Goal: Feedback & Contribution: Contribute content

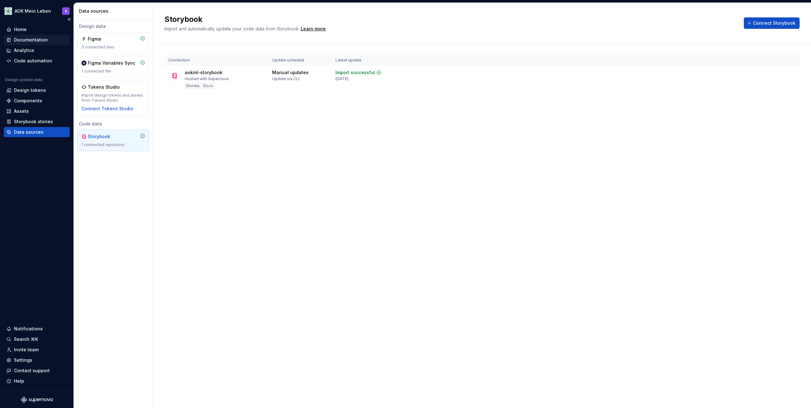
click at [29, 39] on div "Documentation" at bounding box center [31, 40] width 34 height 6
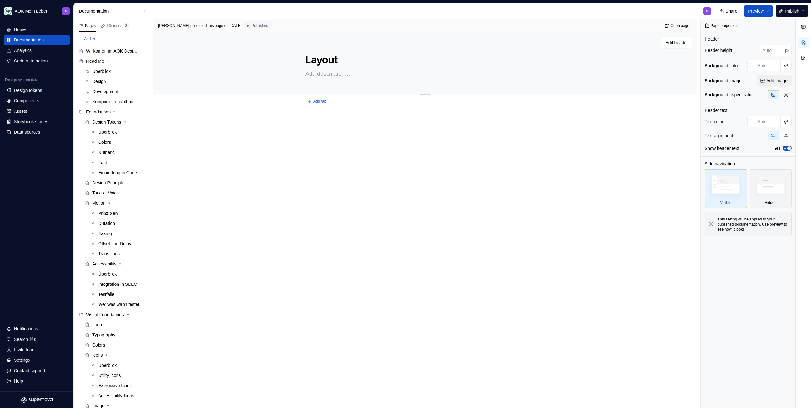
click at [305, 60] on textarea "Layout" at bounding box center [424, 59] width 240 height 15
type textarea "*"
type textarea "TLayout"
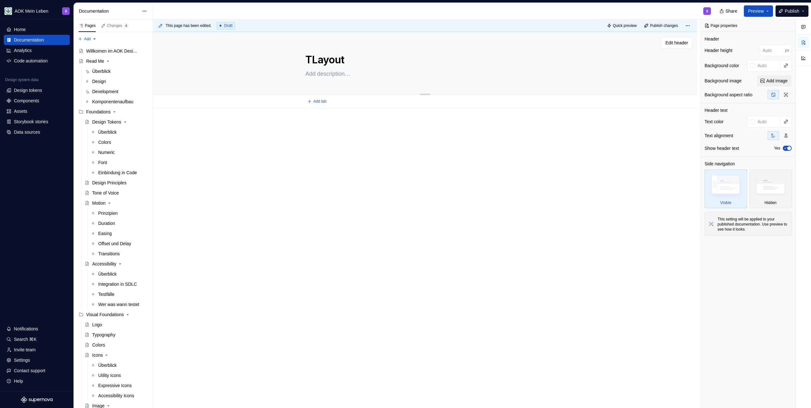
type textarea "*"
type textarea "Layout"
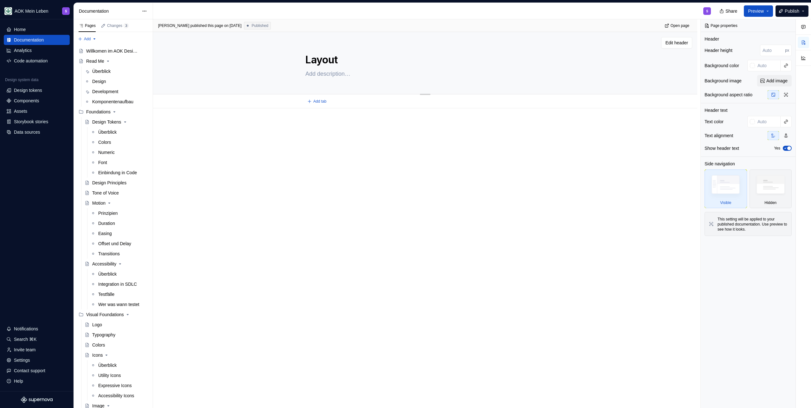
type textarea "*"
type textarea "GLayout"
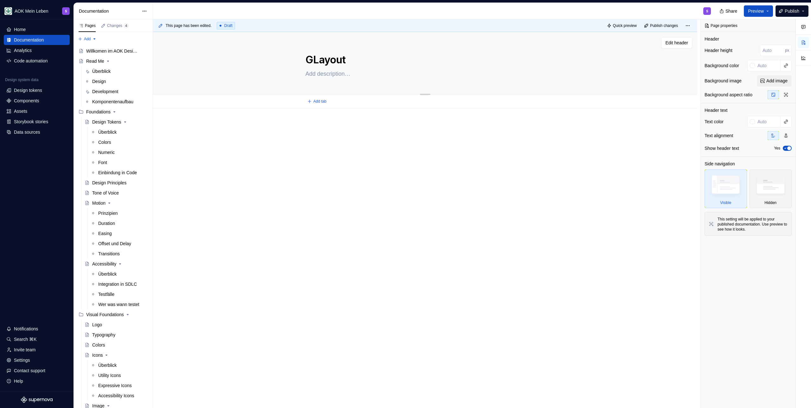
type textarea "*"
type textarea "GrLayout"
type textarea "*"
type textarea "GriLayout"
type textarea "*"
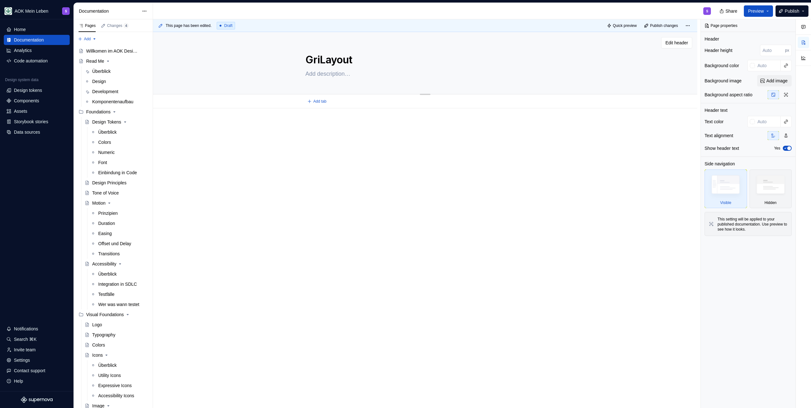
type textarea "GridLayout"
type textarea "*"
type textarea "Grid Layout"
type textarea "*"
type textarea "Grid &Layout"
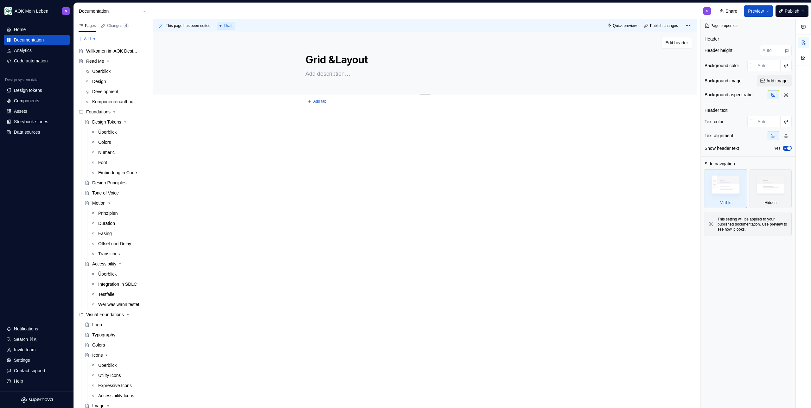
type textarea "*"
type textarea "Grid & Layout"
type textarea "*"
type textarea "Grid & Layout"
click at [331, 73] on textarea at bounding box center [424, 74] width 240 height 10
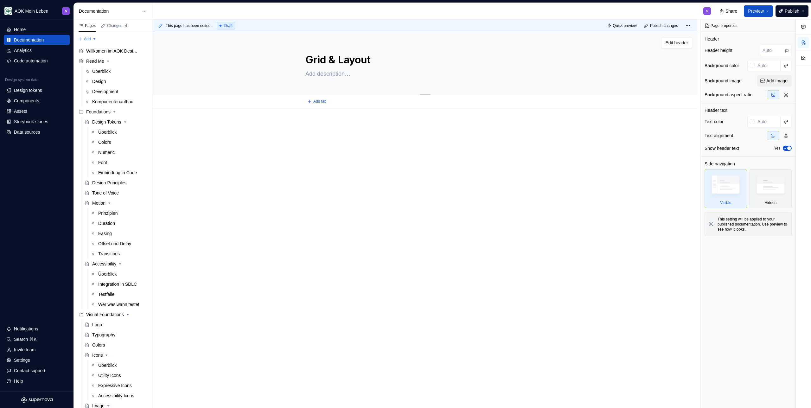
type textarea "*"
paste textarea "Das Grid ist eine grundlegende Layout-Struktur im Design, die den Inhalt in Spa…"
type textarea "Das Grid ist eine grundlegende Layout-Struktur im Design, die den Inhalt in Spa…"
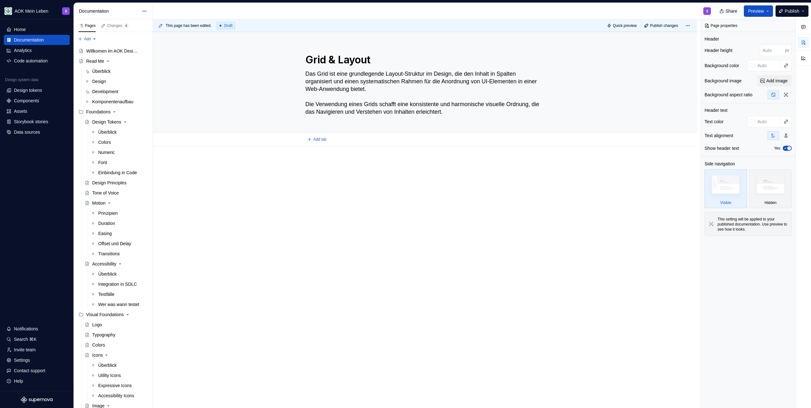
type textarea "*"
type textarea "Das Grid ist eine grundlegende Layout-Struktur im Design, die den Inhalt in Spa…"
click at [337, 188] on div at bounding box center [426, 178] width 240 height 32
click at [343, 155] on div at bounding box center [425, 230] width 545 height 169
click at [324, 139] on span "Add tab" at bounding box center [319, 139] width 13 height 5
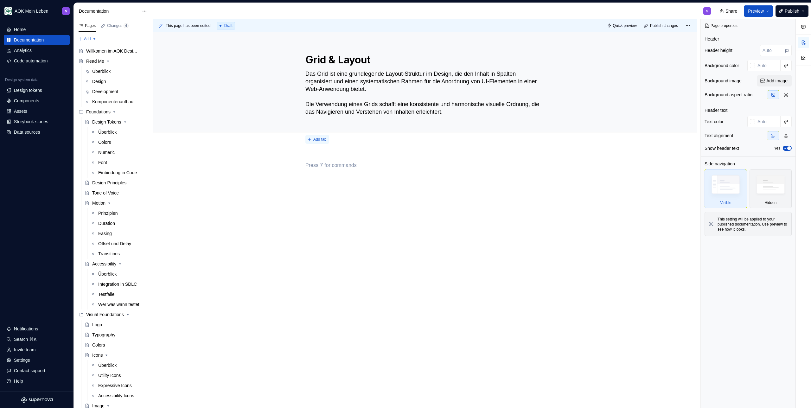
type textarea "*"
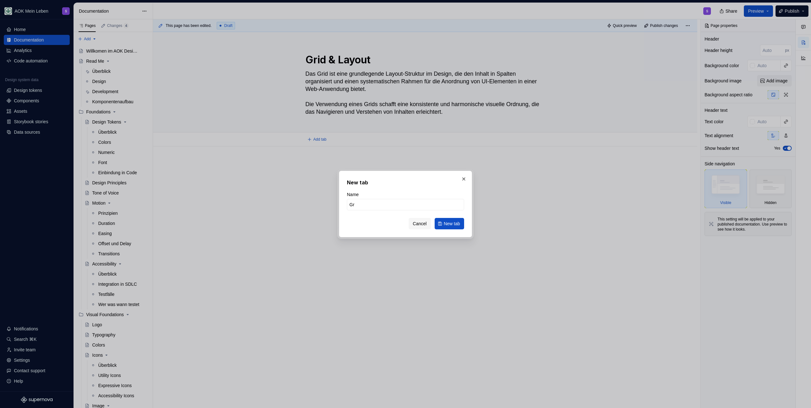
type input "G"
type input "Überblick"
click button "New tab" at bounding box center [449, 223] width 29 height 11
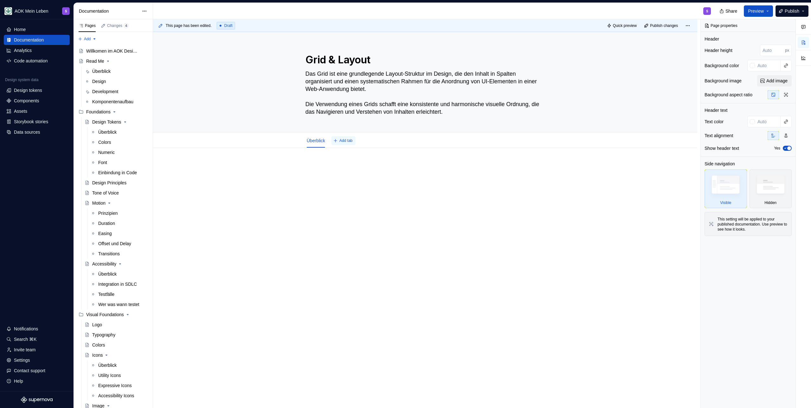
click at [349, 137] on button "Add tab" at bounding box center [344, 140] width 24 height 9
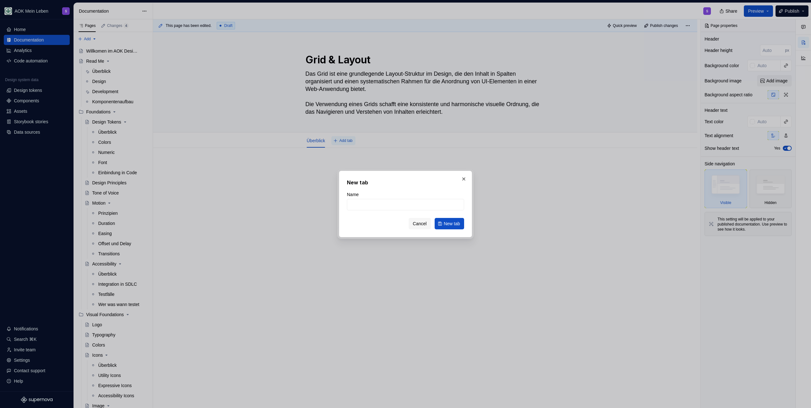
type textarea "*"
type input "Grids"
click button "New tab" at bounding box center [449, 223] width 29 height 11
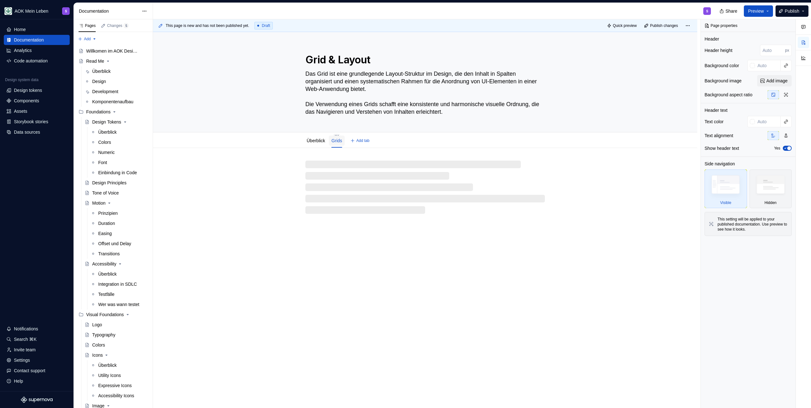
click at [340, 138] on link "Grids" at bounding box center [337, 140] width 10 height 5
click at [338, 134] on html "AOK Mein Leben S Home Documentation Analytics Code automation Design system dat…" at bounding box center [405, 204] width 811 height 408
type textarea "*"
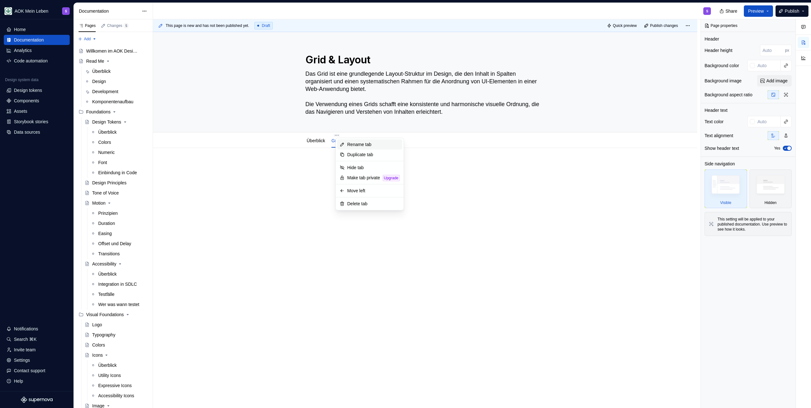
click at [359, 144] on div "Rename tab" at bounding box center [373, 144] width 53 height 6
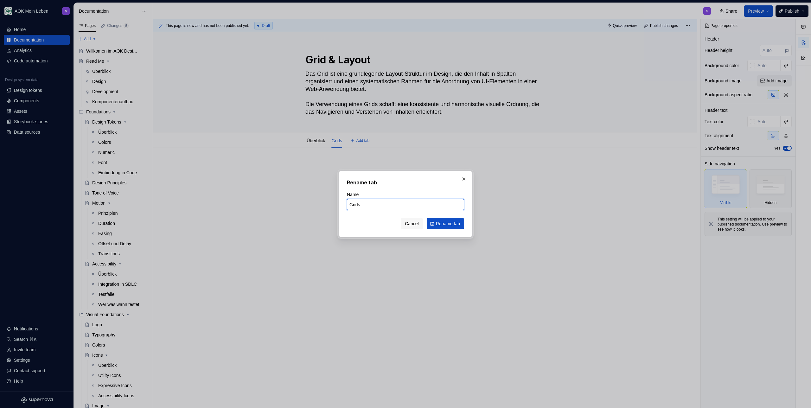
click at [372, 203] on input "Grids" at bounding box center [405, 204] width 117 height 11
type input "Grid System"
click button "Rename tab" at bounding box center [445, 223] width 37 height 11
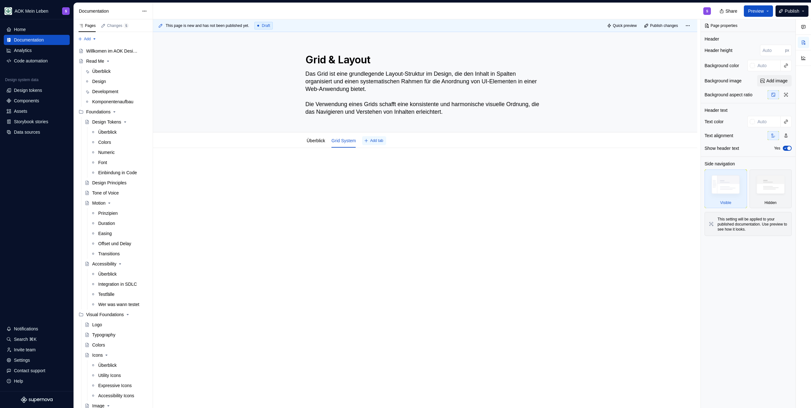
click at [374, 143] on button "Add tab" at bounding box center [374, 140] width 24 height 9
type textarea "*"
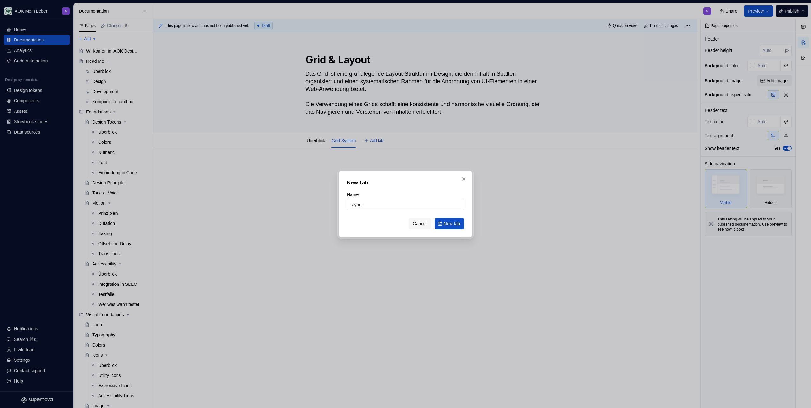
type input "Layouts"
click button "New tab" at bounding box center [449, 223] width 29 height 11
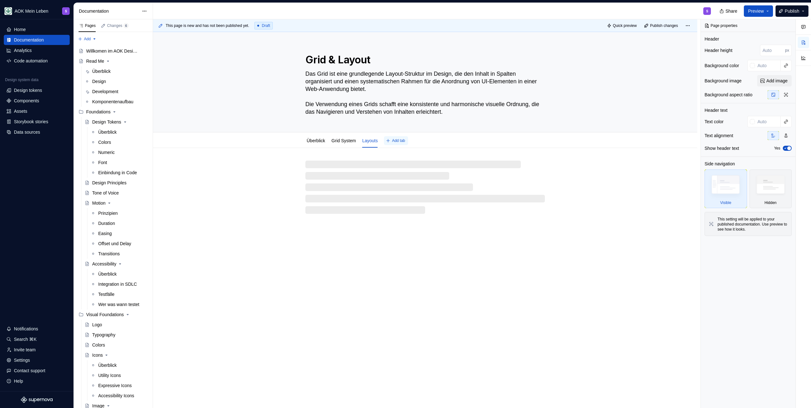
click at [402, 140] on span "Add tab" at bounding box center [398, 140] width 13 height 5
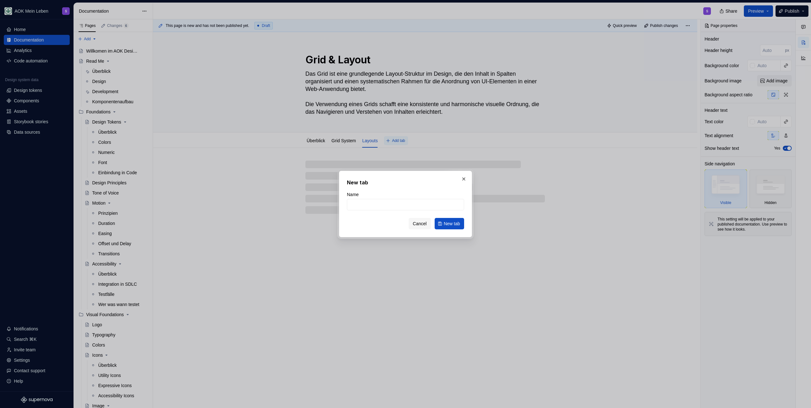
type textarea "*"
type input "Restrukturierung"
click button "New tab" at bounding box center [449, 223] width 29 height 11
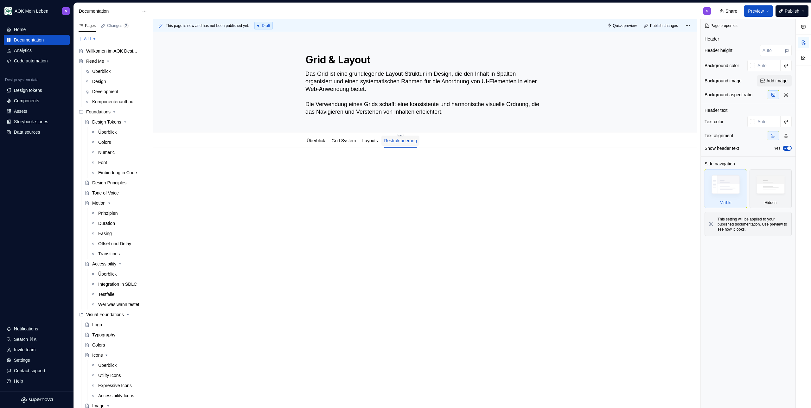
click at [406, 143] on link "Restrukturierung" at bounding box center [400, 140] width 33 height 5
click at [405, 136] on div "Restrukturierung" at bounding box center [401, 140] width 38 height 13
click at [407, 135] on html "AOK Mein Leben S Home Documentation Analytics Code automation Design system dat…" at bounding box center [405, 204] width 811 height 408
type textarea "*"
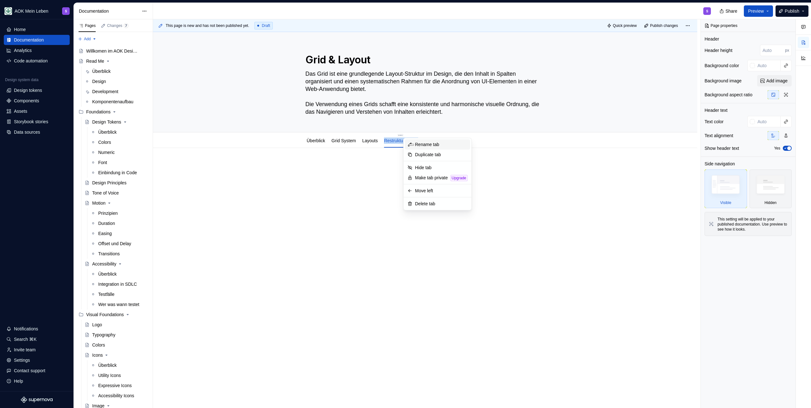
click at [451, 146] on div "Rename tab" at bounding box center [441, 144] width 53 height 6
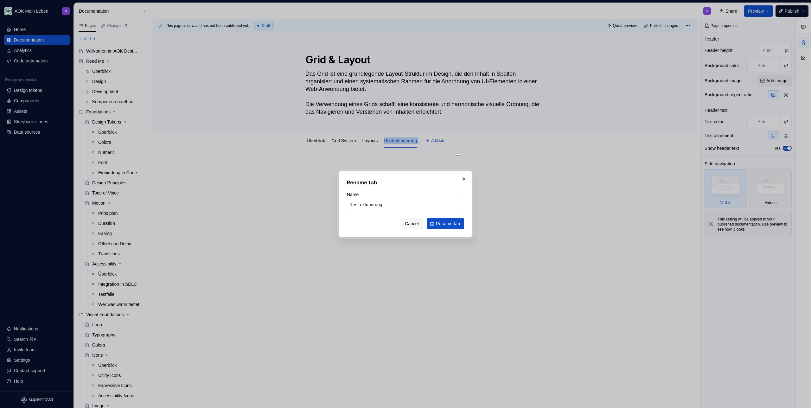
click at [397, 201] on input "Restrukturierung" at bounding box center [405, 204] width 117 height 11
type input "Resp"
type textarea "*"
type input "Responsive Techniken"
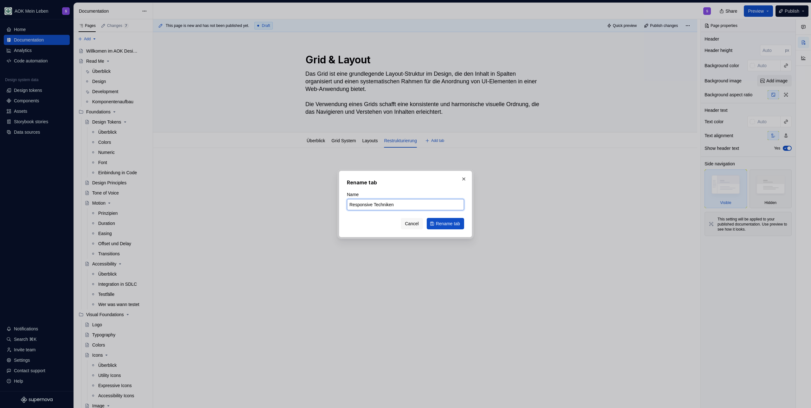
click button "Rename tab" at bounding box center [445, 223] width 37 height 11
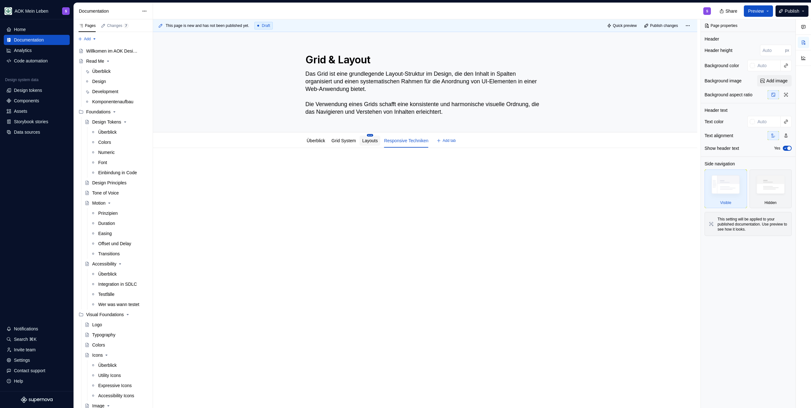
click at [376, 134] on html "AOK Mein Leben S Home Documentation Analytics Code automation Design system dat…" at bounding box center [405, 204] width 811 height 408
type textarea "*"
click at [407, 147] on div "Rename tab" at bounding box center [409, 144] width 53 height 6
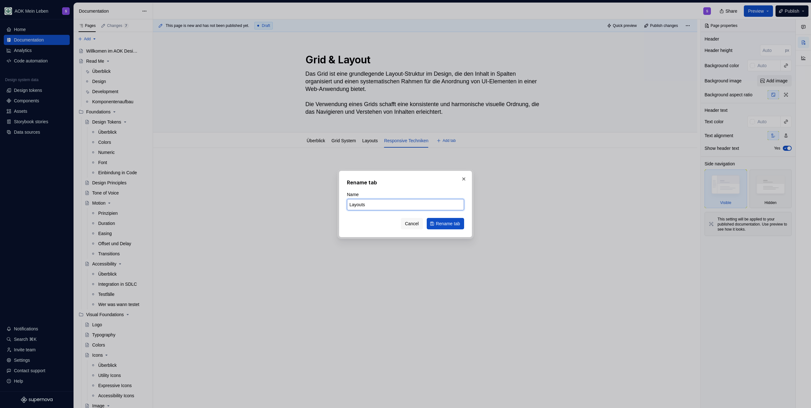
click at [380, 202] on input "Layouts" at bounding box center [405, 204] width 117 height 11
type input "Layout-Varianten"
click button "Rename tab" at bounding box center [445, 223] width 37 height 11
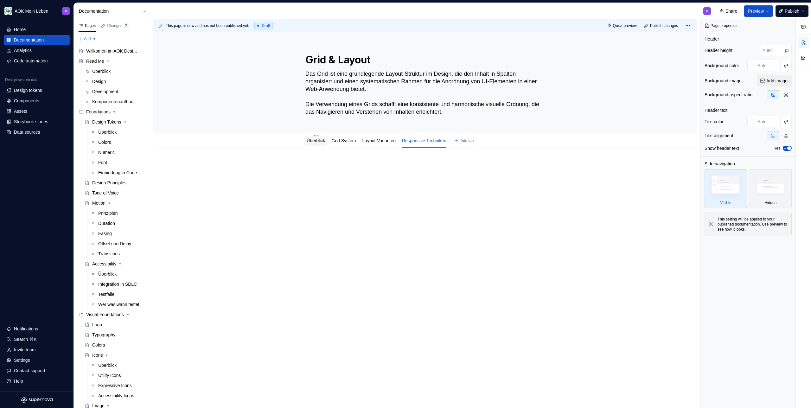
click at [308, 143] on div "Überblick" at bounding box center [316, 141] width 18 height 6
click at [310, 142] on link "Überblick" at bounding box center [316, 140] width 18 height 5
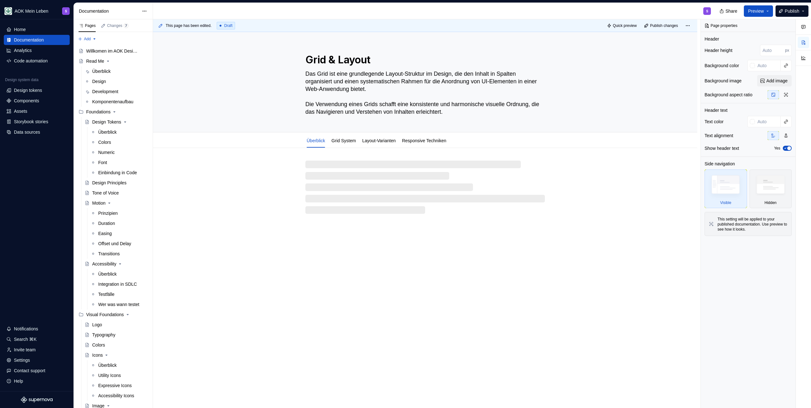
type textarea "*"
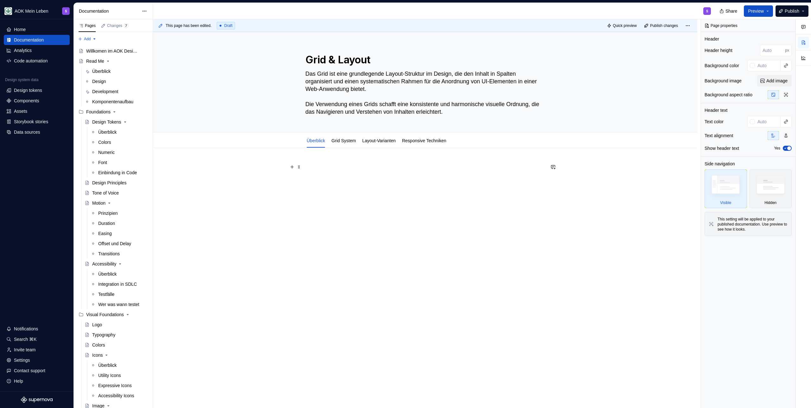
click at [359, 167] on p at bounding box center [426, 167] width 240 height 8
click at [324, 165] on p at bounding box center [426, 167] width 240 height 8
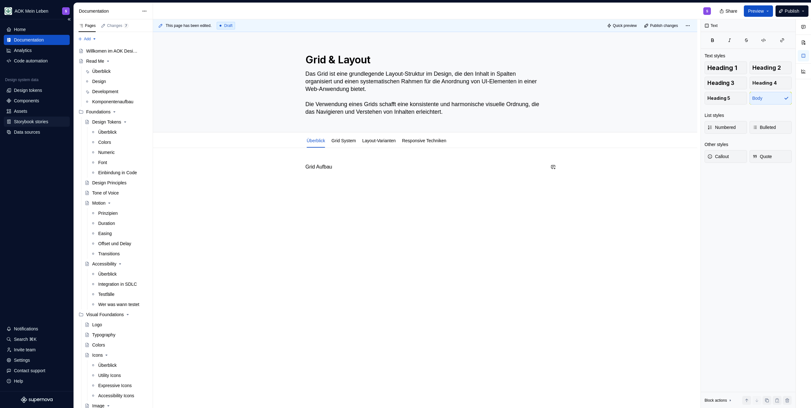
type textarea "*"
click at [330, 184] on div "Grid Aufbau" at bounding box center [426, 175] width 240 height 24
click at [418, 165] on p "Grid Aufbau" at bounding box center [426, 167] width 240 height 8
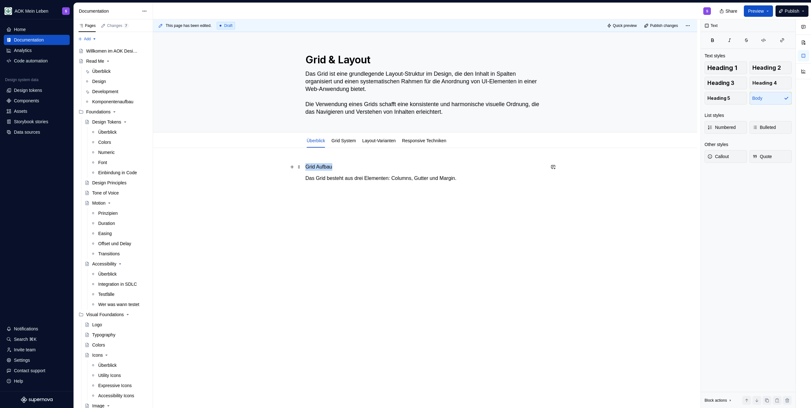
click at [418, 165] on p "Grid Aufbau" at bounding box center [426, 167] width 240 height 8
click at [342, 157] on button "button" at bounding box center [343, 155] width 9 height 9
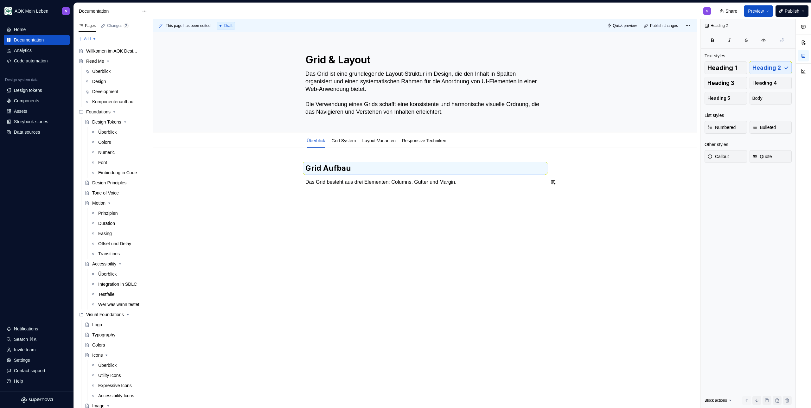
click at [341, 197] on div "Grid Aufbau Das Grid besteht aus drei Elementen: Columns, Gutter und Margin." at bounding box center [425, 232] width 545 height 169
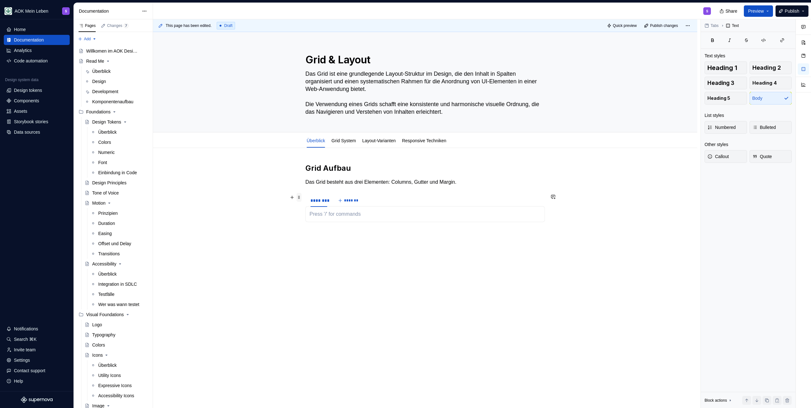
click at [300, 197] on span at bounding box center [299, 197] width 5 height 9
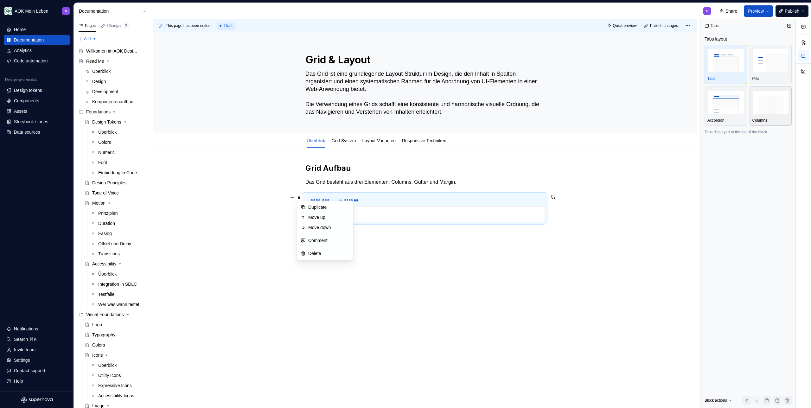
click at [767, 107] on img "button" at bounding box center [771, 102] width 37 height 23
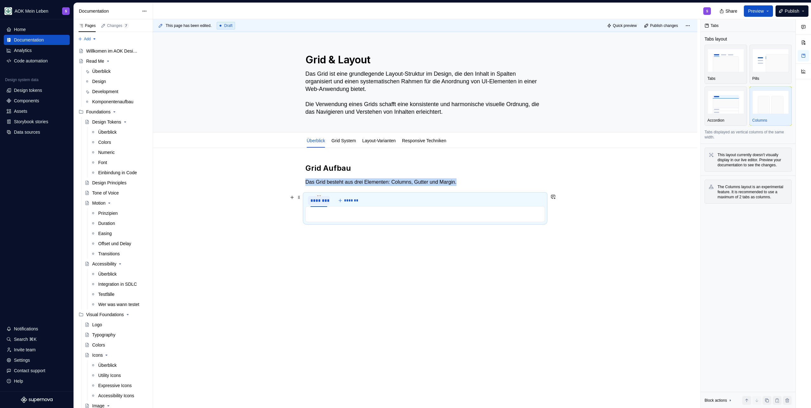
click at [320, 202] on div "********" at bounding box center [319, 200] width 17 height 6
click at [320, 201] on div "********" at bounding box center [319, 200] width 17 height 6
type input "*******"
click at [357, 200] on span "*******" at bounding box center [353, 200] width 14 height 5
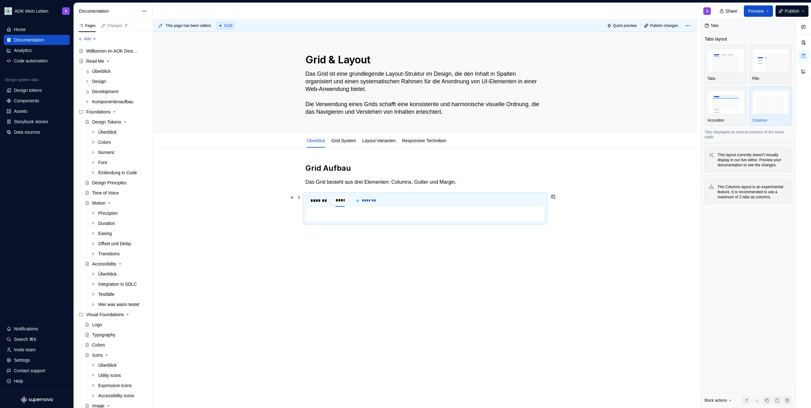
type input "******"
click at [363, 200] on button "*******" at bounding box center [370, 200] width 25 height 9
type input "******"
click at [314, 204] on div "*******" at bounding box center [320, 200] width 24 height 9
click at [325, 213] on p at bounding box center [425, 214] width 231 height 8
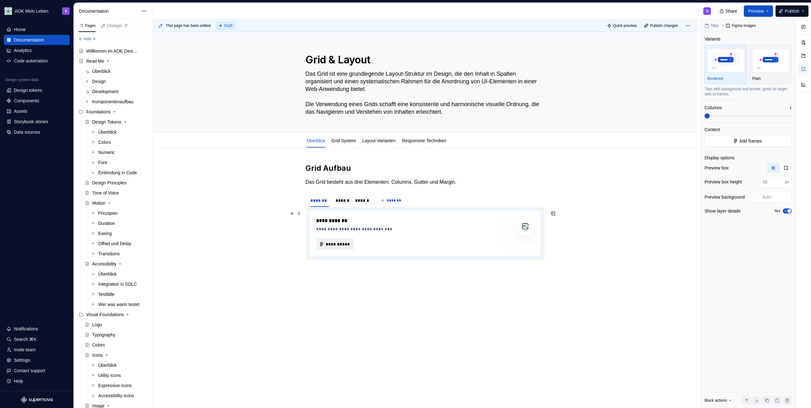
click at [334, 248] on button "**********" at bounding box center [335, 244] width 38 height 11
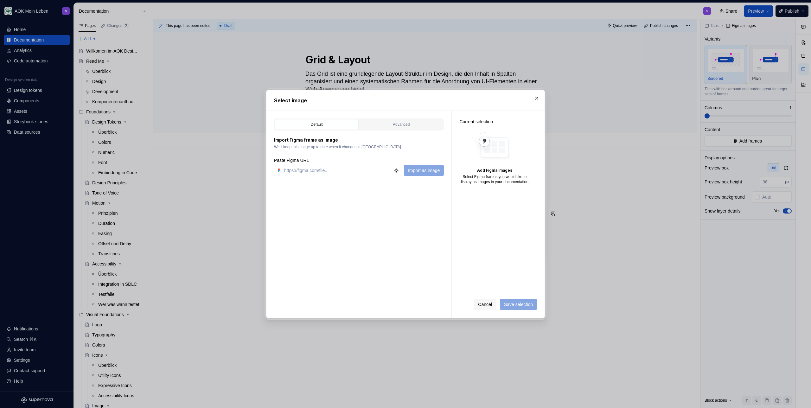
type textarea "*"
click at [350, 172] on input "text" at bounding box center [338, 170] width 112 height 11
type input "[URL][DOMAIN_NAME]"
click at [434, 172] on span "Import as image" at bounding box center [424, 170] width 32 height 6
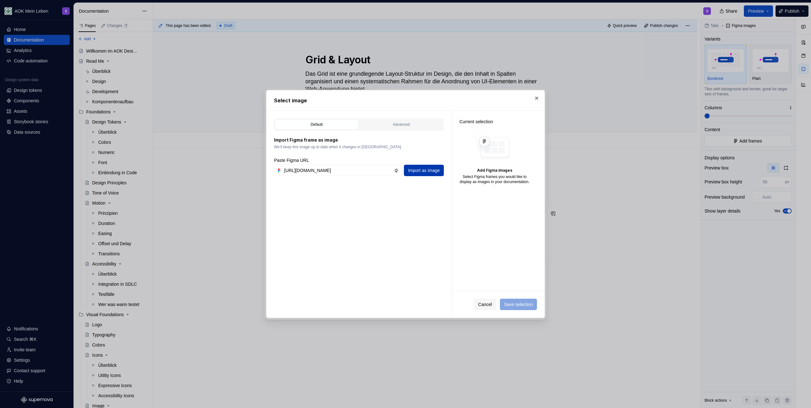
scroll to position [0, 0]
click at [518, 304] on span "Save selection" at bounding box center [518, 304] width 29 height 6
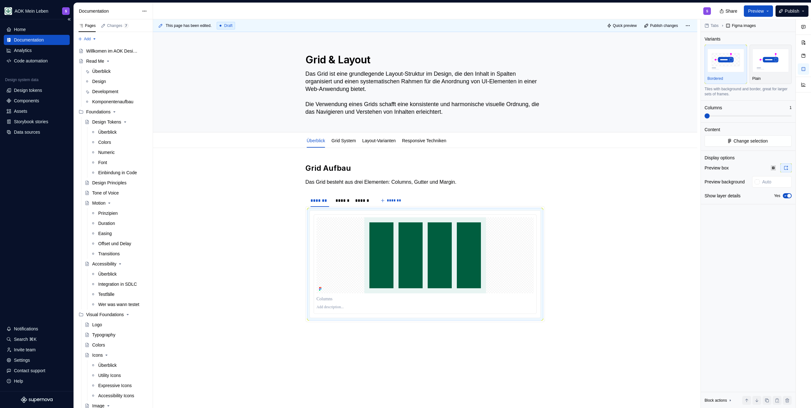
type textarea "*"
click at [340, 307] on p at bounding box center [425, 307] width 217 height 5
click at [320, 307] on p "**********" at bounding box center [425, 307] width 217 height 5
click at [345, 308] on p "**********" at bounding box center [425, 307] width 217 height 5
click at [363, 308] on p "**********" at bounding box center [425, 307] width 217 height 5
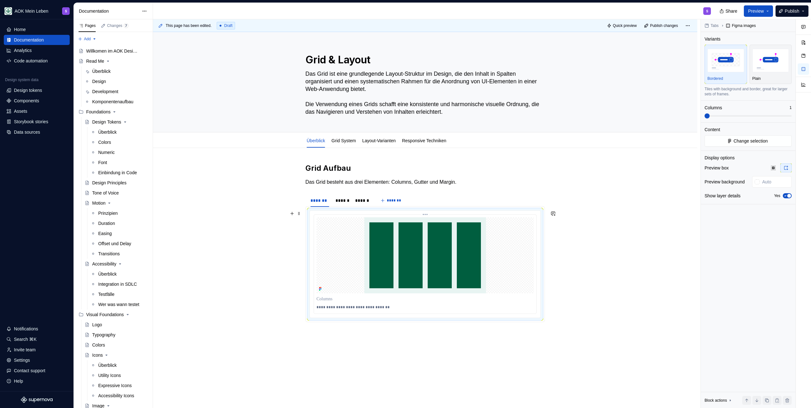
click at [428, 306] on p "**********" at bounding box center [425, 307] width 217 height 5
click at [331, 221] on div at bounding box center [425, 255] width 217 height 76
click at [327, 224] on div at bounding box center [425, 255] width 217 height 76
click at [310, 217] on div "**********" at bounding box center [425, 264] width 231 height 108
click at [311, 213] on div "**********" at bounding box center [425, 264] width 231 height 107
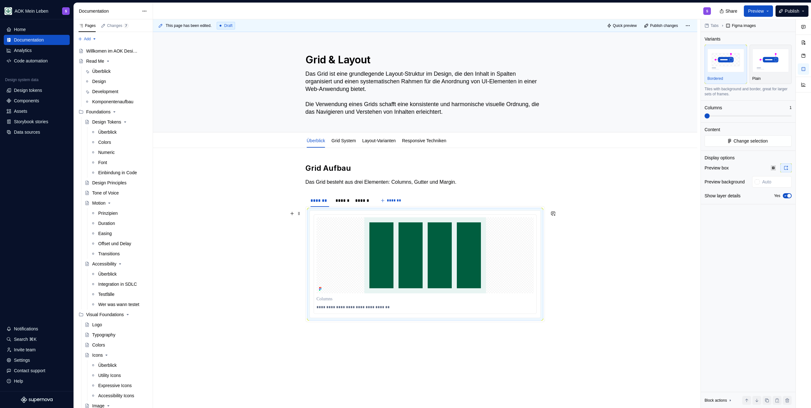
click at [319, 210] on div "**********" at bounding box center [425, 264] width 231 height 108
click at [325, 199] on div "*******" at bounding box center [320, 200] width 19 height 6
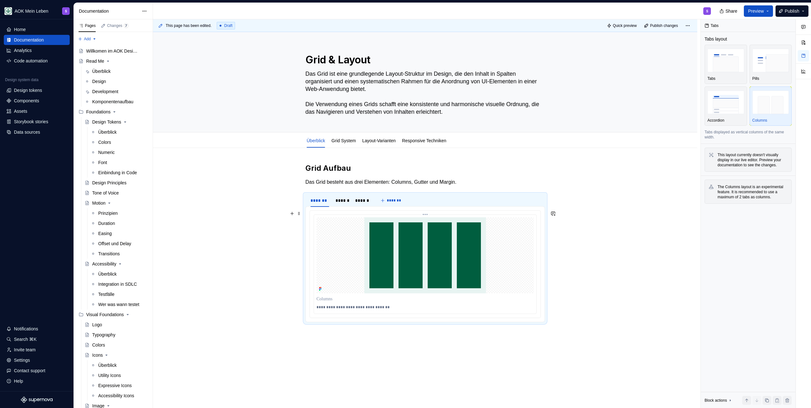
click at [327, 222] on div at bounding box center [425, 255] width 217 height 76
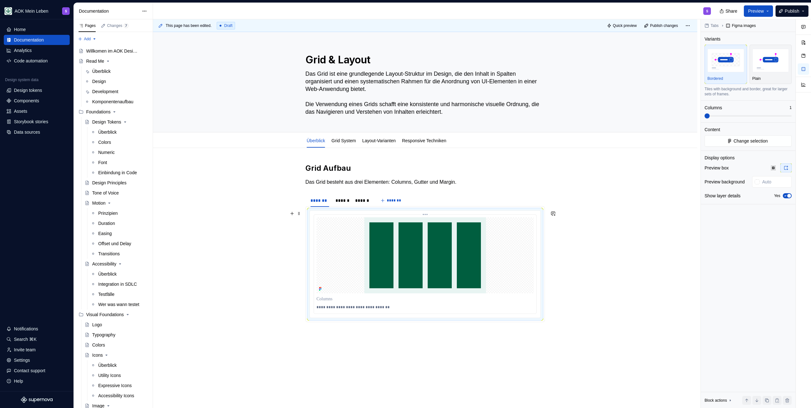
type textarea "*"
click at [532, 275] on div at bounding box center [425, 255] width 217 height 76
click at [540, 210] on div "**********" at bounding box center [425, 264] width 231 height 108
click at [541, 210] on div "**********" at bounding box center [425, 264] width 231 height 108
click at [544, 208] on div "**********" at bounding box center [426, 264] width 240 height 116
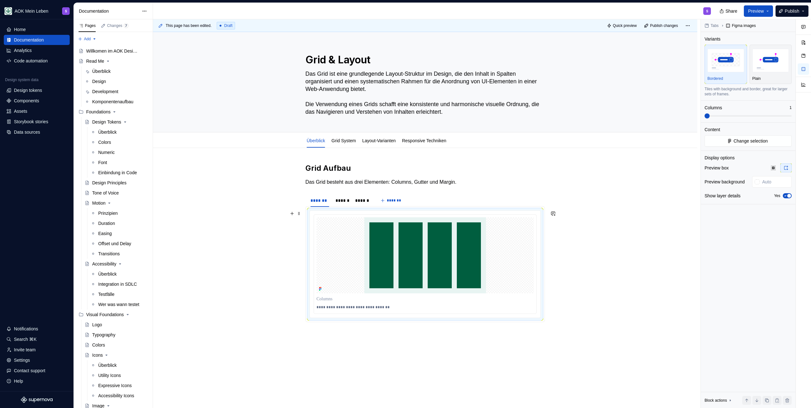
click at [545, 209] on div "**********" at bounding box center [426, 264] width 240 height 116
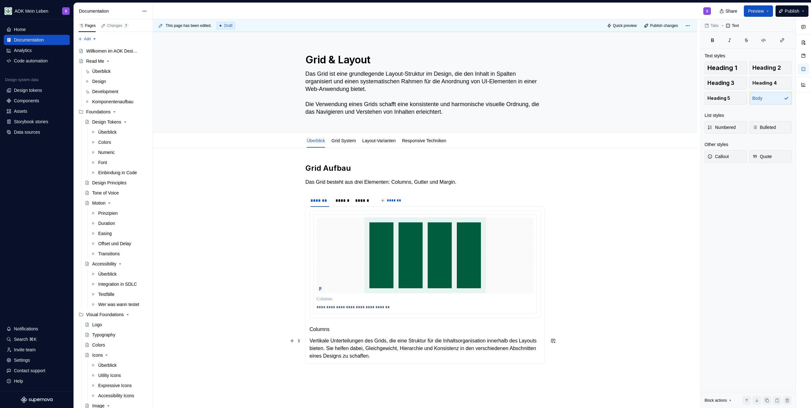
click at [357, 339] on p "Vertikale Unterteilungen des Grids, die eine Struktur für die Inhaltsorganisati…" at bounding box center [425, 348] width 231 height 23
click at [417, 345] on p "Vertikale Unterteilungen des Grids, die eine Struktur für die Inhaltsorganisati…" at bounding box center [425, 348] width 231 height 23
click at [434, 339] on p "Vertikale Unterteilungen des Grids, die eine Struktur für die Inhaltsorganisati…" at bounding box center [425, 348] width 231 height 23
click at [429, 359] on p "Vertikale Unterteilungen des Grids, die eine Struktur für die Inhaltsorganisati…" at bounding box center [425, 348] width 231 height 23
click at [343, 331] on p "Columns" at bounding box center [425, 330] width 231 height 8
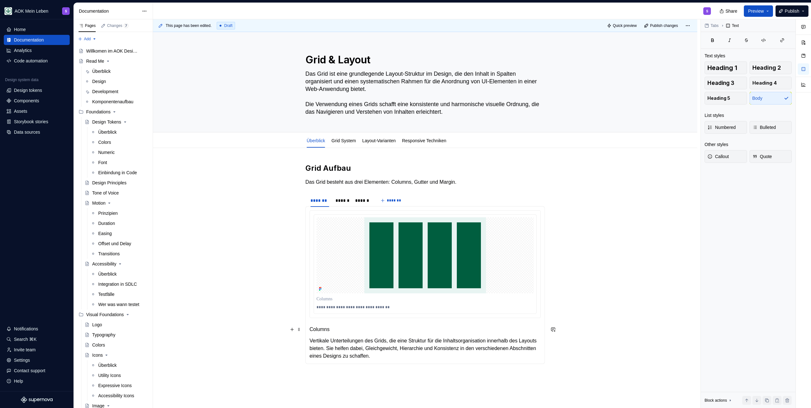
click at [343, 331] on p "Columns" at bounding box center [425, 330] width 231 height 8
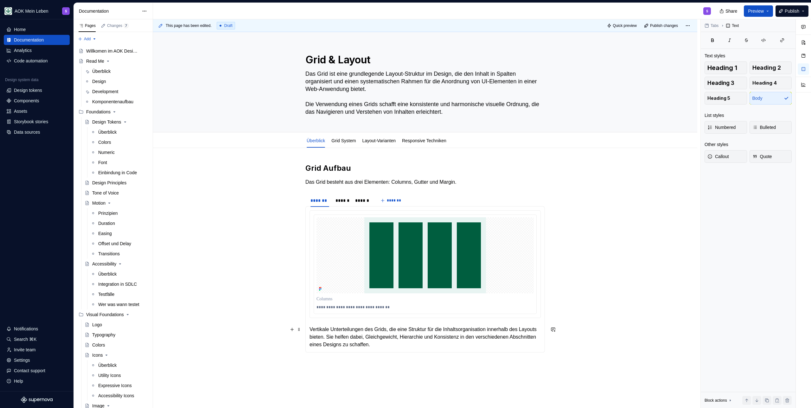
click at [442, 348] on p "Vertikale Unterteilungen des Grids, die eine Struktur für die Inhaltsorganisati…" at bounding box center [425, 337] width 231 height 23
click at [373, 254] on img at bounding box center [426, 255] width 122 height 76
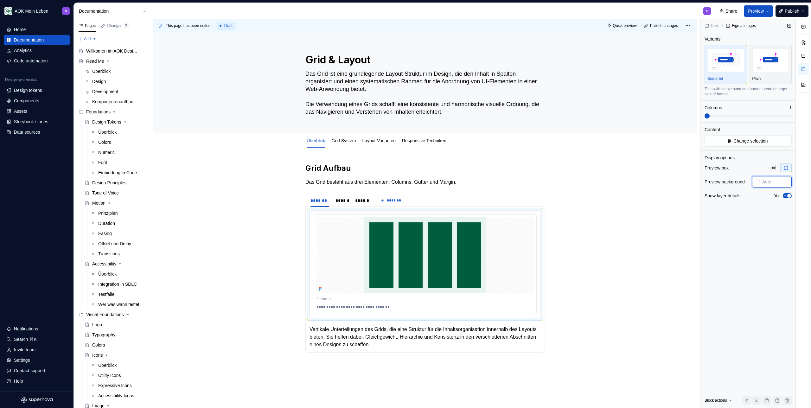
click at [775, 182] on input "text" at bounding box center [776, 181] width 32 height 11
type input "#440000"
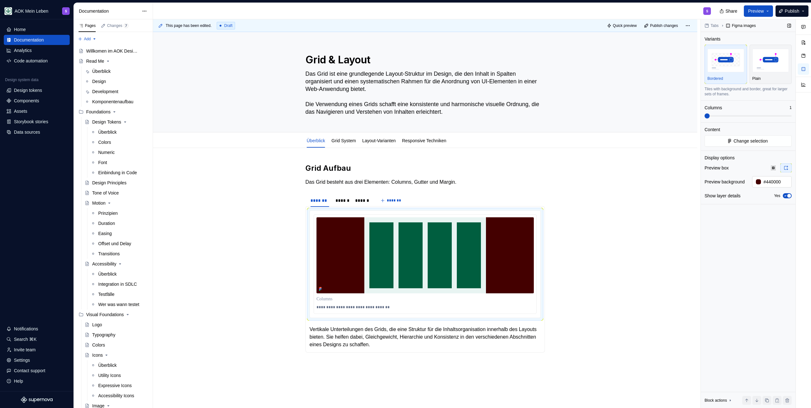
click at [790, 184] on input "#440000" at bounding box center [776, 181] width 31 height 11
click at [775, 168] on icon "button" at bounding box center [773, 167] width 5 height 5
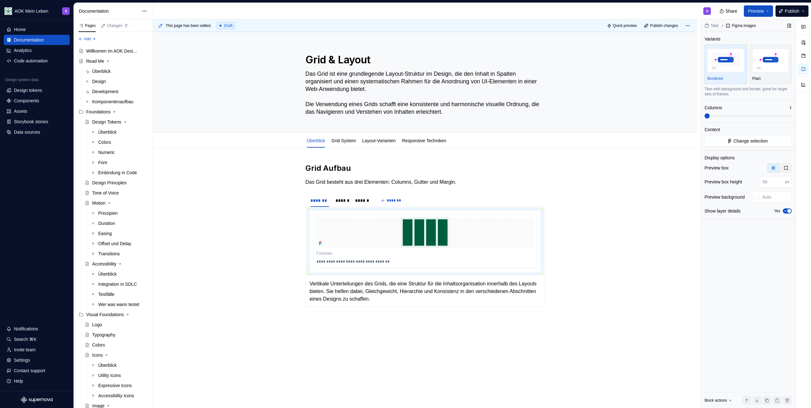
click at [787, 165] on button "button" at bounding box center [786, 168] width 11 height 9
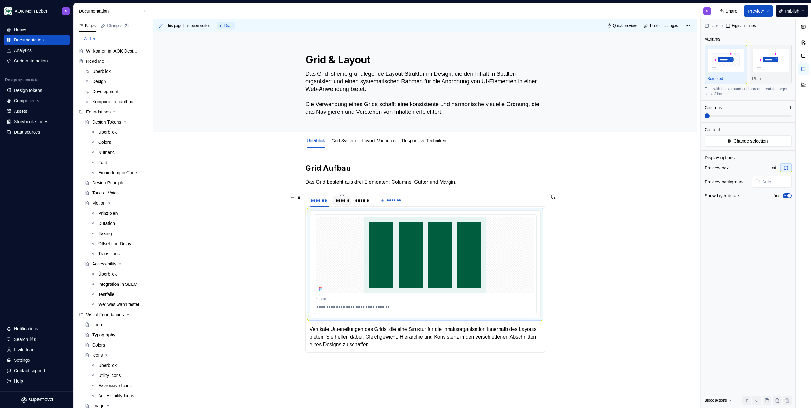
click at [345, 199] on div "******" at bounding box center [343, 200] width 14 height 6
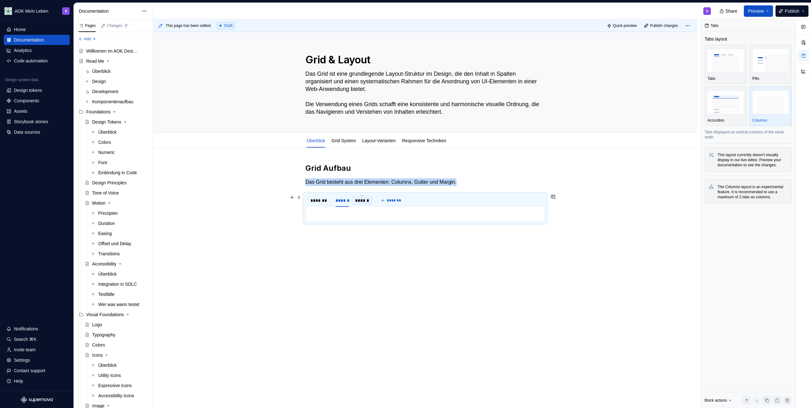
click at [363, 200] on div "******" at bounding box center [362, 200] width 15 height 6
click at [336, 203] on div "******" at bounding box center [343, 200] width 14 height 6
click at [316, 198] on div "*******" at bounding box center [320, 200] width 19 height 6
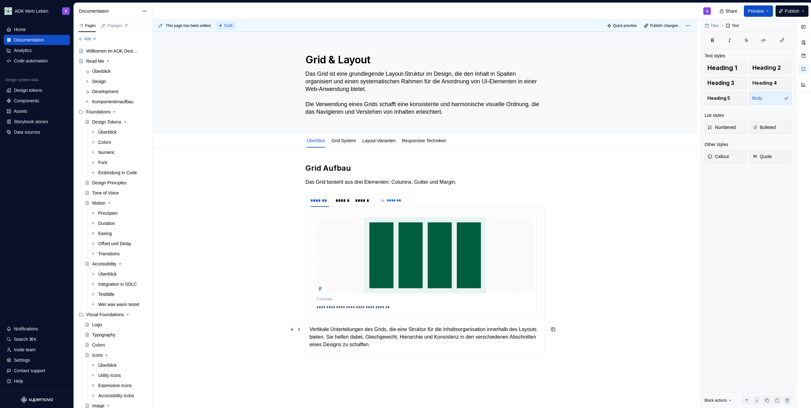
click at [421, 343] on p "Vertikale Unterteilungen des Grids, die eine Struktur für die Inhaltsorganisati…" at bounding box center [425, 337] width 231 height 23
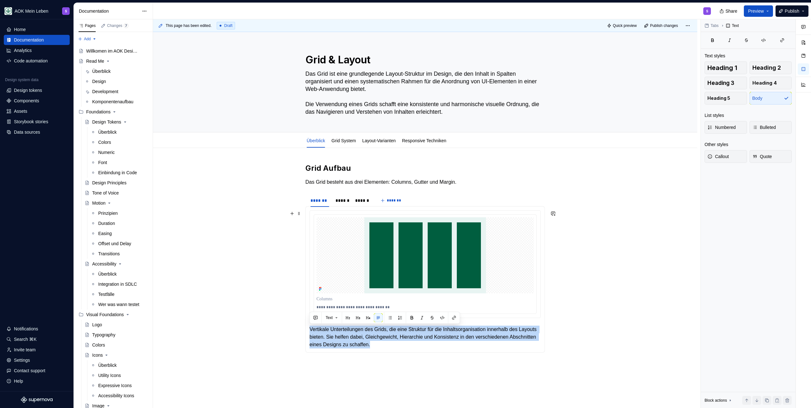
drag, startPoint x: 419, startPoint y: 345, endPoint x: 311, endPoint y: 211, distance: 172.0
click at [311, 211] on section-item-column "**********" at bounding box center [425, 279] width 231 height 138
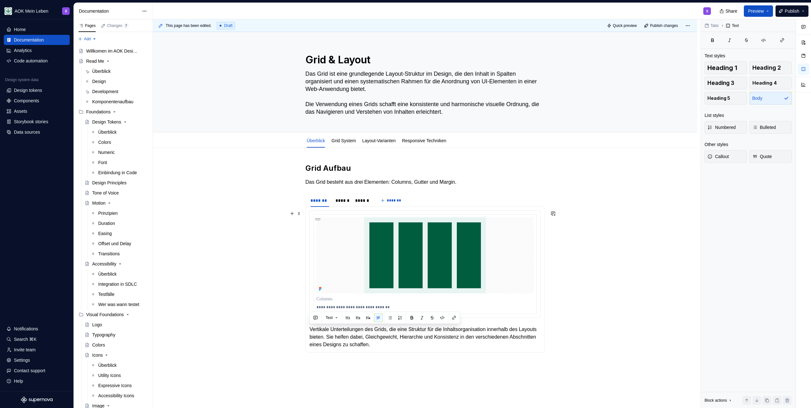
click at [310, 210] on div "**********" at bounding box center [425, 264] width 231 height 108
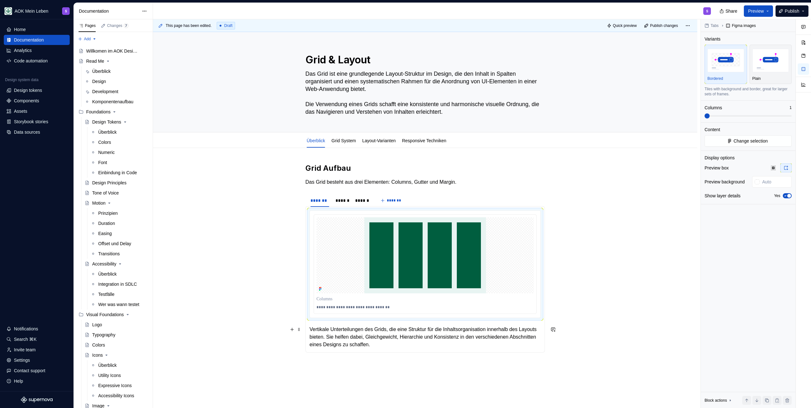
drag, startPoint x: 422, startPoint y: 348, endPoint x: 316, endPoint y: 325, distance: 108.5
click at [316, 325] on section-item-column "**********" at bounding box center [425, 279] width 231 height 138
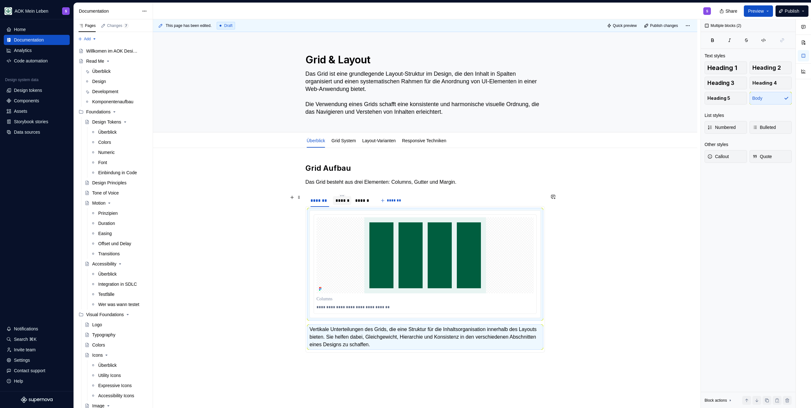
click at [345, 201] on div "******" at bounding box center [343, 200] width 14 height 6
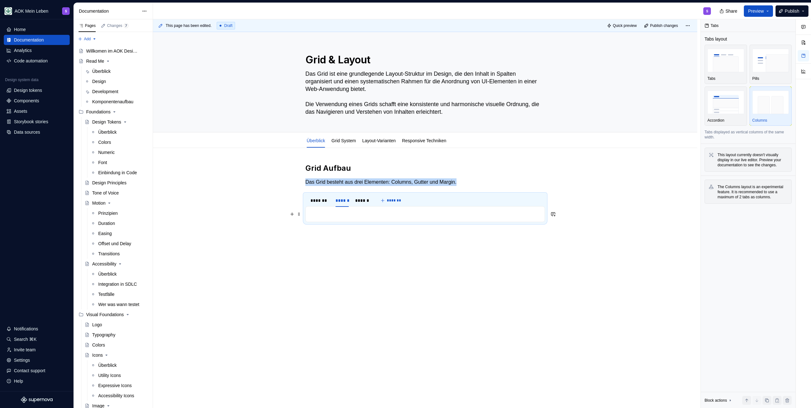
click at [335, 212] on p at bounding box center [425, 214] width 231 height 8
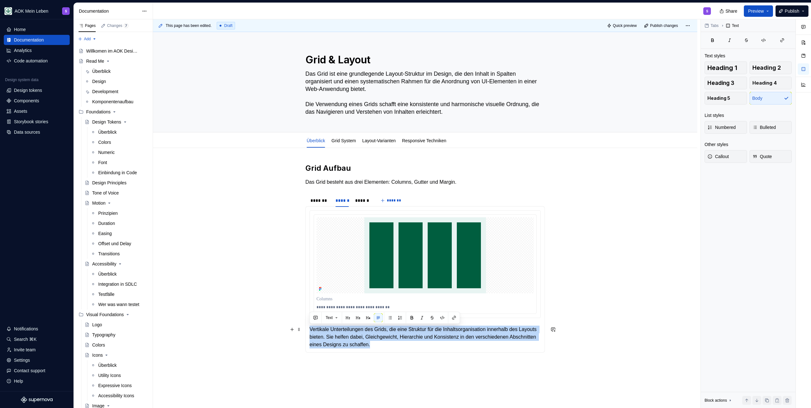
drag, startPoint x: 424, startPoint y: 345, endPoint x: 310, endPoint y: 330, distance: 115.1
click at [310, 330] on p "Vertikale Unterteilungen des Grids, die eine Struktur für die Inhaltsorganisati…" at bounding box center [425, 337] width 231 height 23
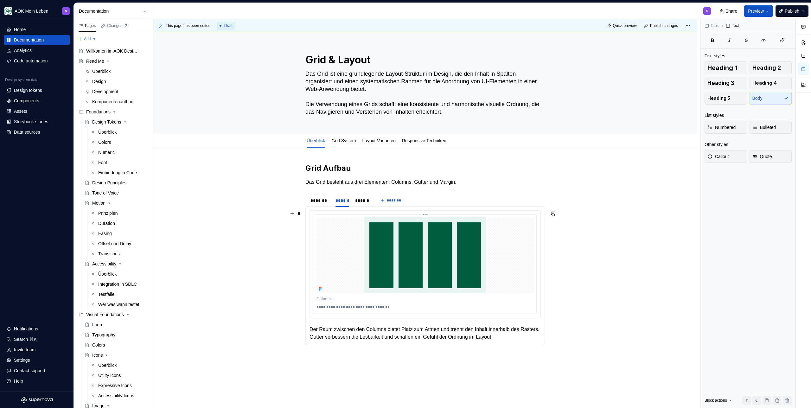
click at [360, 295] on div at bounding box center [425, 299] width 217 height 9
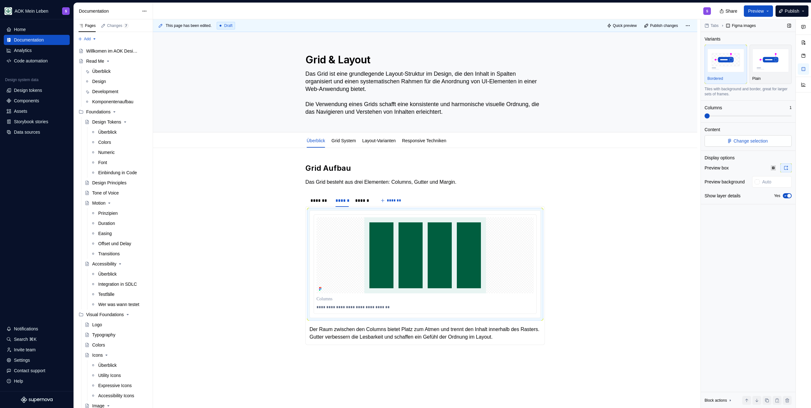
click at [774, 138] on button "Change selection" at bounding box center [748, 140] width 87 height 11
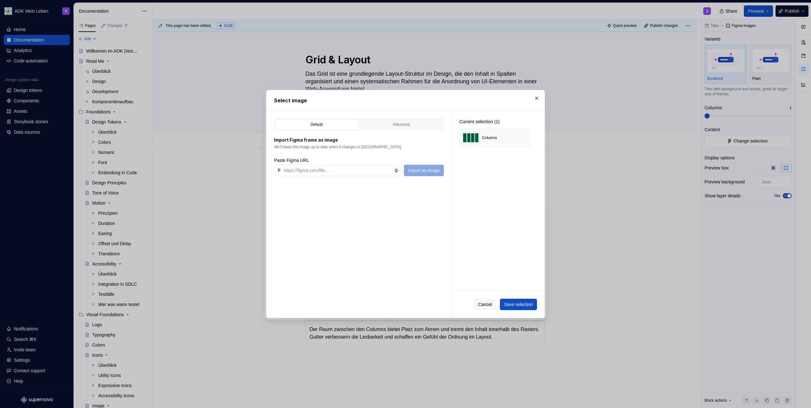
type textarea "*"
click at [522, 137] on button "button" at bounding box center [522, 137] width 9 height 9
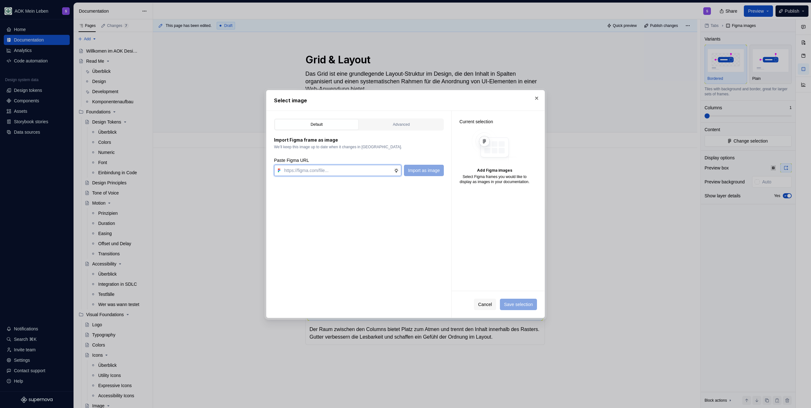
click at [309, 167] on input "text" at bounding box center [338, 170] width 112 height 11
paste input "[URL][DOMAIN_NAME]"
type input "[URL][DOMAIN_NAME]"
click at [417, 171] on span "Import as image" at bounding box center [424, 170] width 32 height 6
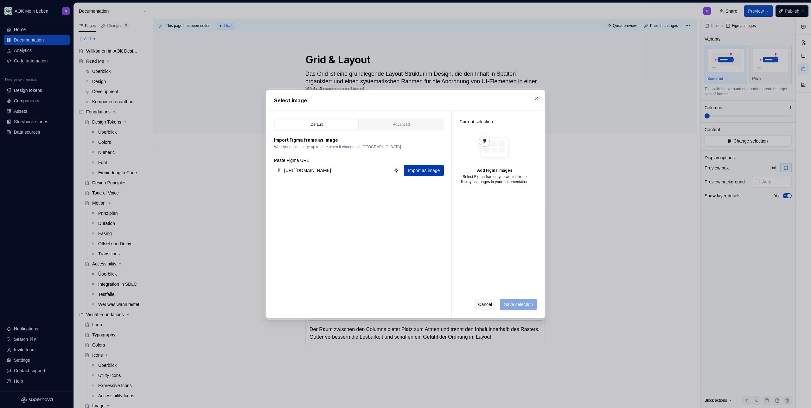
scroll to position [0, 0]
click at [522, 307] on span "Save selection" at bounding box center [518, 304] width 29 height 6
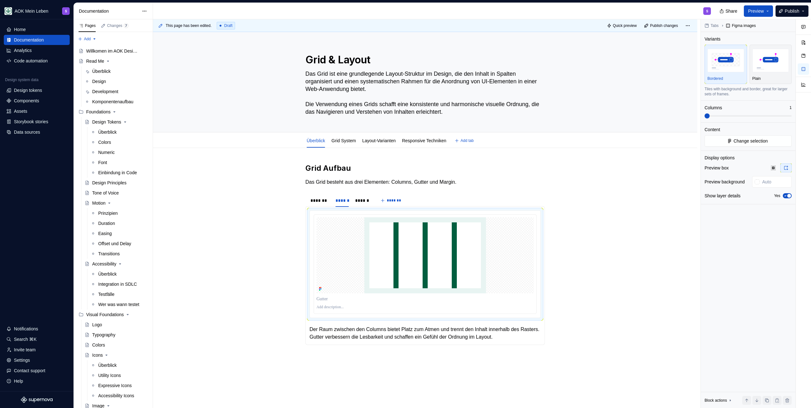
type textarea "*"
click at [351, 334] on p "Der Raum zwischen den Columns bietet Platz zum Atmen und trennt den Inhalt inne…" at bounding box center [425, 333] width 231 height 15
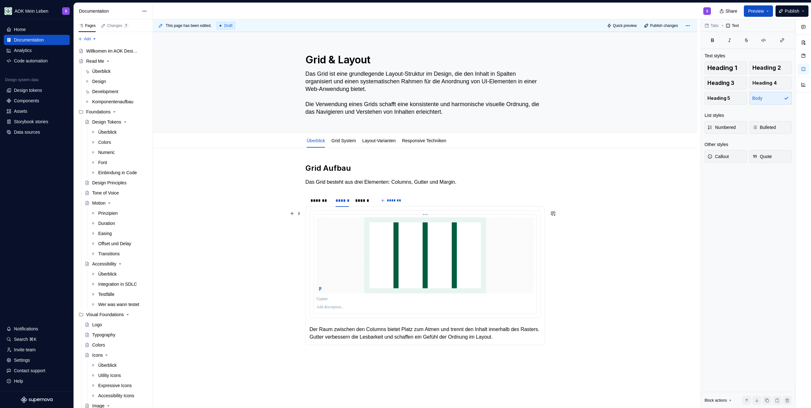
click at [339, 305] on p at bounding box center [425, 307] width 217 height 5
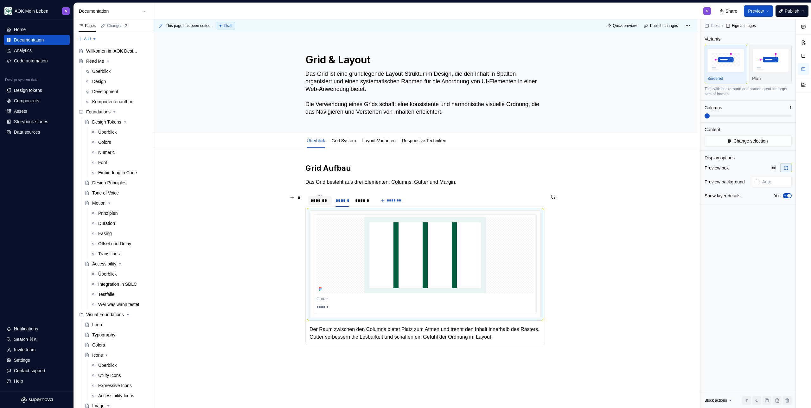
click at [323, 198] on div "*******" at bounding box center [320, 200] width 19 height 6
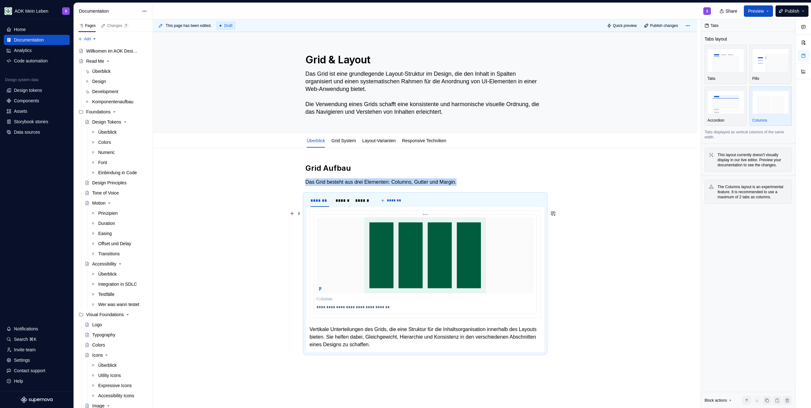
click at [341, 307] on p "**********" at bounding box center [425, 307] width 217 height 5
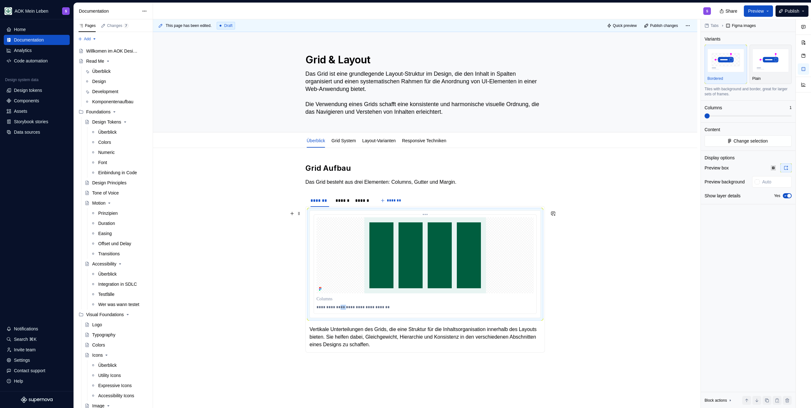
click at [341, 307] on p "**********" at bounding box center [425, 307] width 217 height 5
click at [336, 307] on p "**********" at bounding box center [425, 307] width 217 height 5
click at [381, 308] on p "**********" at bounding box center [425, 307] width 217 height 5
click at [347, 307] on p "**********" at bounding box center [425, 307] width 217 height 5
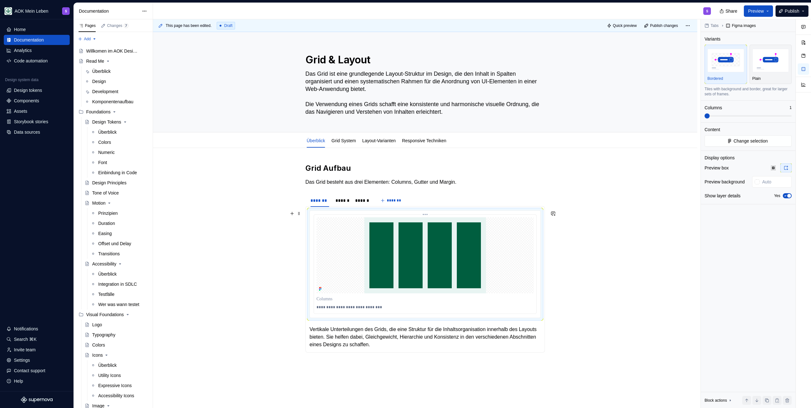
click at [338, 308] on p "**********" at bounding box center [425, 307] width 217 height 5
click at [350, 308] on p "**********" at bounding box center [425, 307] width 217 height 5
click at [369, 307] on p "**********" at bounding box center [425, 307] width 217 height 5
click at [386, 308] on p "**********" at bounding box center [425, 307] width 217 height 5
click at [336, 307] on p "**********" at bounding box center [425, 307] width 217 height 5
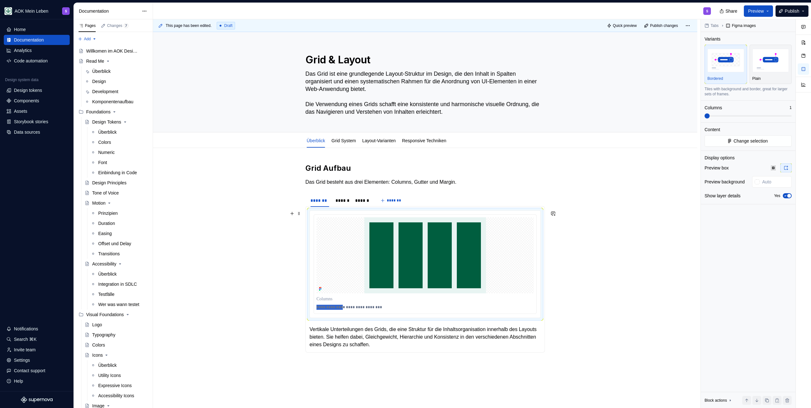
drag, startPoint x: 339, startPoint y: 308, endPoint x: 312, endPoint y: 307, distance: 26.9
click at [312, 307] on div "**********" at bounding box center [425, 264] width 231 height 107
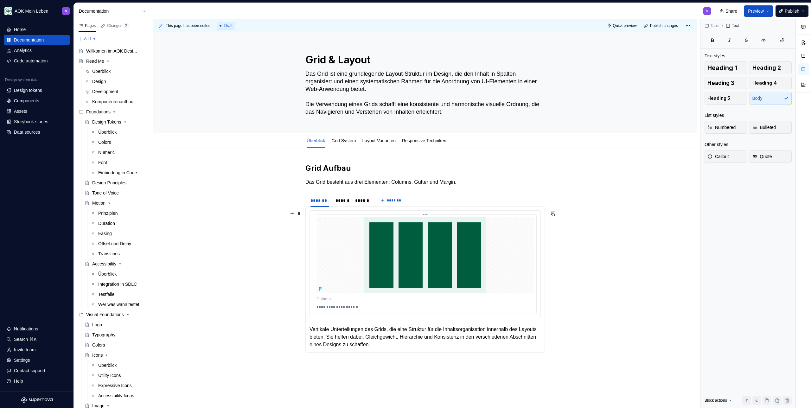
click at [358, 306] on p "**********" at bounding box center [425, 307] width 217 height 5
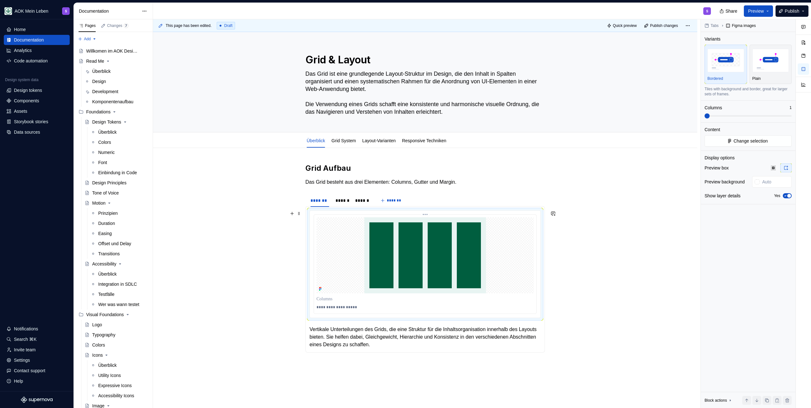
click at [346, 307] on p "**********" at bounding box center [425, 307] width 217 height 5
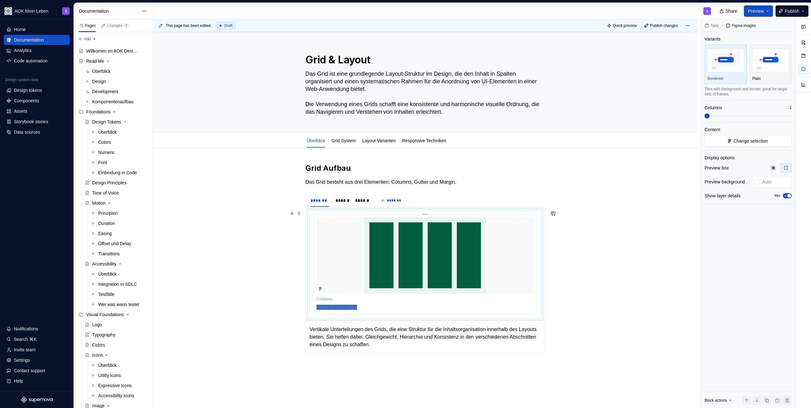
click at [346, 307] on p "**********" at bounding box center [425, 307] width 217 height 5
click at [318, 307] on p "**********" at bounding box center [425, 307] width 217 height 5
click at [352, 309] on p "**********" at bounding box center [425, 307] width 217 height 5
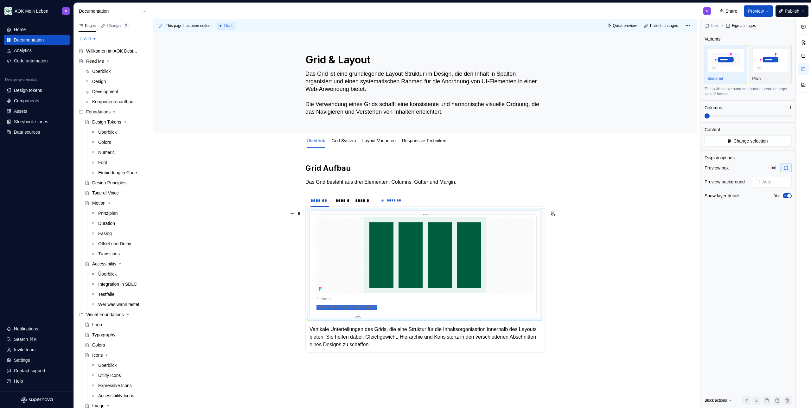
click at [381, 306] on p "**********" at bounding box center [425, 307] width 217 height 5
click at [344, 309] on p "**********" at bounding box center [425, 307] width 217 height 5
click at [387, 308] on p "**********" at bounding box center [425, 307] width 217 height 5
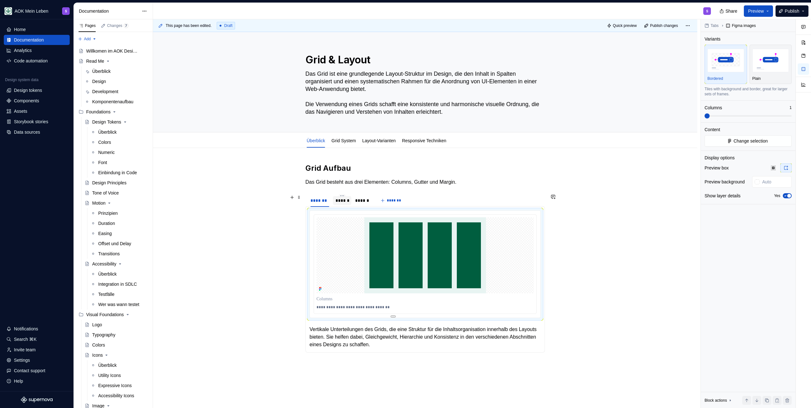
click at [341, 202] on div "******" at bounding box center [343, 200] width 14 height 6
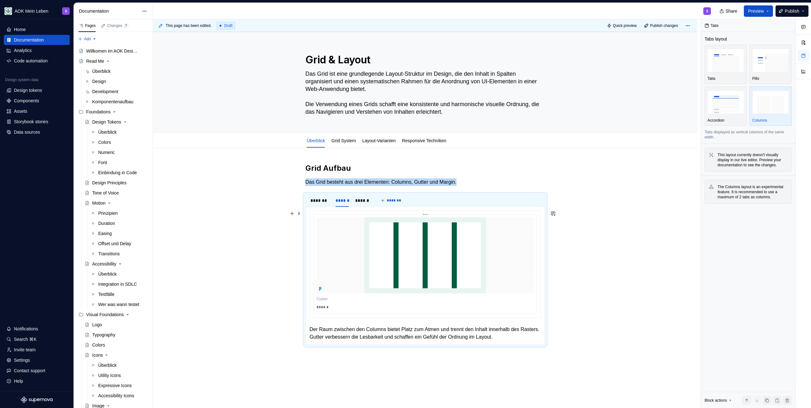
click at [324, 305] on p "******" at bounding box center [425, 307] width 217 height 5
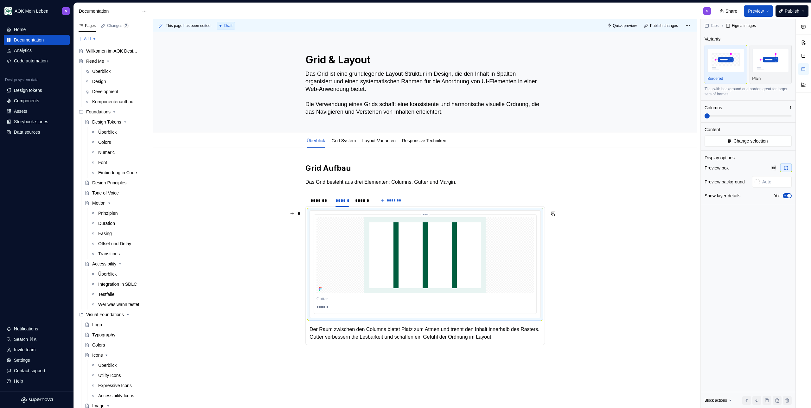
click at [325, 307] on p "******" at bounding box center [425, 307] width 217 height 5
click at [352, 308] on p "**********" at bounding box center [425, 307] width 217 height 5
drag, startPoint x: 354, startPoint y: 309, endPoint x: 337, endPoint y: 308, distance: 17.8
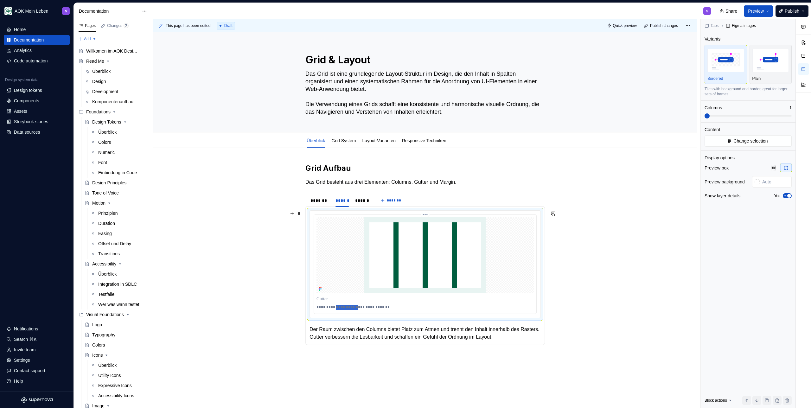
click at [337, 308] on p "**********" at bounding box center [425, 307] width 217 height 5
click at [397, 308] on p "**********" at bounding box center [425, 307] width 217 height 5
click at [321, 307] on p "**********" at bounding box center [425, 307] width 217 height 5
click at [390, 308] on p "**********" at bounding box center [425, 307] width 217 height 5
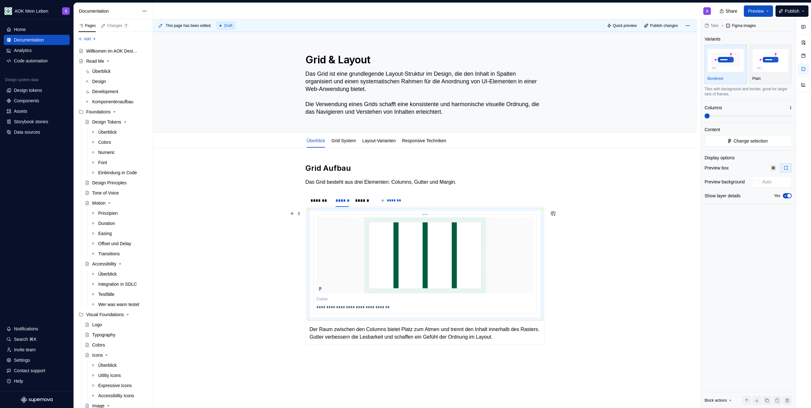
click at [359, 307] on p "**********" at bounding box center [425, 307] width 217 height 5
click at [358, 200] on div "******" at bounding box center [362, 200] width 15 height 6
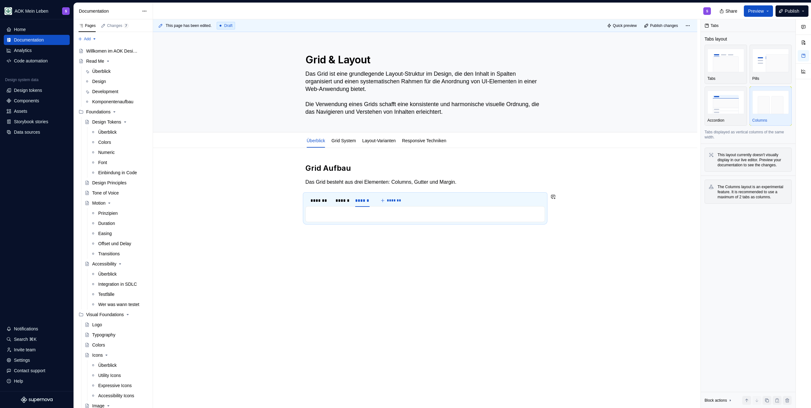
click at [342, 218] on div "**********" at bounding box center [426, 214] width 240 height 16
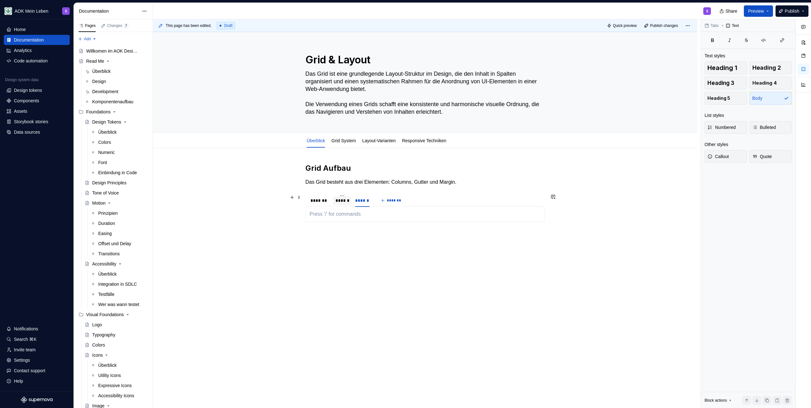
click at [339, 197] on div "******" at bounding box center [343, 200] width 14 height 6
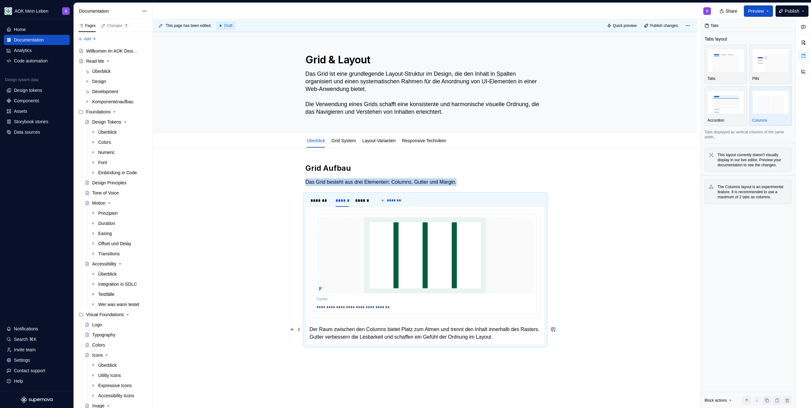
click at [381, 336] on p "Der Raum zwischen den Columns bietet Platz zum Atmen und trennt den Inhalt inne…" at bounding box center [425, 333] width 231 height 15
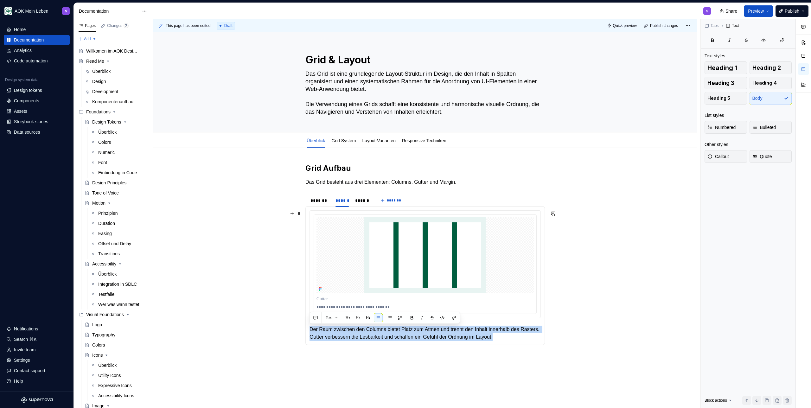
drag, startPoint x: 534, startPoint y: 339, endPoint x: 311, endPoint y: 213, distance: 256.1
click at [311, 213] on section-item-column "**********" at bounding box center [425, 275] width 231 height 131
copy p "Der Raum zwischen den Columns bietet Platz zum Atmen und trennt den Inhalt inne…"
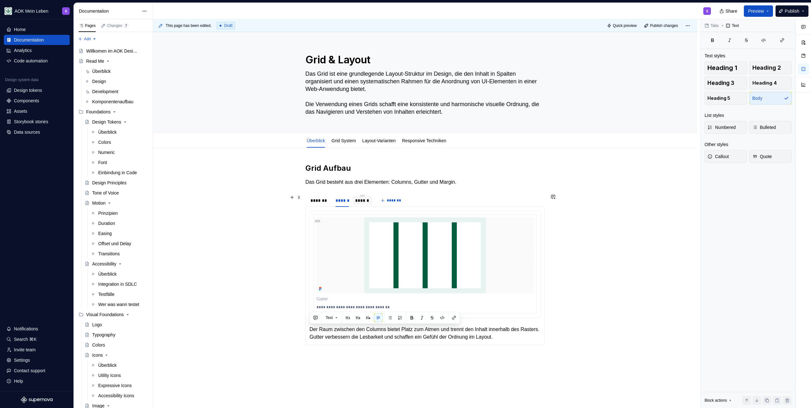
click at [370, 201] on div "******" at bounding box center [362, 200] width 15 height 6
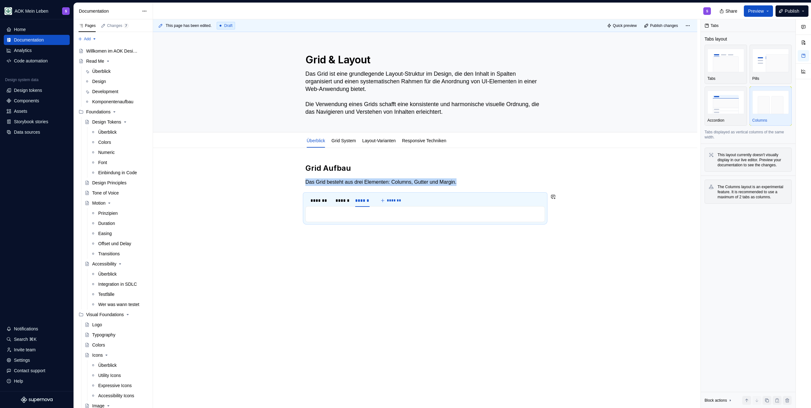
click at [351, 214] on p at bounding box center [425, 214] width 231 height 8
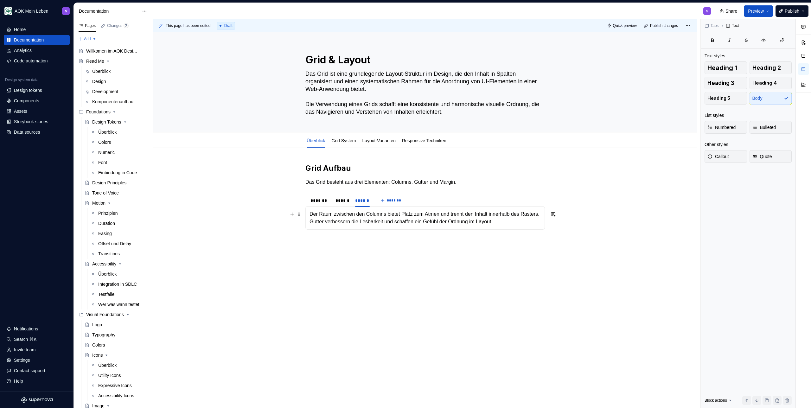
click at [307, 214] on div "**********" at bounding box center [426, 217] width 240 height 23
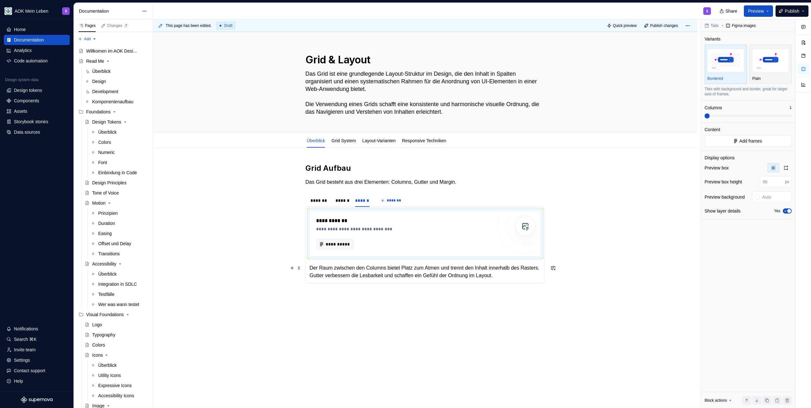
click at [349, 269] on p "Der Raum zwischen den Columns bietet Platz zum Atmen und trennt den Inhalt inne…" at bounding box center [425, 271] width 231 height 15
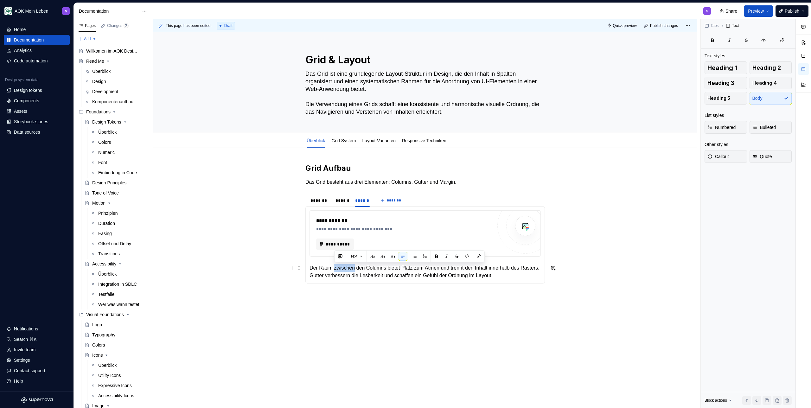
click at [349, 270] on p "Der Raum zwischen den Columns bietet Platz zum Atmen und trennt den Inhalt inne…" at bounding box center [425, 271] width 231 height 15
click at [321, 274] on p "Der Raum zwischen den Columns bietet Platz zum Atmen und trennt den Inhalt inne…" at bounding box center [425, 271] width 231 height 15
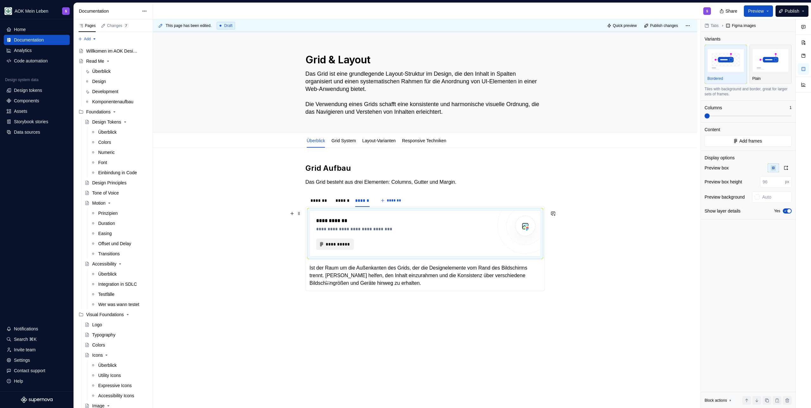
click at [331, 242] on span "**********" at bounding box center [338, 244] width 24 height 6
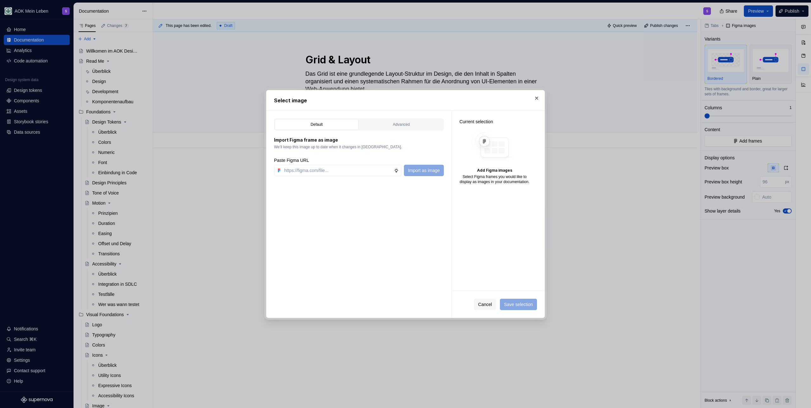
type textarea "*"
click at [357, 170] on input "text" at bounding box center [338, 170] width 112 height 11
paste input "[URL][DOMAIN_NAME]"
type input "[URL][DOMAIN_NAME]"
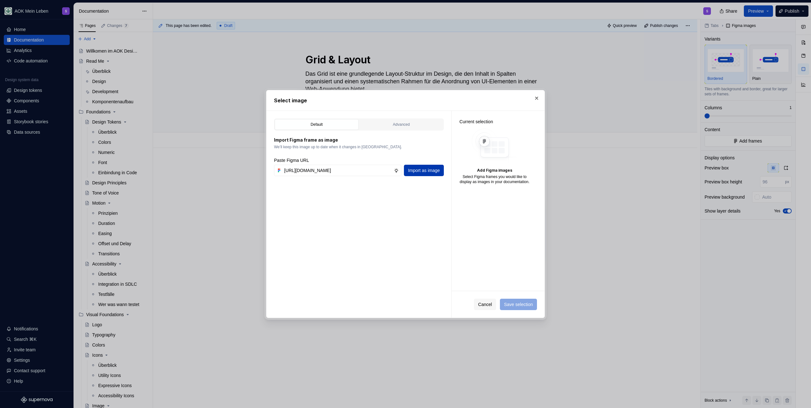
click at [431, 172] on span "Import as image" at bounding box center [424, 170] width 32 height 6
click at [524, 309] on button "Save selection" at bounding box center [518, 304] width 37 height 11
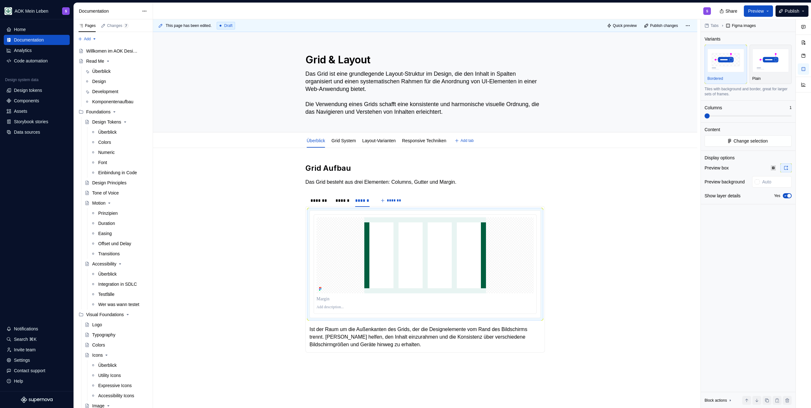
type textarea "*"
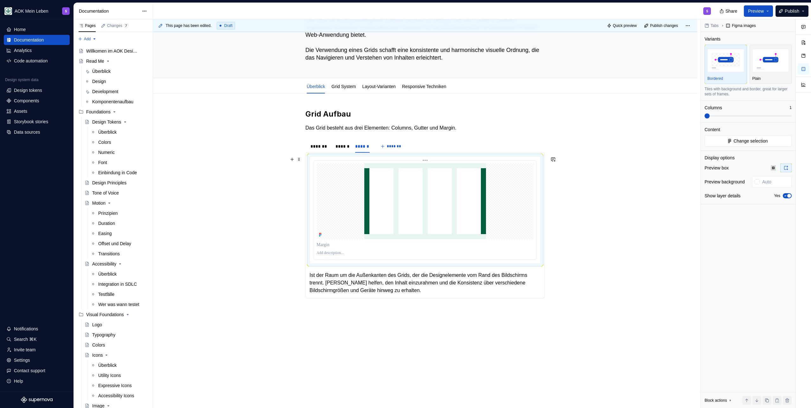
click at [334, 254] on p at bounding box center [425, 253] width 217 height 5
click at [349, 142] on div "******" at bounding box center [342, 146] width 19 height 9
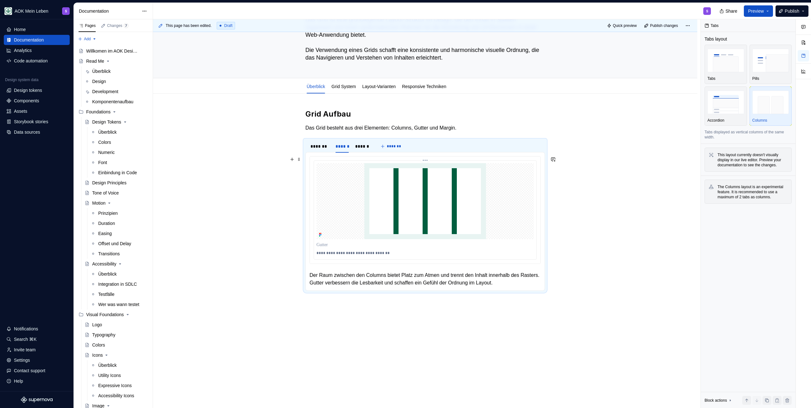
click at [347, 255] on p "**********" at bounding box center [425, 253] width 217 height 5
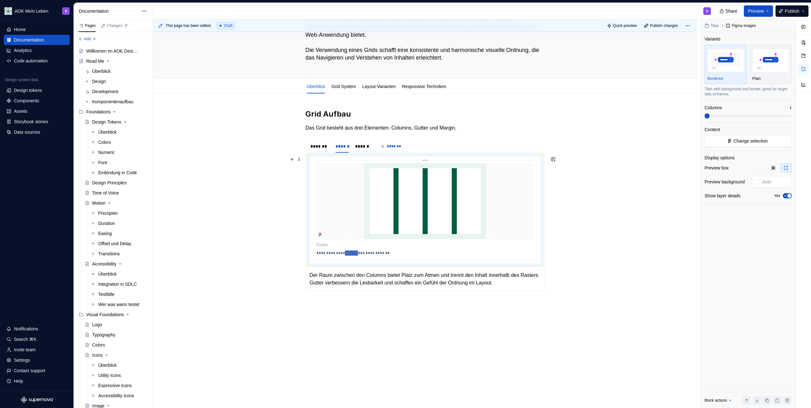
click at [347, 255] on p "**********" at bounding box center [425, 253] width 217 height 5
click at [347, 254] on p "**********" at bounding box center [425, 253] width 217 height 5
click at [366, 144] on div "******" at bounding box center [362, 146] width 15 height 6
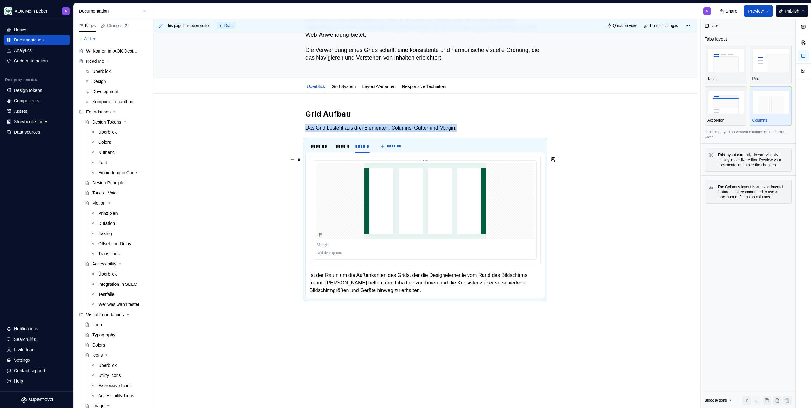
click at [326, 253] on p at bounding box center [425, 253] width 217 height 5
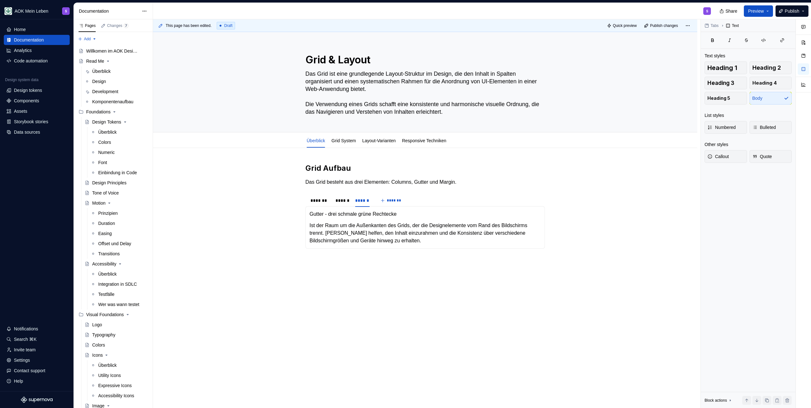
scroll to position [0, 0]
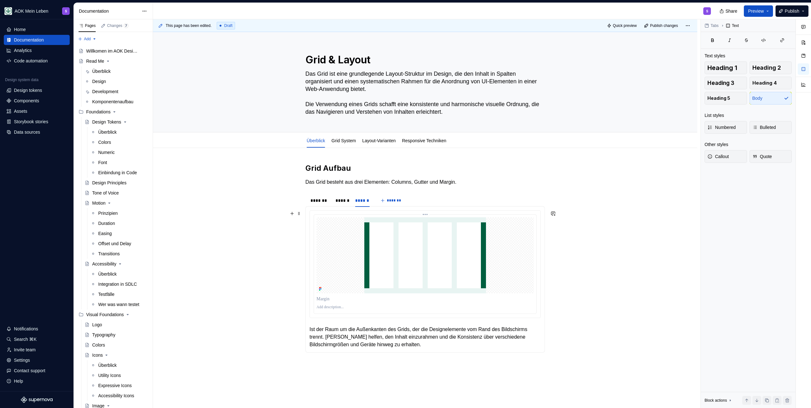
click at [325, 306] on p at bounding box center [425, 307] width 217 height 5
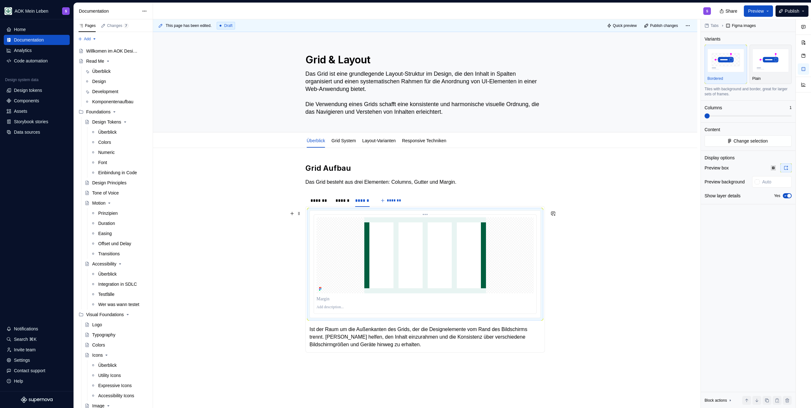
paste div
click at [325, 308] on p "**********" at bounding box center [425, 307] width 217 height 5
click at [336, 309] on p "**********" at bounding box center [425, 307] width 217 height 5
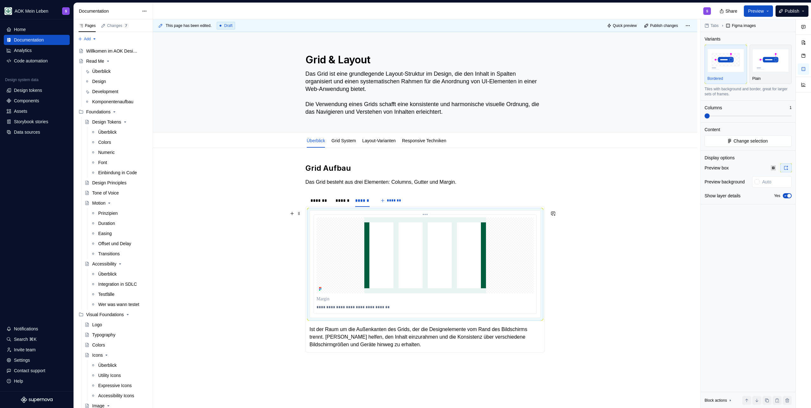
click at [405, 308] on p "**********" at bounding box center [425, 307] width 217 height 5
click at [401, 308] on p "**********" at bounding box center [425, 307] width 217 height 5
click at [342, 203] on div "******" at bounding box center [343, 200] width 14 height 6
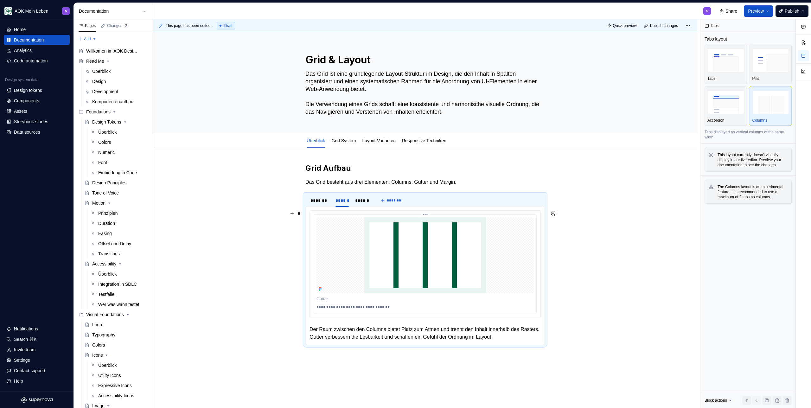
click at [369, 309] on p "**********" at bounding box center [425, 307] width 217 height 5
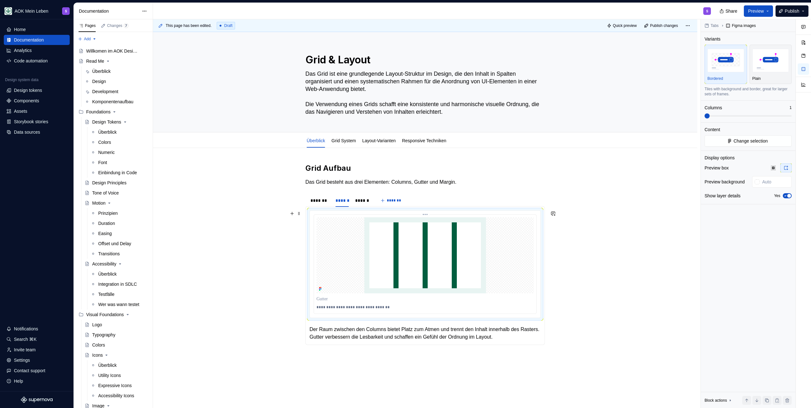
click at [411, 308] on p "**********" at bounding box center [425, 307] width 217 height 5
click at [419, 307] on p "**********" at bounding box center [425, 307] width 217 height 5
click at [326, 199] on div "*******" at bounding box center [320, 200] width 19 height 6
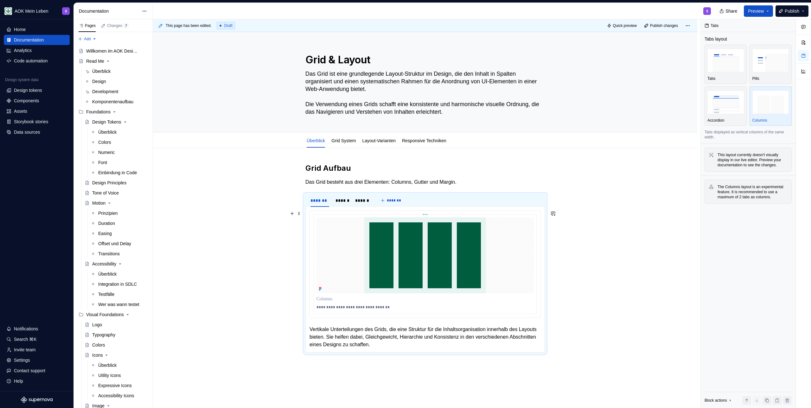
click at [353, 306] on p "**********" at bounding box center [425, 307] width 217 height 5
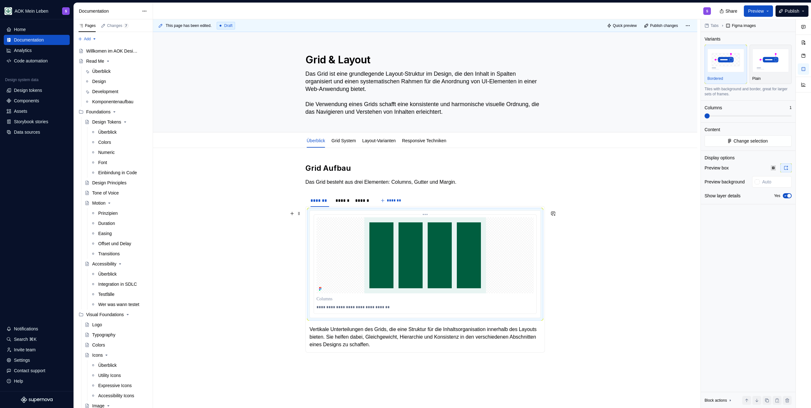
click at [389, 308] on p "**********" at bounding box center [425, 307] width 217 height 5
click at [386, 308] on p "**********" at bounding box center [425, 307] width 217 height 5
click at [388, 308] on p "**********" at bounding box center [425, 307] width 217 height 5
click at [391, 308] on p "**********" at bounding box center [425, 307] width 217 height 5
click at [427, 346] on p "Vertikale Unterteilungen des Grids, die eine Struktur für die Inhaltsorganisati…" at bounding box center [425, 337] width 231 height 23
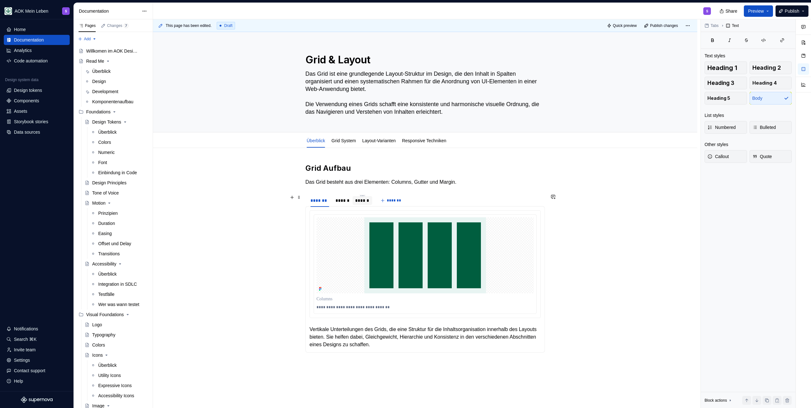
click at [362, 198] on div "******" at bounding box center [362, 200] width 15 height 6
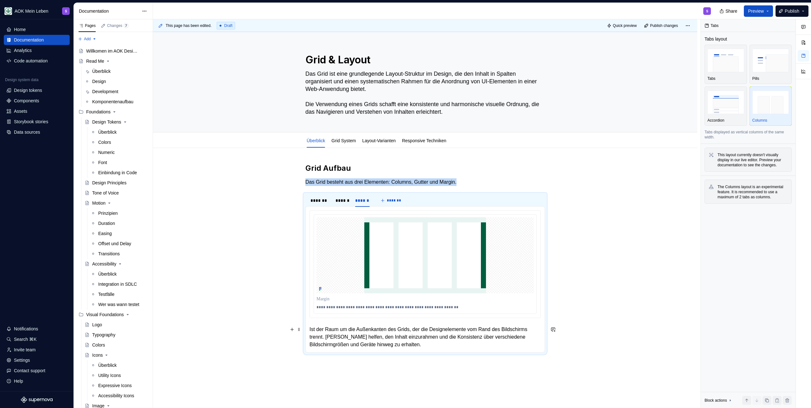
click at [323, 331] on p "Ist der Raum um die Außenkanten des Grids, der die Designelemente vom Rand des …" at bounding box center [425, 337] width 231 height 23
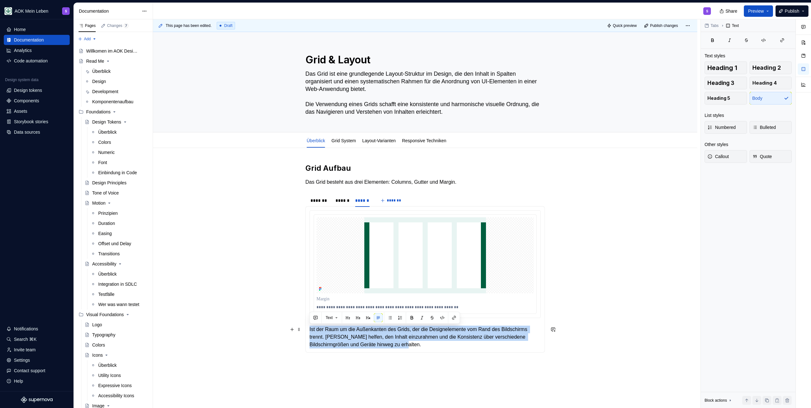
click at [323, 331] on p "Ist der Raum um die Außenkanten des Grids, der die Designelemente vom Rand des …" at bounding box center [425, 337] width 231 height 23
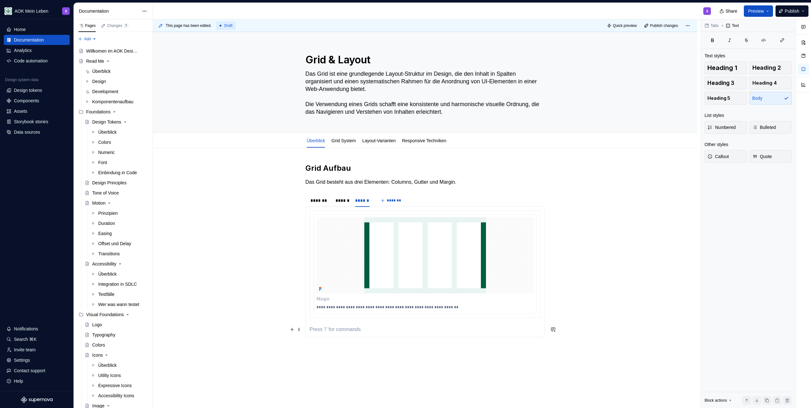
click at [330, 327] on p at bounding box center [425, 330] width 231 height 8
click at [444, 307] on p "**********" at bounding box center [425, 307] width 217 height 5
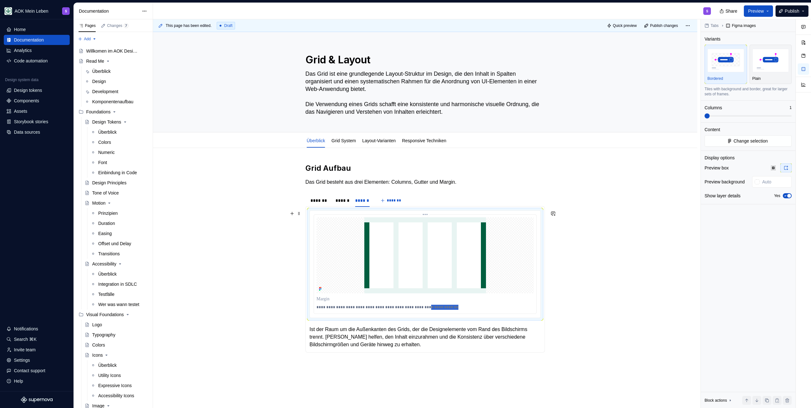
click at [444, 307] on p "**********" at bounding box center [425, 307] width 217 height 5
click at [440, 337] on p "Ist der Raum um die Außenkanten des Grids, der die Designelemente vom Rand des …" at bounding box center [425, 337] width 231 height 23
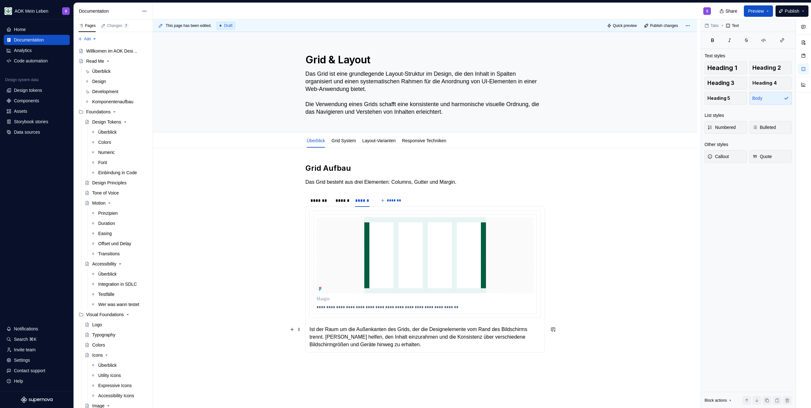
click at [440, 342] on p "Ist der Raum um die Außenkanten des Grids, der die Designelemente vom Rand des …" at bounding box center [425, 337] width 231 height 23
click at [389, 307] on p "**********" at bounding box center [425, 307] width 217 height 5
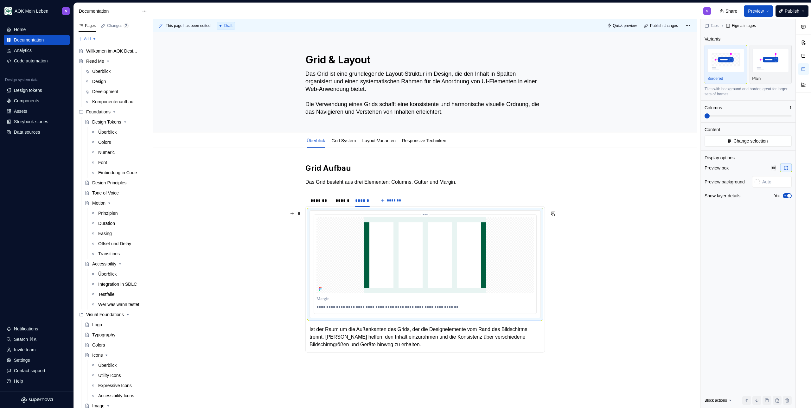
click at [450, 308] on p "**********" at bounding box center [425, 307] width 217 height 5
click at [462, 345] on p "Ist der Raum um die Außenkanten des Grids, der die Designelemente vom Rand des …" at bounding box center [425, 337] width 231 height 23
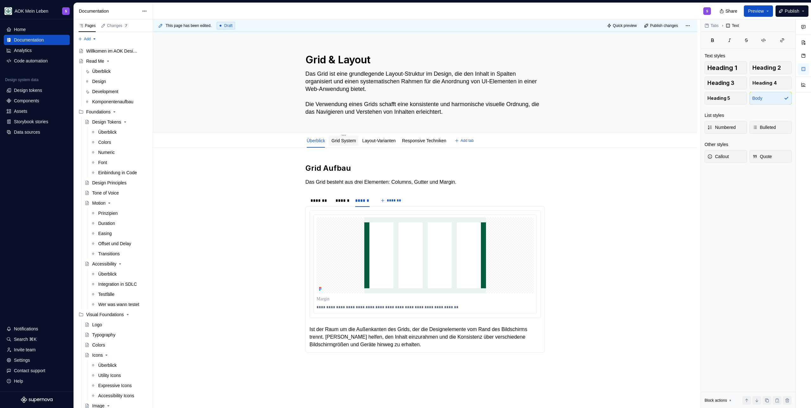
click at [350, 141] on link "Grid System" at bounding box center [344, 140] width 24 height 5
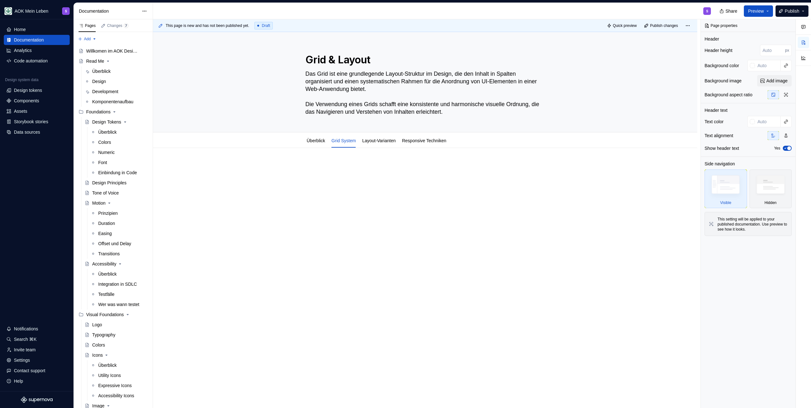
click at [338, 159] on div at bounding box center [425, 232] width 545 height 169
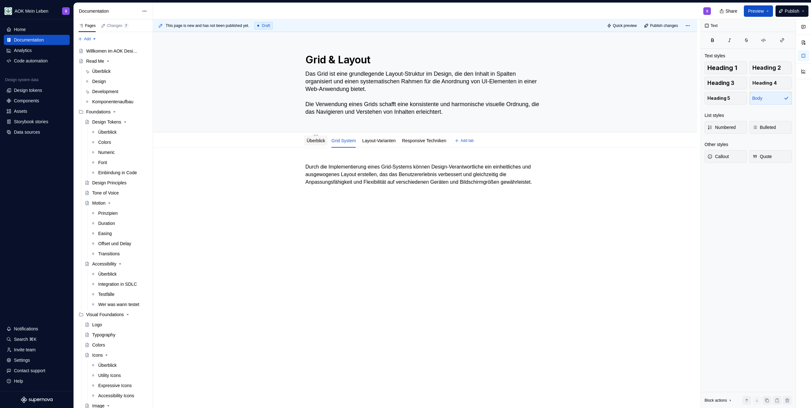
click at [312, 143] on div "Überblick" at bounding box center [316, 141] width 18 height 6
click at [321, 139] on link "Überblick" at bounding box center [316, 140] width 18 height 5
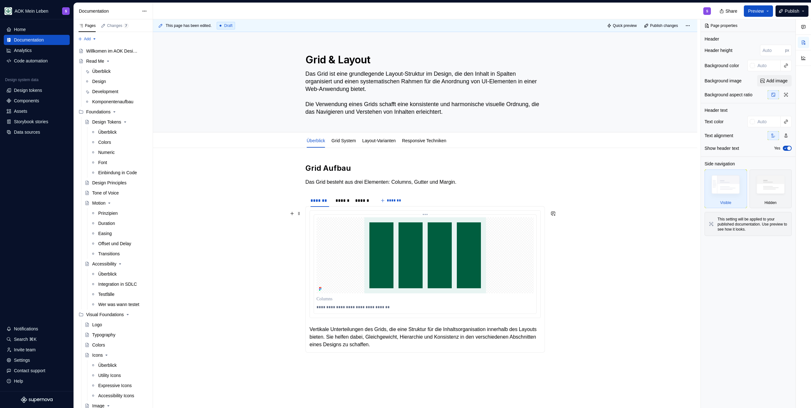
click at [392, 255] on img at bounding box center [426, 255] width 122 height 76
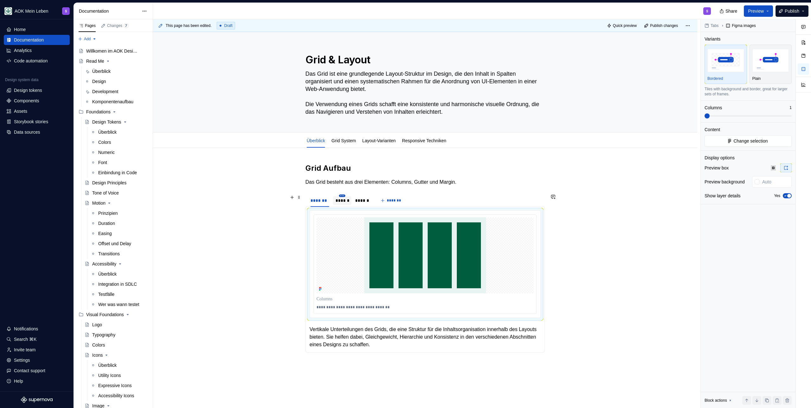
click at [345, 196] on html "AOK Mein Leben S Home Documentation Analytics Code automation Design system dat…" at bounding box center [405, 204] width 811 height 408
click at [337, 201] on html "AOK Mein Leben S Home Documentation Analytics Code automation Design system dat…" at bounding box center [405, 204] width 811 height 408
click at [336, 201] on div "******" at bounding box center [343, 200] width 14 height 6
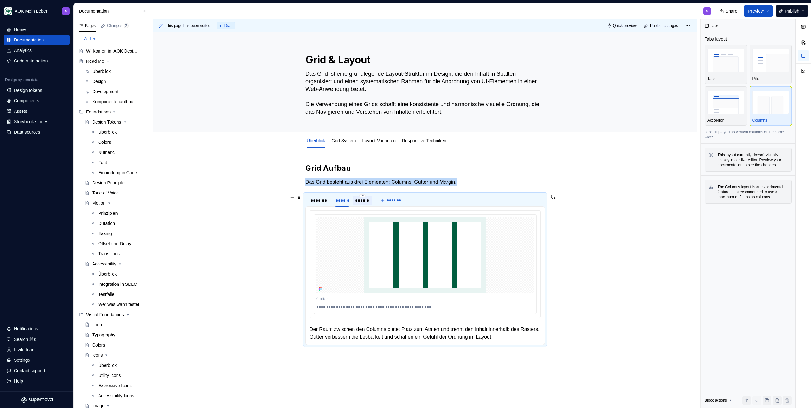
click at [358, 199] on div "******" at bounding box center [362, 200] width 15 height 6
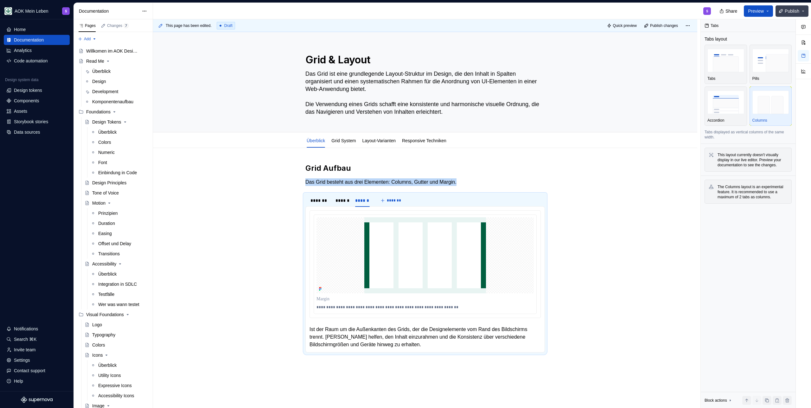
click at [788, 7] on button "Publish" at bounding box center [792, 10] width 33 height 11
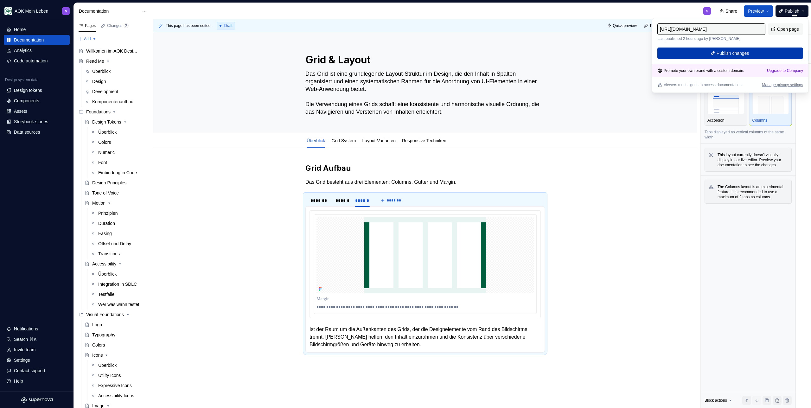
click at [742, 54] on span "Publish changes" at bounding box center [733, 53] width 33 height 6
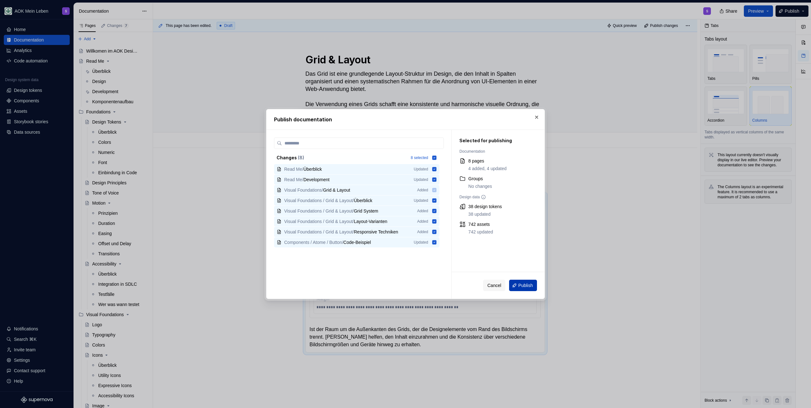
click at [523, 285] on span "Publish" at bounding box center [526, 285] width 15 height 6
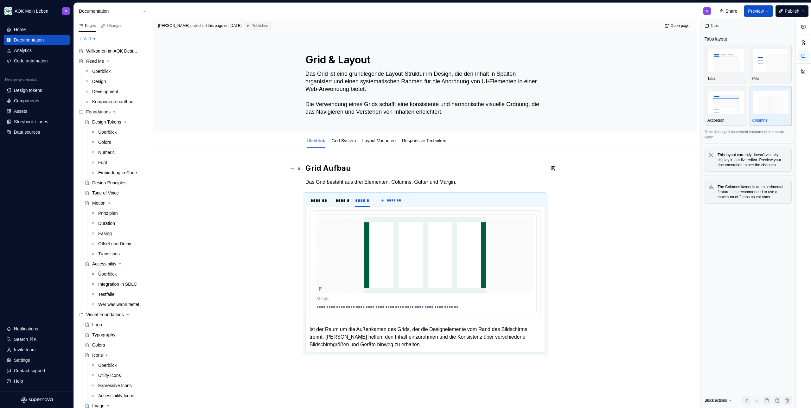
click at [394, 167] on h2 "Grid Aufbau" at bounding box center [426, 168] width 240 height 10
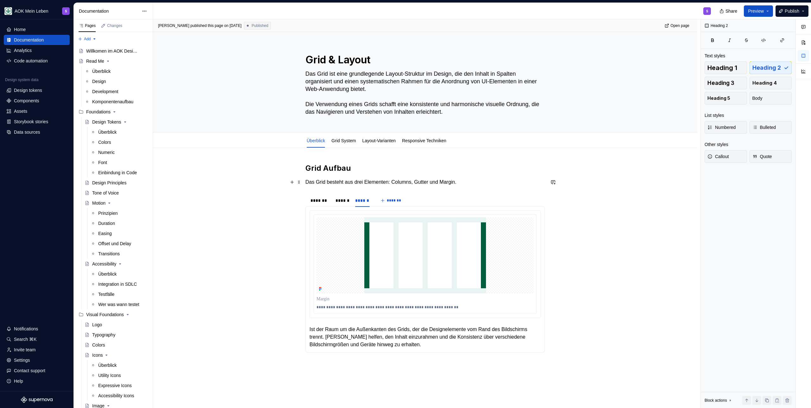
click at [499, 186] on div "**********" at bounding box center [426, 260] width 240 height 195
click at [499, 185] on p "Das Grid besteht aus drei Elementen: Columns, Gutter und Margin." at bounding box center [426, 182] width 240 height 8
click at [369, 178] on div "**********" at bounding box center [426, 260] width 240 height 195
click at [370, 170] on h2 "Grid Aufbau" at bounding box center [426, 168] width 240 height 10
click at [476, 173] on h2 "Grid Aufbau" at bounding box center [426, 168] width 240 height 10
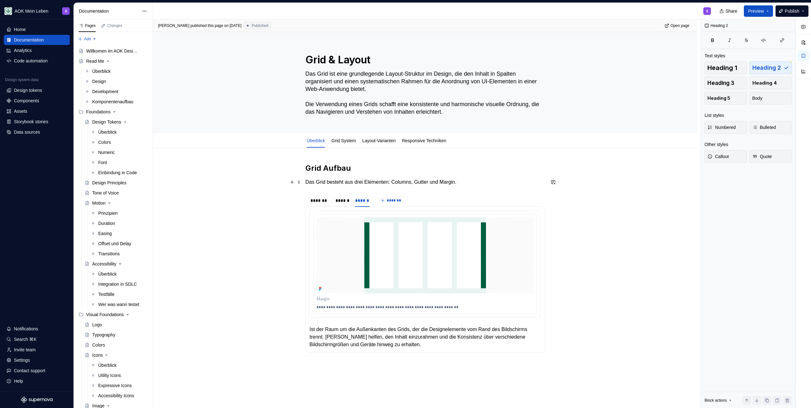
click at [482, 183] on p "Das Grid besteht aus drei Elementen: Columns, Gutter und Margin." at bounding box center [426, 182] width 240 height 8
click at [316, 201] on div "*******" at bounding box center [320, 200] width 19 height 6
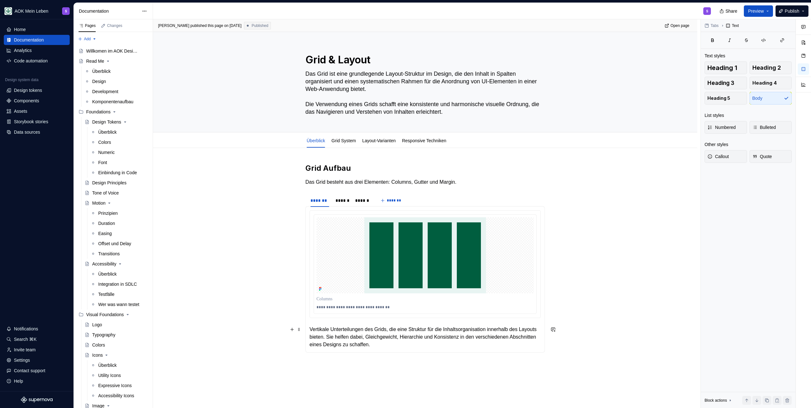
click at [310, 329] on p "Vertikale Unterteilungen des Grids, die eine Struktur für die Inhaltsorganisati…" at bounding box center [425, 337] width 231 height 23
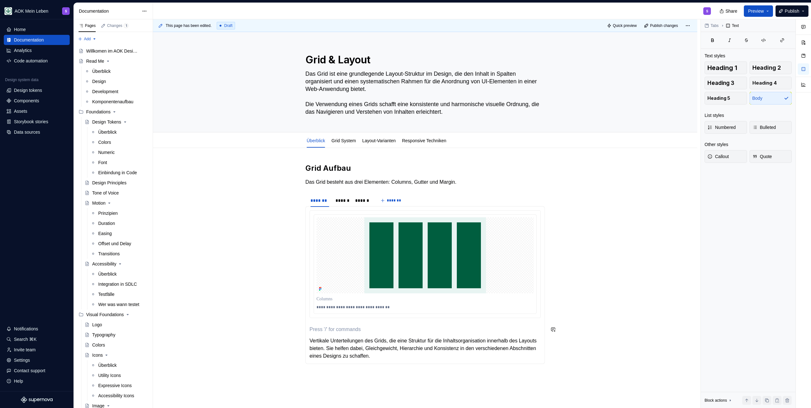
type textarea "*"
click at [337, 331] on p "Columns" at bounding box center [425, 330] width 231 height 8
click at [359, 318] on button "button" at bounding box center [358, 317] width 9 height 9
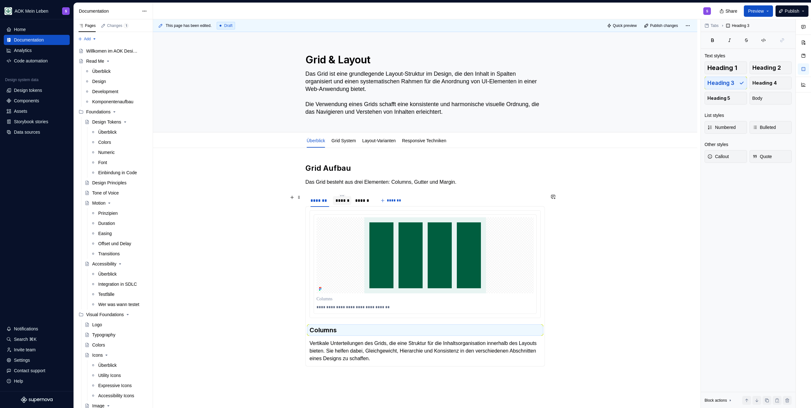
click at [337, 203] on div "******" at bounding box center [343, 200] width 14 height 6
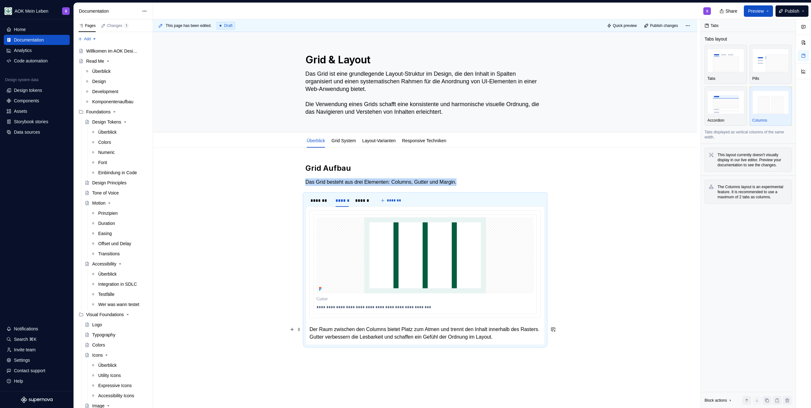
click at [311, 330] on p "Der Raum zwischen den Columns bietet Platz zum Atmen und trennt den Inhalt inne…" at bounding box center [425, 333] width 231 height 15
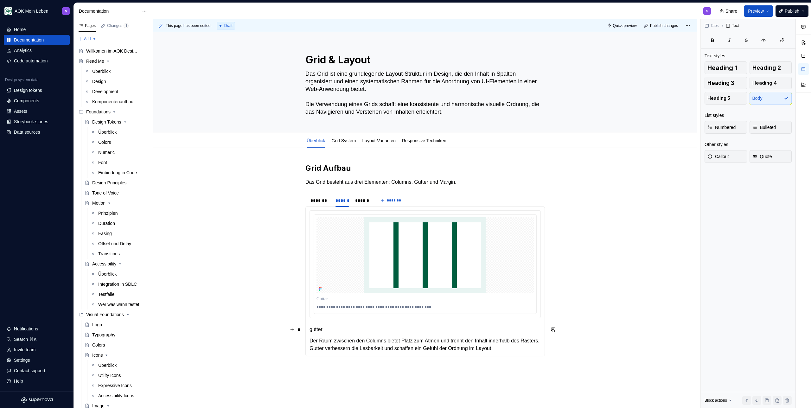
click at [316, 326] on p "gutter" at bounding box center [425, 330] width 231 height 8
click at [322, 329] on p "Gutter" at bounding box center [425, 330] width 231 height 8
click at [359, 316] on button "button" at bounding box center [358, 317] width 9 height 9
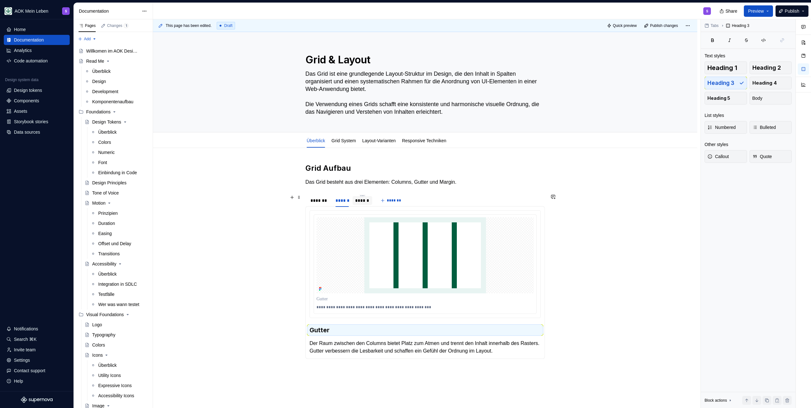
click at [357, 197] on div "******" at bounding box center [362, 200] width 15 height 6
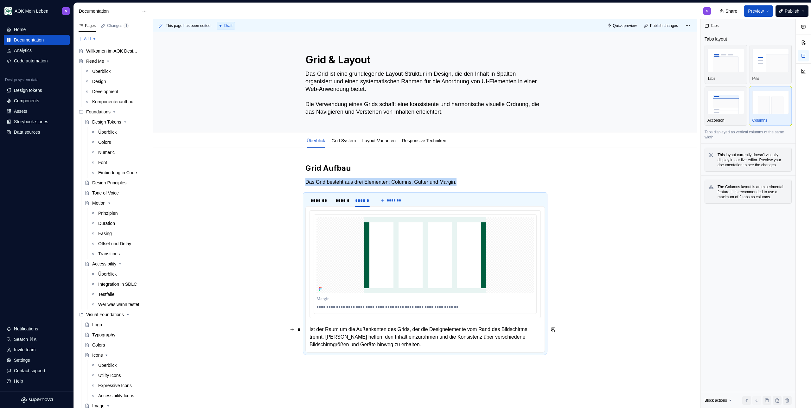
click at [307, 330] on div "**********" at bounding box center [426, 279] width 240 height 146
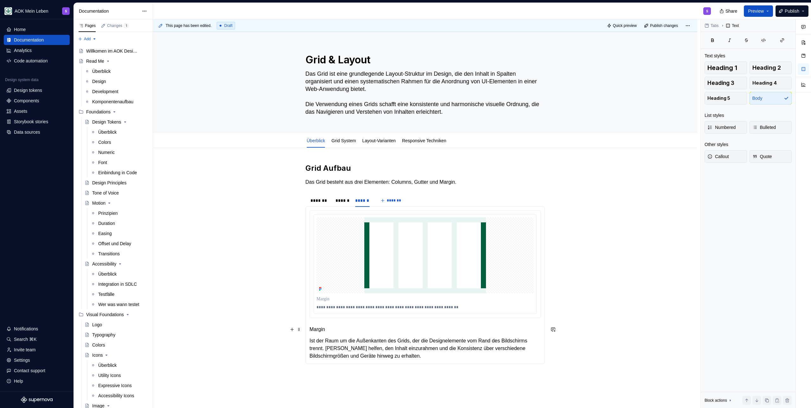
click at [322, 330] on p "Margin" at bounding box center [425, 330] width 231 height 8
click at [360, 317] on button "button" at bounding box center [358, 317] width 9 height 9
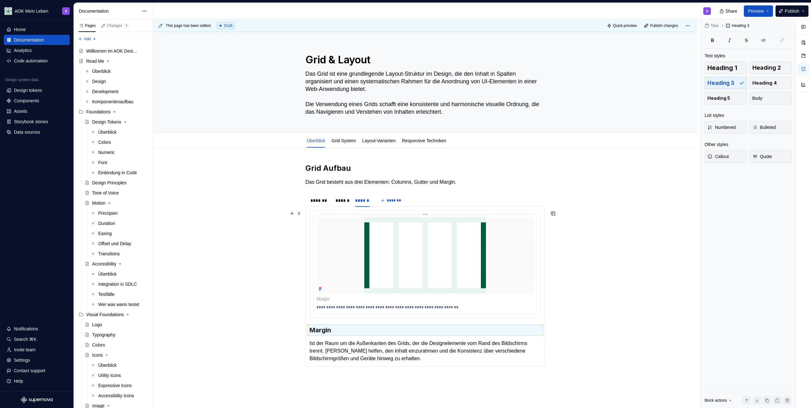
click at [324, 299] on p at bounding box center [425, 299] width 217 height 6
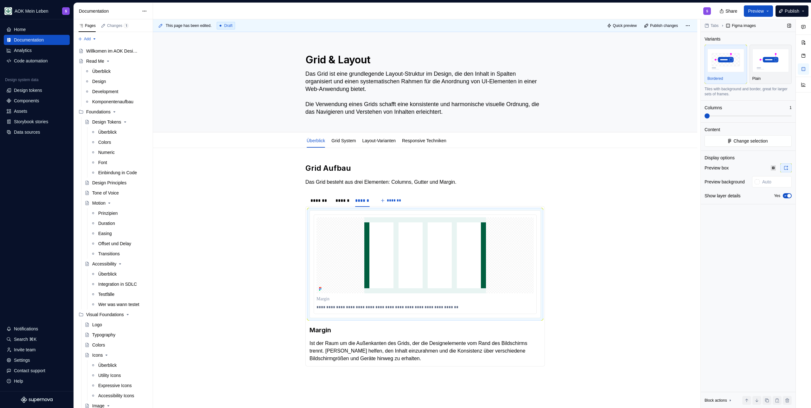
click at [786, 196] on icon "button" at bounding box center [786, 196] width 2 height 1
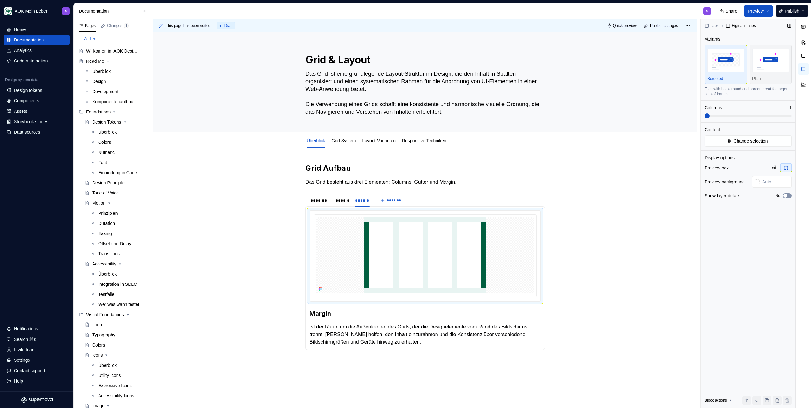
click at [788, 197] on icon "button" at bounding box center [785, 196] width 5 height 4
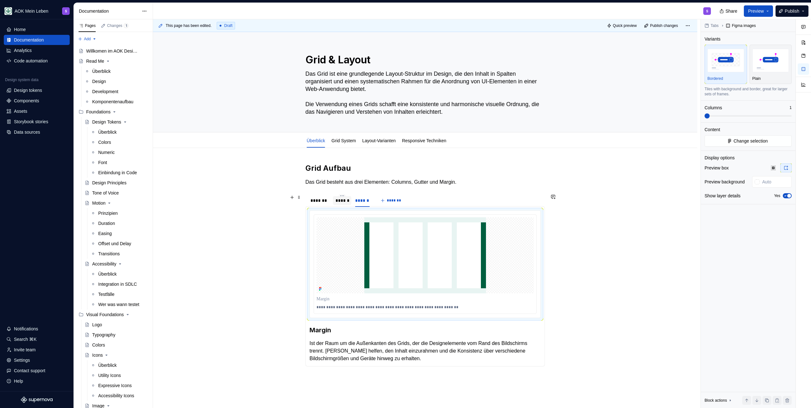
click at [336, 201] on div "******" at bounding box center [343, 200] width 14 height 6
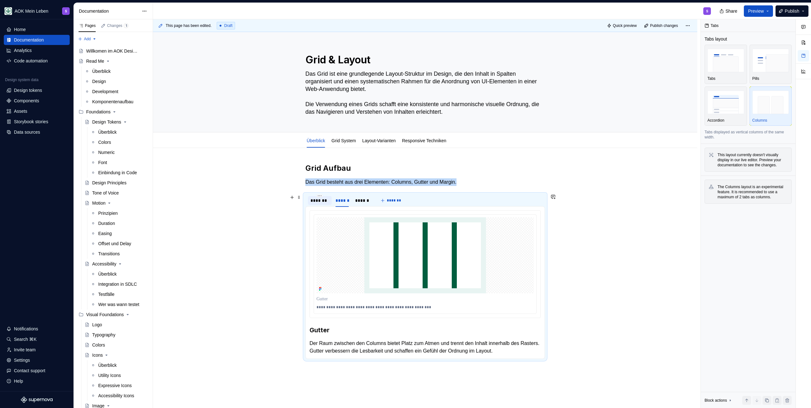
click at [322, 203] on div "*******" at bounding box center [320, 200] width 19 height 6
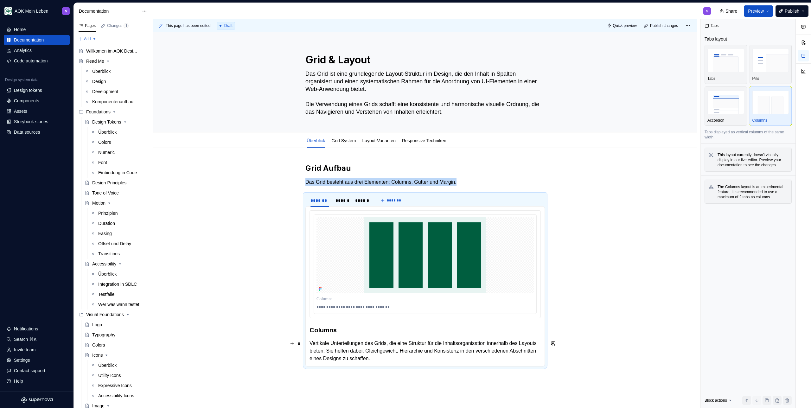
click at [351, 329] on h3 "Columns" at bounding box center [425, 330] width 231 height 9
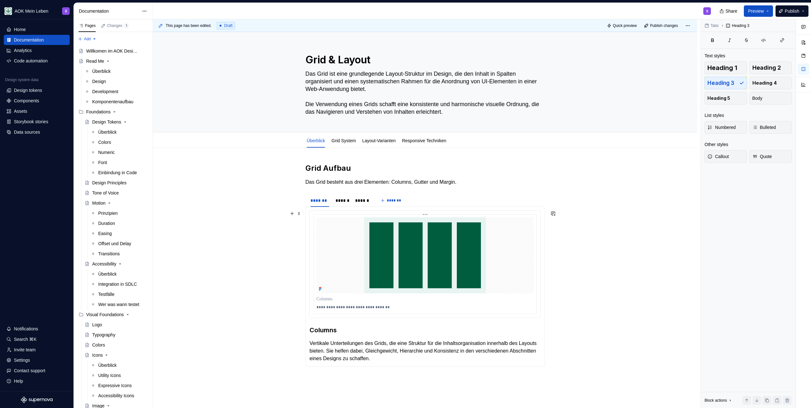
click at [399, 310] on p "**********" at bounding box center [425, 307] width 217 height 5
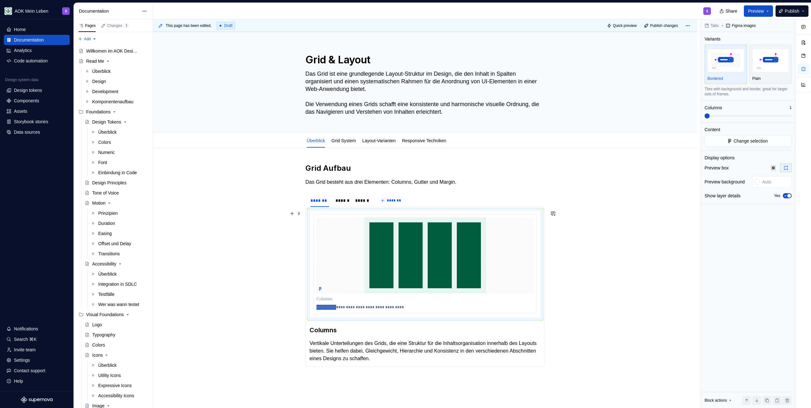
drag, startPoint x: 337, startPoint y: 307, endPoint x: 287, endPoint y: 307, distance: 50.1
click at [287, 307] on div "**********" at bounding box center [425, 325] width 545 height 354
drag, startPoint x: 337, startPoint y: 308, endPoint x: 302, endPoint y: 307, distance: 34.6
click at [302, 307] on div "**********" at bounding box center [425, 325] width 545 height 354
drag, startPoint x: 337, startPoint y: 307, endPoint x: 308, endPoint y: 305, distance: 28.9
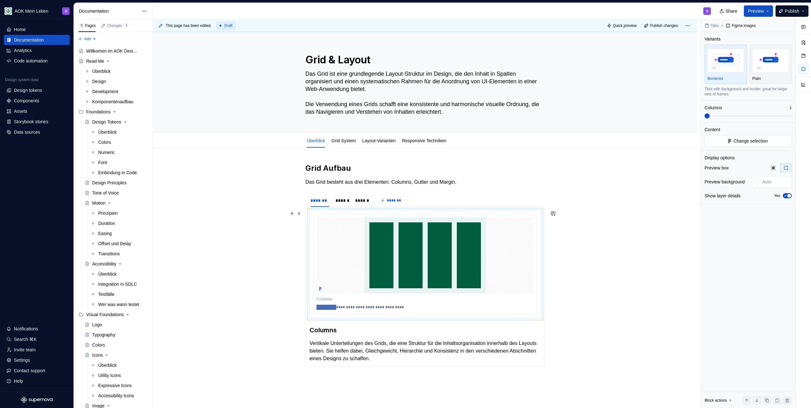
click at [310, 305] on div "**********" at bounding box center [425, 264] width 231 height 108
click at [410, 308] on p "**********" at bounding box center [425, 307] width 217 height 5
click at [390, 333] on h3 "Columns" at bounding box center [425, 330] width 231 height 9
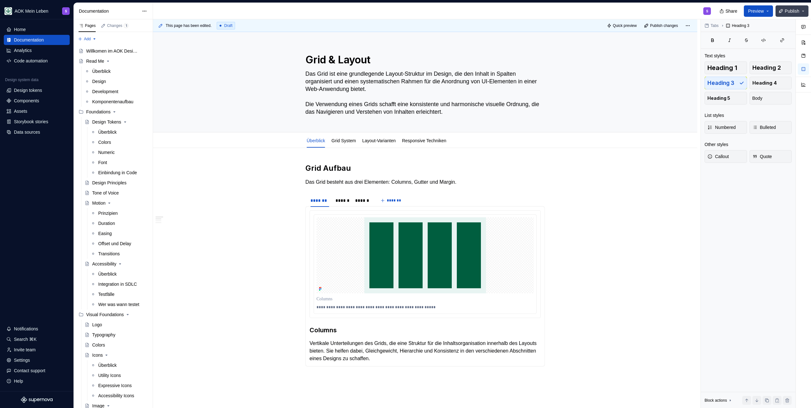
click at [789, 10] on span "Publish" at bounding box center [792, 11] width 15 height 6
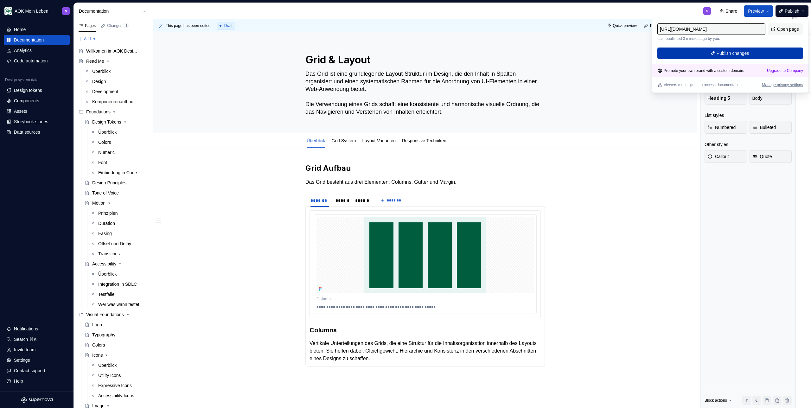
click at [730, 52] on span "Publish changes" at bounding box center [733, 53] width 33 height 6
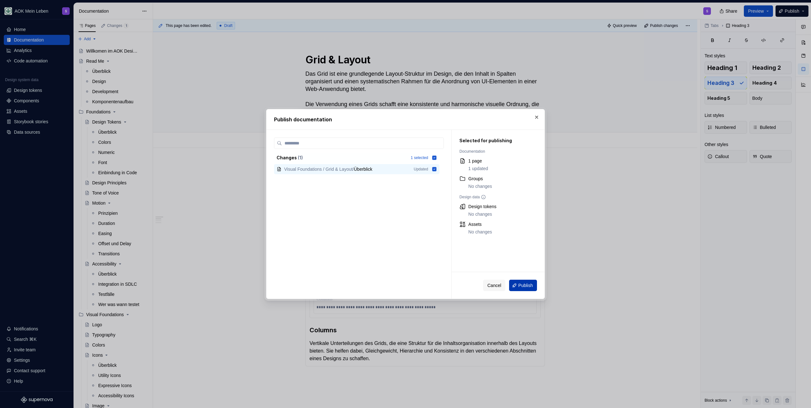
click at [536, 288] on button "Publish" at bounding box center [523, 285] width 28 height 11
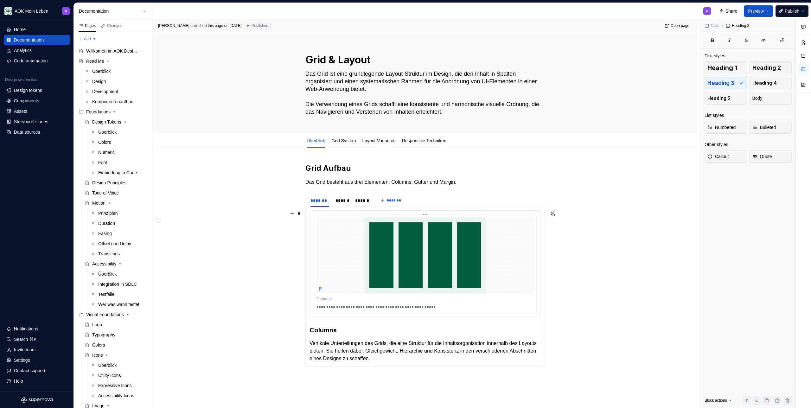
click at [339, 269] on div at bounding box center [425, 255] width 217 height 76
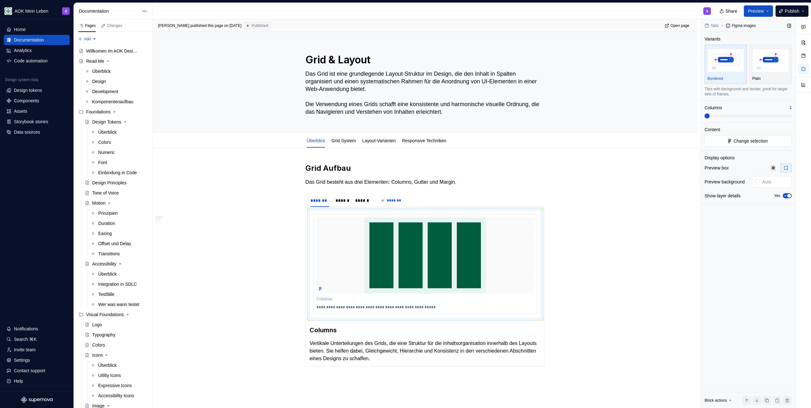
click at [786, 196] on icon "button" at bounding box center [785, 196] width 5 height 4
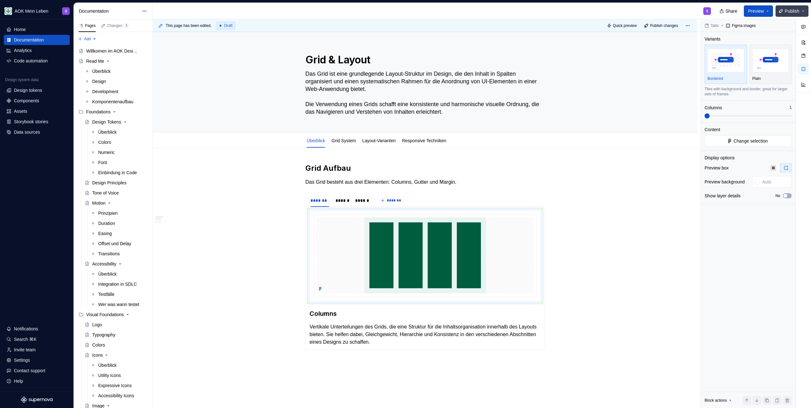
click at [788, 12] on span "Publish" at bounding box center [792, 11] width 15 height 6
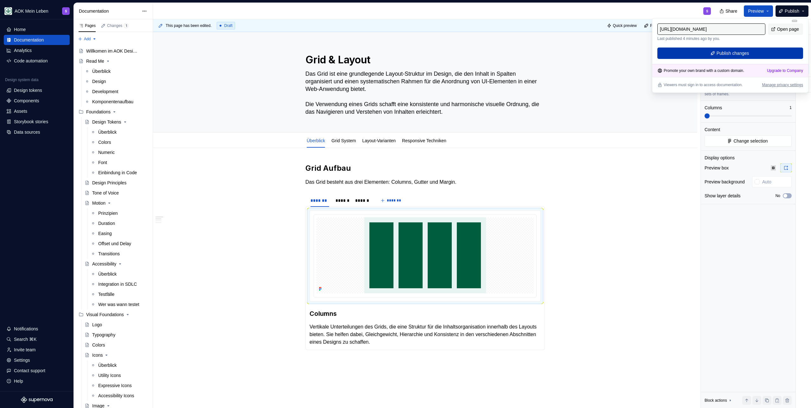
click at [768, 54] on button "Publish changes" at bounding box center [731, 53] width 146 height 11
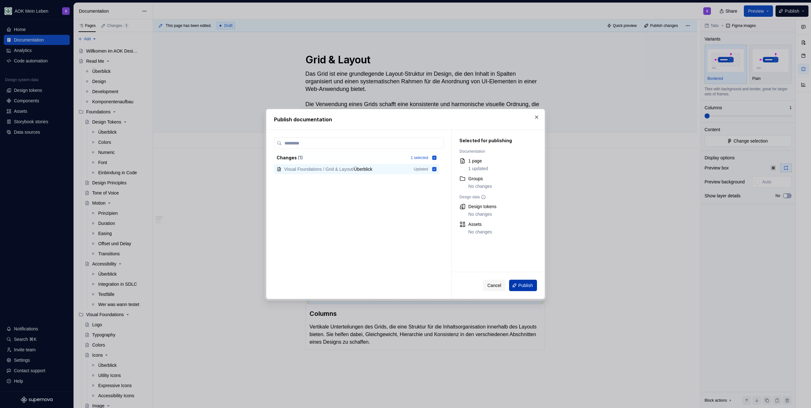
click at [525, 283] on span "Publish" at bounding box center [526, 285] width 15 height 6
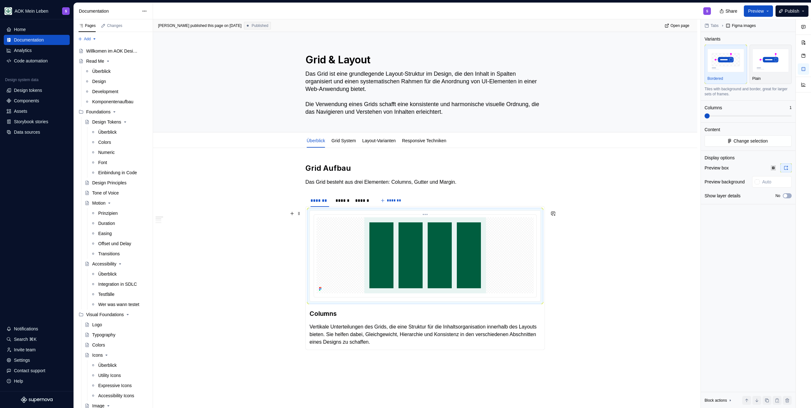
click at [357, 241] on div at bounding box center [425, 255] width 217 height 76
click at [349, 204] on div "******" at bounding box center [342, 200] width 19 height 9
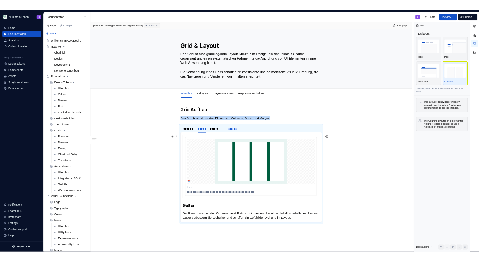
scroll to position [49, 0]
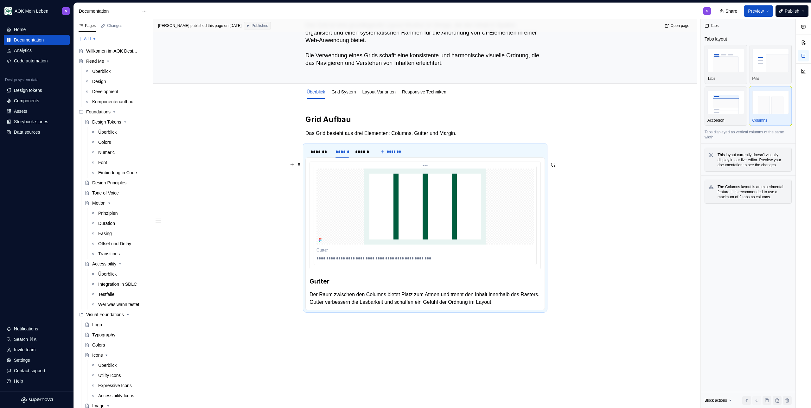
click at [390, 206] on img at bounding box center [426, 207] width 122 height 76
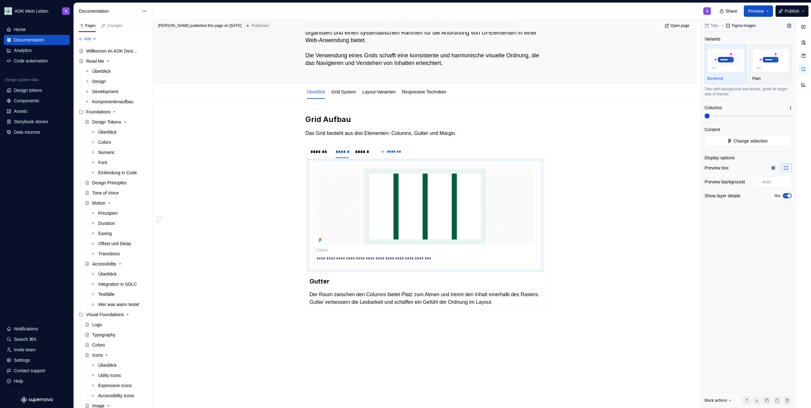
drag, startPoint x: 785, startPoint y: 196, endPoint x: 740, endPoint y: 200, distance: 44.3
click at [785, 196] on icon "button" at bounding box center [785, 196] width 5 height 4
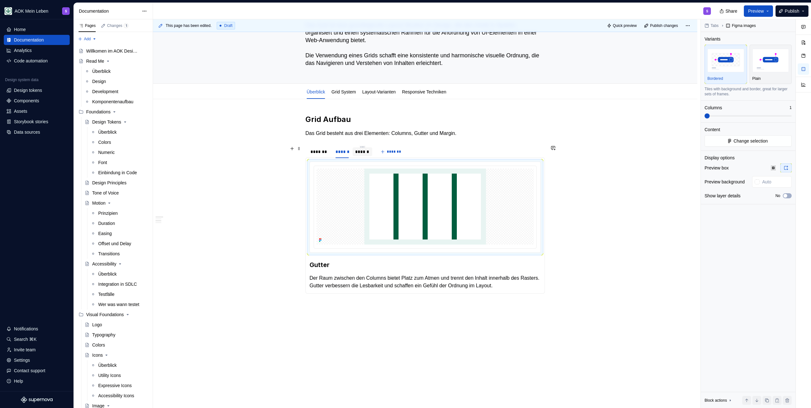
click at [357, 150] on div "******" at bounding box center [362, 152] width 15 height 6
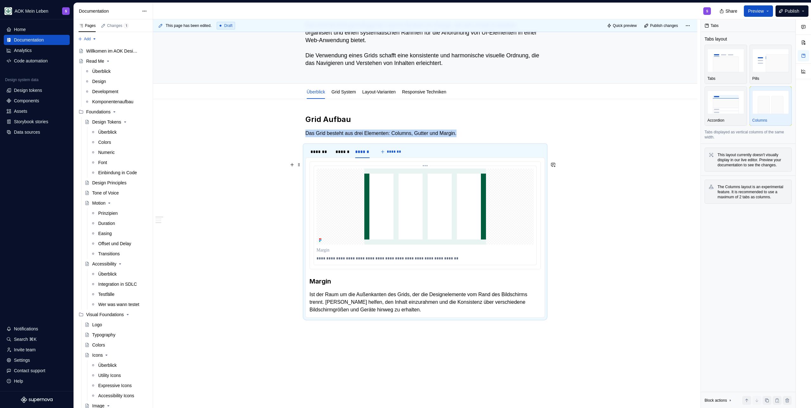
click at [421, 230] on img at bounding box center [426, 207] width 122 height 76
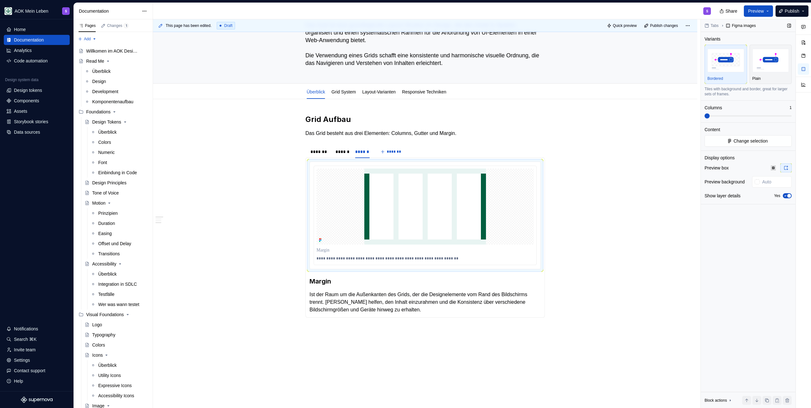
click at [792, 193] on div "Yes" at bounding box center [783, 195] width 18 height 5
click at [789, 194] on span "button" at bounding box center [790, 196] width 4 height 4
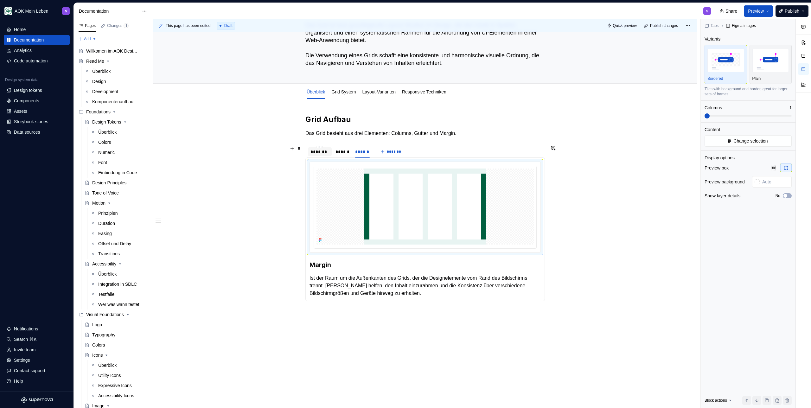
click at [327, 148] on div "*******" at bounding box center [320, 151] width 24 height 9
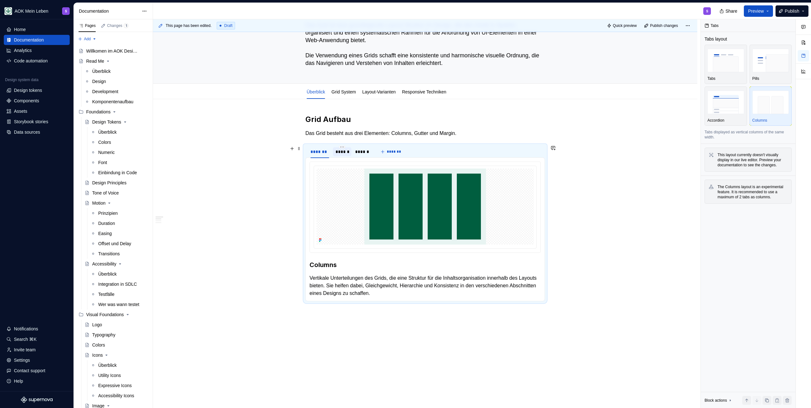
click at [346, 150] on div "******" at bounding box center [343, 152] width 14 height 6
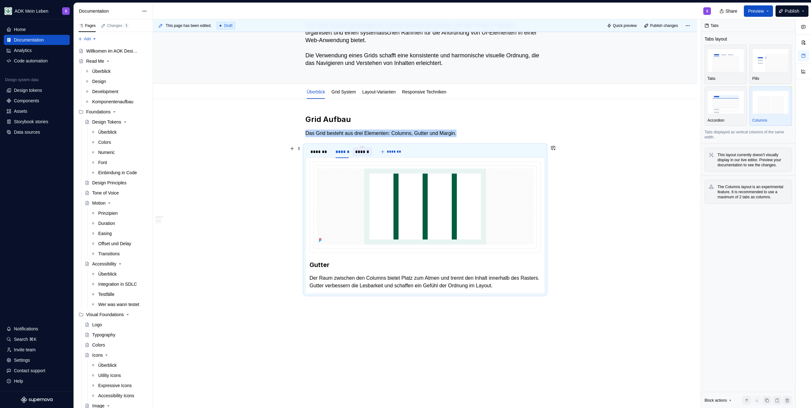
click at [359, 151] on div "******" at bounding box center [362, 152] width 15 height 6
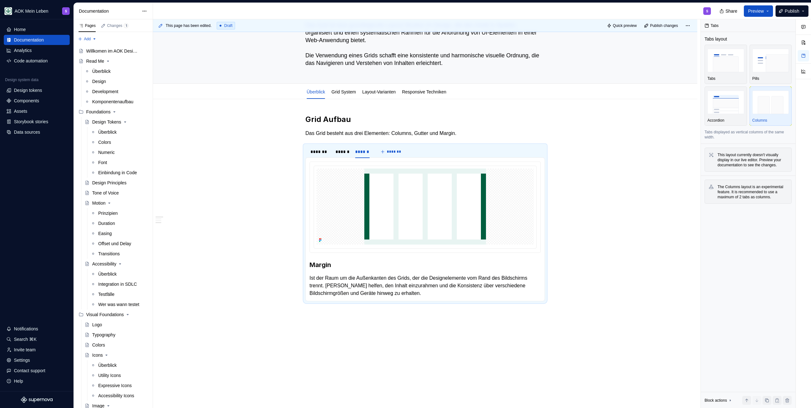
click at [788, 17] on div "Share Preview Publish" at bounding box center [763, 11] width 95 height 16
click at [789, 12] on span "Publish" at bounding box center [792, 11] width 15 height 6
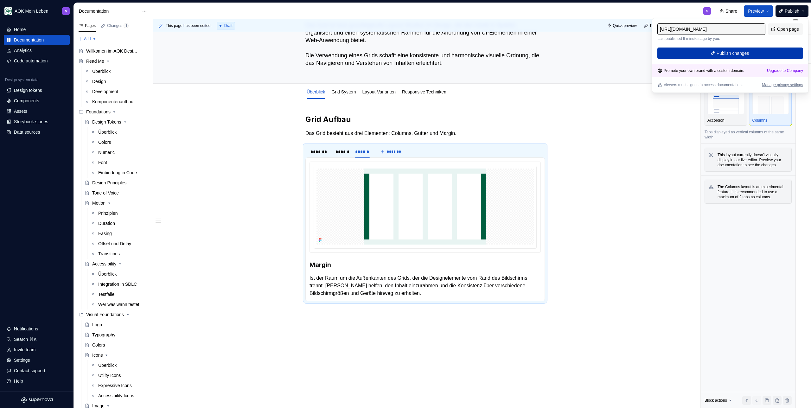
click at [740, 56] on button "Publish changes" at bounding box center [731, 53] width 146 height 11
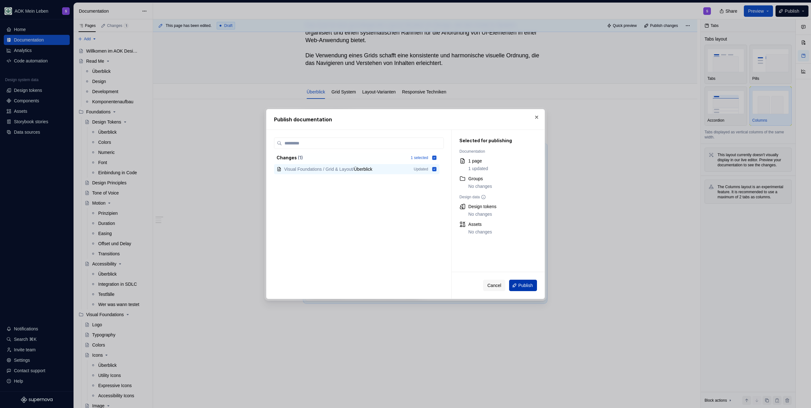
click at [526, 283] on span "Publish" at bounding box center [526, 285] width 15 height 6
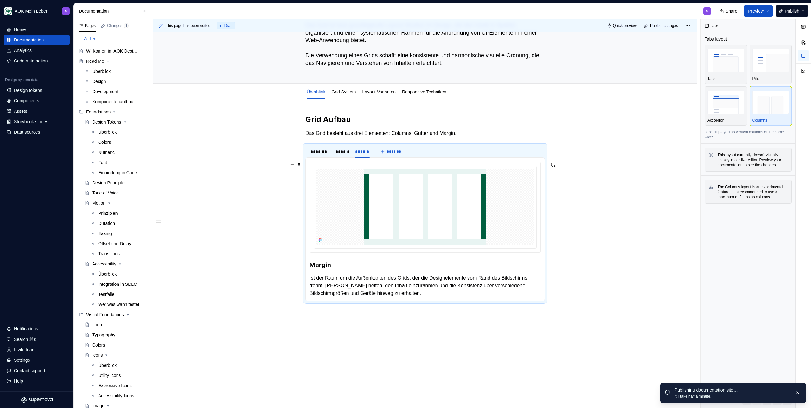
click at [262, 164] on div "Grid Aufbau Das Grid besteht aus drei Elementen: Columns, Gutter und Margin. **…" at bounding box center [425, 267] width 545 height 337
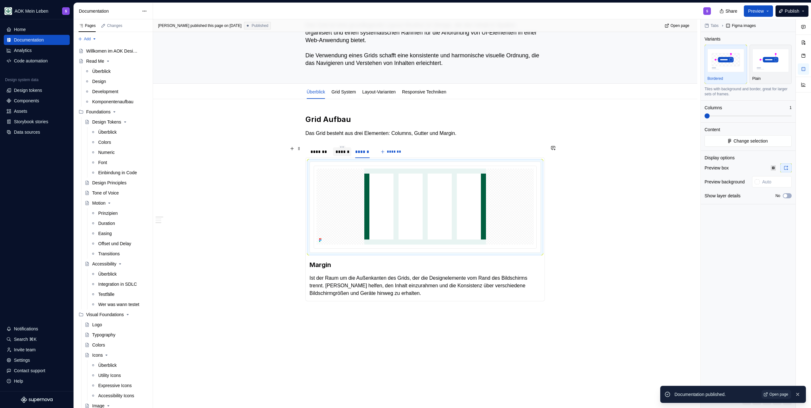
click at [342, 149] on div "******" at bounding box center [343, 152] width 14 height 6
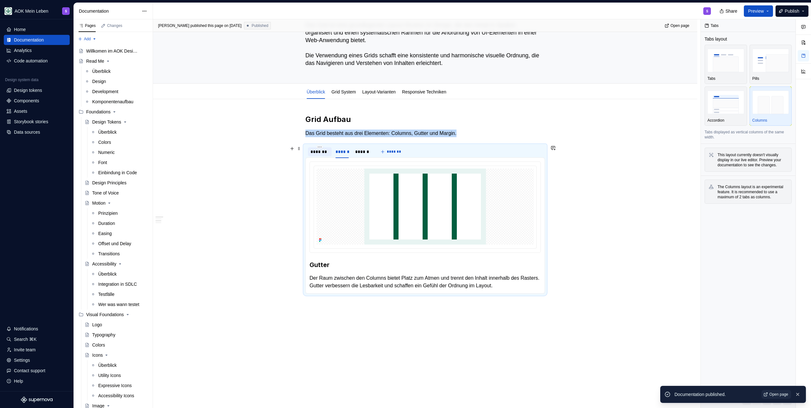
click at [323, 151] on div "*******" at bounding box center [320, 152] width 19 height 6
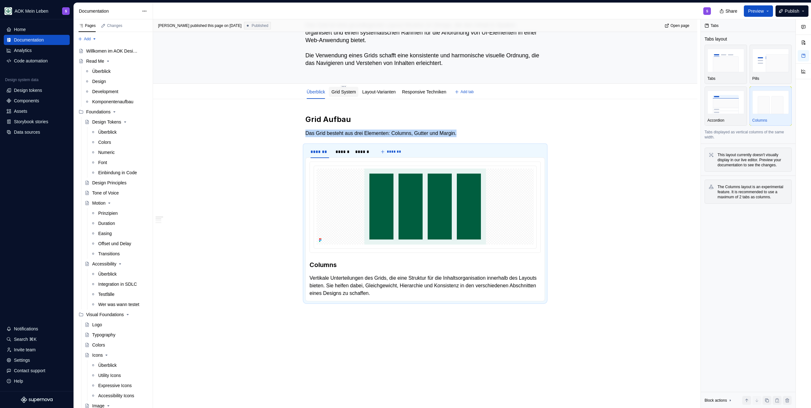
click at [339, 91] on link "Grid System" at bounding box center [344, 91] width 24 height 5
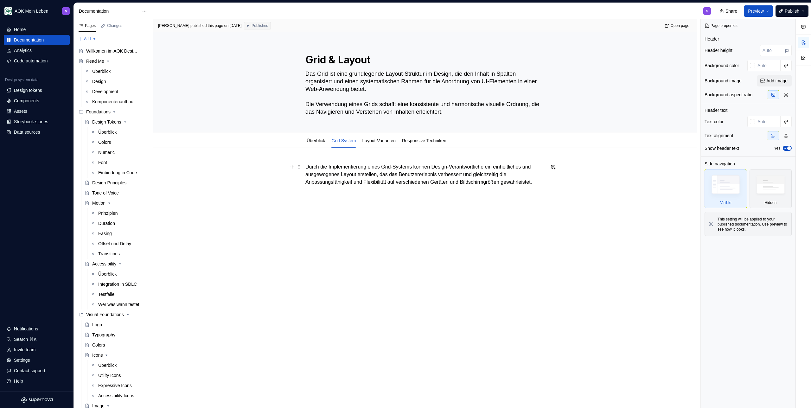
click at [363, 186] on p "Durch die Implementierung eines Grid-Systems können Design-Verantwortliche ein …" at bounding box center [426, 174] width 240 height 23
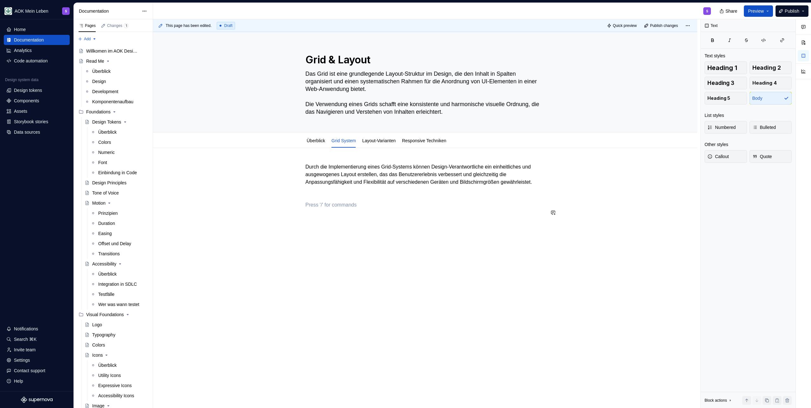
click at [338, 205] on div "Durch die Implementierung eines Grid-Systems können Design-Verantwortliche ein …" at bounding box center [426, 186] width 240 height 46
click at [50, 135] on div "Data sources" at bounding box center [36, 132] width 61 height 6
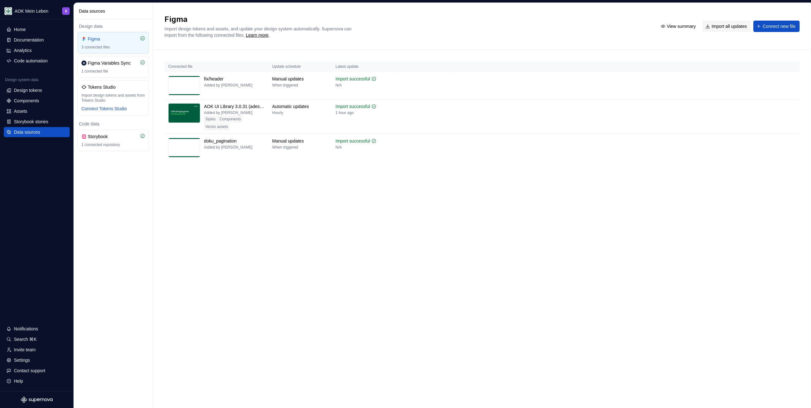
click at [386, 179] on div "Connected file Update schedule Latest update fix/header Added by [PERSON_NAME] …" at bounding box center [483, 117] width 636 height 135
click at [417, 230] on div "Figma Import design tokens and assets, and update your design system automatica…" at bounding box center [482, 205] width 658 height 405
click at [701, 194] on div "Figma Import design tokens and assets, and update your design system automatica…" at bounding box center [482, 205] width 658 height 405
click at [796, 79] on html "AOK Mein Leben S Home Documentation Analytics Code automation Design system dat…" at bounding box center [405, 204] width 811 height 408
click at [490, 192] on html "AOK Mein Leben S Home Documentation Analytics Code automation Design system dat…" at bounding box center [405, 204] width 811 height 408
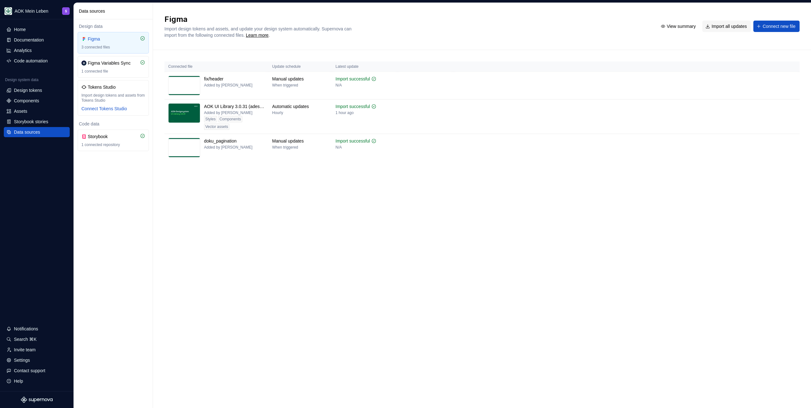
click at [424, 249] on div "Figma Import design tokens and assets, and update your design system automatica…" at bounding box center [482, 205] width 658 height 405
click at [424, 248] on div "Figma Import design tokens and assets, and update your design system automatica…" at bounding box center [482, 205] width 658 height 405
click at [427, 205] on div "Figma Import design tokens and assets, and update your design system automatica…" at bounding box center [482, 205] width 658 height 405
click at [386, 255] on div "Figma Import design tokens and assets, and update your design system automatica…" at bounding box center [482, 205] width 658 height 405
click at [385, 258] on div "Figma Import design tokens and assets, and update your design system automatica…" at bounding box center [482, 205] width 658 height 405
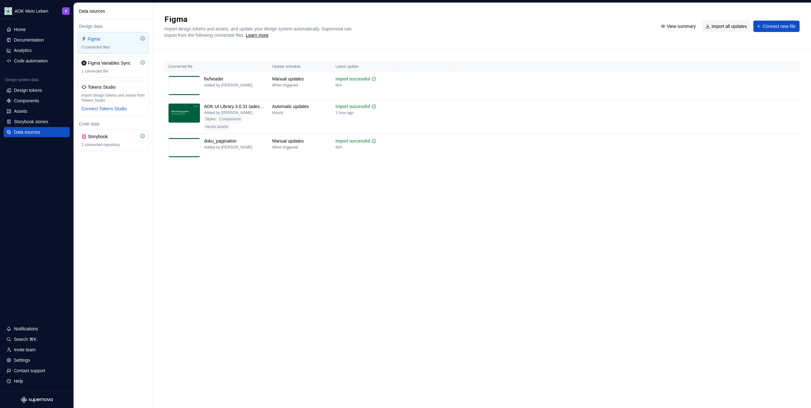
click at [346, 278] on div "Figma Import design tokens and assets, and update your design system automatica…" at bounding box center [482, 205] width 658 height 405
click at [352, 175] on div "Connected file Update schedule Latest update fix/header Added by [PERSON_NAME] …" at bounding box center [483, 117] width 636 height 135
click at [373, 208] on div "Figma Import design tokens and assets, and update your design system automatica…" at bounding box center [482, 205] width 658 height 405
click at [793, 80] on html "AOK Mein Leben S Home Documentation Analytics Code automation Design system dat…" at bounding box center [405, 204] width 811 height 408
click at [756, 136] on div "Remove Figma file" at bounding box center [772, 135] width 70 height 6
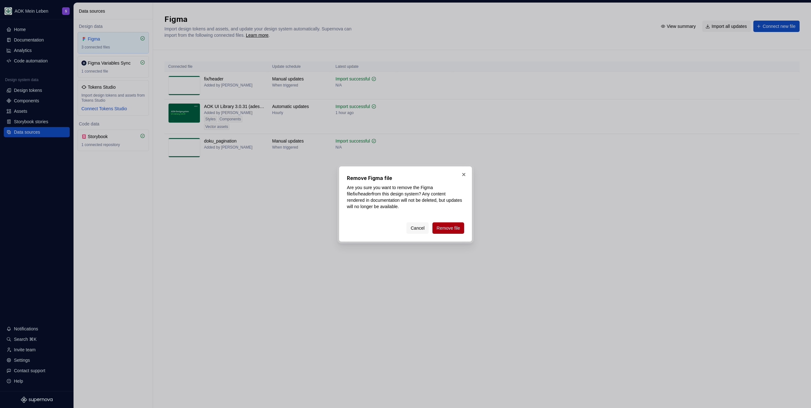
click at [455, 227] on span "Remove file" at bounding box center [448, 228] width 23 height 6
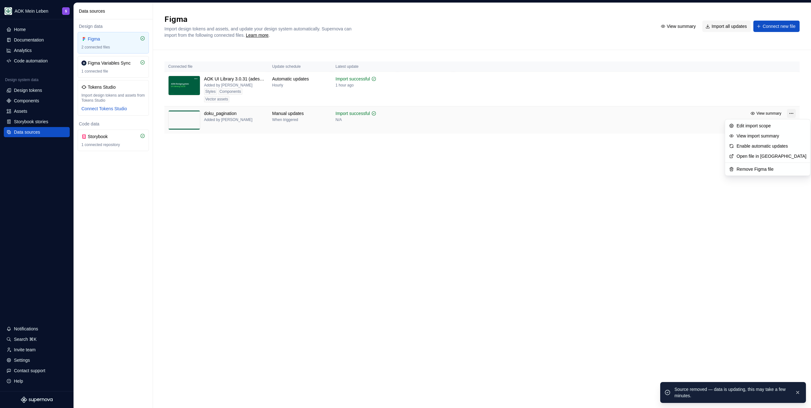
click at [793, 112] on html "AOK Mein Leben S Home Documentation Analytics Code automation Design system dat…" at bounding box center [405, 204] width 811 height 408
click at [744, 167] on div "Remove Figma file" at bounding box center [772, 169] width 70 height 6
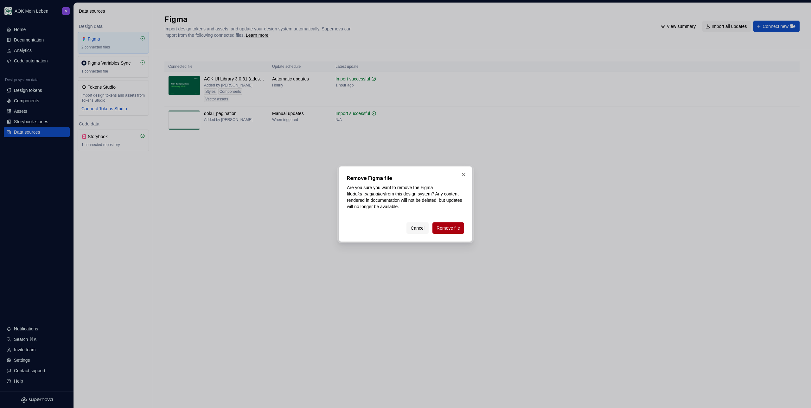
click at [452, 232] on button "Remove file" at bounding box center [449, 228] width 32 height 11
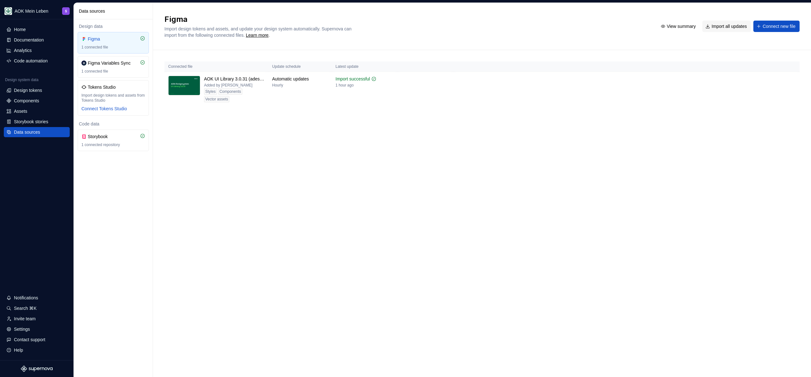
click at [267, 144] on div "Figma Import design tokens and assets, and update your design system automatica…" at bounding box center [482, 190] width 658 height 374
click at [29, 42] on div "Documentation" at bounding box center [29, 40] width 30 height 6
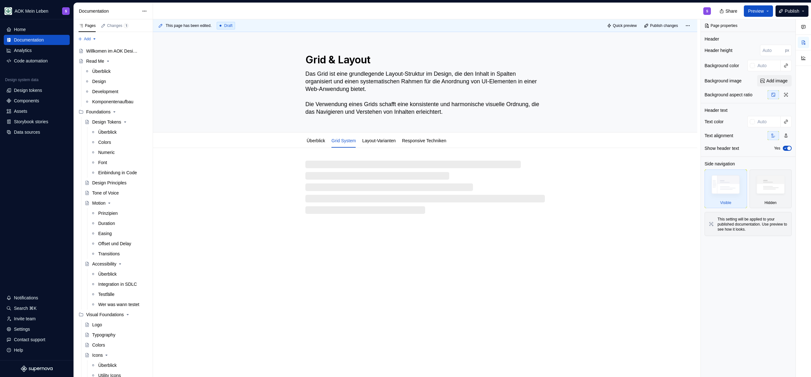
type textarea "*"
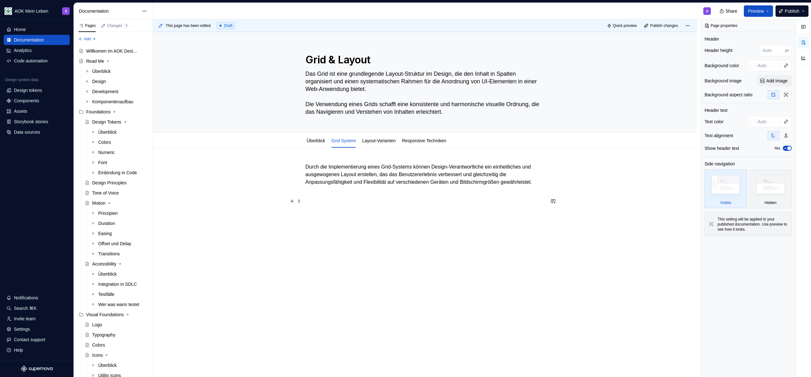
click at [376, 197] on p at bounding box center [426, 194] width 240 height 8
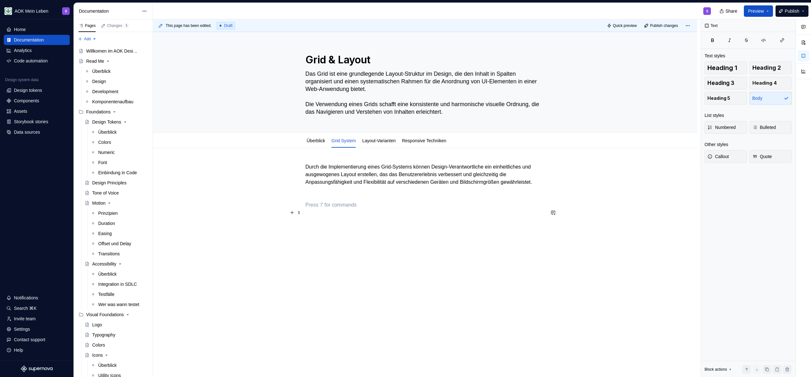
click at [332, 209] on p at bounding box center [426, 205] width 240 height 8
click at [336, 209] on p "12-8-4 Column-System" at bounding box center [426, 205] width 240 height 8
click at [344, 204] on button "button" at bounding box center [343, 201] width 9 height 9
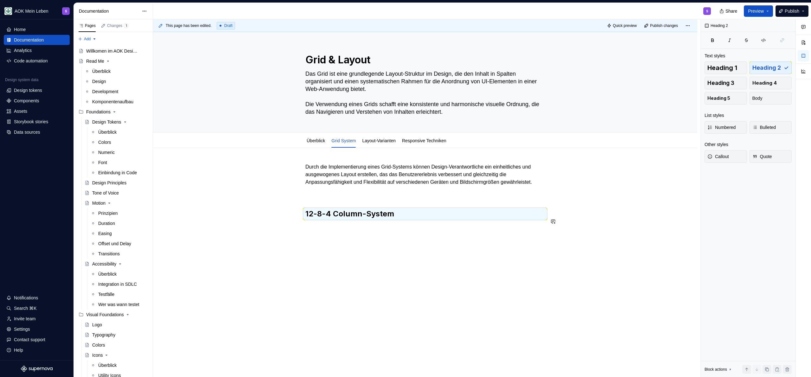
click at [338, 241] on div "Durch die Implementierung eines Grid-Systems können Design-Verantwortliche ein …" at bounding box center [425, 244] width 545 height 192
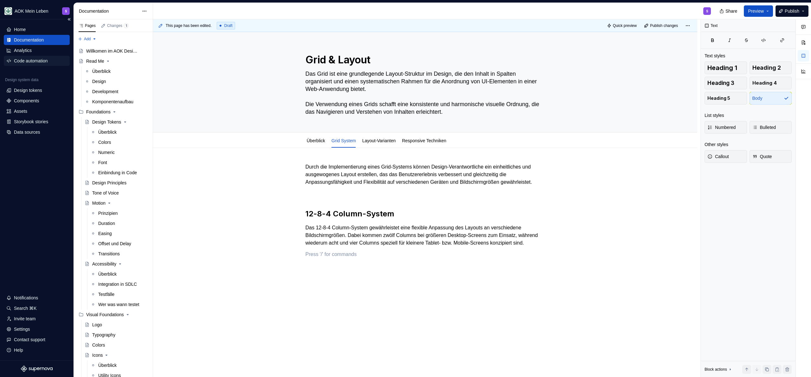
click at [37, 61] on div "Code automation" at bounding box center [31, 61] width 34 height 6
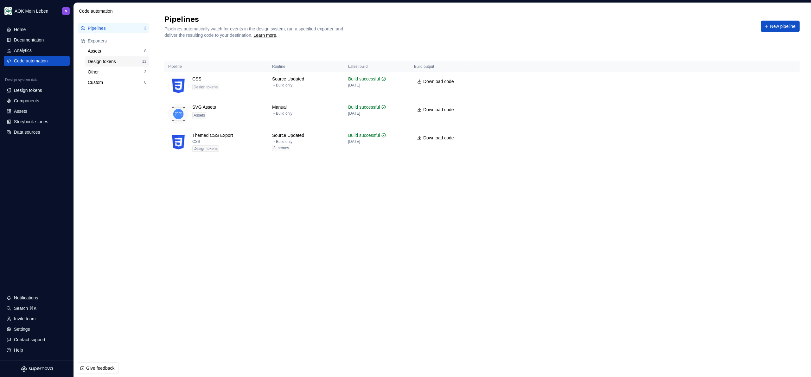
click at [100, 63] on div "Design tokens" at bounding box center [115, 61] width 55 height 6
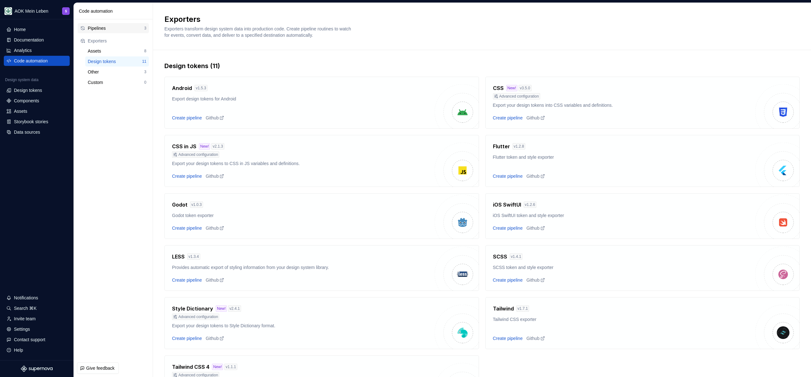
drag, startPoint x: 100, startPoint y: 30, endPoint x: 110, endPoint y: 33, distance: 9.9
click at [100, 30] on div "Pipelines" at bounding box center [116, 28] width 56 height 6
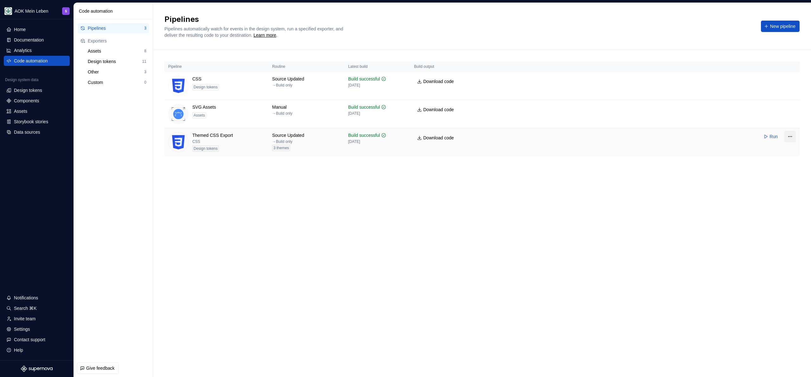
click at [793, 133] on html "AOK Mein Leben S Home Documentation Analytics Code automation Design system dat…" at bounding box center [405, 188] width 811 height 377
click at [777, 148] on div "Edit pipeline" at bounding box center [779, 150] width 48 height 6
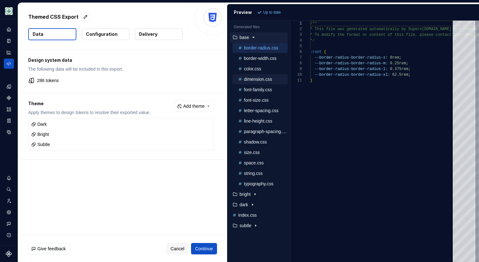
click at [254, 79] on p "dimension.css" at bounding box center [258, 79] width 28 height 5
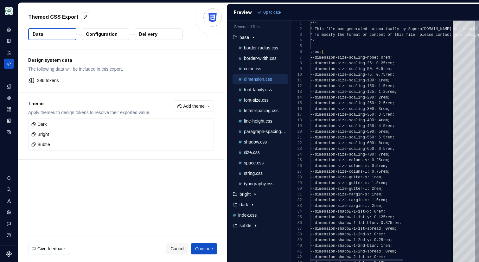
scroll to position [57, 0]
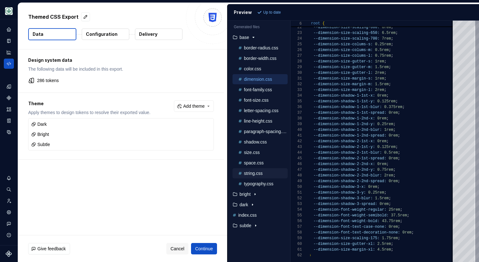
click at [250, 174] on p "string.css" at bounding box center [253, 173] width 19 height 5
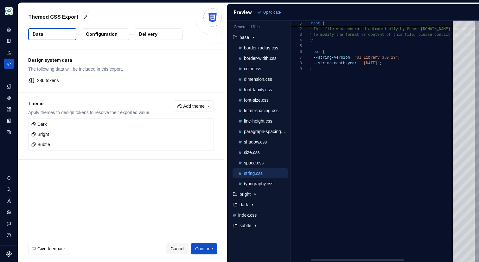
scroll to position [51, 0]
click at [253, 167] on div "space.css" at bounding box center [260, 163] width 55 height 10
click at [252, 164] on p "space.css" at bounding box center [254, 162] width 20 height 5
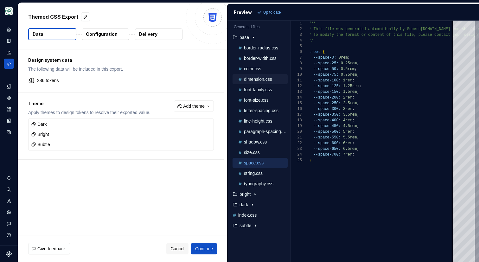
click at [254, 80] on p "dimension.css" at bounding box center [258, 79] width 28 height 5
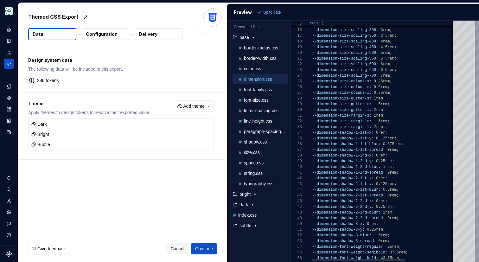
type textarea "**********"
drag, startPoint x: 370, startPoint y: 81, endPoint x: 15, endPoint y: 4, distance: 364.0
click at [312, 82] on div "--dimension-size-scaling-550: 5.5rem ; --dimension-size-scaling-600: 6rem ; --d…" at bounding box center [419, 121] width 223 height 358
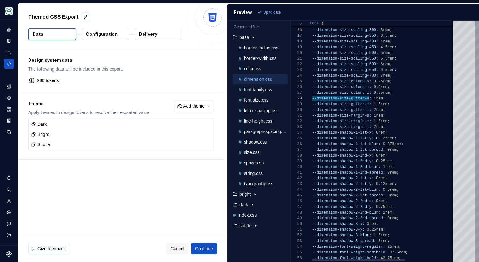
drag, startPoint x: 370, startPoint y: 99, endPoint x: 312, endPoint y: 100, distance: 57.4
click at [312, 100] on div "--dimension-size-scaling-550: 5.5rem ; --dimension-size-scaling-600: 6rem ; --d…" at bounding box center [419, 121] width 223 height 358
click at [424, 101] on div "--dimension-size-scaling-550: 5.5rem ; --dimension-size-scaling-600: 6rem ; --d…" at bounding box center [419, 121] width 223 height 358
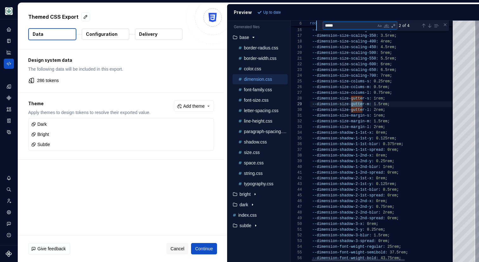
type textarea "******"
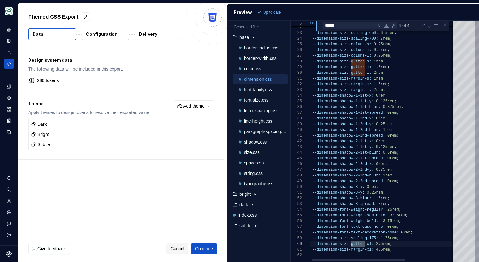
type textarea "**********"
type textarea "******"
type textarea "**********"
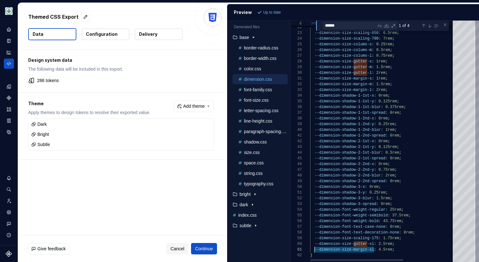
scroll to position [0, 4]
drag, startPoint x: 372, startPoint y: 251, endPoint x: 315, endPoint y: 250, distance: 57.4
click at [315, 250] on div "--dimension-size-scaling-550: 5.5rem ; --dimension-size-scaling-600: 6rem ; --d…" at bounding box center [421, 78] width 223 height 368
click at [10, 42] on icon "Documentation" at bounding box center [8, 41] width 3 height 4
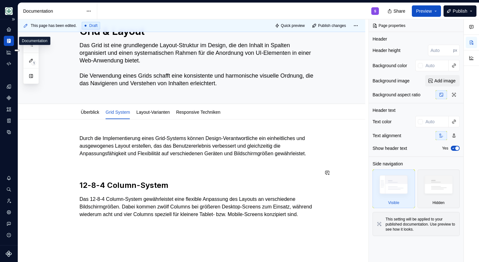
scroll to position [97, 0]
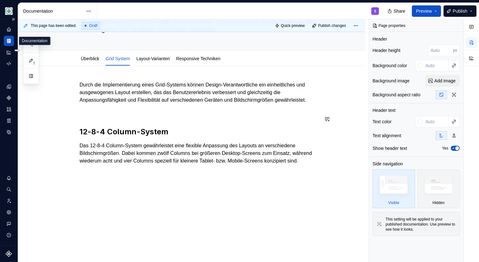
click at [124, 182] on div "Durch die Implementierung eines Grid-Systems können Design-Verantwortliche ein …" at bounding box center [200, 132] width 240 height 103
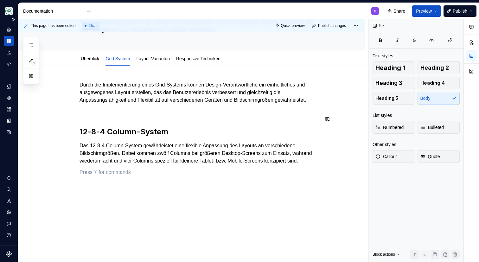
type textarea "*"
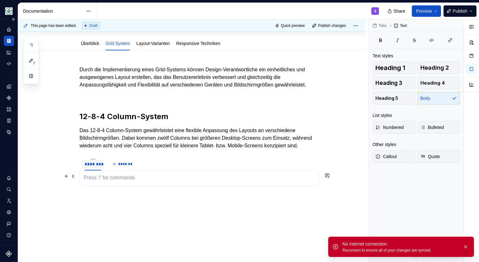
click at [89, 167] on div "********" at bounding box center [93, 164] width 17 height 6
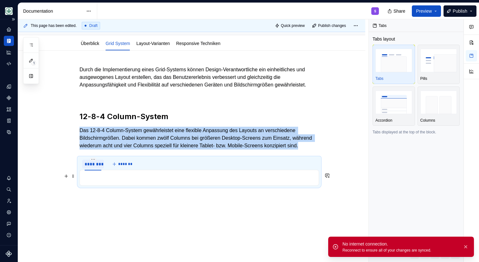
click at [89, 167] on div "********" at bounding box center [93, 164] width 17 height 6
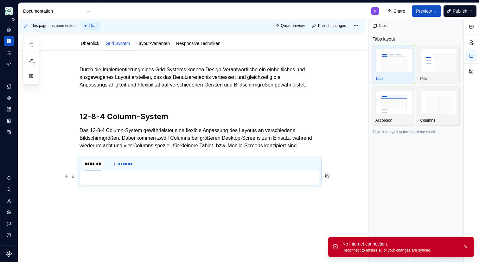
type input "*"
click at [101, 169] on button "*******" at bounding box center [108, 164] width 25 height 9
type input "**"
click at [85, 175] on html "AOK Mein Leben S Design system data Documentation S Share Preview Publish 1 Pag…" at bounding box center [239, 131] width 479 height 262
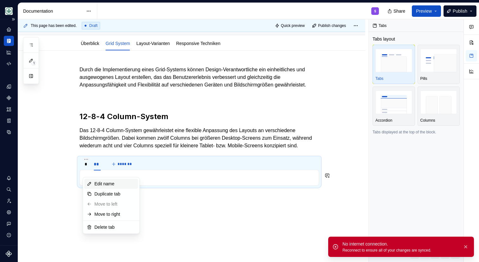
click at [100, 184] on div "Edit name" at bounding box center [114, 184] width 41 height 6
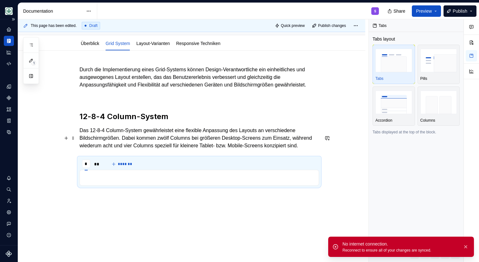
click at [139, 150] on p "Das 12-8-4 Column-System gewährleistet eine flexible Anpassung des Layouts an v…" at bounding box center [200, 138] width 240 height 23
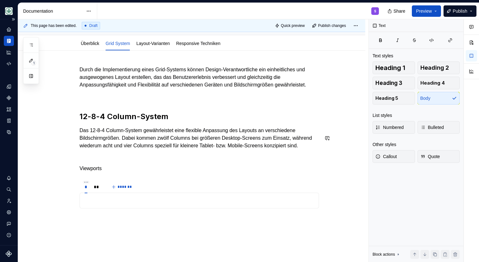
type textarea "*"
click at [135, 172] on p "Viewports" at bounding box center [200, 169] width 240 height 8
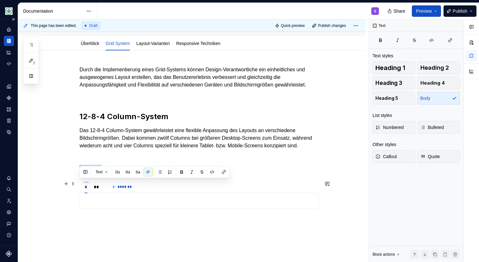
click at [135, 172] on p "Viewports" at bounding box center [200, 169] width 240 height 8
click at [112, 172] on p "Viewports" at bounding box center [200, 169] width 240 height 8
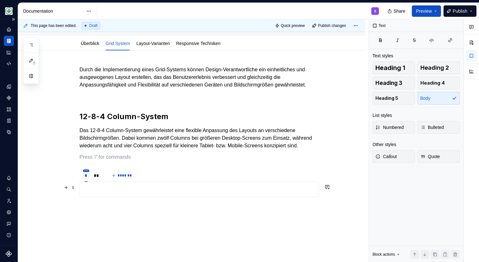
click at [87, 186] on html "AOK Mein Leben S Design system data Documentation S Share Preview Publish 1 Pag…" at bounding box center [239, 131] width 479 height 262
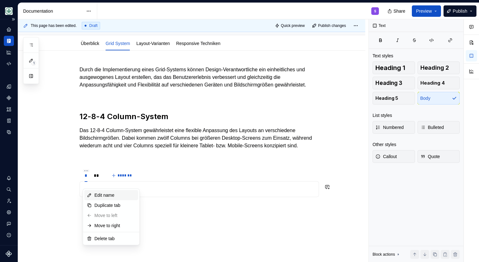
click at [102, 196] on div "Edit name" at bounding box center [114, 195] width 41 height 6
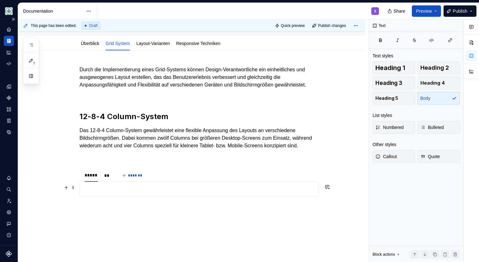
type input "******"
type textarea "*"
type input "**********"
click at [118, 186] on html "AOK Mein Leben S Design system data Documentation S Share Preview Publish 1 Pag…" at bounding box center [239, 131] width 479 height 262
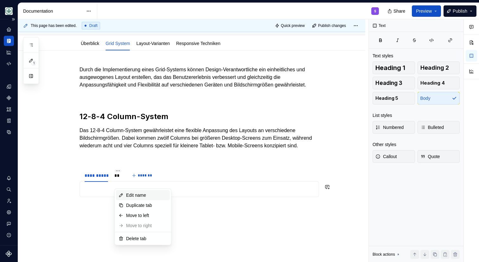
click at [124, 192] on div "Edit name" at bounding box center [143, 195] width 54 height 10
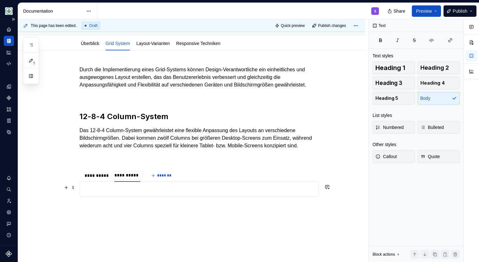
type input "**********"
click at [103, 179] on div "**********" at bounding box center [96, 175] width 23 height 6
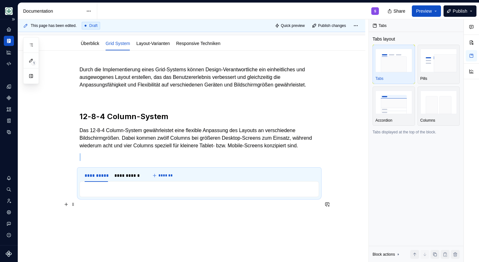
click at [139, 193] on p at bounding box center [199, 189] width 231 height 8
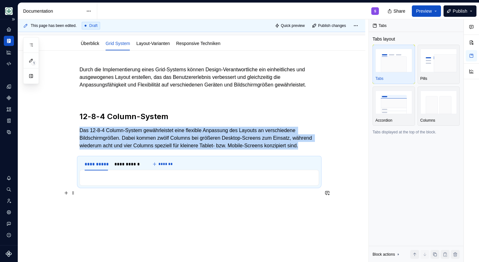
click at [132, 182] on p at bounding box center [199, 178] width 231 height 8
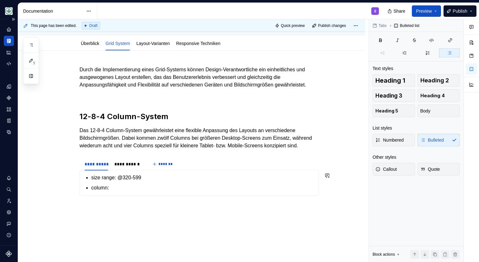
click at [136, 192] on p "column:" at bounding box center [203, 188] width 224 height 8
click at [97, 175] on html "AOK Mein Leben S Design system data Documentation S Share Preview Publish 1 Pag…" at bounding box center [239, 131] width 479 height 262
click at [110, 167] on html "AOK Mein Leben S Design system data Documentation S Share Preview Publish 1 Pag…" at bounding box center [239, 131] width 479 height 262
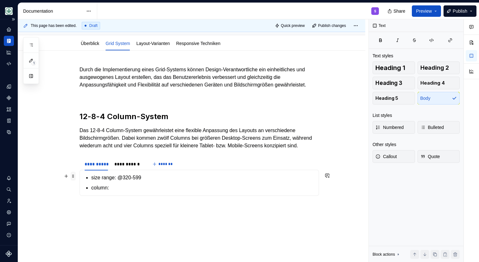
click at [73, 177] on span at bounding box center [73, 176] width 5 height 9
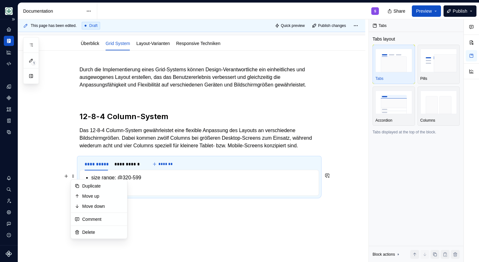
click at [182, 201] on div "**********" at bounding box center [200, 133] width 240 height 135
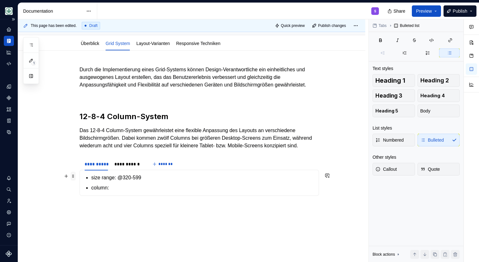
click at [73, 177] on span at bounding box center [73, 176] width 5 height 9
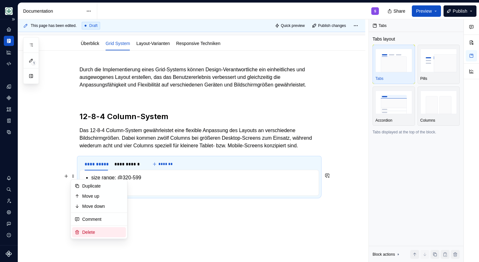
click at [96, 234] on div "Delete" at bounding box center [102, 232] width 41 height 6
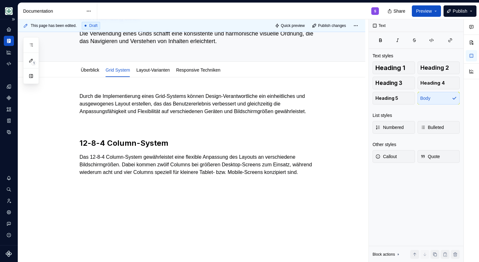
scroll to position [86, 0]
click at [120, 189] on div "Durch die Implementierung eines Grid-Systems können Design-Verantwortliche ein …" at bounding box center [191, 169] width 347 height 185
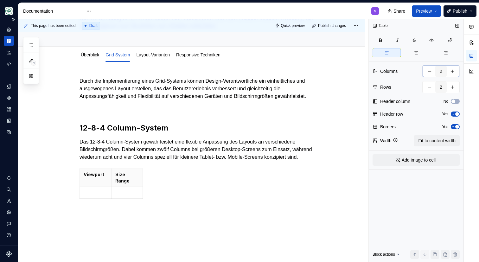
click at [454, 74] on button "button" at bounding box center [452, 71] width 11 height 11
click at [439, 74] on input "4" at bounding box center [441, 71] width 11 height 11
click at [456, 69] on button "button" at bounding box center [452, 71] width 11 height 11
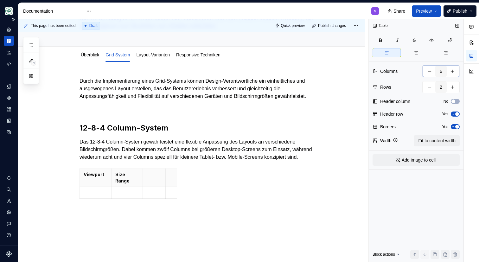
click at [456, 69] on button "button" at bounding box center [452, 71] width 11 height 11
type input "8"
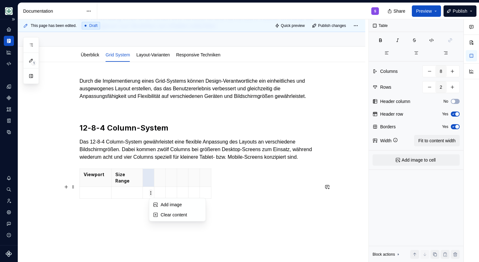
click at [149, 194] on html "AOK Mein Leben S Design system data Documentation S Share Preview Publish 1 Pag…" at bounding box center [239, 131] width 479 height 262
click at [147, 191] on html "AOK Mein Leben S Design system data Documentation S Share Preview Publish 1 Pag…" at bounding box center [239, 131] width 479 height 262
click at [145, 187] on th at bounding box center [148, 178] width 11 height 18
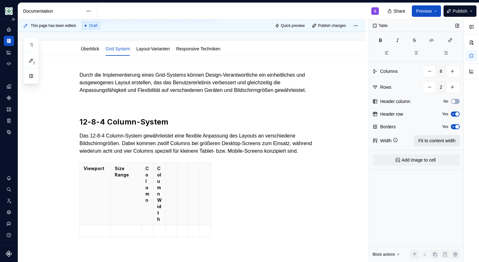
click at [444, 140] on span "Fit to content width" at bounding box center [436, 141] width 37 height 6
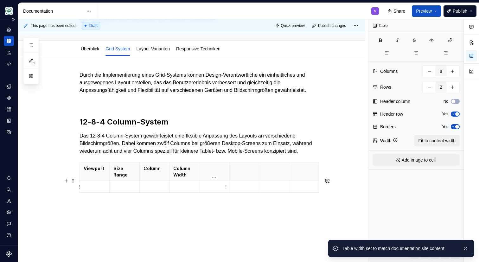
click at [220, 172] on p at bounding box center [214, 168] width 22 height 6
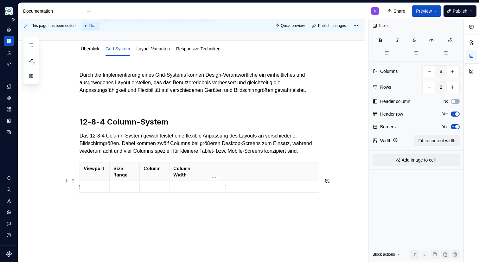
type textarea "*"
click at [95, 190] on p at bounding box center [95, 187] width 22 height 6
click at [121, 190] on p at bounding box center [124, 187] width 22 height 6
click at [122, 190] on p at bounding box center [124, 187] width 22 height 6
click at [154, 190] on p at bounding box center [155, 187] width 22 height 6
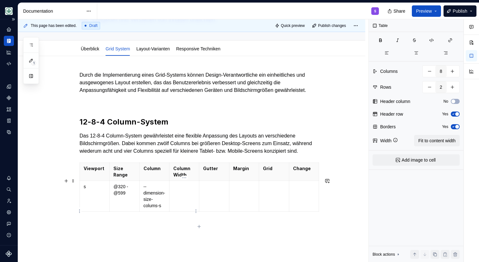
click at [188, 211] on td at bounding box center [185, 196] width 30 height 31
click at [181, 209] on td at bounding box center [185, 196] width 30 height 31
click at [217, 190] on p at bounding box center [214, 187] width 22 height 6
click at [247, 190] on p at bounding box center [244, 187] width 22 height 6
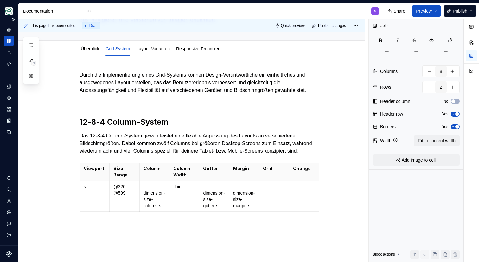
click at [264, 208] on td at bounding box center [274, 196] width 30 height 31
click at [296, 198] on td at bounding box center [304, 196] width 30 height 31
click at [299, 208] on td at bounding box center [304, 196] width 30 height 31
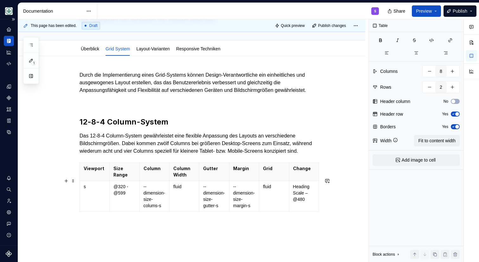
click at [80, 212] on table "Viewport Size Range Column Column Width Gutter Margin Grid Change s @320 - @599…" at bounding box center [200, 187] width 240 height 49
click at [89, 212] on td "s" at bounding box center [95, 196] width 30 height 31
click at [454, 87] on button "button" at bounding box center [452, 86] width 11 height 11
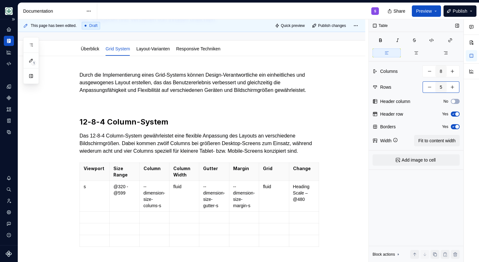
click at [454, 87] on button "button" at bounding box center [452, 86] width 11 height 11
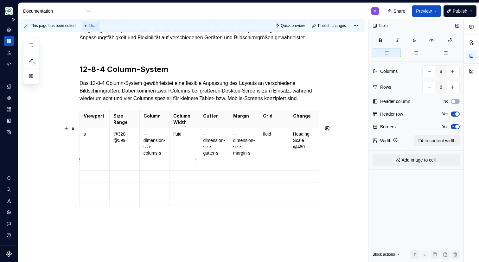
scroll to position [145, 0]
click at [455, 86] on button "button" at bounding box center [452, 86] width 11 height 11
click at [452, 87] on button "button" at bounding box center [452, 86] width 11 height 11
type input "9"
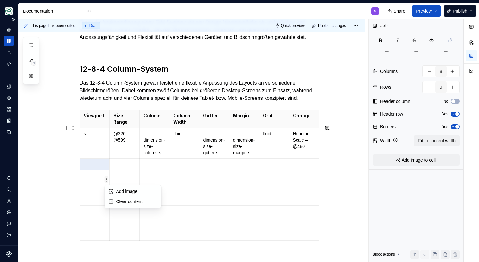
click at [106, 176] on html "AOK Mein Leben S Design system data Documentation S Share Preview Publish 1 Pag…" at bounding box center [239, 131] width 479 height 262
click at [88, 177] on html "AOK Mein Leben S Design system data Documentation S Share Preview Publish 1 Pag…" at bounding box center [239, 131] width 479 height 262
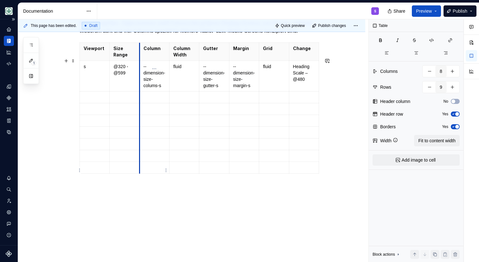
scroll to position [227, 0]
click at [94, 192] on div "Durch die Implementierung eines Grid-Systems können Design-Verantwortliche ein …" at bounding box center [191, 99] width 347 height 326
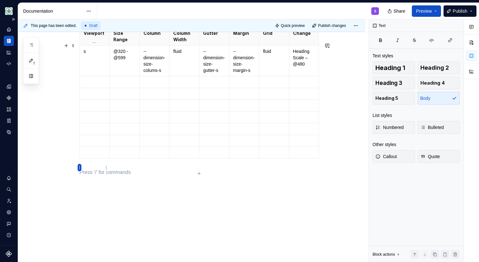
click at [80, 167] on html "AOK Mein Leben S Design system data Documentation S Share Preview Publish 1 Pag…" at bounding box center [239, 131] width 479 height 262
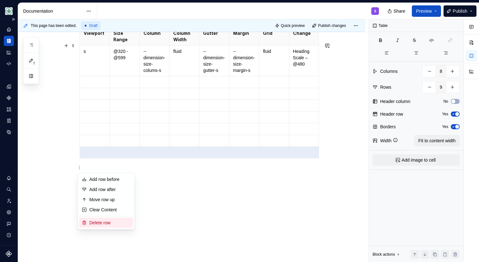
click at [101, 223] on div "Delete row" at bounding box center [109, 223] width 41 height 6
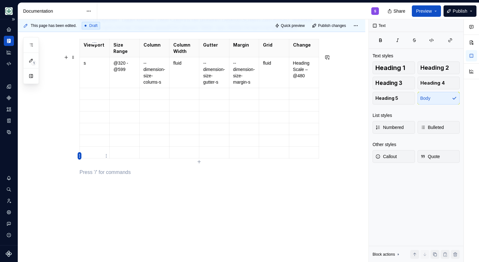
click at [80, 156] on html "AOK Mein Leben S Design system data Documentation S Share Preview Publish 1 Pag…" at bounding box center [239, 131] width 479 height 262
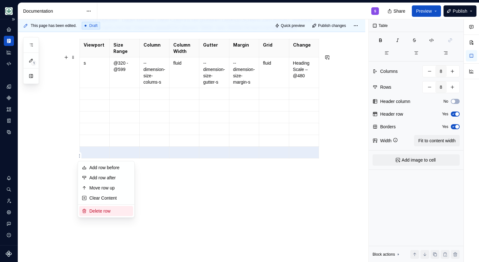
click at [102, 211] on div "Delete row" at bounding box center [109, 211] width 41 height 6
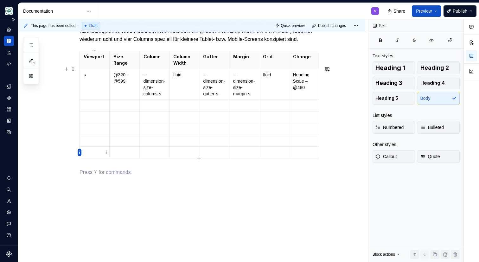
click at [79, 152] on html "AOK Mein Leben S Design system data Documentation S Share Preview Publish 1 Pag…" at bounding box center [239, 131] width 479 height 262
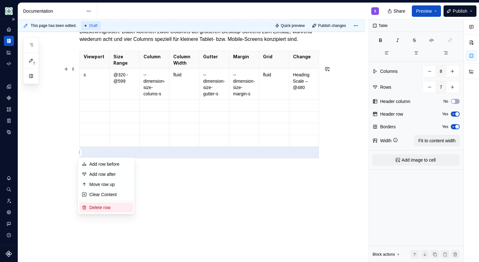
click at [106, 206] on div "Delete row" at bounding box center [109, 207] width 41 height 6
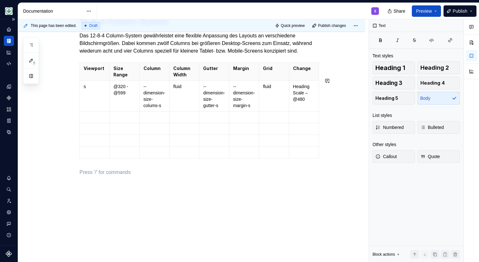
scroll to position [207, 0]
click at [99, 178] on div "Durch die Implementierung eines Grid-Systems können Design-Verantwortliche ein …" at bounding box center [200, 77] width 240 height 213
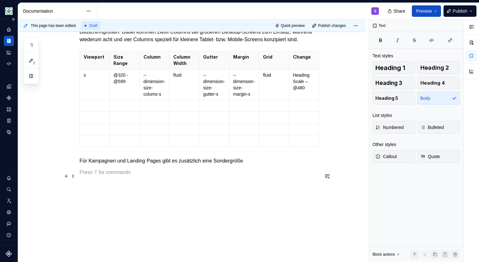
drag, startPoint x: 164, startPoint y: 172, endPoint x: 168, endPoint y: 188, distance: 16.4
click at [164, 165] on p "Für Kampagnen und Landing Pages gibt es zusätzlich eine Sondergröße" at bounding box center [200, 161] width 240 height 8
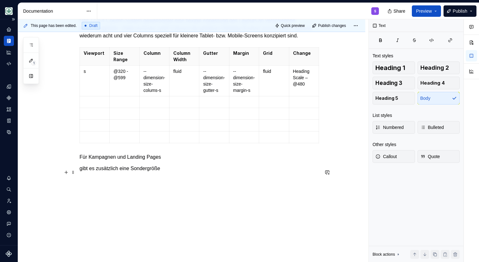
click at [158, 168] on div "Durch die Implementierung eines Grid-Systems können Design-Verantwortliche ein …" at bounding box center [200, 70] width 240 height 228
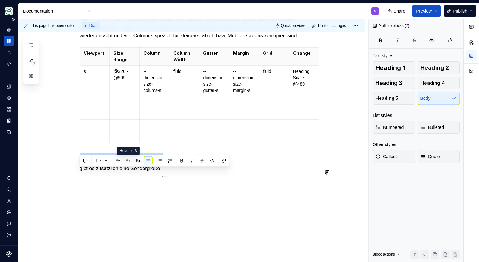
click at [128, 160] on button "button" at bounding box center [128, 160] width 9 height 9
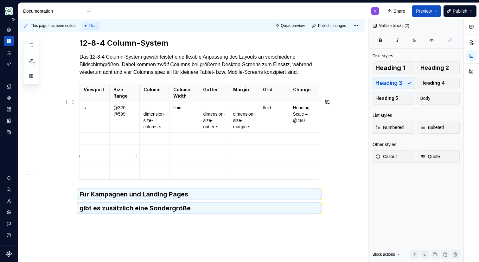
scroll to position [168, 0]
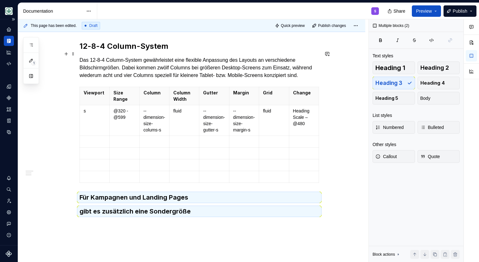
click at [118, 51] on h2 "12-8-4 Column-System" at bounding box center [200, 46] width 240 height 10
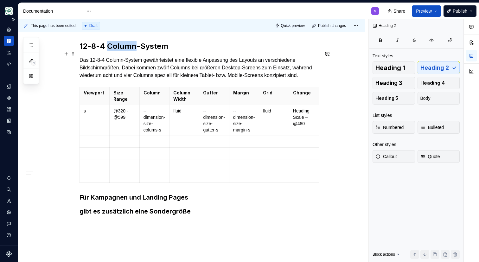
click at [118, 51] on h2 "12-8-4 Column-System" at bounding box center [200, 46] width 240 height 10
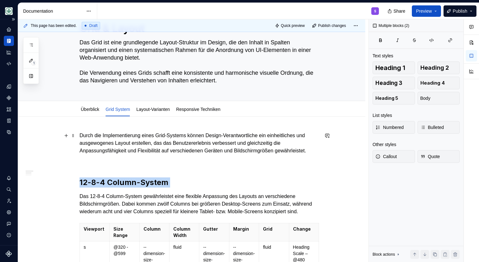
scroll to position [126, 0]
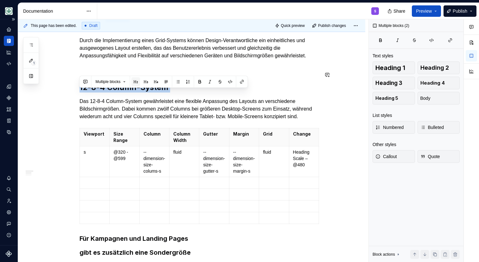
click at [139, 80] on button "button" at bounding box center [135, 81] width 9 height 9
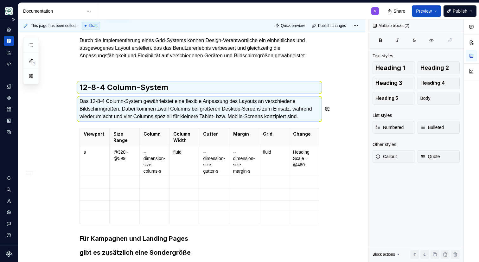
click at [165, 139] on div "Durch die Implementierung eines Grid-Systems können Design-Verantwortliche ein …" at bounding box center [200, 153] width 240 height 233
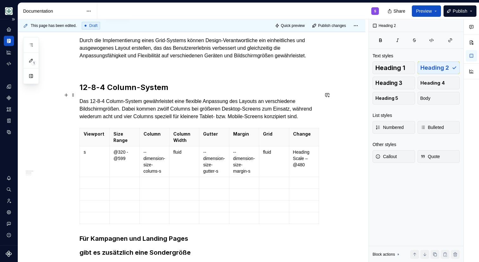
click at [161, 91] on h2 "12-8-4 Column-System" at bounding box center [200, 87] width 240 height 10
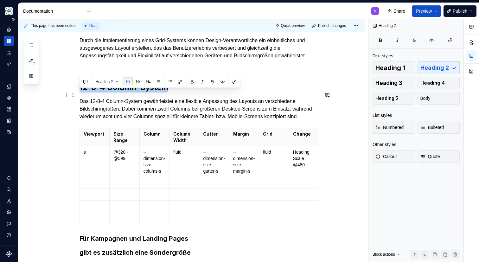
click at [161, 91] on h2 "12-8-4 Column-System" at bounding box center [200, 87] width 240 height 10
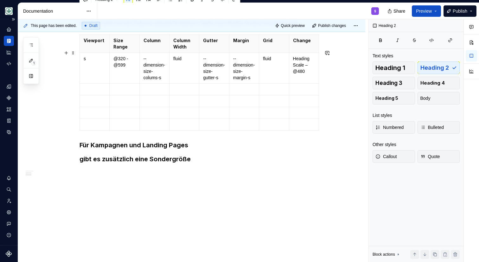
scroll to position [235, 0]
click at [132, 142] on h3 "Für Kampagnen und Landing Pages" at bounding box center [200, 145] width 240 height 9
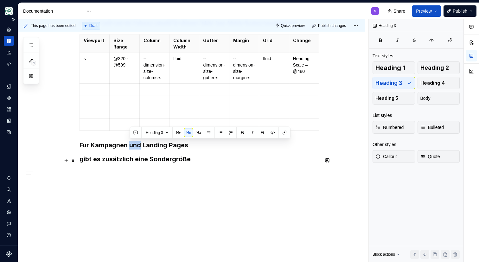
click at [132, 142] on h3 "Für Kampagnen und Landing Pages" at bounding box center [200, 145] width 240 height 9
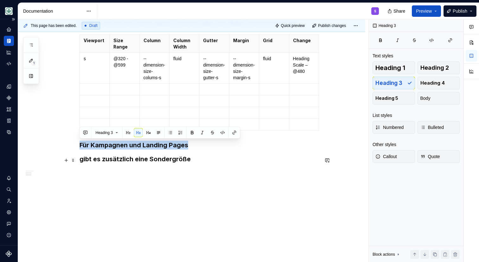
click at [132, 142] on h3 "Für Kampagnen und Landing Pages" at bounding box center [200, 145] width 240 height 9
click at [94, 165] on div "Durch die Implementierung eines Grid-Systems können Design-Verantwortliche ein …" at bounding box center [200, 59] width 240 height 233
click at [93, 165] on div "Durch die Implementierung eines Grid-Systems können Design-Verantwortliche ein …" at bounding box center [200, 59] width 240 height 233
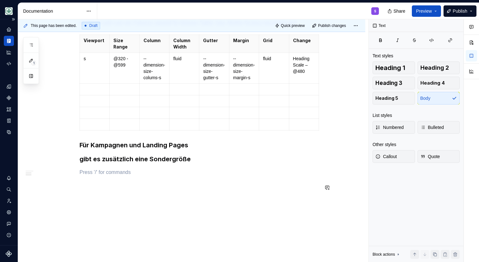
click at [93, 165] on div "Durch die Implementierung eines Grid-Systems können Design-Verantwortliche ein …" at bounding box center [200, 59] width 240 height 233
click at [110, 143] on h3 "Für Kampagnen und Landing Pages" at bounding box center [200, 145] width 240 height 9
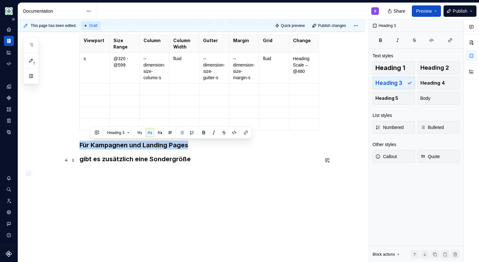
click at [110, 143] on h3 "Für Kampagnen und Landing Pages" at bounding box center [200, 145] width 240 height 9
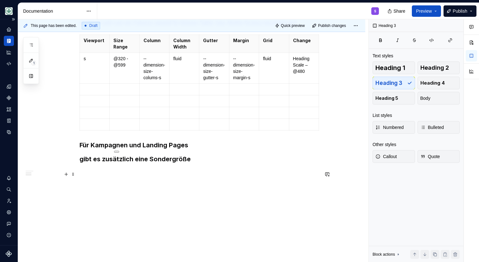
click at [97, 159] on h3 "gibt es zusätzlich eine Sondergröße" at bounding box center [200, 159] width 240 height 9
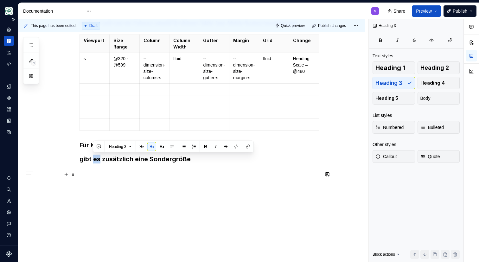
click at [97, 159] on h3 "gibt es zusätzlich eine Sondergröße" at bounding box center [200, 159] width 240 height 9
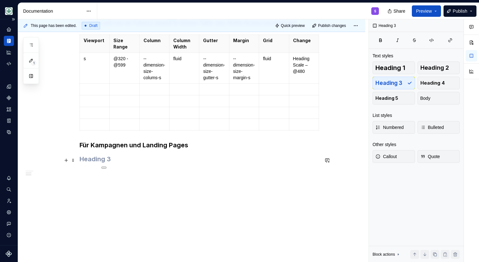
click at [101, 143] on h3 "Für Kampagnen und Landing Pages" at bounding box center [200, 145] width 240 height 9
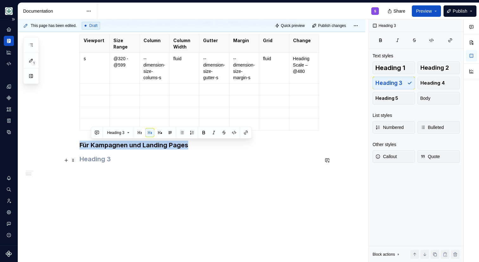
click at [102, 143] on h3 "Für Kampagnen und Landing Pages" at bounding box center [200, 145] width 240 height 9
click at [99, 134] on span "Heading 3" at bounding box center [104, 132] width 17 height 5
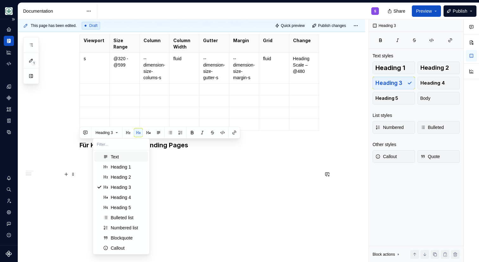
click at [126, 157] on div "Text" at bounding box center [128, 157] width 35 height 6
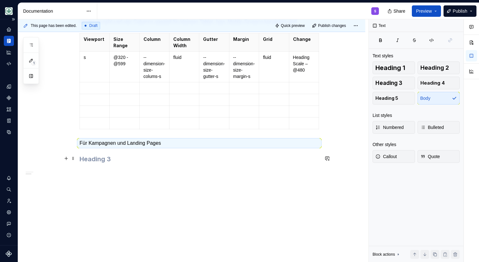
click at [107, 145] on p "Für Kampagnen und Landing Pages" at bounding box center [200, 143] width 240 height 8
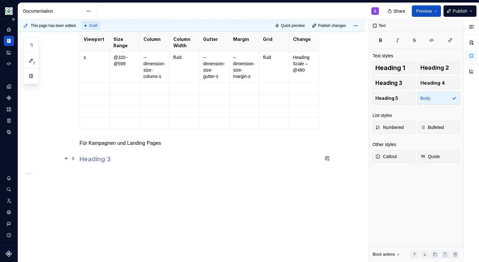
click at [107, 145] on p "Für Kampagnen und Landing Pages" at bounding box center [200, 143] width 240 height 8
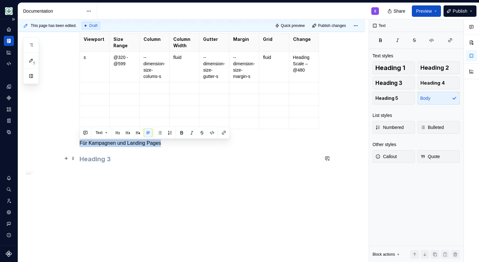
click at [107, 145] on p "Für Kampagnen und Landing Pages" at bounding box center [200, 143] width 240 height 8
click at [162, 156] on h3 at bounding box center [200, 159] width 240 height 9
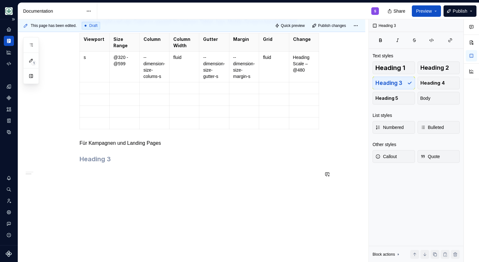
click at [170, 147] on p "Für Kampagnen und Landing Pages" at bounding box center [200, 143] width 240 height 8
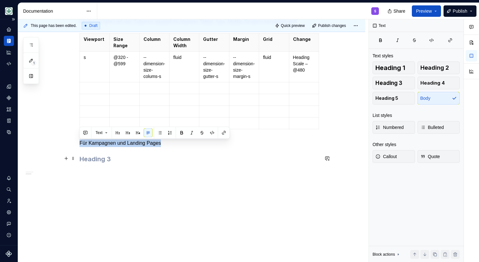
click at [170, 147] on p "Für Kampagnen und Landing Pages" at bounding box center [200, 143] width 240 height 8
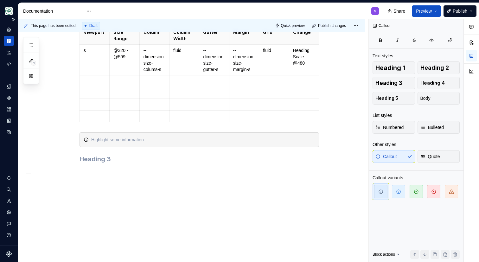
type textarea "*"
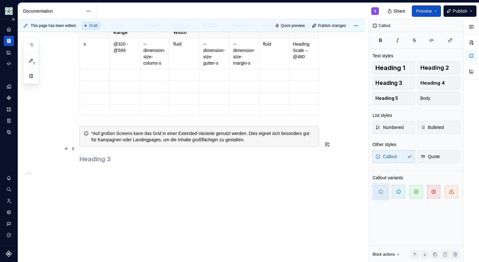
click at [90, 147] on div "*Auf großen Screens kann das Grid in einer Extended-Variante genutzt werden. Di…" at bounding box center [200, 136] width 240 height 21
click at [274, 143] on div "Auf großen Screens kann das Grid in einer Extended-Variante genutzt werden. Die…" at bounding box center [203, 136] width 224 height 13
click at [272, 143] on div "Auf großen Screens kann das Grid in einer Extended-Variante genutzt werden. Die…" at bounding box center [203, 136] width 224 height 13
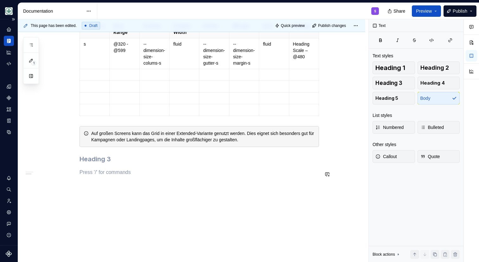
click at [130, 176] on div "Durch die Implementierung eines Grid-Systems können Design-Verantwortliche ein …" at bounding box center [200, 53] width 240 height 248
click at [133, 164] on h3 at bounding box center [200, 159] width 240 height 9
click at [100, 135] on div "Durch die Implementierung eines Grid-Systems können Design-Verantwortliche ein …" at bounding box center [200, 53] width 240 height 248
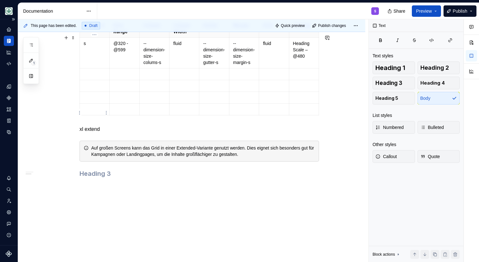
click at [108, 104] on td at bounding box center [95, 98] width 30 height 12
click at [105, 114] on html "AOK Mein Leben S Design system data Documentation S Share Preview Publish 1 Pag…" at bounding box center [239, 131] width 479 height 262
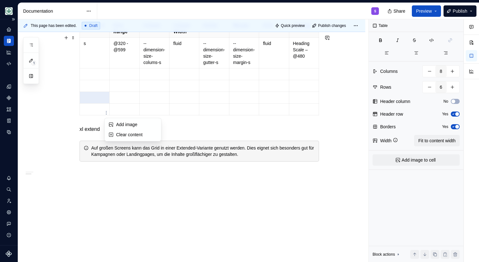
click at [83, 112] on html "AOK Mein Leben S Design system data Documentation S Share Preview Publish 1 Pag…" at bounding box center [239, 131] width 479 height 262
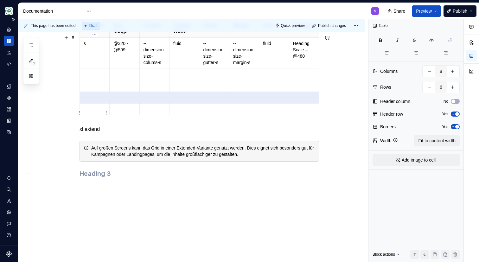
drag, startPoint x: 306, startPoint y: 114, endPoint x: 82, endPoint y: 114, distance: 223.5
click at [82, 104] on tr at bounding box center [199, 98] width 239 height 12
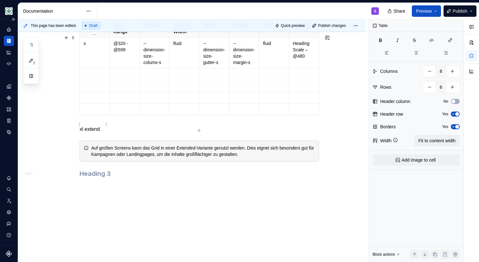
click at [95, 113] on p at bounding box center [95, 109] width 22 height 6
click at [132, 138] on div "Durch die Implementierung eines Grid-Systems können Design-Verantwortliche ein …" at bounding box center [200, 59] width 240 height 263
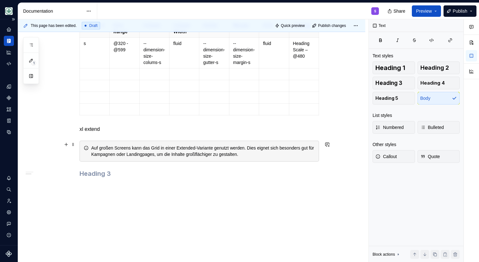
click at [121, 133] on p "xl extend" at bounding box center [200, 130] width 240 height 8
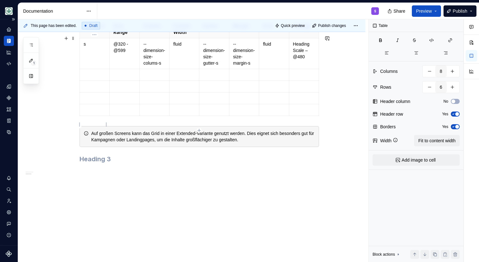
click at [91, 113] on p at bounding box center [95, 110] width 22 height 6
click at [98, 81] on td at bounding box center [95, 75] width 30 height 12
click at [90, 113] on p "l" at bounding box center [95, 110] width 22 height 6
click at [455, 87] on button "button" at bounding box center [452, 86] width 11 height 11
type input "7"
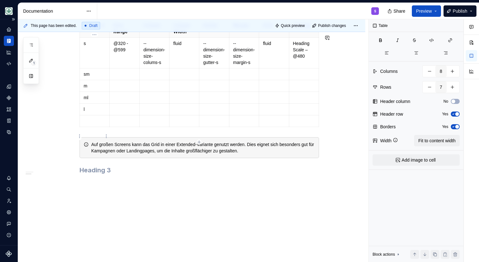
click at [85, 127] on td at bounding box center [95, 121] width 30 height 12
click at [98, 124] on p "xl" at bounding box center [95, 121] width 22 height 6
click at [99, 146] on div "Durch die Implementierung eines Grid-Systems können Design-Verantwortliche ein …" at bounding box center [200, 57] width 240 height 259
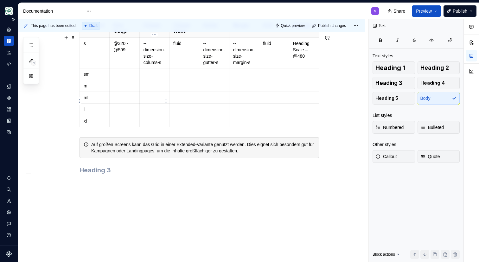
click at [135, 80] on td at bounding box center [125, 74] width 30 height 12
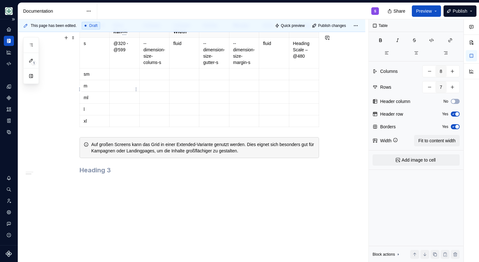
click at [121, 77] on p at bounding box center [124, 74] width 22 height 6
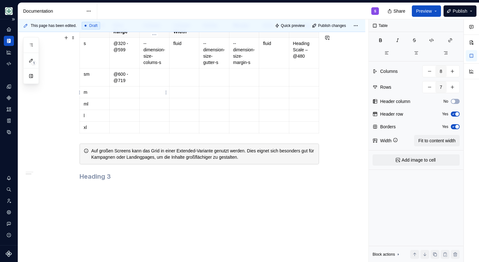
click at [162, 77] on p at bounding box center [155, 74] width 22 height 6
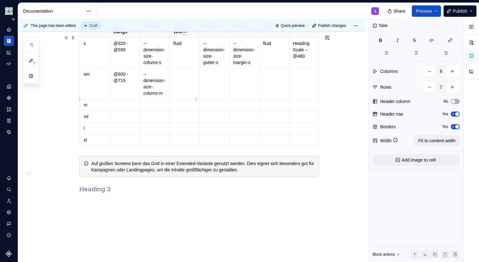
click at [184, 93] on td at bounding box center [185, 83] width 30 height 31
click at [205, 94] on td at bounding box center [214, 83] width 30 height 31
click at [237, 95] on td at bounding box center [244, 83] width 30 height 31
click at [269, 94] on td at bounding box center [274, 83] width 30 height 31
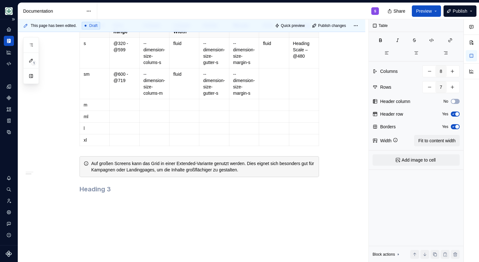
click at [269, 94] on td at bounding box center [274, 83] width 30 height 31
click at [298, 77] on p at bounding box center [304, 74] width 22 height 6
click at [303, 108] on p at bounding box center [304, 105] width 22 height 6
click at [269, 108] on p at bounding box center [274, 105] width 22 height 6
click at [243, 108] on p at bounding box center [244, 105] width 22 height 6
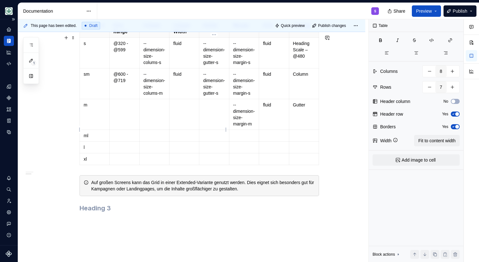
click at [214, 126] on td at bounding box center [214, 114] width 30 height 31
click at [183, 108] on p at bounding box center [184, 105] width 22 height 6
click at [150, 124] on td at bounding box center [154, 114] width 30 height 31
click at [123, 108] on p at bounding box center [124, 105] width 22 height 6
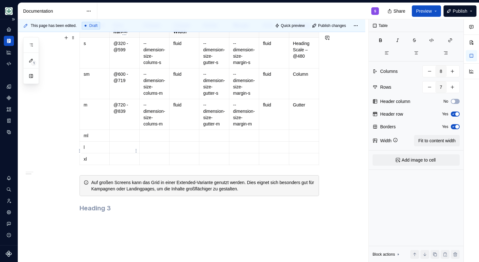
click at [120, 139] on p at bounding box center [124, 135] width 22 height 6
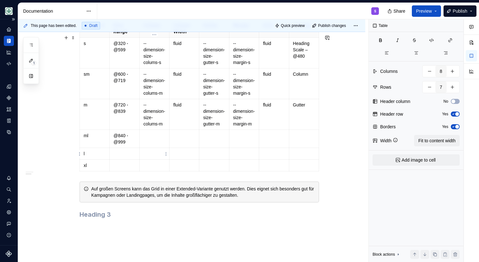
click at [158, 139] on p at bounding box center [155, 135] width 22 height 6
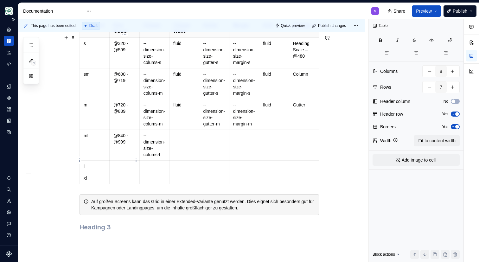
click at [115, 145] on p "@840 - @999" at bounding box center [124, 138] width 22 height 13
click at [112, 128] on td "@720 - @839" at bounding box center [125, 114] width 30 height 31
click at [117, 114] on p "@720 - @839" at bounding box center [124, 108] width 22 height 13
click at [120, 84] on p "@600 - @719" at bounding box center [124, 77] width 22 height 13
click at [117, 53] on p "@320 - @599" at bounding box center [124, 46] width 22 height 13
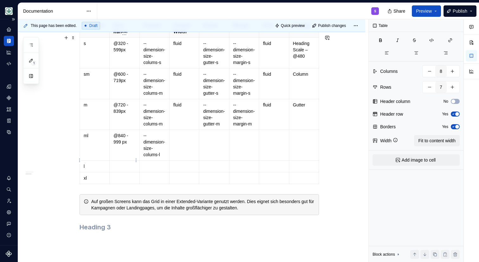
click at [116, 161] on td "@840 - 999 px" at bounding box center [125, 145] width 30 height 31
click at [118, 161] on td "@840 - 999 px" at bounding box center [125, 145] width 30 height 31
click at [167, 161] on td "--dimension-size-colums-l" at bounding box center [154, 145] width 30 height 31
click at [155, 158] on p "--dimension-size-colums-l" at bounding box center [155, 144] width 22 height 25
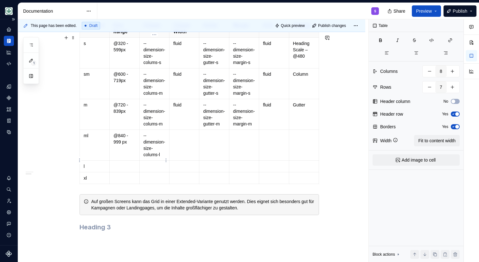
click at [156, 158] on p "--dimension-size-colums-l" at bounding box center [155, 144] width 22 height 25
click at [146, 170] on p at bounding box center [155, 166] width 22 height 6
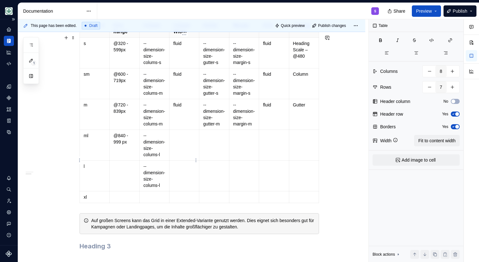
click at [188, 139] on p at bounding box center [184, 135] width 22 height 6
click at [181, 186] on td at bounding box center [185, 176] width 30 height 31
click at [184, 203] on td at bounding box center [185, 197] width 30 height 12
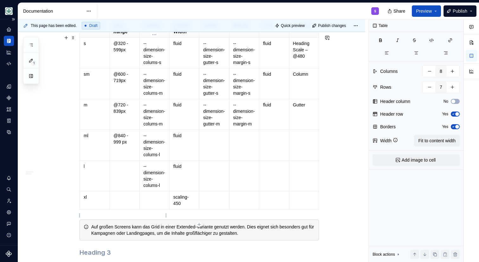
click at [161, 200] on p at bounding box center [155, 197] width 22 height 6
click at [174, 207] on p "scaling-450" at bounding box center [184, 200] width 22 height 13
click at [123, 187] on td at bounding box center [125, 176] width 30 height 31
click at [115, 210] on td at bounding box center [125, 200] width 30 height 18
click at [151, 210] on td at bounding box center [154, 200] width 30 height 18
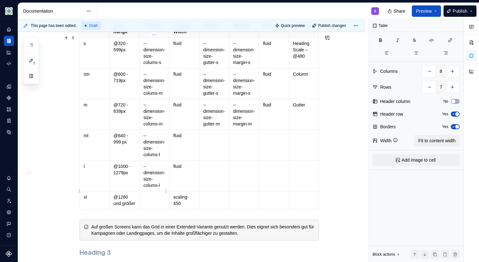
click at [154, 186] on p "--dimension-size-colums-l" at bounding box center [155, 175] width 22 height 25
click at [151, 209] on td at bounding box center [154, 200] width 30 height 18
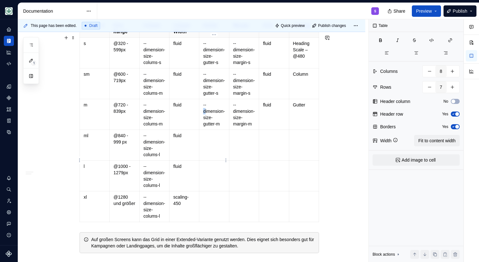
click at [204, 127] on p "--dimension-size-gutter-m" at bounding box center [214, 114] width 22 height 25
click at [205, 127] on p "--dimension-size-gutter-m" at bounding box center [214, 114] width 22 height 25
click at [222, 161] on td at bounding box center [214, 145] width 30 height 31
click at [212, 191] on td at bounding box center [214, 176] width 30 height 31
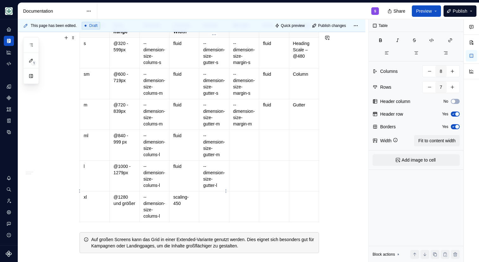
click at [213, 189] on p "--dimension-size-gutter-l" at bounding box center [214, 175] width 22 height 25
click at [197, 221] on html "AOK Mein Leben S Design system data Documentation S Share Preview Publish 1 Pag…" at bounding box center [239, 131] width 479 height 262
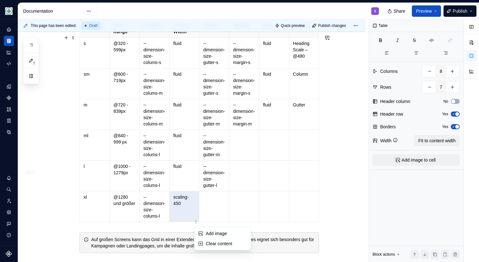
click at [212, 217] on html "AOK Mein Leben S Design system data Documentation S Share Preview Publish 1 Pag…" at bounding box center [239, 131] width 479 height 262
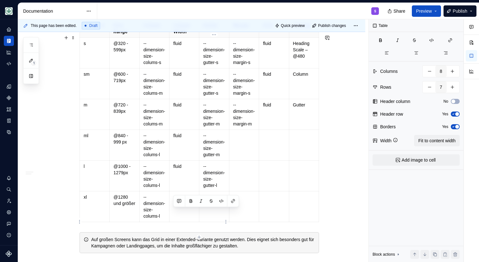
click at [214, 216] on td at bounding box center [214, 206] width 30 height 31
click at [243, 222] on td at bounding box center [244, 206] width 30 height 31
click at [242, 127] on p "--dimension-size-margin-m" at bounding box center [244, 114] width 22 height 25
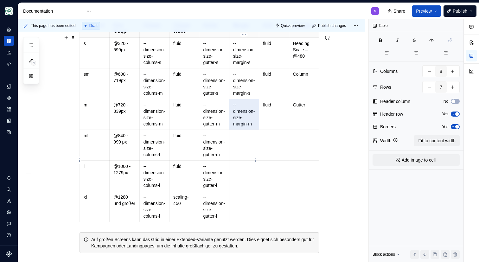
click at [237, 158] on td at bounding box center [244, 145] width 30 height 31
click at [252, 191] on td at bounding box center [244, 176] width 30 height 31
click at [258, 191] on td "--dimension-size-margin-l" at bounding box center [244, 176] width 30 height 31
click at [267, 190] on td at bounding box center [274, 176] width 30 height 31
click at [231, 191] on td "--dimension-size-margin-l" at bounding box center [244, 176] width 30 height 31
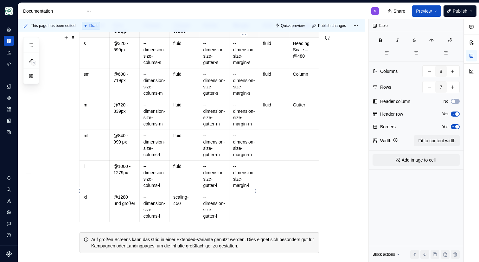
click at [238, 189] on p "--dimension-size-margin-l" at bounding box center [244, 175] width 22 height 25
click at [237, 222] on td at bounding box center [244, 206] width 30 height 31
click at [271, 130] on td "fluid" at bounding box center [274, 114] width 30 height 31
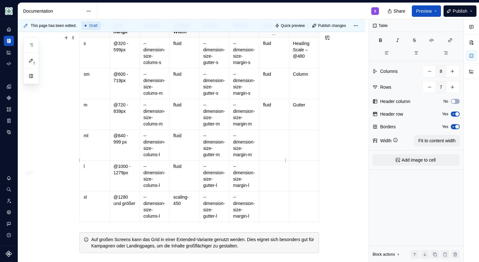
click at [273, 158] on td at bounding box center [274, 145] width 30 height 31
click at [268, 108] on p "fluid" at bounding box center [274, 105] width 22 height 6
copy p "fluid"
click at [271, 139] on p at bounding box center [274, 135] width 22 height 6
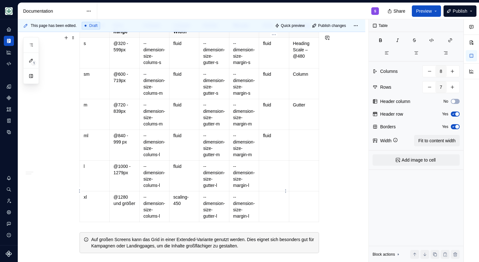
click at [268, 178] on td at bounding box center [274, 176] width 30 height 31
click at [273, 218] on td at bounding box center [274, 206] width 30 height 31
click at [311, 130] on td "Gutter" at bounding box center [304, 114] width 30 height 31
click at [310, 161] on td at bounding box center [304, 145] width 30 height 31
click at [300, 189] on td at bounding box center [304, 176] width 30 height 31
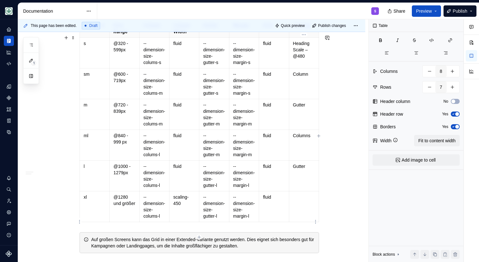
click at [309, 217] on td at bounding box center [304, 206] width 30 height 31
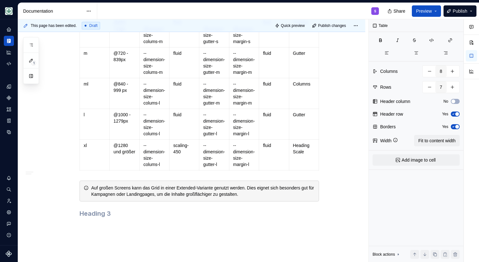
scroll to position [287, 0]
click at [116, 223] on div "Durch die Implementierung eines Grid-Systems können Design-Verantwortliche ein …" at bounding box center [200, 53] width 240 height 354
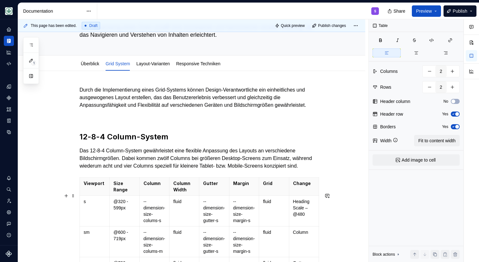
type textarea "*"
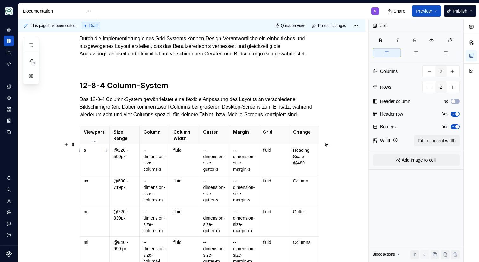
type input "8"
type input "7"
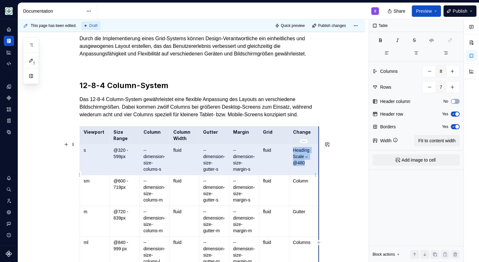
drag, startPoint x: 92, startPoint y: 148, endPoint x: 318, endPoint y: 176, distance: 227.3
click at [318, 176] on tbody "Viewport Size Range Column Column Width Gutter Margin Grid Change s @320 - 599p…" at bounding box center [199, 227] width 239 height 203
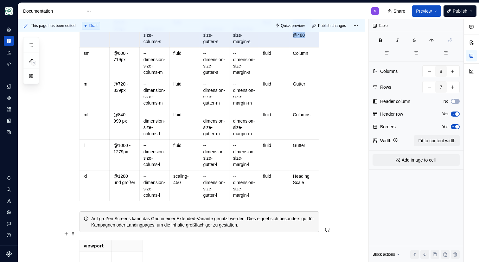
scroll to position [361, 0]
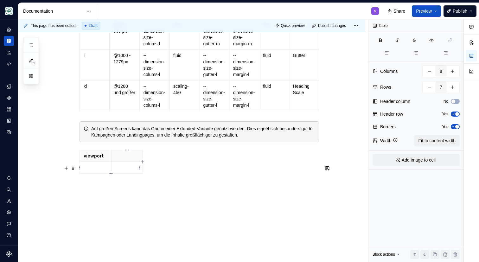
type input "2"
click at [114, 167] on td at bounding box center [127, 168] width 32 height 12
click at [74, 164] on span at bounding box center [73, 168] width 5 height 9
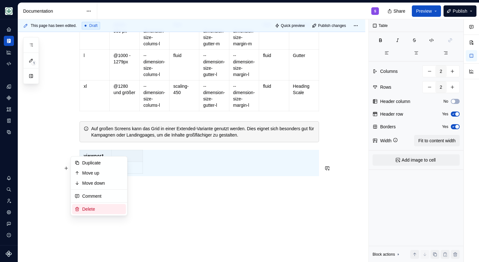
click at [90, 208] on div "Delete" at bounding box center [102, 209] width 41 height 6
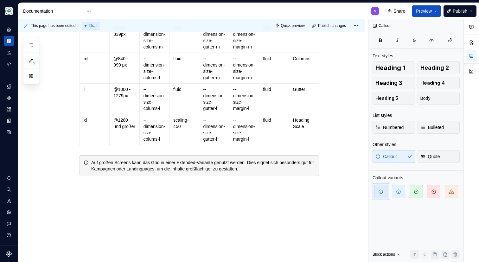
scroll to position [327, 0]
click at [100, 188] on div "Durch die Implementierung eines Grid-Systems können Design-Verantwortliche ein …" at bounding box center [191, 49] width 347 height 427
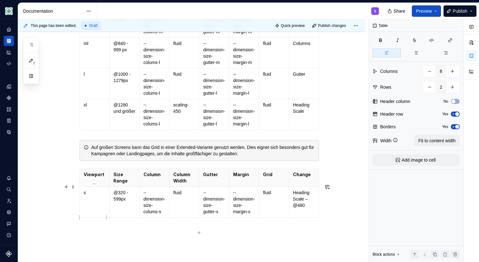
click at [100, 214] on td "s" at bounding box center [95, 202] width 30 height 31
click at [127, 202] on p "@320 - 599px" at bounding box center [124, 196] width 22 height 13
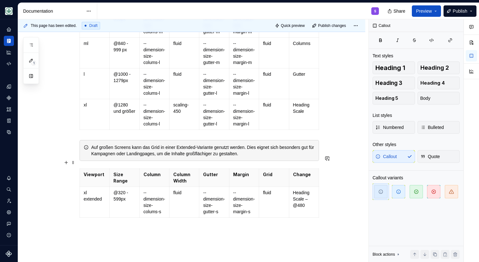
click at [91, 161] on div "Auf großen Screens kann das Grid in einer Extended-Variante genutzt werden. Die…" at bounding box center [200, 150] width 240 height 21
click at [95, 187] on th "Viewport" at bounding box center [95, 178] width 30 height 18
click at [177, 157] on div "Auf großen Screens kann das Grid in einer Extended-Variante genutzt werden. Die…" at bounding box center [203, 150] width 224 height 13
click at [246, 157] on div "Auf großen Screens kann das Grid in einer Extended-Variante genutzt werden. Die…" at bounding box center [203, 150] width 224 height 13
click at [181, 157] on div "Auf großen Screens kann das Grid in einer Extended-Variante genutzt werden. Die…" at bounding box center [203, 150] width 224 height 13
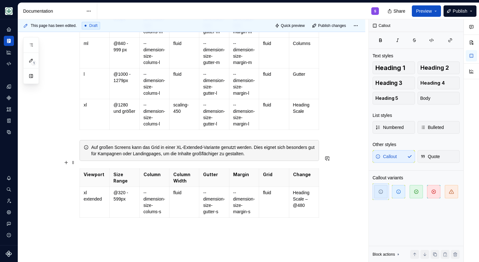
click at [294, 157] on div "Auf großen Screens kann das Grid in einer XL-Extended-Variante genutzt werden. …" at bounding box center [203, 150] width 224 height 13
click at [298, 157] on div "Auf großen Screens kann das Grid in einer XL-Extended-Variante genutzt werden. …" at bounding box center [203, 150] width 224 height 13
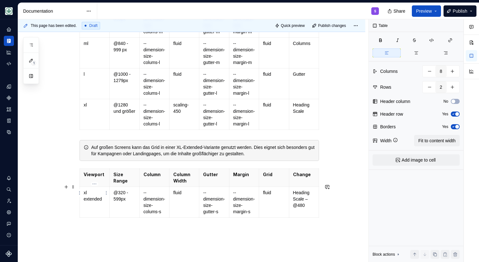
click at [102, 187] on th "Viewport" at bounding box center [95, 178] width 30 height 18
click at [100, 202] on p "xl extended" at bounding box center [95, 196] width 22 height 13
click at [96, 202] on p "xl extended" at bounding box center [95, 196] width 22 height 13
click at [97, 218] on td "xl extended" at bounding box center [95, 202] width 30 height 31
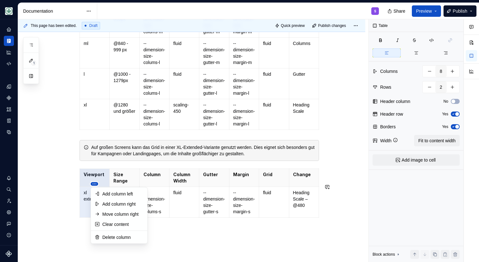
click at [95, 183] on html "AOK Mein Leben S Design system data Documentation S Share Preview Publish 1 Pag…" at bounding box center [239, 131] width 479 height 262
click at [84, 221] on html "AOK Mein Leben S Design system data Documentation S Share Preview Publish 1 Pag…" at bounding box center [239, 131] width 479 height 262
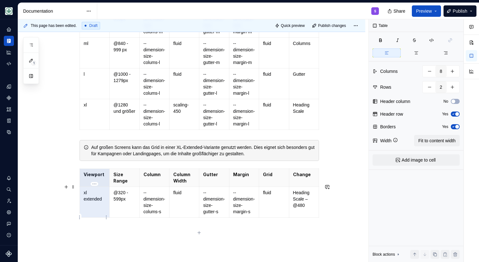
click at [102, 202] on p "xl extended" at bounding box center [95, 196] width 22 height 13
click at [127, 202] on p "@320 - 599px" at bounding box center [124, 196] width 22 height 13
click at [83, 210] on td "xl extended" at bounding box center [95, 202] width 30 height 31
click at [89, 202] on p "xl extended" at bounding box center [95, 196] width 22 height 13
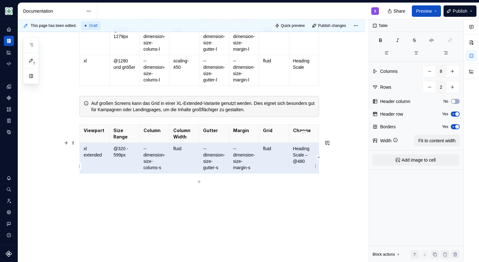
drag, startPoint x: 95, startPoint y: 163, endPoint x: 300, endPoint y: 166, distance: 205.1
click at [300, 166] on tr "xl extended @320 - 599px --dimension-size-colums-s fluid --dimension-size-gutte…" at bounding box center [199, 158] width 239 height 31
click at [454, 87] on button "button" at bounding box center [452, 86] width 11 height 11
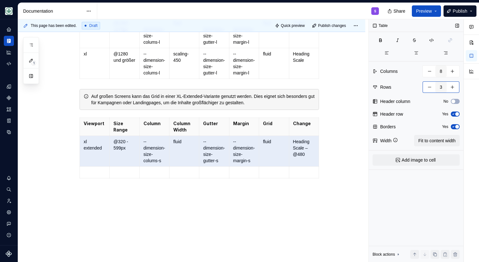
click at [454, 87] on button "button" at bounding box center [452, 86] width 11 height 11
type input "4"
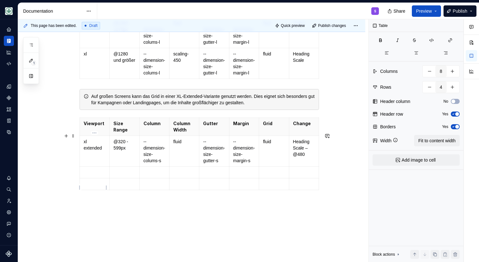
click at [104, 176] on p at bounding box center [95, 172] width 22 height 6
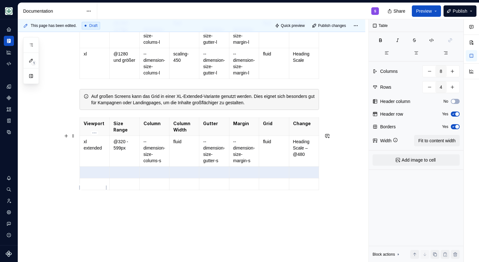
drag, startPoint x: 296, startPoint y: 187, endPoint x: 99, endPoint y: 187, distance: 197.5
click at [99, 178] on tr at bounding box center [199, 173] width 239 height 12
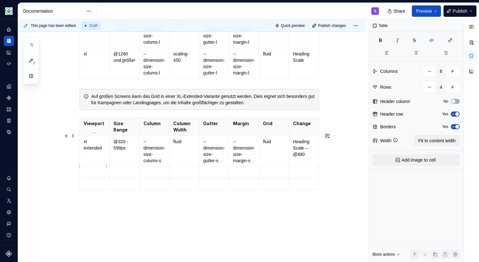
click at [92, 167] on td "xl extended" at bounding box center [95, 151] width 30 height 31
click at [83, 160] on td "xl extended" at bounding box center [95, 151] width 30 height 31
click at [114, 151] on p "@320 - 599px" at bounding box center [124, 145] width 22 height 13
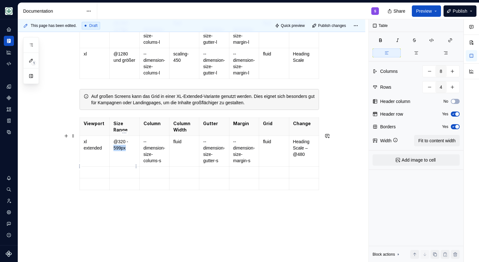
click at [114, 151] on p "@320 - 599px" at bounding box center [124, 145] width 22 height 13
click at [124, 176] on p at bounding box center [124, 172] width 22 height 6
click at [181, 161] on td "fluid" at bounding box center [185, 151] width 30 height 31
click at [180, 145] on p "fluid" at bounding box center [184, 142] width 22 height 6
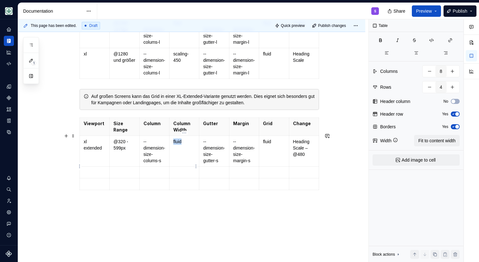
click at [180, 145] on p "fluid" at bounding box center [184, 142] width 22 height 6
copy p "fluid"
click at [178, 176] on p at bounding box center [184, 172] width 22 height 6
click at [178, 187] on p at bounding box center [184, 184] width 22 height 6
type textarea "*"
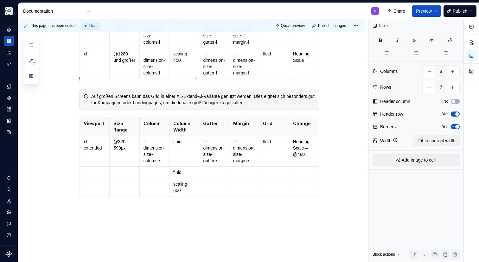
click at [183, 63] on p "scaling-450" at bounding box center [184, 57] width 22 height 13
click at [182, 63] on p "scaling-450" at bounding box center [184, 57] width 22 height 13
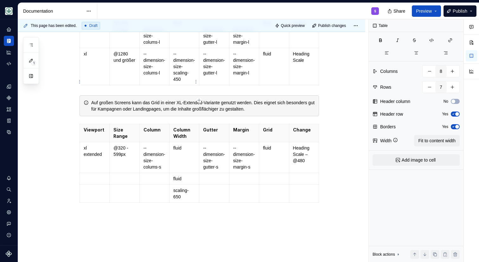
drag, startPoint x: 174, startPoint y: 70, endPoint x: 185, endPoint y: 92, distance: 25.1
click at [174, 70] on p "--dimension-size-scaling-450" at bounding box center [184, 67] width 22 height 32
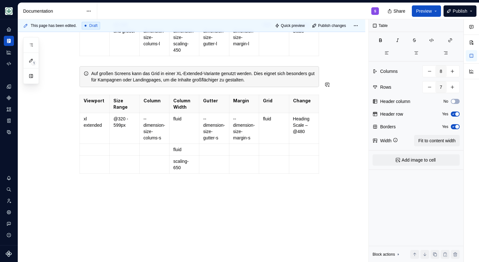
scroll to position [394, 0]
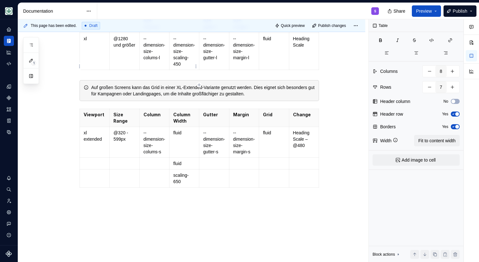
click at [188, 67] on p "--dimension-size-scaling-450" at bounding box center [184, 52] width 22 height 32
type input "4"
click at [185, 185] on p "scaling-650" at bounding box center [184, 178] width 22 height 13
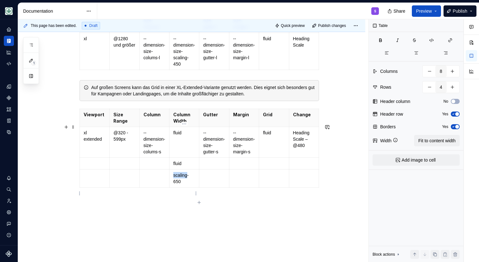
click at [185, 185] on p "scaling-650" at bounding box center [184, 178] width 22 height 13
click at [181, 202] on p "--dimension-size-scaling-650" at bounding box center [184, 188] width 22 height 32
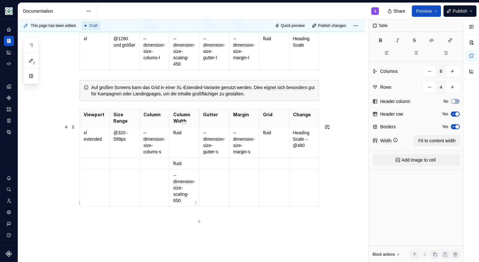
click at [181, 202] on p "--dimension-size-scaling-650" at bounding box center [184, 188] width 22 height 32
click at [220, 178] on p at bounding box center [214, 175] width 22 height 6
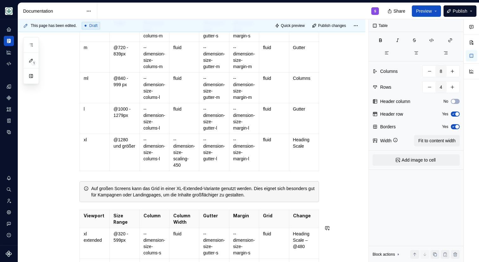
scroll to position [417, 0]
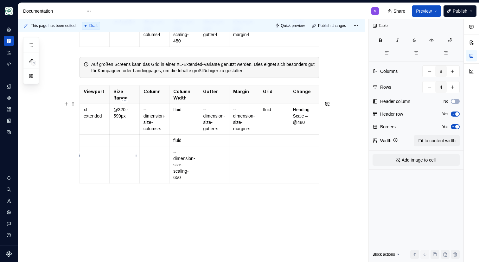
click at [121, 144] on p at bounding box center [124, 140] width 22 height 6
click at [116, 150] on p "@1440 - @1919" at bounding box center [124, 143] width 22 height 13
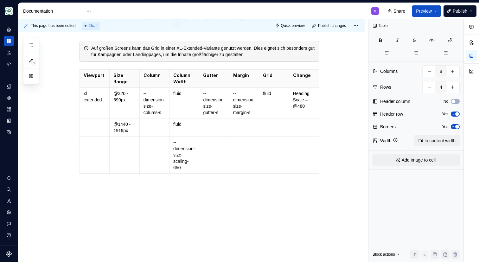
scroll to position [448, 0]
click at [125, 158] on td at bounding box center [125, 155] width 30 height 37
click at [145, 105] on p "--dimension-size-colums-s" at bounding box center [155, 102] width 22 height 25
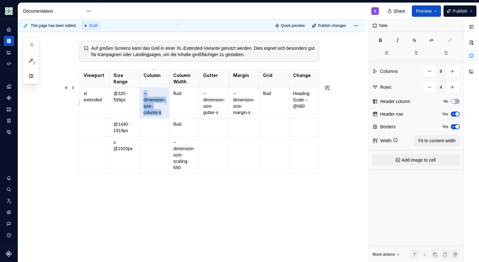
click at [145, 105] on p "--dimension-size-colums-s" at bounding box center [155, 102] width 22 height 25
click at [145, 123] on p at bounding box center [155, 124] width 22 height 6
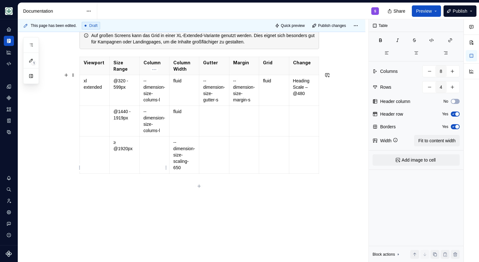
click at [148, 145] on p at bounding box center [155, 142] width 22 height 6
click at [214, 132] on td at bounding box center [214, 121] width 30 height 31
click at [212, 96] on p "--dimension-size-gutter-s" at bounding box center [214, 90] width 22 height 25
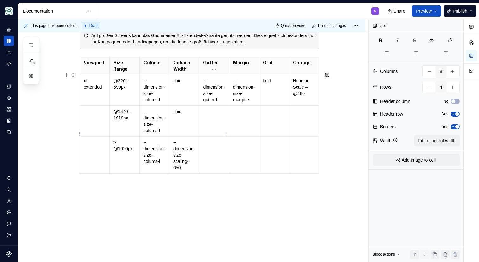
click at [210, 115] on p at bounding box center [214, 111] width 22 height 6
click at [206, 145] on p at bounding box center [214, 142] width 22 height 6
click at [217, 165] on p "--dimension-size-gutter-l" at bounding box center [214, 151] width 22 height 25
click at [247, 129] on td at bounding box center [244, 121] width 30 height 31
click at [244, 103] on p "--dimension-size-margin-s" at bounding box center [244, 90] width 22 height 25
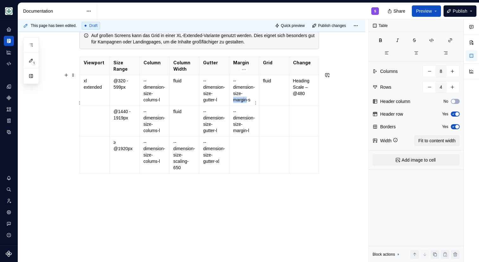
click at [244, 103] on p "--dimension-size-margin-s" at bounding box center [244, 90] width 22 height 25
click at [250, 134] on p "--dimension-size-margin-l" at bounding box center [244, 120] width 22 height 25
click at [236, 165] on td at bounding box center [244, 155] width 30 height 37
click at [280, 127] on td at bounding box center [274, 121] width 30 height 31
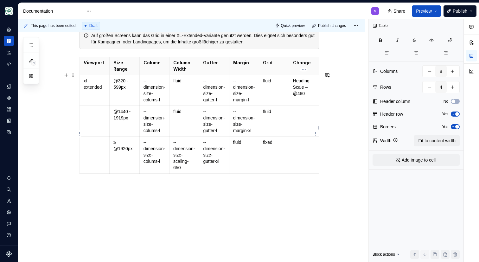
click at [294, 115] on p at bounding box center [304, 111] width 22 height 6
click at [306, 130] on td at bounding box center [304, 121] width 30 height 31
click at [301, 167] on td at bounding box center [304, 155] width 30 height 37
click at [295, 154] on p "Gutter, [PERSON_NAME], Grid" at bounding box center [304, 151] width 22 height 25
click at [293, 156] on p "Gutter, [PERSON_NAME], Grid" at bounding box center [304, 151] width 22 height 25
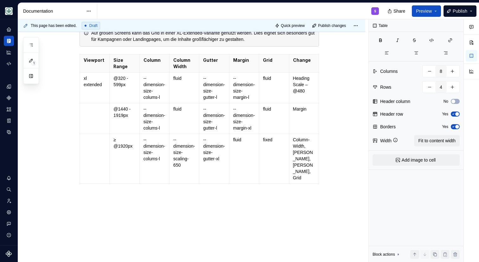
click at [307, 94] on p "Heading Scale – @480" at bounding box center [304, 84] width 22 height 19
click at [300, 112] on p "Margin" at bounding box center [304, 109] width 22 height 6
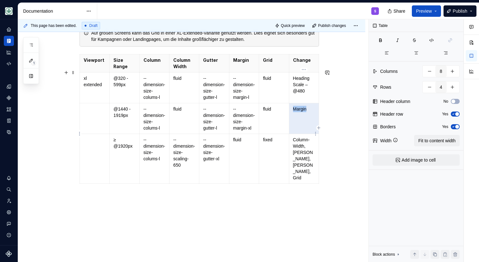
click at [300, 112] on p "Margin" at bounding box center [304, 109] width 22 height 6
click at [300, 94] on p "Heading Scale – @480" at bounding box center [304, 84] width 22 height 19
click at [89, 88] on p "xl extended" at bounding box center [95, 81] width 22 height 13
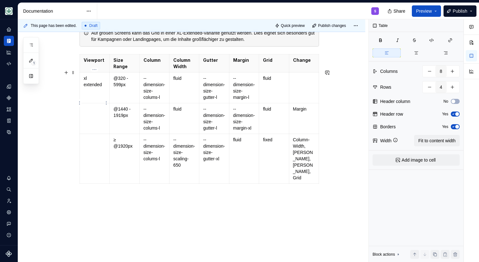
click at [89, 88] on p "xl extended" at bounding box center [95, 81] width 22 height 13
click at [101, 130] on td at bounding box center [95, 118] width 30 height 31
click at [93, 143] on p at bounding box center [95, 140] width 22 height 6
click at [103, 119] on p "xl extended" at bounding box center [95, 112] width 22 height 13
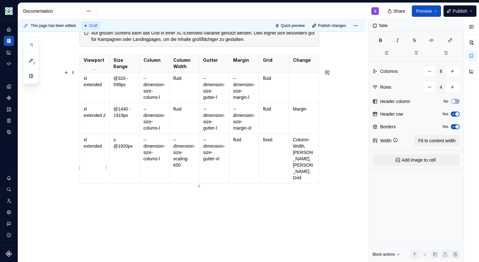
click at [104, 149] on p "xl extended" at bounding box center [95, 143] width 22 height 13
click at [87, 88] on p "xl extended" at bounding box center [95, 81] width 22 height 13
click at [89, 119] on p "xl extended 2" at bounding box center [95, 112] width 22 height 13
click at [85, 119] on p "xl extended 2" at bounding box center [95, 112] width 22 height 13
click at [89, 149] on p "xl extended 3" at bounding box center [95, 143] width 22 height 13
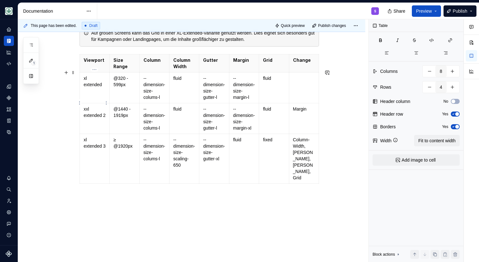
click at [91, 103] on td "xl extended" at bounding box center [95, 88] width 30 height 31
click at [90, 119] on p "xxl extended 2" at bounding box center [95, 112] width 22 height 13
click at [89, 119] on p "xxl extended 2" at bounding box center [95, 112] width 22 height 13
click at [94, 119] on p "xxl extended 2" at bounding box center [95, 112] width 22 height 13
click at [86, 121] on td "xxl extended 2" at bounding box center [95, 118] width 30 height 31
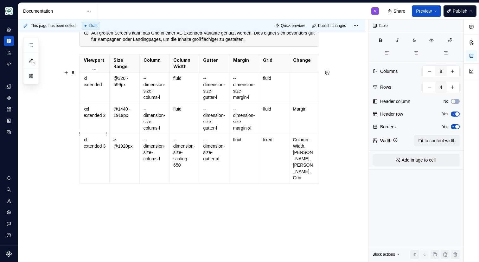
click at [87, 119] on p "xxl extended 2" at bounding box center [95, 112] width 22 height 13
click at [92, 119] on p "xl extended 2" at bounding box center [95, 112] width 22 height 13
click at [101, 174] on td "xl extended 3" at bounding box center [95, 159] width 30 height 50
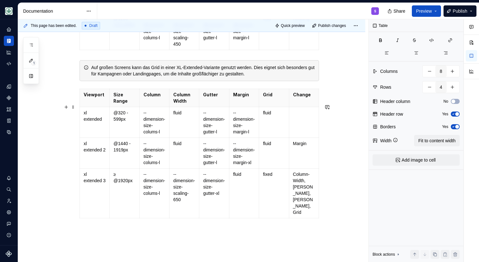
scroll to position [408, 0]
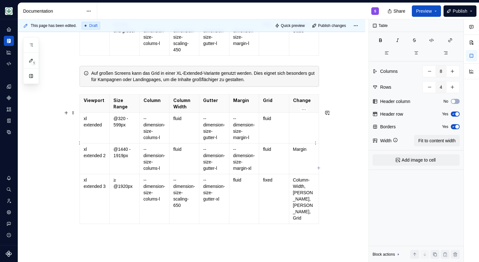
click at [308, 122] on p at bounding box center [304, 118] width 22 height 6
click at [132, 83] on div "Auf großen Screens kann das Grid in einer XL-Extended-Variante genutzt werden. …" at bounding box center [203, 76] width 224 height 13
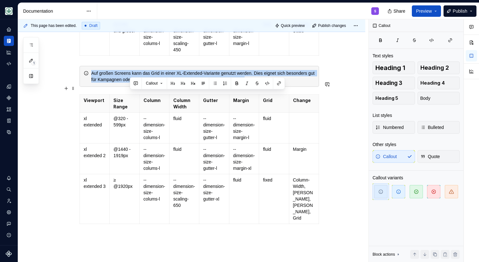
click at [132, 83] on div "Auf großen Screens kann das Grid in einer XL-Extended-Variante genutzt werden. …" at bounding box center [203, 76] width 224 height 13
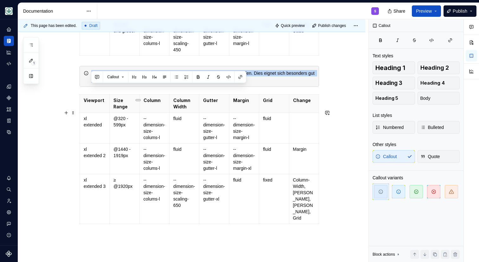
click at [334, 152] on div "Durch die Implementierung eines Grid-Systems können Design-Verantwortliche ein …" at bounding box center [191, 26] width 347 height 573
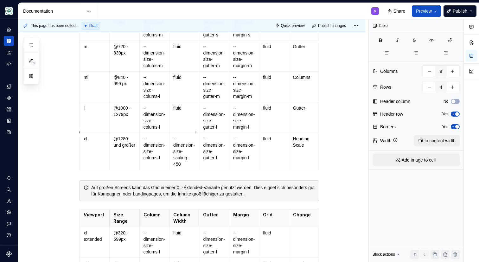
scroll to position [461, 0]
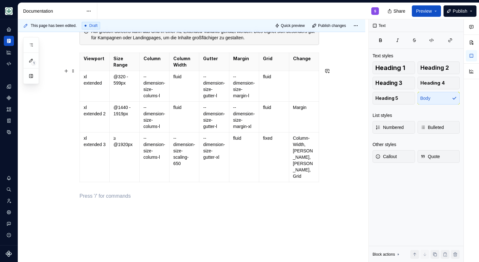
scroll to position [442, 0]
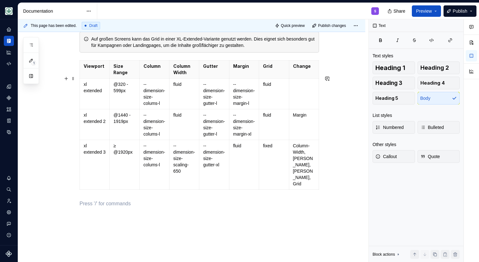
click at [346, 82] on div "This page has been edited. Draft Quick preview Publish changes Grid & Layout Da…" at bounding box center [193, 140] width 351 height 243
click at [453, 12] on span "Publish" at bounding box center [460, 11] width 15 height 6
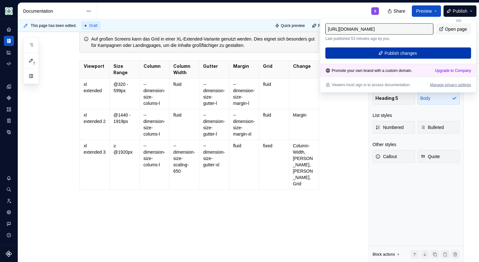
click at [391, 53] on span "Publish changes" at bounding box center [401, 53] width 33 height 6
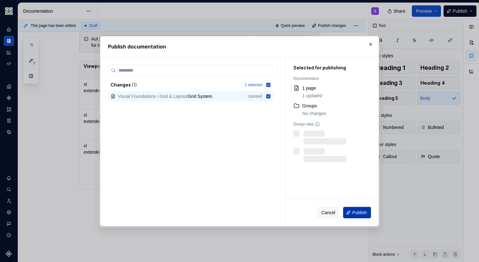
click at [346, 213] on button "Publish" at bounding box center [357, 212] width 28 height 11
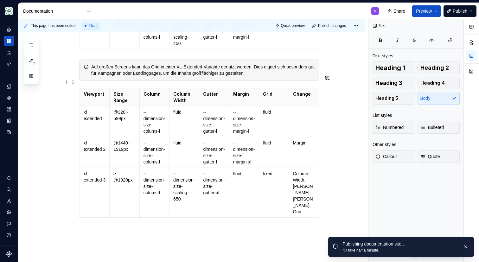
scroll to position [476, 0]
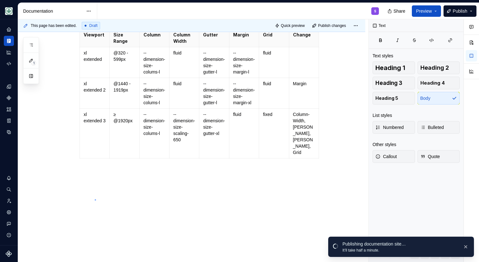
drag, startPoint x: 95, startPoint y: 199, endPoint x: 100, endPoint y: 196, distance: 5.5
click at [95, 200] on div "This page has been edited. Draft Quick preview Publish changes Grid & Layout Da…" at bounding box center [193, 140] width 351 height 243
click at [110, 176] on p at bounding box center [200, 173] width 240 height 8
click at [90, 174] on p at bounding box center [200, 173] width 240 height 8
click at [90, 171] on p "Column-Breite" at bounding box center [200, 173] width 240 height 8
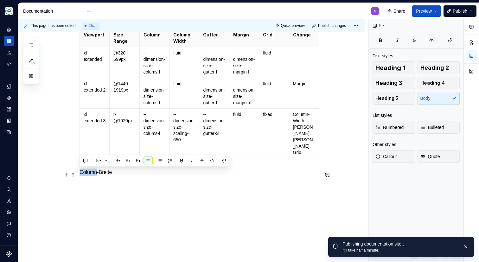
click at [90, 171] on p "Column-Breite" at bounding box center [200, 173] width 240 height 8
click at [119, 159] on button "button" at bounding box center [117, 160] width 9 height 9
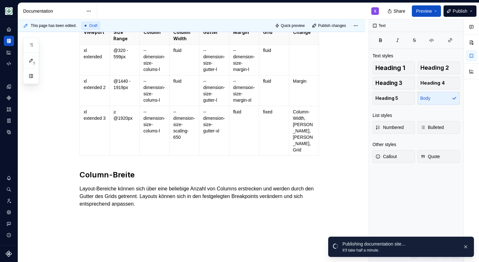
click at [122, 217] on p "Gleiche Column-Breite" at bounding box center [200, 216] width 240 height 8
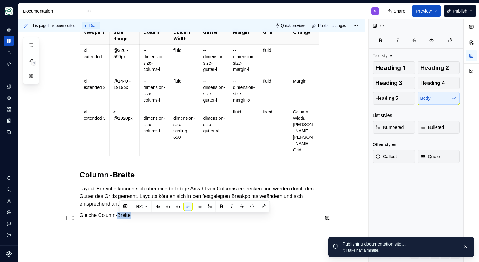
click at [122, 217] on p "Gleiche Column-Breite" at bounding box center [200, 216] width 240 height 8
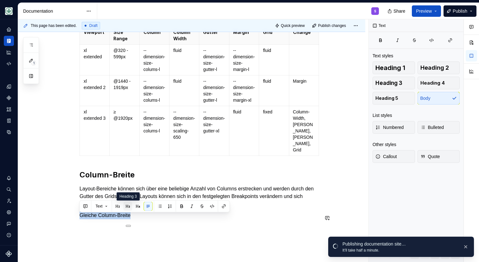
click at [126, 205] on button "button" at bounding box center [128, 206] width 9 height 9
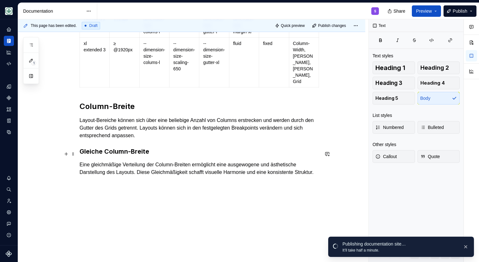
scroll to position [555, 0]
click at [100, 197] on div "This page has been edited. Draft Quick preview Publish changes Grid & Layout Da…" at bounding box center [193, 140] width 351 height 243
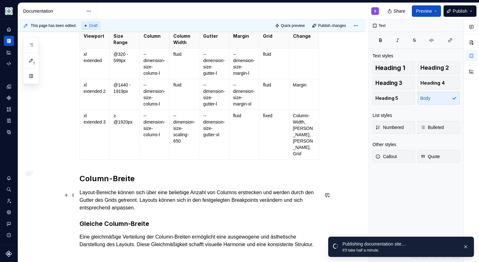
scroll to position [566, 0]
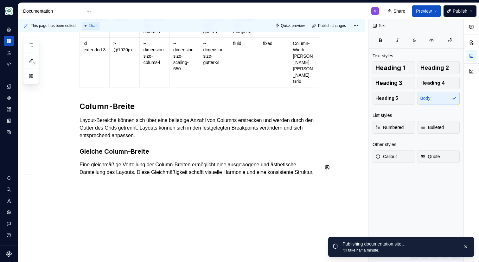
click at [96, 189] on div "This page has been edited. Draft Quick preview Publish changes Grid & Layout Da…" at bounding box center [193, 140] width 351 height 243
click at [119, 176] on p "Eine gleichmäßige Verteilung der Column-Breiten ermöglicht eine ausgewogene und…" at bounding box center [200, 168] width 240 height 15
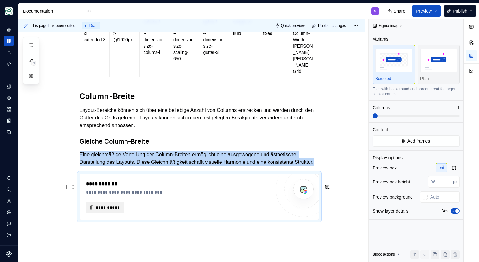
click at [111, 211] on span "**********" at bounding box center [107, 207] width 24 height 6
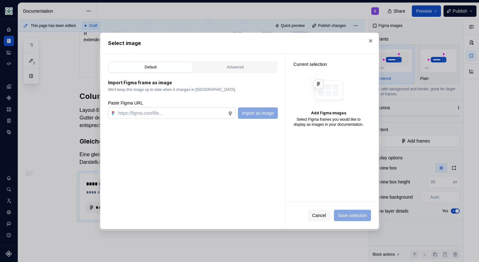
type textarea "*"
type input "[URL][DOMAIN_NAME]"
click at [269, 112] on span "Import as image" at bounding box center [258, 113] width 32 height 6
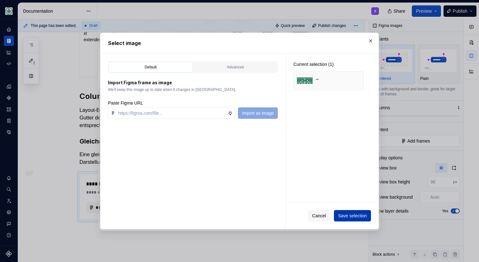
click at [338, 217] on span "Save selection" at bounding box center [352, 216] width 29 height 6
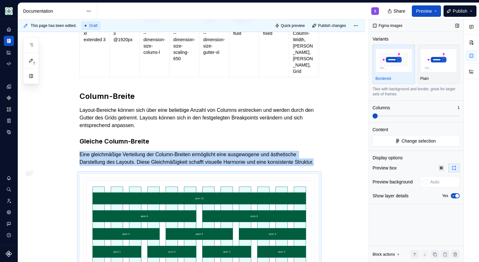
scroll to position [626, 0]
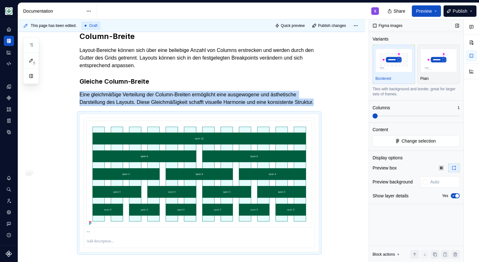
click at [453, 196] on icon "button" at bounding box center [454, 196] width 2 height 1
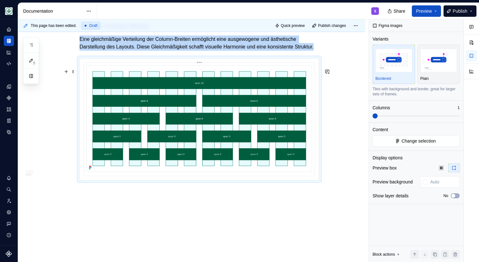
scroll to position [681, 0]
click at [118, 203] on div "This page has been edited. Draft Quick preview Publish changes Grid & Layout Da…" at bounding box center [193, 140] width 351 height 243
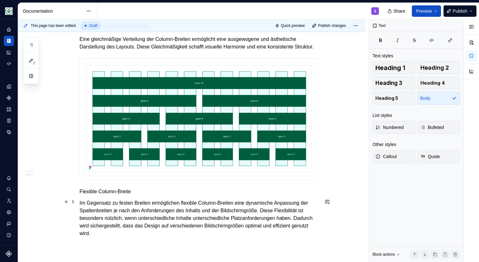
click at [181, 196] on p "Flexible Column-Breite" at bounding box center [200, 192] width 240 height 8
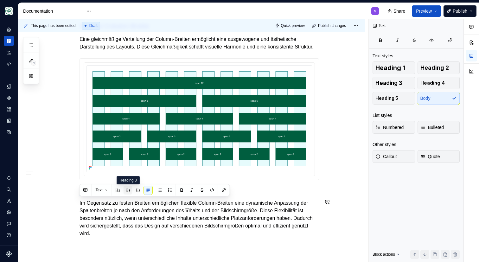
click at [127, 190] on button "button" at bounding box center [128, 190] width 9 height 9
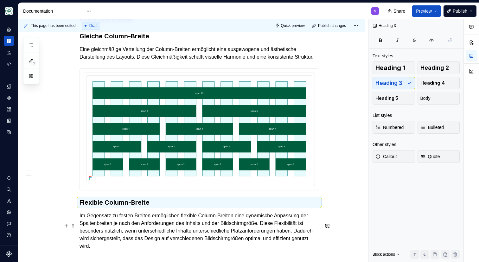
scroll to position [596, 0]
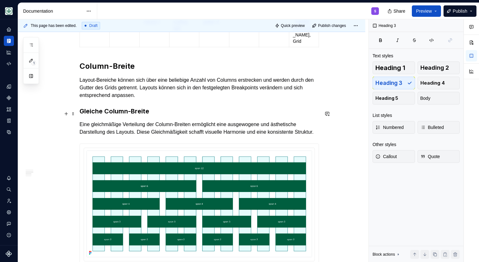
click at [120, 112] on h3 "Gleiche Column-Breite" at bounding box center [200, 111] width 240 height 9
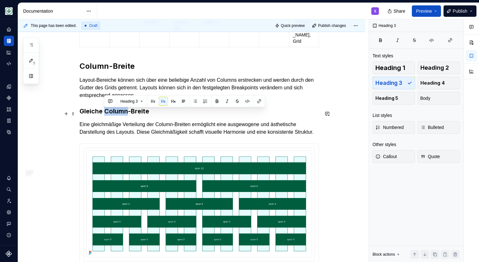
click at [120, 112] on h3 "Gleiche Column-Breite" at bounding box center [200, 111] width 240 height 9
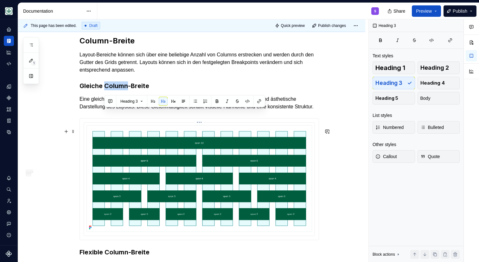
scroll to position [755, 0]
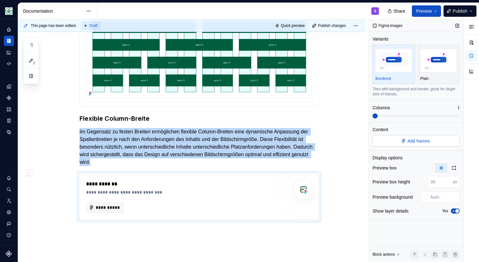
click at [413, 139] on span "Add frames" at bounding box center [419, 141] width 23 height 6
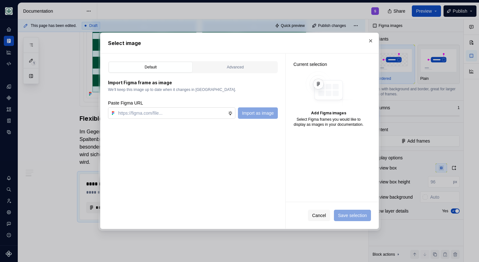
type textarea "*"
click at [192, 113] on input "text" at bounding box center [172, 112] width 112 height 11
type input "[URL][DOMAIN_NAME]"
click at [256, 114] on span "Import as image" at bounding box center [258, 113] width 32 height 6
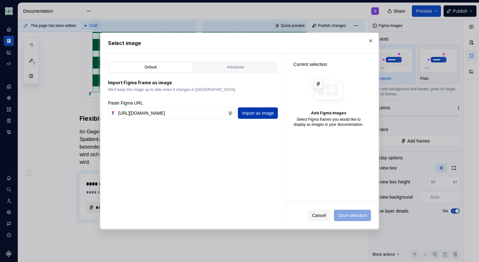
scroll to position [0, 0]
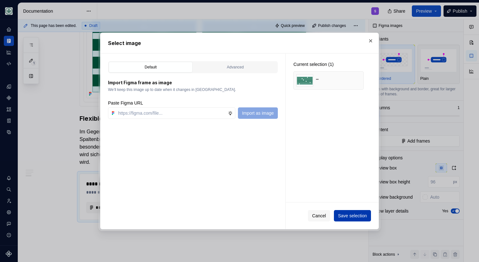
click at [343, 217] on span "Save selection" at bounding box center [352, 216] width 29 height 6
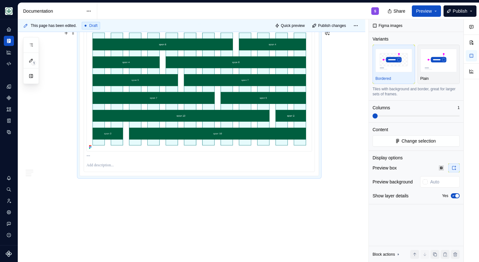
scroll to position [920, 0]
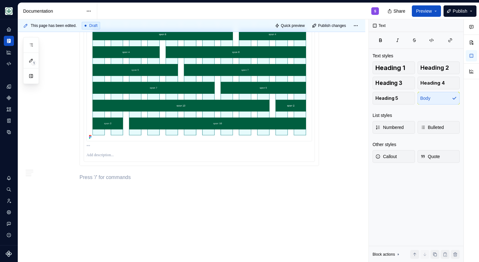
click at [159, 131] on img at bounding box center [200, 78] width 226 height 125
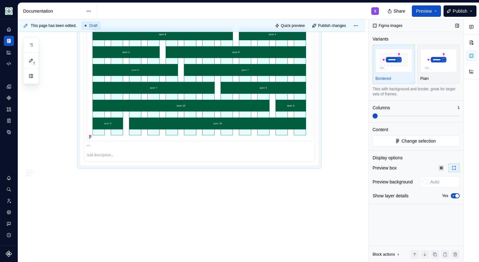
click at [452, 196] on icon "button" at bounding box center [453, 196] width 5 height 4
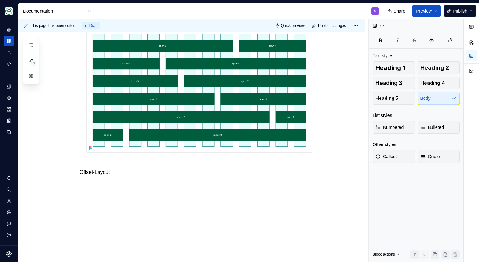
click at [133, 175] on p "Offset-Layout" at bounding box center [200, 173] width 240 height 8
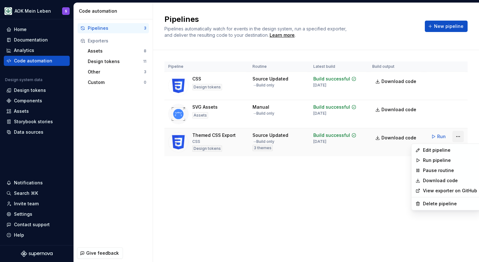
click at [458, 137] on html "AOK Mein Leben S Home Documentation Analytics Code automation Design system dat…" at bounding box center [239, 131] width 479 height 262
drag, startPoint x: 433, startPoint y: 150, endPoint x: 420, endPoint y: 150, distance: 13.0
click at [433, 150] on div "Edit pipeline" at bounding box center [450, 150] width 54 height 6
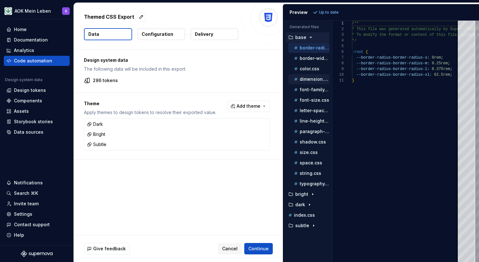
click at [309, 79] on p "dimension.css" at bounding box center [315, 79] width 30 height 5
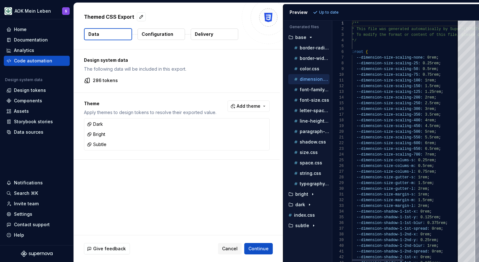
type textarea "**********"
drag, startPoint x: 421, startPoint y: 126, endPoint x: 355, endPoint y: 126, distance: 65.9
click at [355, 126] on div "--dimension-size-scaling-550: 5.5rem ; --dimension-size-scaling-600: 6rem ; --d…" at bounding box center [463, 200] width 223 height 358
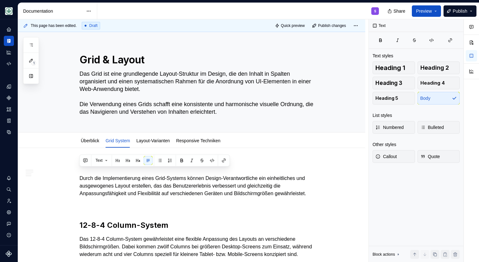
scroll to position [918, 0]
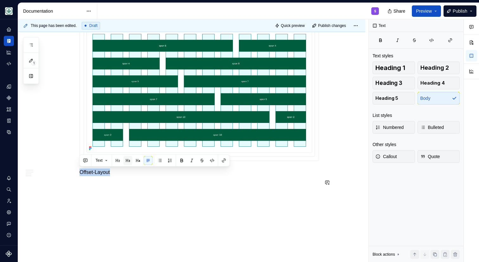
click at [130, 160] on button "button" at bounding box center [128, 160] width 9 height 9
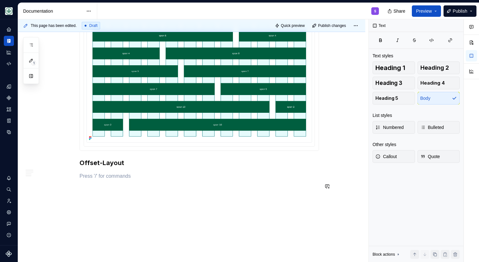
paste div
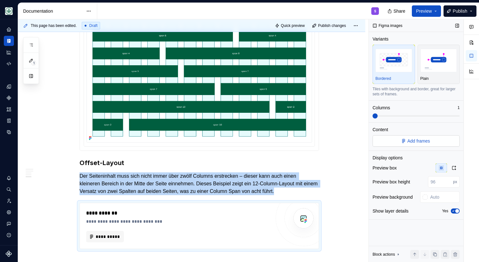
click at [429, 141] on span "Add frames" at bounding box center [419, 141] width 23 height 6
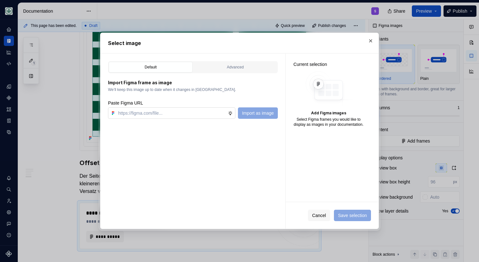
type textarea "*"
click at [189, 114] on input "text" at bounding box center [172, 112] width 112 height 11
type input "https://www.figma.com/design/h3quR2me0t8yxvd40CMizU/AOK-UI-Library-3.0.31--ades…"
click at [257, 110] on span "Import as image" at bounding box center [258, 113] width 32 height 6
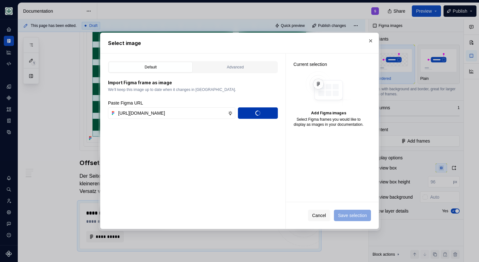
scroll to position [0, 0]
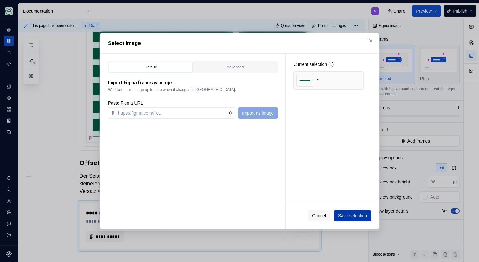
click at [350, 214] on span "Save selection" at bounding box center [352, 216] width 29 height 6
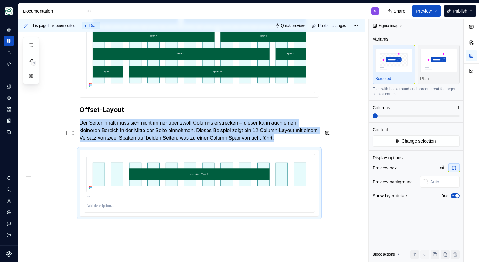
scroll to position [990, 0]
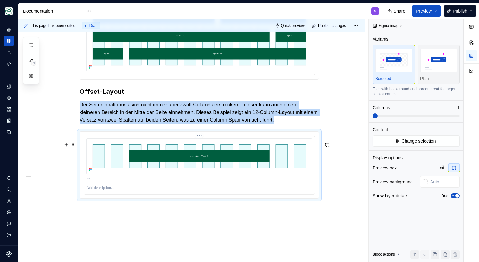
click at [191, 174] on img at bounding box center [200, 157] width 226 height 36
click at [457, 196] on span "button" at bounding box center [457, 196] width 4 height 4
click at [186, 229] on div "This page has been edited. Draft Quick preview Publish changes Grid & Layout Da…" at bounding box center [193, 140] width 351 height 243
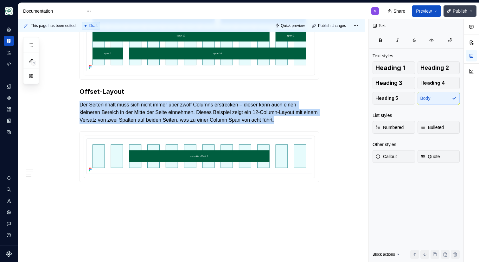
click at [459, 10] on span "Publish" at bounding box center [460, 11] width 15 height 6
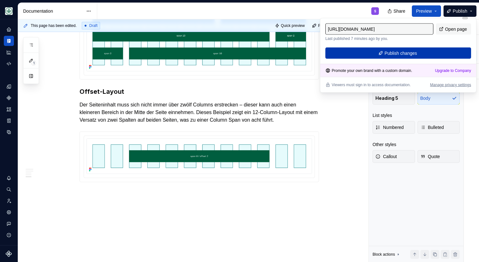
click at [409, 53] on span "Publish changes" at bounding box center [401, 53] width 33 height 6
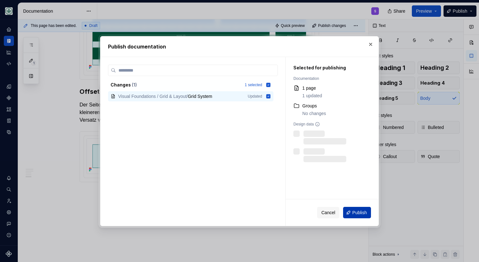
click at [354, 212] on span "Publish" at bounding box center [359, 213] width 15 height 6
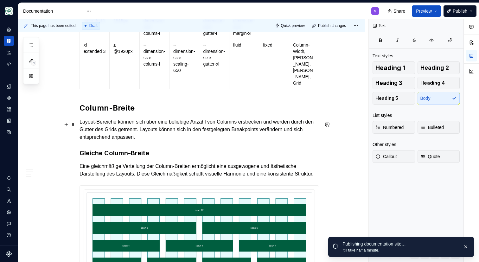
scroll to position [419, 0]
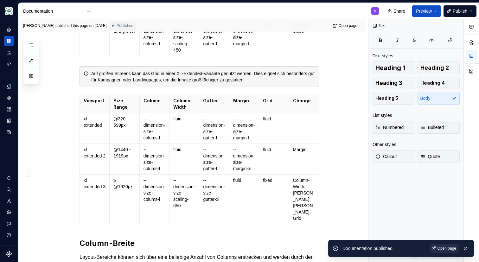
click at [434, 248] on link "Open page" at bounding box center [444, 248] width 29 height 9
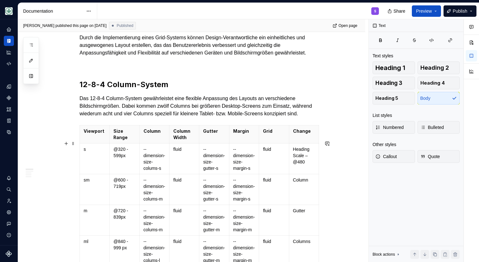
scroll to position [0, 0]
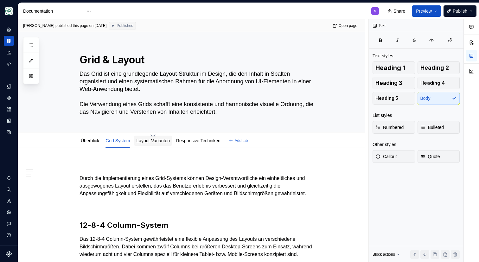
click at [152, 139] on link "Layout-Varianten" at bounding box center [153, 140] width 34 height 5
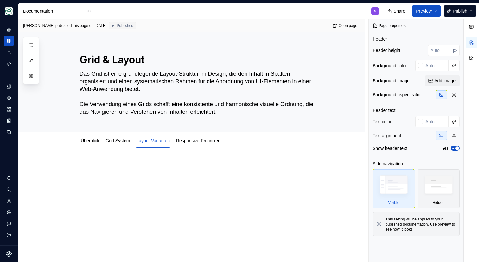
click at [103, 167] on p at bounding box center [200, 167] width 240 height 8
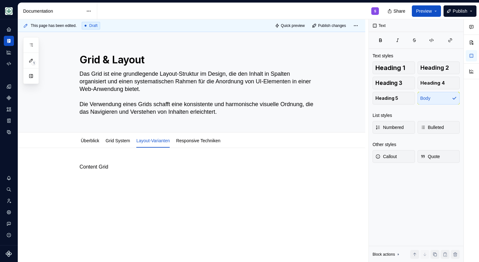
click at [103, 167] on p "Content Grid" at bounding box center [200, 167] width 240 height 8
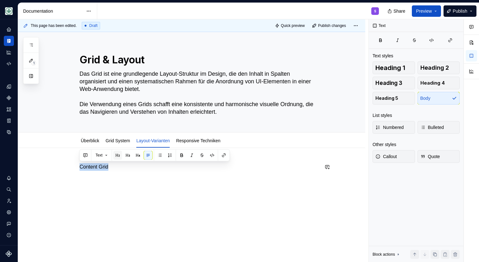
click at [119, 157] on button "button" at bounding box center [117, 155] width 9 height 9
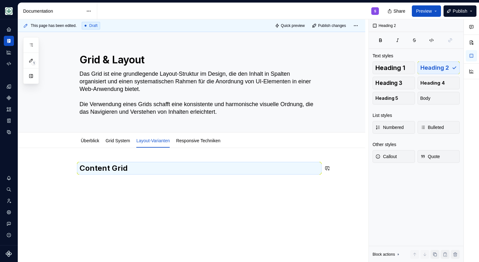
click at [129, 186] on div "Content Grid" at bounding box center [200, 175] width 240 height 24
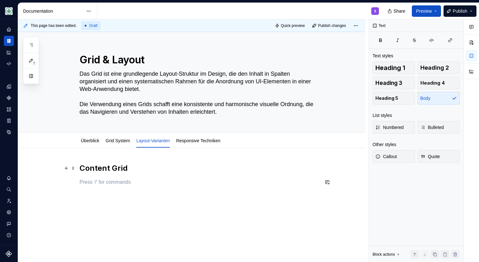
type textarea "*"
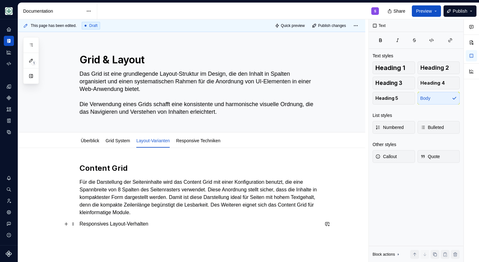
click at [116, 226] on p "Responsives Layout-Verhalten" at bounding box center [200, 224] width 240 height 8
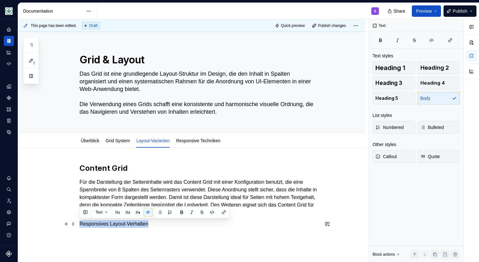
click at [116, 226] on p "Responsives Layout-Verhalten" at bounding box center [200, 224] width 240 height 8
click at [129, 212] on button "button" at bounding box center [128, 212] width 9 height 9
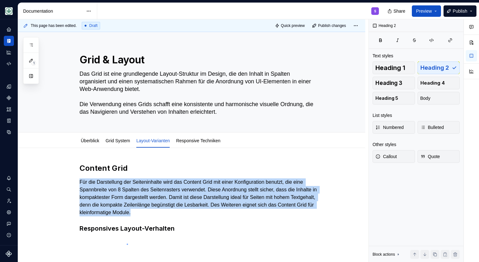
click at [126, 244] on div "This page has been edited. Draft Quick preview Publish changes Grid & Layout Da…" at bounding box center [193, 140] width 351 height 243
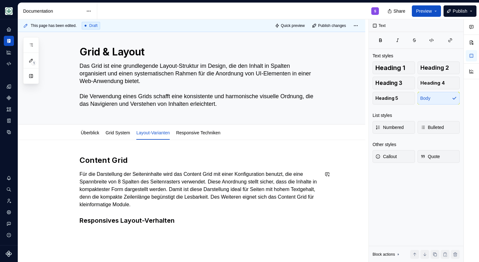
click at [101, 165] on div "Content Grid Für die Darstellung der Seiteninhalte wird das Content Grid mit ei…" at bounding box center [200, 190] width 240 height 70
click at [107, 161] on h2 "Content Grid" at bounding box center [200, 160] width 240 height 10
click at [106, 161] on h2 "Content Grid" at bounding box center [200, 160] width 240 height 10
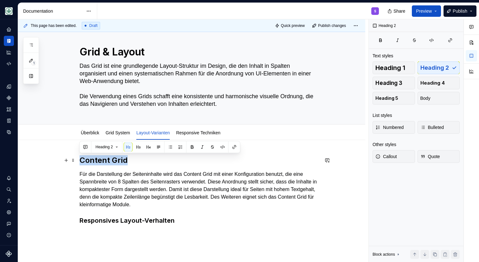
click at [106, 161] on h2 "Content Grid" at bounding box center [200, 160] width 240 height 10
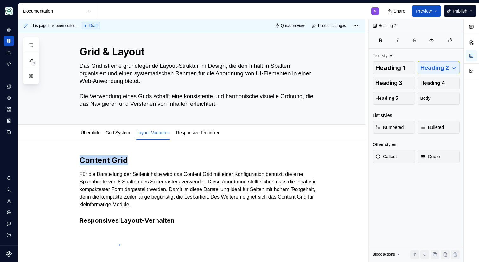
click at [119, 244] on div "This page has been edited. Draft Quick preview Publish changes Grid & Layout Da…" at bounding box center [193, 140] width 351 height 243
click at [198, 229] on div "Content Grid Für die Darstellung der Seiteninhalte wird das Content Grid mit ei…" at bounding box center [200, 193] width 240 height 77
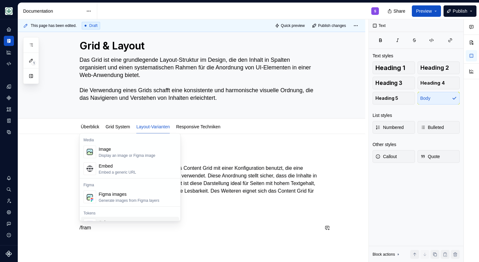
scroll to position [14, 0]
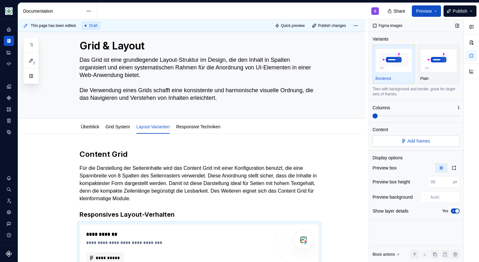
click at [404, 138] on button "Add frames" at bounding box center [416, 140] width 87 height 11
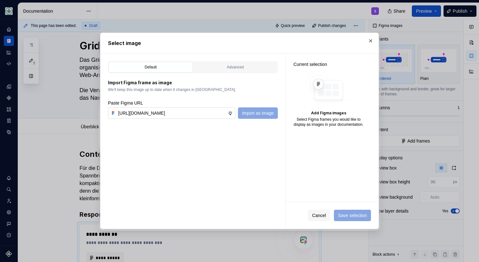
scroll to position [0, 190]
type input "https://www.figma.com/design/h3quR2me0t8yxvd40CMizU/AOK-UI-Library-3.0.31--ades…"
click at [257, 112] on span "Import as image" at bounding box center [258, 113] width 32 height 6
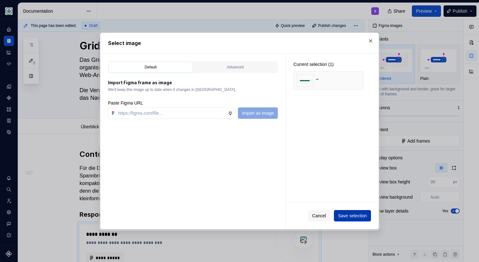
click at [355, 217] on span "Save selection" at bounding box center [352, 216] width 29 height 6
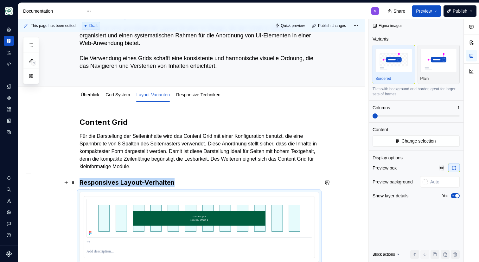
click at [193, 183] on h3 "Responsives Layout-Verhalten" at bounding box center [200, 182] width 240 height 9
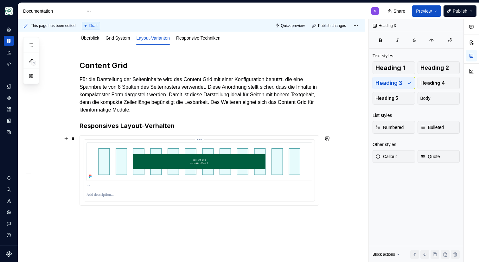
scroll to position [132, 0]
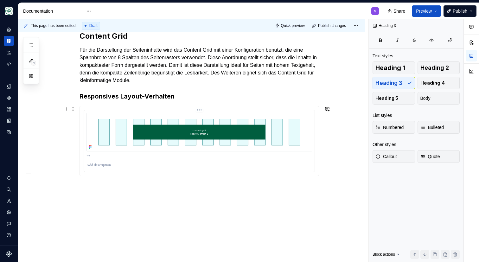
click at [108, 168] on div at bounding box center [200, 166] width 226 height 8
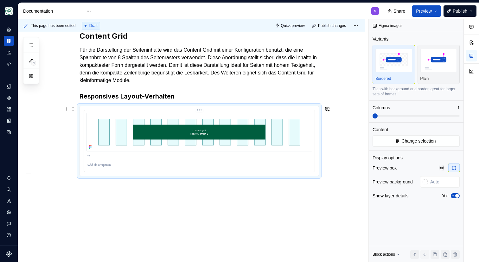
click at [152, 159] on p at bounding box center [200, 157] width 226 height 6
click at [454, 194] on icon "button" at bounding box center [453, 196] width 5 height 4
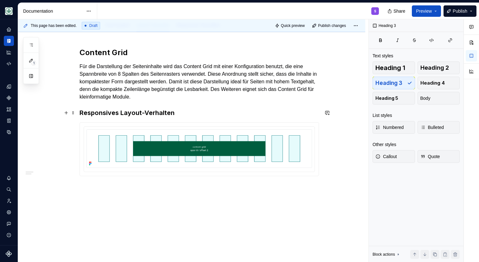
click at [201, 113] on h3 "Responsives Layout-Verhalten" at bounding box center [200, 112] width 240 height 9
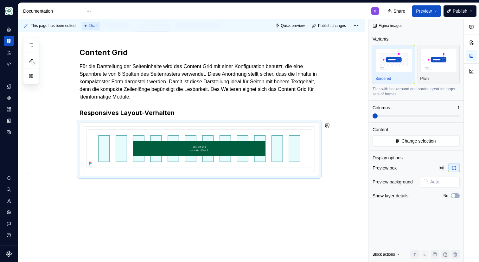
click at [146, 180] on div "Content Grid Für die Darstellung der Seiteninhalte wird das Content Grid mit ei…" at bounding box center [200, 116] width 240 height 136
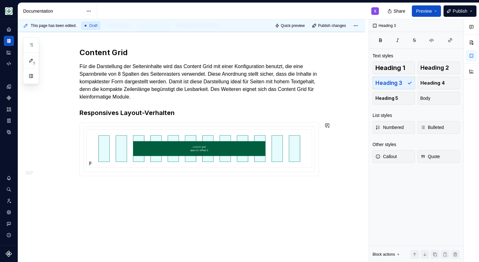
click at [83, 184] on div "Content Grid Für die Darstellung der Seiteninhalte wird das Content Grid mit ei…" at bounding box center [200, 116] width 240 height 136
click at [185, 110] on h3 "Responsives Layout-Verhalten" at bounding box center [200, 112] width 240 height 9
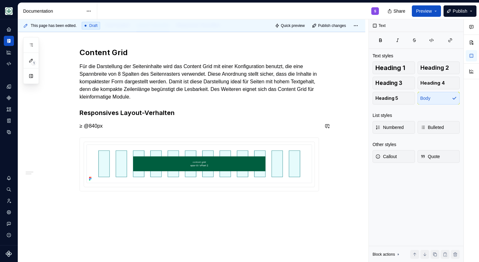
click at [137, 132] on div "Content Grid Für die Darstellung der Seiteninhalte wird das Content Grid mit ei…" at bounding box center [200, 120] width 240 height 144
click at [93, 204] on div "Content Grid Für die Darstellung der Seiteninhalte wird das Content Grid mit ei…" at bounding box center [191, 154] width 347 height 245
click at [122, 129] on p "≥ @840px" at bounding box center [200, 126] width 240 height 8
click at [156, 126] on p "≥ @840px (12 Columns)" at bounding box center [200, 126] width 240 height 8
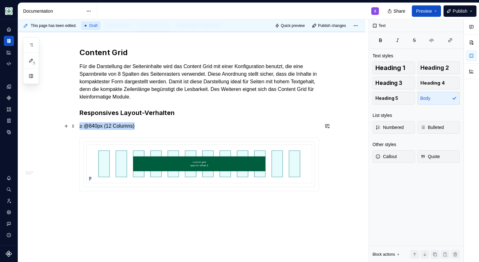
click at [156, 126] on p "≥ @840px (12 Columns)" at bounding box center [200, 126] width 240 height 8
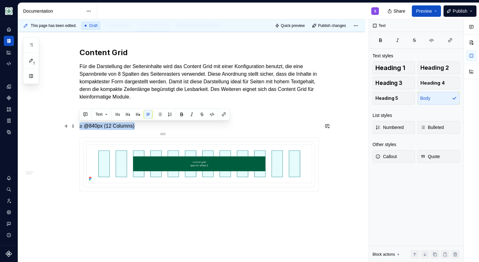
copy p "≥ @840px (12 Columns)"
click at [134, 199] on p at bounding box center [200, 203] width 240 height 8
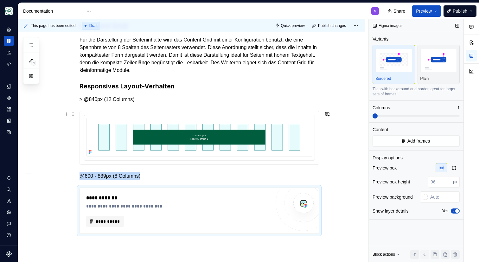
scroll to position [200, 0]
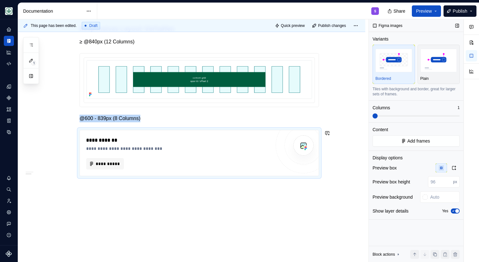
click at [108, 193] on div "**********" at bounding box center [191, 105] width 347 height 314
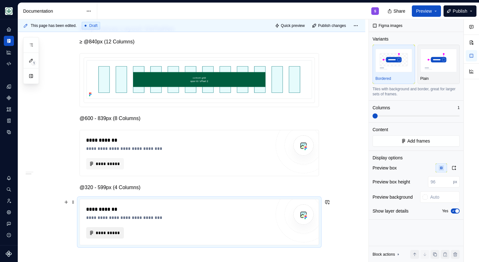
click at [117, 235] on span "**********" at bounding box center [107, 233] width 24 height 6
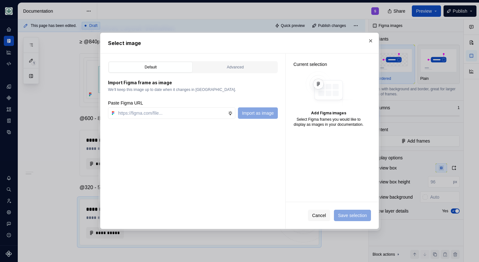
type textarea "*"
type input "https://www.figma.com/design/h3quR2me0t8yxvd40CMizU/AOK-UI-Library-3.0.31--ades…"
type textarea "*"
type input "https://www.figma.com/design/h3quR2me0t8yxvd40CMizU/AOK-UI-Library-3.0.31--ades…"
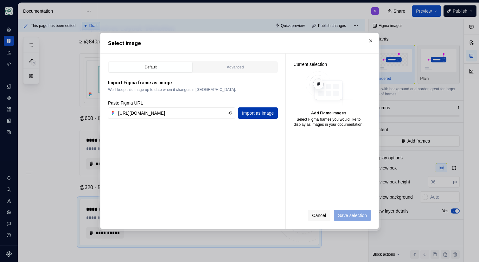
click at [249, 115] on span "Import as image" at bounding box center [258, 113] width 32 height 6
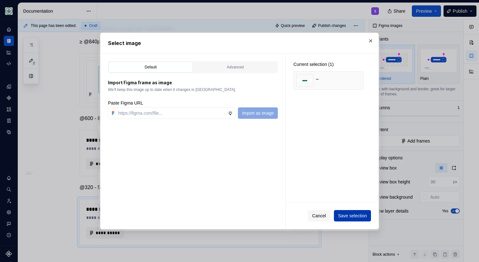
click at [346, 216] on span "Save selection" at bounding box center [352, 216] width 29 height 6
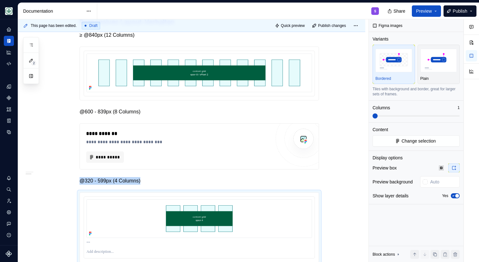
click at [155, 186] on div "**********" at bounding box center [200, 110] width 240 height 306
click at [159, 180] on p "@320 - 599px (4 Columns)" at bounding box center [200, 181] width 240 height 8
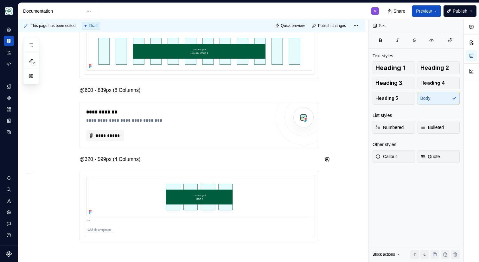
scroll to position [264, 0]
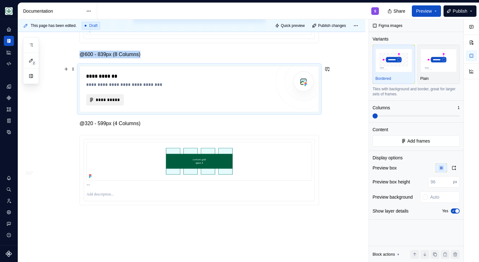
click at [114, 100] on span "**********" at bounding box center [107, 100] width 24 height 6
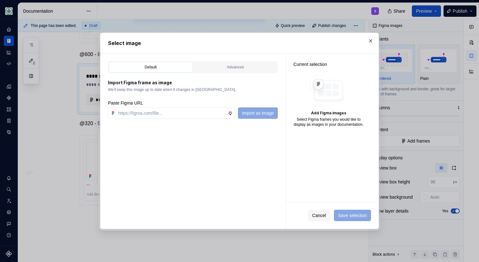
type textarea "*"
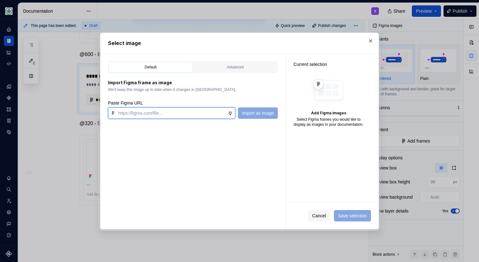
click at [176, 113] on input "text" at bounding box center [172, 112] width 112 height 11
paste input "https://www.figma.com/design/h3quR2me0t8yxvd40CMizU/AOK-UI-Library-3.0.31--ades…"
type input "https://www.figma.com/design/h3quR2me0t8yxvd40CMizU/AOK-UI-Library-3.0.31--ades…"
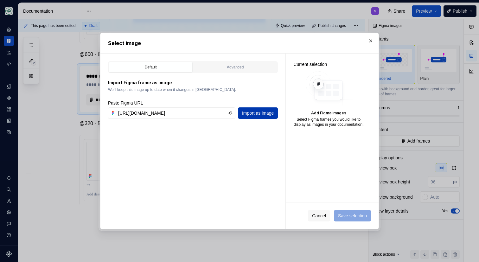
click at [245, 107] on div "Import as image" at bounding box center [258, 112] width 40 height 11
click at [254, 114] on span "Import as image" at bounding box center [258, 113] width 32 height 6
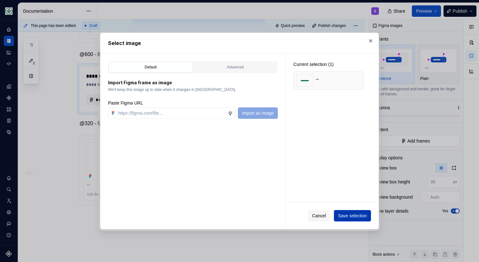
click at [347, 217] on span "Save selection" at bounding box center [352, 216] width 29 height 6
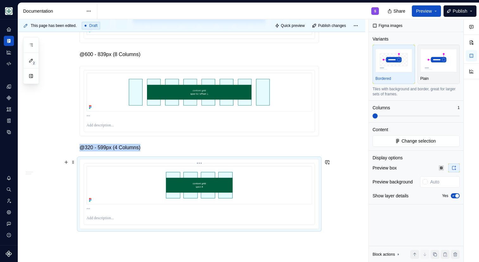
click at [222, 169] on img at bounding box center [200, 185] width 226 height 39
click at [457, 197] on span "button" at bounding box center [457, 196] width 4 height 4
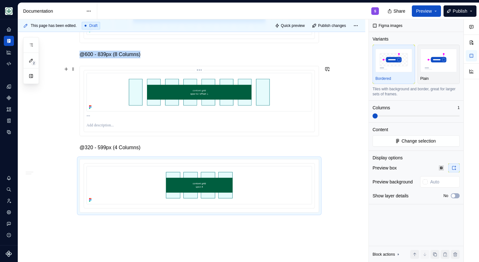
click at [196, 90] on img at bounding box center [200, 92] width 226 height 39
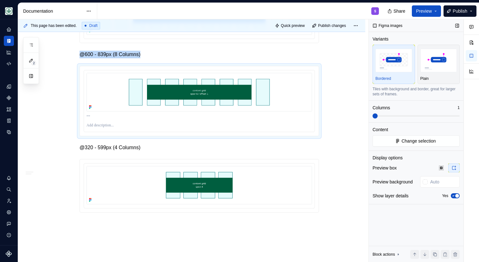
click at [456, 195] on span "button" at bounding box center [457, 196] width 4 height 4
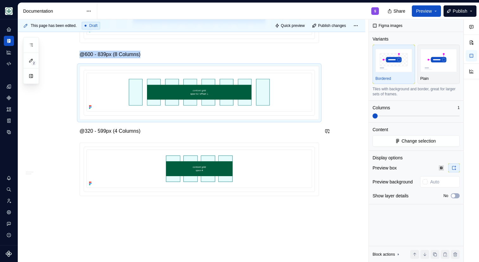
scroll to position [151, 0]
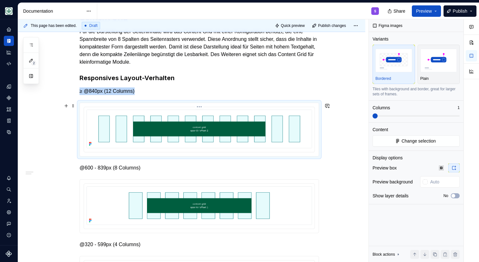
click at [207, 116] on img at bounding box center [200, 129] width 226 height 39
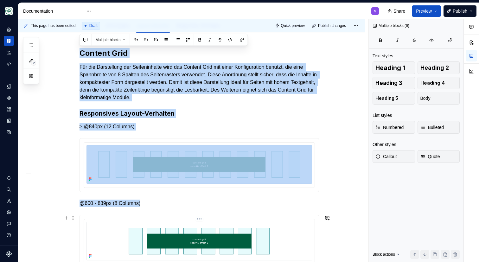
scroll to position [284, 0]
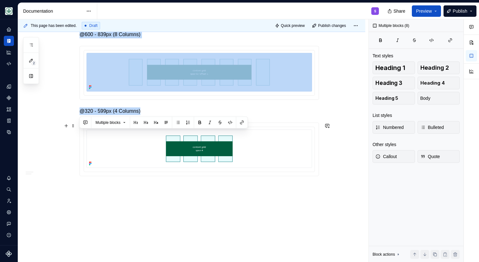
drag, startPoint x: 81, startPoint y: 54, endPoint x: 332, endPoint y: 177, distance: 279.4
click at [332, 177] on div "Content Grid Für die Darstellung der Seiteninhalte wird das Content Grid mit ei…" at bounding box center [191, 63] width 347 height 398
copy div "Content Grid Für die Darstellung der Seiteninhalte wird das Content Grid mit ei…"
click at [91, 193] on div "Content Grid Für die Darstellung der Seiteninhalte wird das Content Grid mit ei…" at bounding box center [191, 63] width 347 height 398
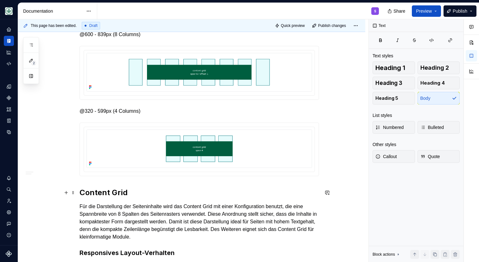
click at [136, 192] on h2 "Content Grid" at bounding box center [200, 193] width 240 height 10
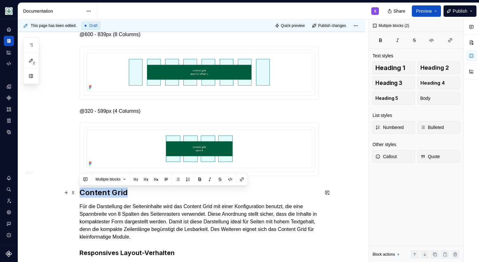
click at [136, 192] on h2 "Content Grid" at bounding box center [200, 193] width 240 height 10
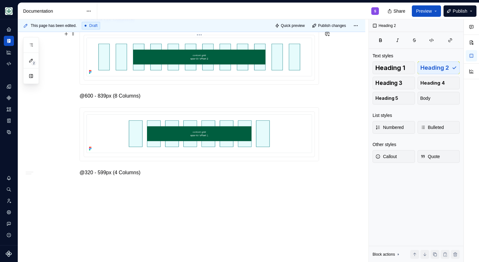
scroll to position [531, 0]
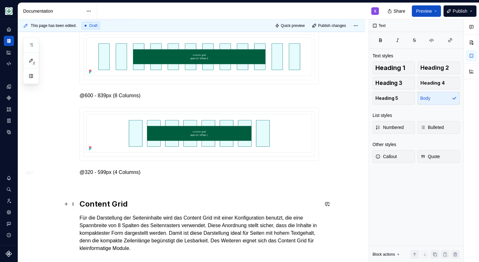
click at [112, 202] on h2 "Content Grid" at bounding box center [200, 204] width 240 height 10
click at [105, 200] on h2 "Offset-Grid" at bounding box center [200, 204] width 240 height 10
click at [128, 203] on h2 "Offset Grid" at bounding box center [200, 204] width 240 height 10
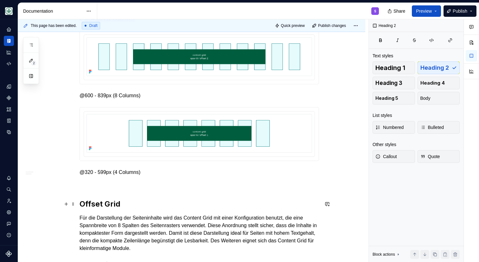
click at [136, 203] on h2 "Offset Grid" at bounding box center [200, 204] width 240 height 10
click at [141, 229] on p "Für die Darstellung der Seiteninhalte wird das Content Grid mit einer Konfigura…" at bounding box center [200, 233] width 240 height 38
click at [117, 219] on p "Für die Darstellung der Seiteninhalte wird das Content Grid mit einer Konfigura…" at bounding box center [200, 233] width 240 height 38
click at [117, 218] on p "Für die Darstellung der Seiteninhalte wird das Content Grid mit einer Konfigura…" at bounding box center [200, 233] width 240 height 38
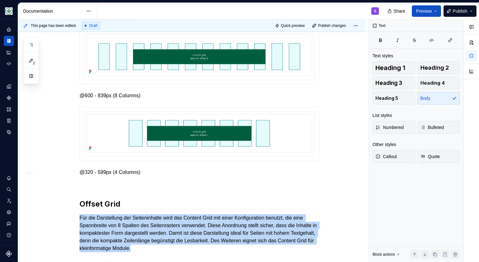
click at [117, 218] on p "Für die Darstellung der Seiteninhalte wird das Content Grid mit einer Konfigura…" at bounding box center [200, 233] width 240 height 38
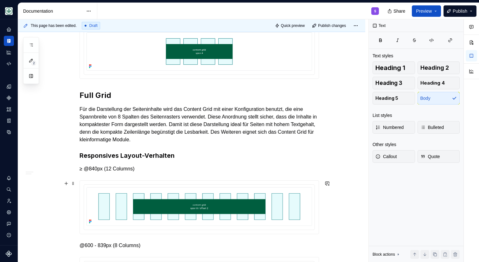
scroll to position [375, 0]
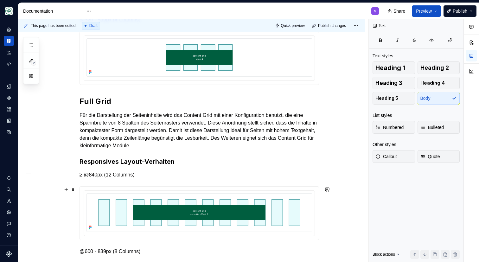
click at [126, 128] on p "Für die Darstellung der Seiteninhalte wird das Content Grid mit einer Konfigura…" at bounding box center [200, 131] width 240 height 38
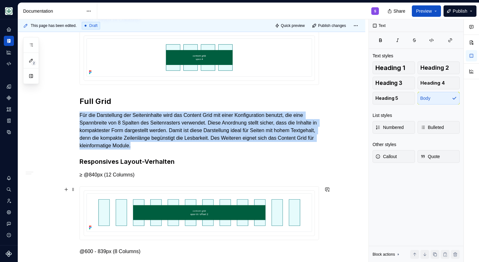
click at [126, 128] on p "Für die Darstellung der Seiteninhalte wird das Content Grid mit einer Konfigura…" at bounding box center [200, 131] width 240 height 38
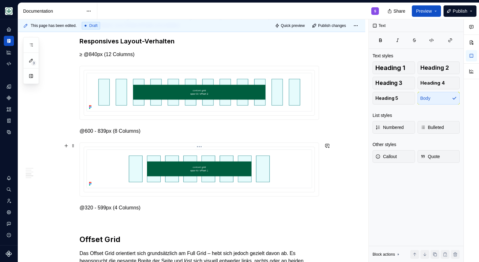
scroll to position [493, 0]
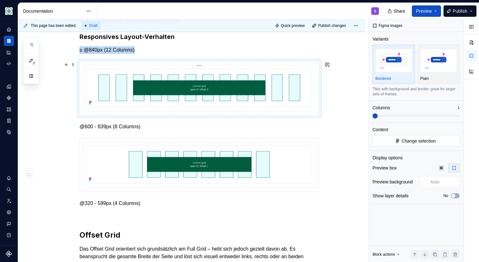
click at [170, 95] on img at bounding box center [200, 87] width 226 height 39
click at [406, 139] on span "Change selection" at bounding box center [419, 141] width 34 height 6
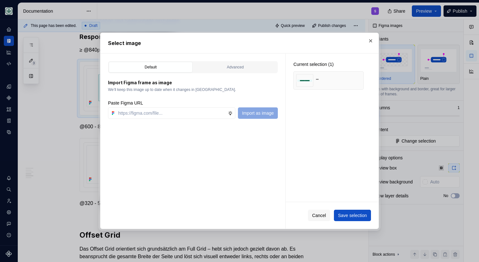
type textarea "*"
type input "https://www.figma.com/design/h3quR2me0t8yxvd40CMizU/AOK-UI-Library-3.0.31--ades…"
click at [356, 80] on button "button" at bounding box center [356, 80] width 9 height 9
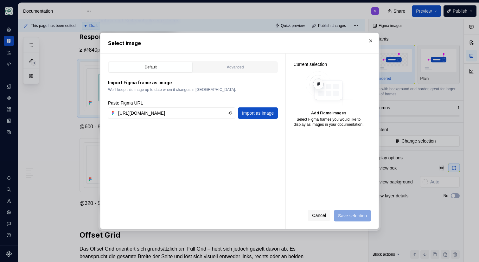
scroll to position [0, 0]
click at [267, 113] on span "Import as image" at bounding box center [258, 113] width 32 height 6
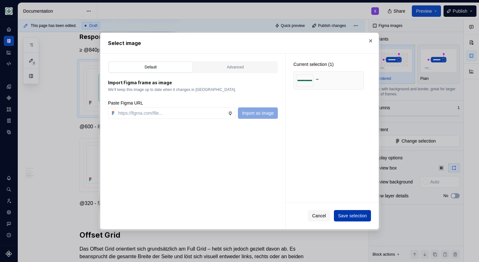
click at [345, 217] on span "Save selection" at bounding box center [352, 216] width 29 height 6
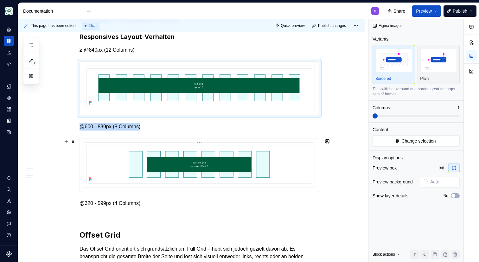
click at [213, 175] on img at bounding box center [200, 164] width 226 height 39
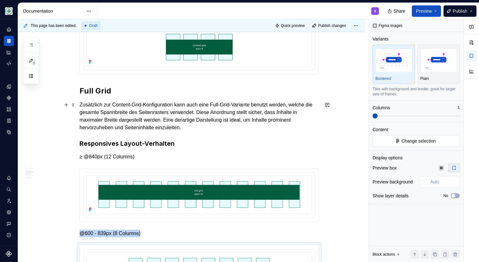
scroll to position [331, 0]
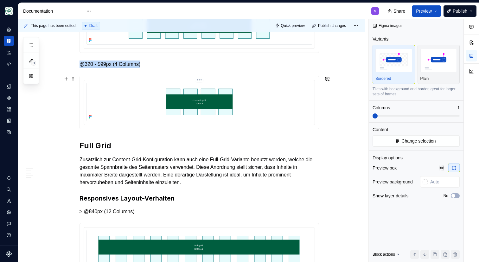
click at [176, 122] on div at bounding box center [199, 102] width 231 height 45
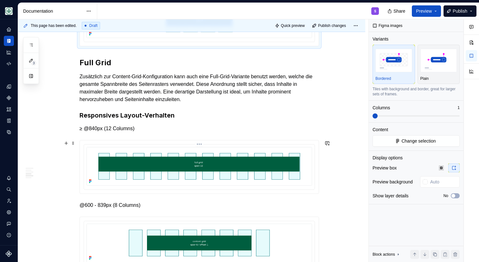
scroll to position [538, 0]
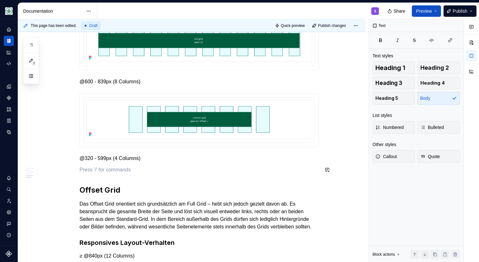
click at [135, 165] on div "Content Grid Für die Darstellung der Seiteninhalte wird das Content Grid mit ei…" at bounding box center [200, 19] width 240 height 787
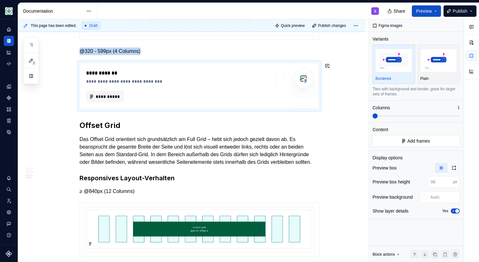
scroll to position [656, 0]
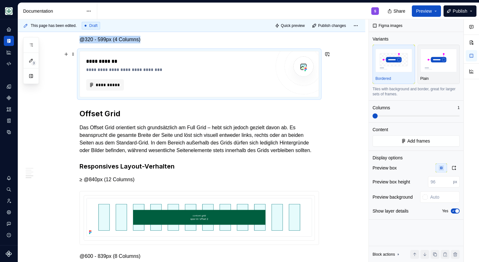
click at [144, 75] on div "**********" at bounding box center [178, 74] width 184 height 33
click at [71, 55] on span at bounding box center [73, 54] width 5 height 9
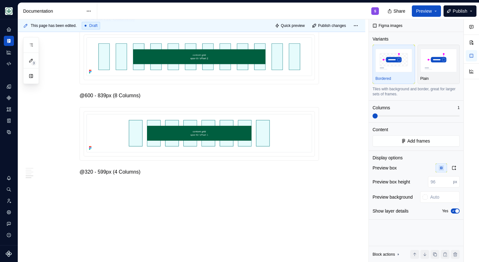
scroll to position [824, 0]
click at [90, 172] on p "@320 - 599px (4 Columns)" at bounding box center [200, 172] width 240 height 8
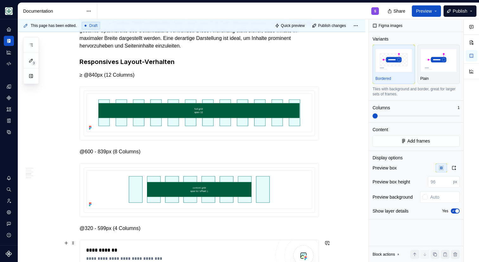
scroll to position [467, 0]
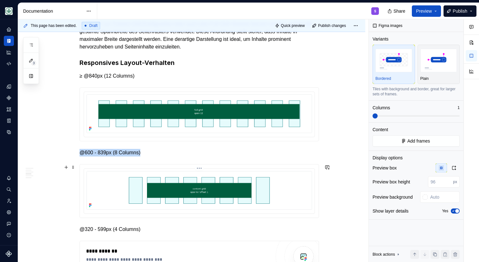
click at [150, 189] on img at bounding box center [200, 190] width 226 height 39
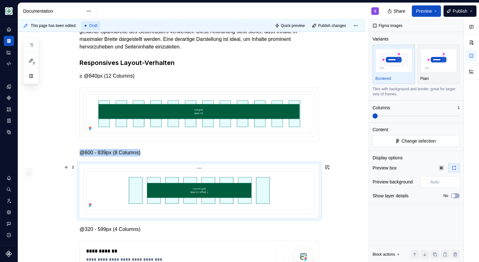
click at [165, 186] on img at bounding box center [200, 190] width 226 height 39
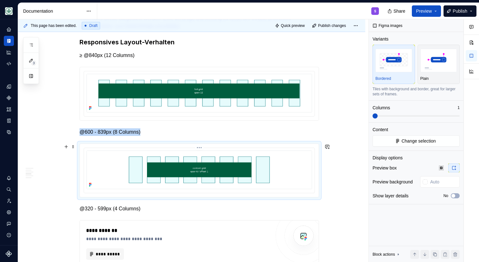
scroll to position [489, 0]
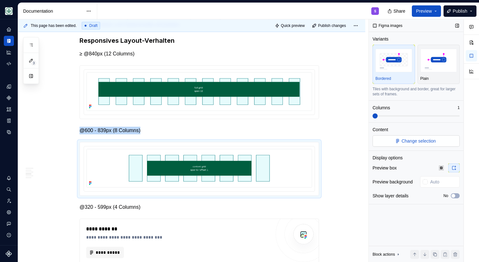
click at [420, 139] on span "Change selection" at bounding box center [419, 141] width 34 height 6
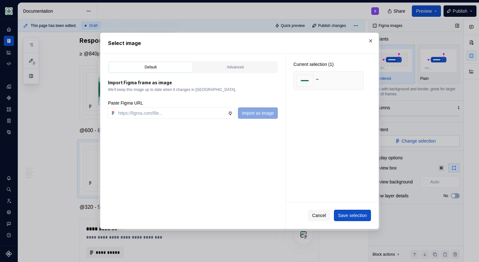
type textarea "*"
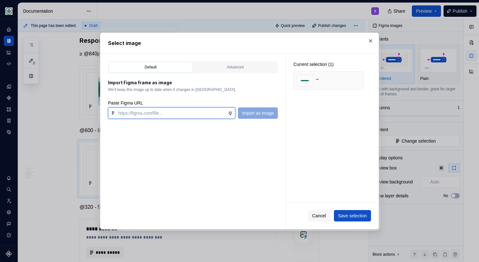
click at [192, 113] on input "text" at bounding box center [172, 112] width 112 height 11
paste input "https://www.figma.com/design/h3quR2me0t8yxvd40CMizU/AOK-UI-Library-3.0.31--ades…"
type input "https://www.figma.com/design/h3quR2me0t8yxvd40CMizU/AOK-UI-Library-3.0.31--ades…"
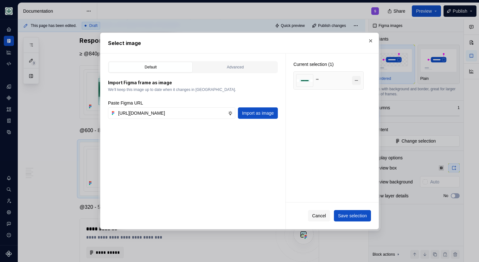
click at [355, 81] on button "button" at bounding box center [356, 80] width 9 height 9
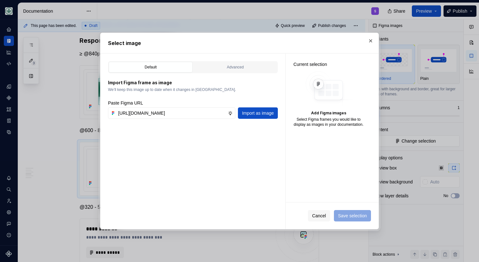
drag, startPoint x: 259, startPoint y: 115, endPoint x: 272, endPoint y: 114, distance: 13.0
click at [259, 115] on span "Import as image" at bounding box center [258, 113] width 32 height 6
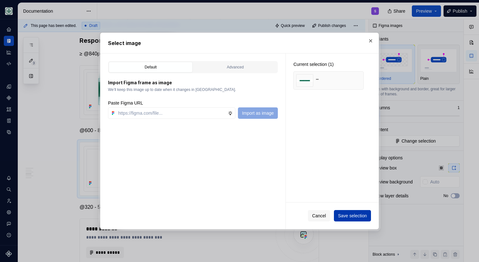
click at [341, 220] on button "Save selection" at bounding box center [352, 215] width 37 height 11
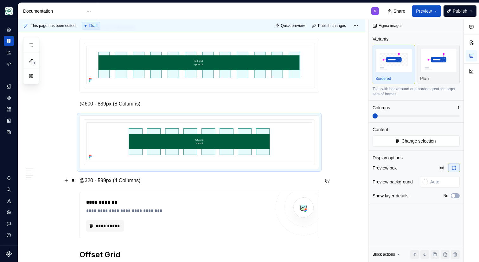
scroll to position [545, 0]
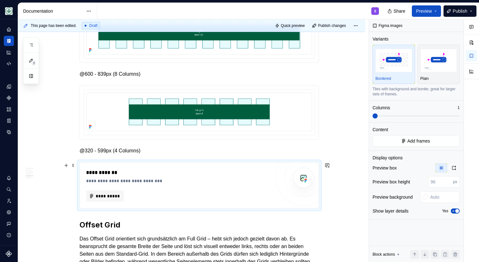
click at [157, 189] on div "**********" at bounding box center [178, 185] width 184 height 33
click at [112, 197] on span "**********" at bounding box center [107, 196] width 24 height 6
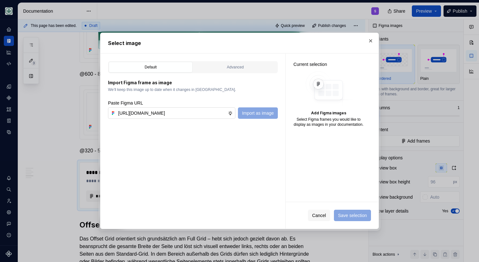
scroll to position [0, 190]
type input "https://www.figma.com/design/h3quR2me0t8yxvd40CMizU/AOK-UI-Library-3.0.31--ades…"
click at [246, 111] on span "Import as image" at bounding box center [258, 113] width 32 height 6
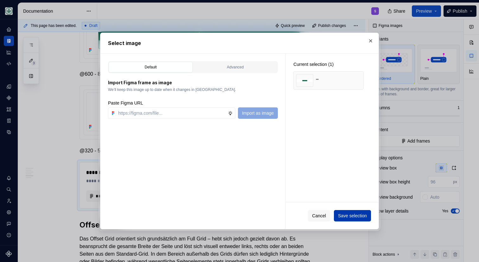
click at [363, 218] on span "Save selection" at bounding box center [352, 216] width 29 height 6
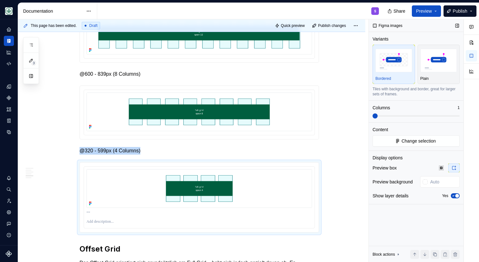
click at [451, 195] on icon "button" at bounding box center [453, 196] width 5 height 4
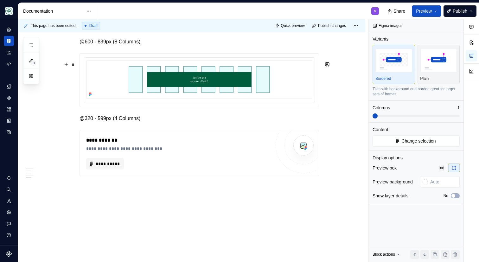
scroll to position [886, 0]
click at [146, 163] on div "**********" at bounding box center [178, 163] width 184 height 11
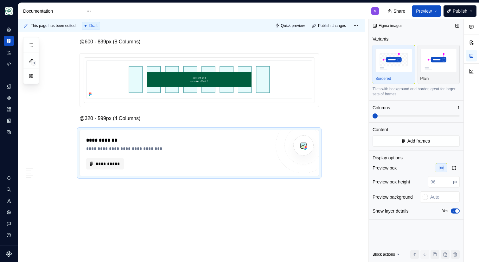
click at [450, 209] on div "Yes" at bounding box center [451, 211] width 18 height 5
click at [453, 211] on icon "button" at bounding box center [453, 211] width 5 height 4
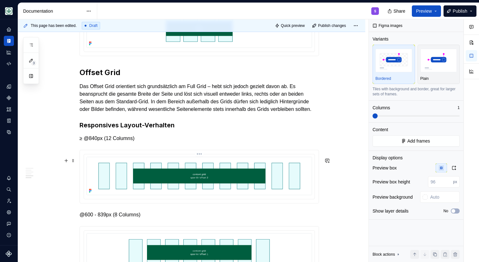
scroll to position [739, 0]
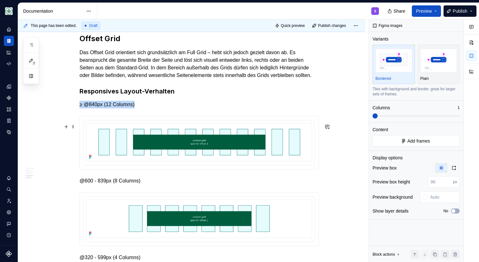
click at [173, 146] on img at bounding box center [200, 142] width 226 height 39
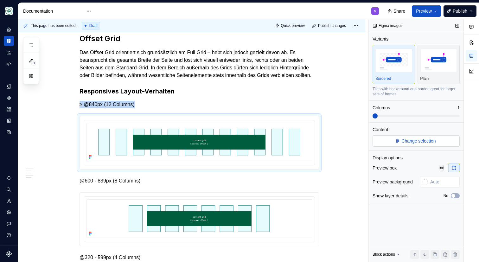
click at [416, 141] on span "Change selection" at bounding box center [419, 141] width 34 height 6
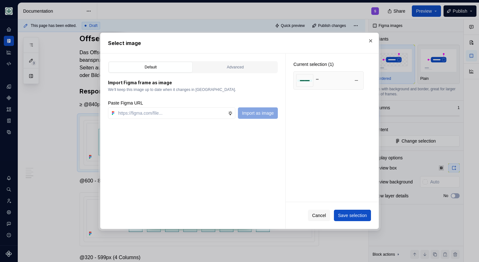
type textarea "*"
click at [358, 81] on button "button" at bounding box center [356, 80] width 9 height 9
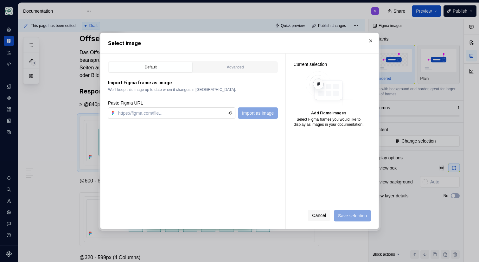
click at [188, 117] on input "text" at bounding box center [172, 112] width 112 height 11
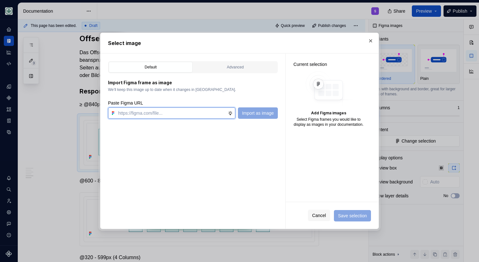
paste input "https://www.figma.com/design/h3quR2me0t8yxvd40CMizU/AOK-UI-Library-3.0.31--ades…"
type input "https://www.figma.com/design/h3quR2me0t8yxvd40CMizU/AOK-UI-Library-3.0.31--ades…"
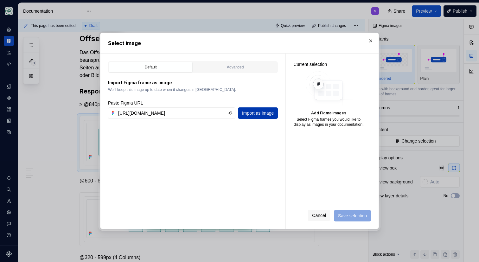
click at [254, 114] on span "Import as image" at bounding box center [258, 113] width 32 height 6
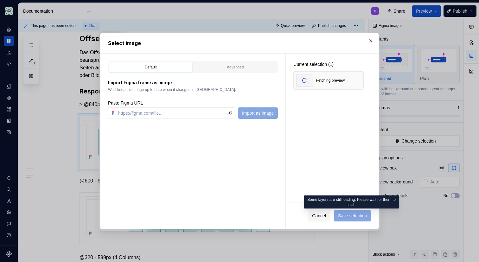
click at [351, 215] on span "Save selection" at bounding box center [352, 215] width 37 height 11
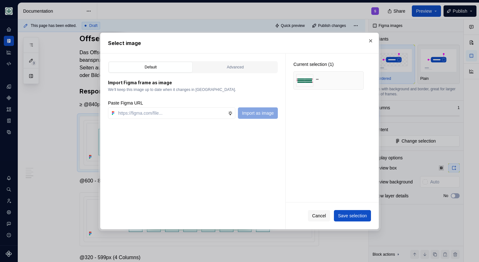
type textarea "*"
click at [355, 213] on span "Save selection" at bounding box center [352, 216] width 29 height 6
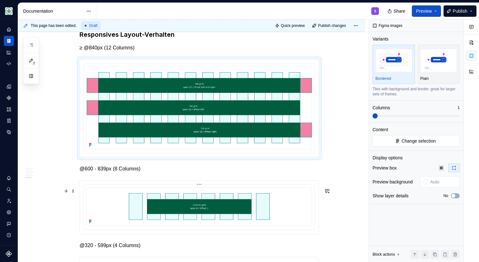
scroll to position [796, 0]
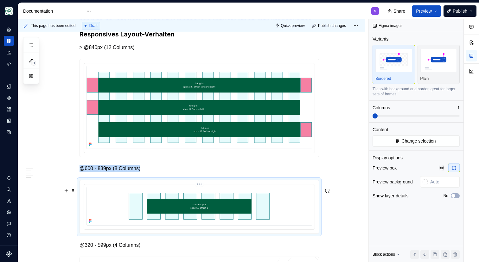
click at [139, 224] on img at bounding box center [200, 206] width 226 height 39
click at [391, 139] on button "Change selection" at bounding box center [416, 140] width 87 height 11
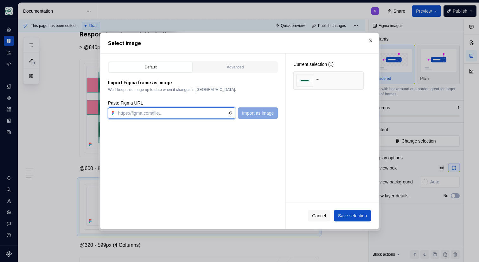
paste input "https://www.figma.com/design/h3quR2me0t8yxvd40CMizU/AOK-UI-Library-3.0.31--ades…"
type input "https://www.figma.com/design/h3quR2me0t8yxvd40CMizU/AOK-UI-Library-3.0.31--ades…"
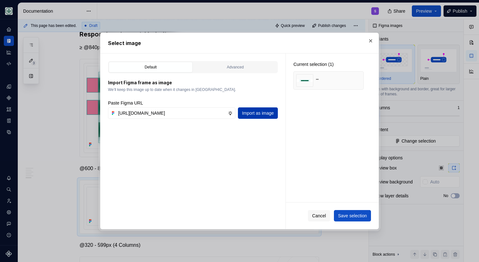
click at [248, 113] on span "Import as image" at bounding box center [258, 113] width 32 height 6
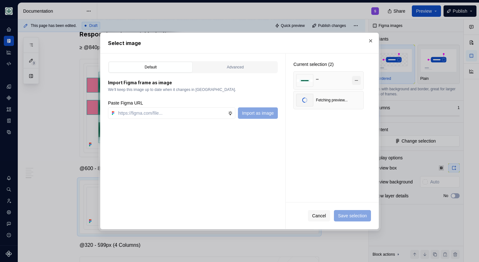
click at [355, 79] on button "button" at bounding box center [356, 80] width 9 height 9
click at [351, 151] on div "Current selection (1) Fetching preview..." at bounding box center [332, 128] width 93 height 148
click at [353, 214] on span "Save selection" at bounding box center [352, 216] width 29 height 6
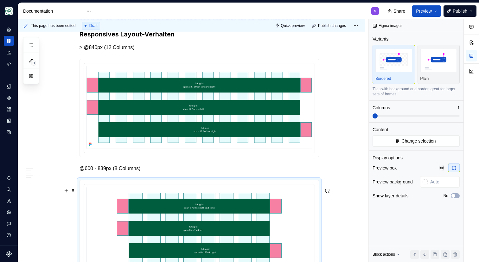
scroll to position [975, 0]
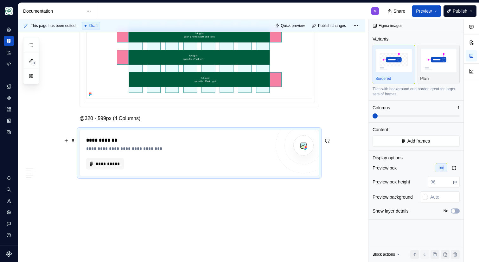
click at [165, 152] on div "**********" at bounding box center [178, 153] width 184 height 33
click at [404, 139] on button "Add frames" at bounding box center [416, 140] width 87 height 11
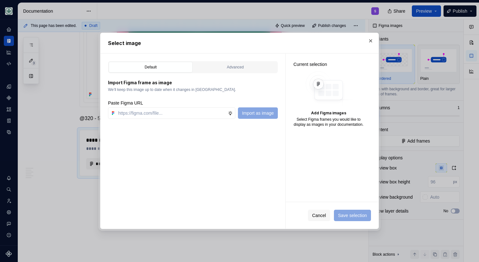
type textarea "*"
type input "https://www.figma.com/design/h3quR2me0t8yxvd40CMizU/AOK-UI-Library-3.0.31--ades…"
click at [261, 114] on span "Import as image" at bounding box center [258, 113] width 32 height 6
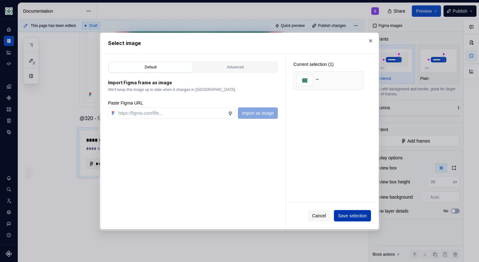
click at [344, 217] on span "Save selection" at bounding box center [352, 216] width 29 height 6
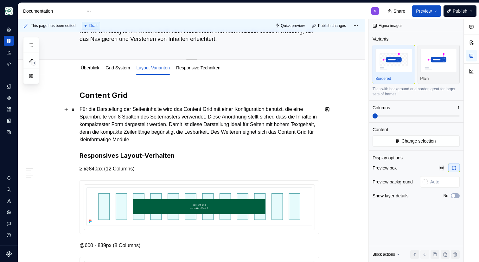
scroll to position [35, 0]
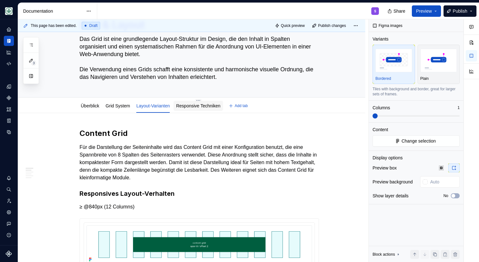
click at [192, 104] on link "Responsive Techniken" at bounding box center [198, 105] width 44 height 5
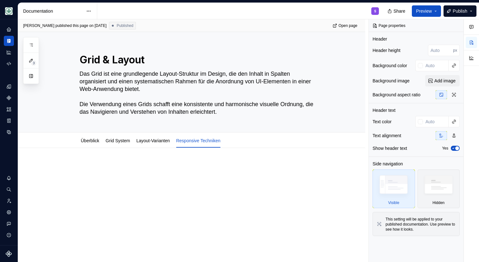
click at [131, 169] on p at bounding box center [200, 167] width 240 height 8
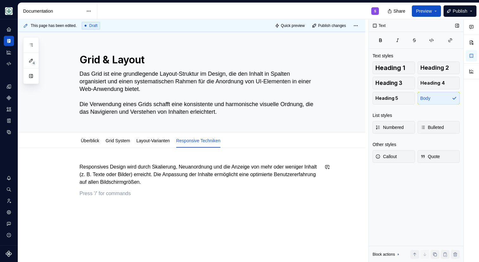
type textarea "*"
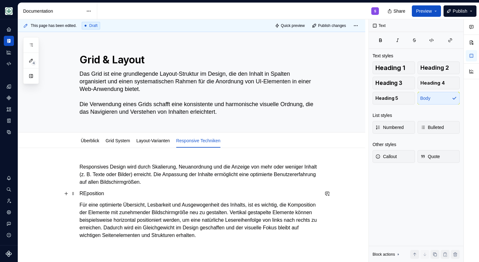
click at [88, 193] on p "REposition" at bounding box center [200, 194] width 240 height 8
click at [86, 194] on p "REposition" at bounding box center [200, 194] width 240 height 8
click at [120, 195] on p "Reposition" at bounding box center [200, 194] width 240 height 8
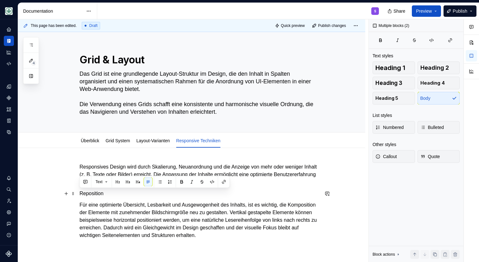
click at [120, 195] on p "Reposition" at bounding box center [200, 194] width 240 height 8
click at [120, 180] on button "button" at bounding box center [117, 182] width 9 height 9
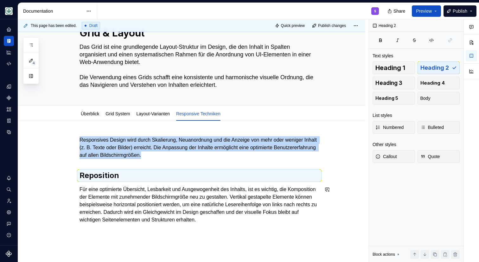
scroll to position [74, 0]
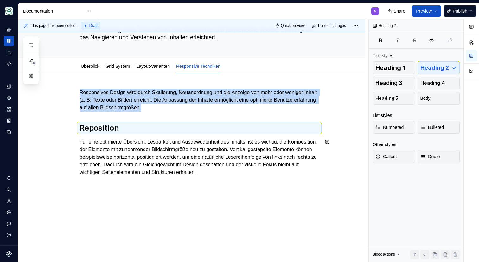
click at [119, 194] on div "Responsives Design wird durch Skalierung, Neuanordnung und die Anzeige von mehr…" at bounding box center [191, 168] width 347 height 189
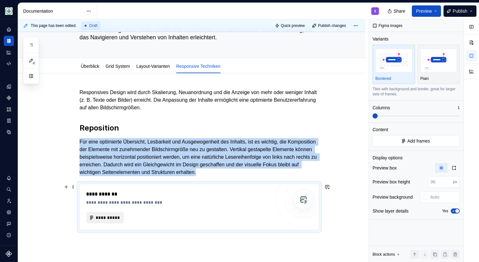
click at [103, 218] on span "**********" at bounding box center [107, 218] width 24 height 6
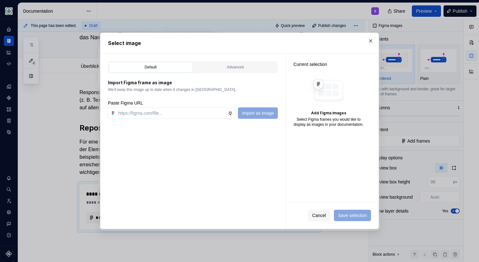
type textarea "*"
type input "https://www.figma.com/design/h3quR2me0t8yxvd40CMizU/AOK-UI-Library-3.0.31--ades…"
click at [262, 114] on span "Import as image" at bounding box center [258, 113] width 32 height 6
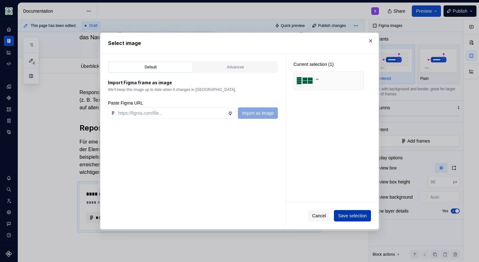
click at [345, 213] on span "Save selection" at bounding box center [352, 216] width 29 height 6
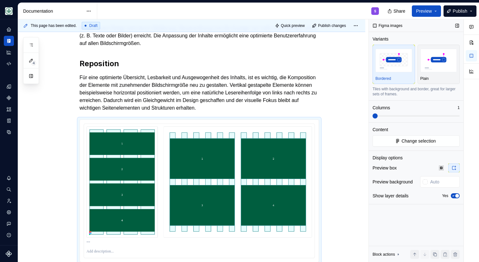
click at [456, 198] on div "Show layer details Yes" at bounding box center [416, 195] width 87 height 9
click at [455, 196] on icon "button" at bounding box center [453, 196] width 5 height 4
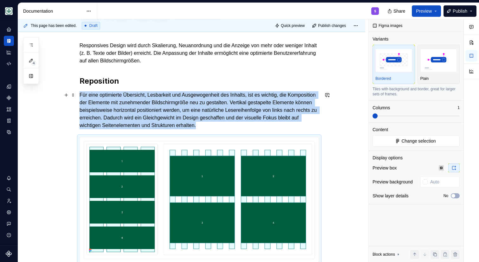
scroll to position [123, 0]
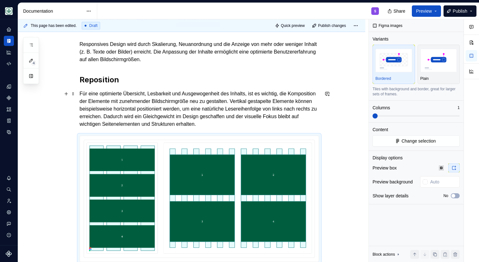
click at [182, 98] on p "Für eine optimierte Übersicht, Lesbarkeit und Ausgewogenheit des Inhalts, ist e…" at bounding box center [200, 109] width 240 height 38
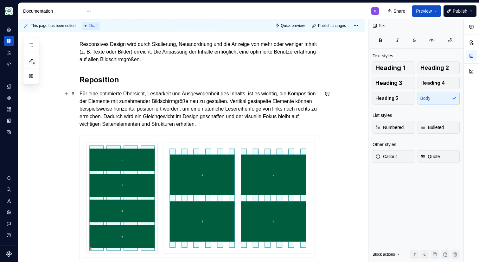
click at [136, 106] on p "Für eine optimierte Übersicht, Lesbarkeit und Ausgewogenheit des Inhalts, ist e…" at bounding box center [200, 109] width 240 height 38
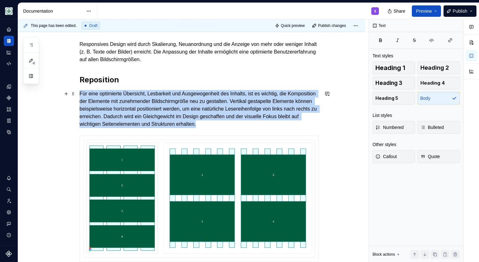
click at [136, 106] on p "Für eine optimierte Übersicht, Lesbarkeit und Ausgewogenheit des Inhalts, ist e…" at bounding box center [200, 109] width 240 height 38
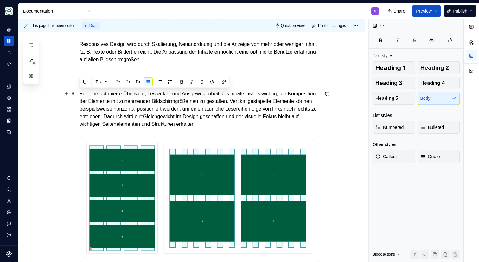
click at [131, 116] on p "Für eine optimierte Übersicht, Lesbarkeit und Ausgewogenheit des Inhalts, ist e…" at bounding box center [200, 109] width 240 height 38
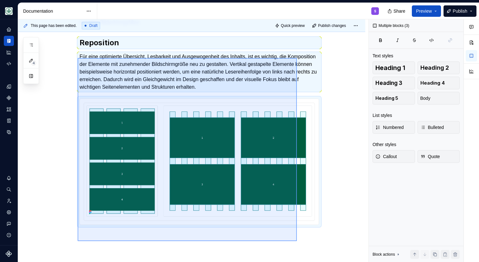
scroll to position [165, 0]
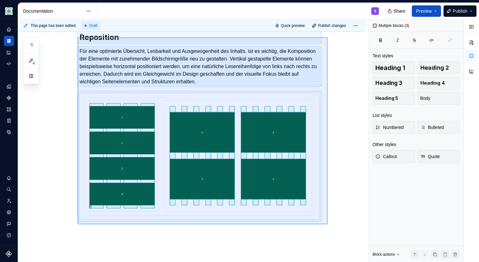
drag, startPoint x: 78, startPoint y: 80, endPoint x: 329, endPoint y: 221, distance: 288.4
click at [329, 221] on div "This page has been edited. Draft Quick preview Publish changes Grid & Layout Da…" at bounding box center [193, 140] width 351 height 243
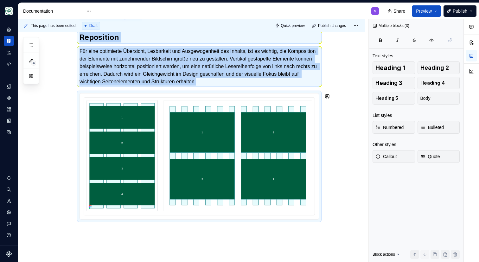
copy div "Responsives Design wird durch Skalierung, Neuanordnung und die Anzeige von mehr…"
click at [153, 250] on div "Responsives Design wird durch Skalierung, Neuanordnung und die Anzeige von mehr…" at bounding box center [191, 144] width 347 height 323
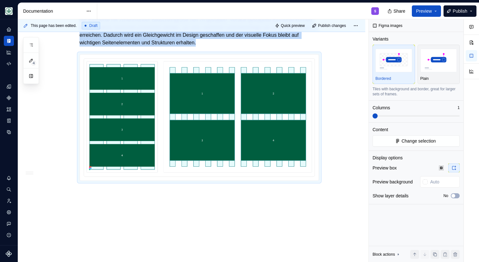
scroll to position [407, 0]
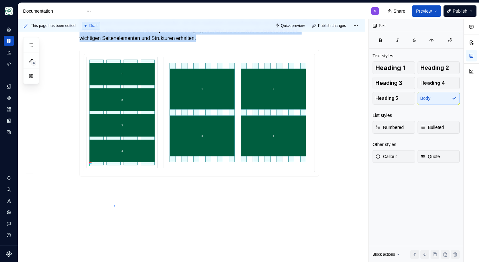
click at [114, 205] on div "This page has been edited. Draft Quick preview Publish changes Grid & Layout Da…" at bounding box center [193, 140] width 351 height 243
click at [100, 194] on div "Responsives Design wird durch Skalierung, Neuanordnung und die Anzeige von mehr…" at bounding box center [191, 2] width 347 height 522
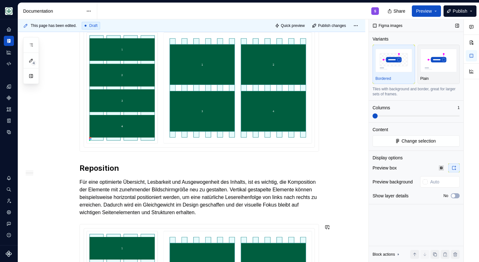
scroll to position [228, 0]
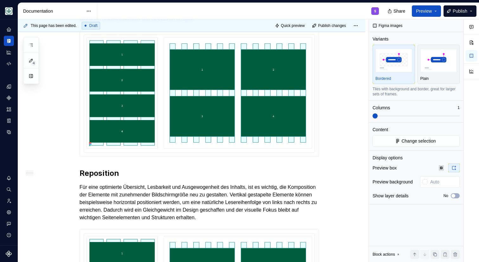
click at [93, 173] on h2 "Reposition" at bounding box center [200, 173] width 240 height 10
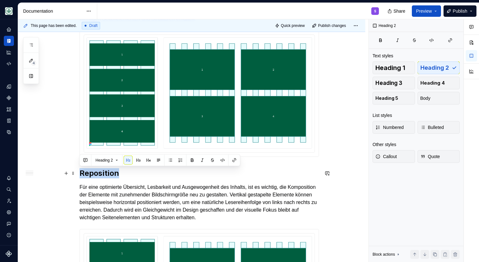
click at [93, 173] on h2 "Reposition" at bounding box center [200, 173] width 240 height 10
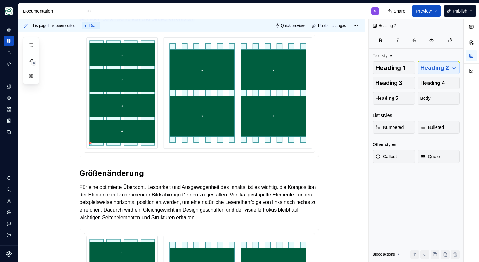
click at [209, 189] on p "Für eine optimierte Übersicht, Lesbarkeit und Ausgewogenheit des Inhalts, ist e…" at bounding box center [200, 203] width 240 height 38
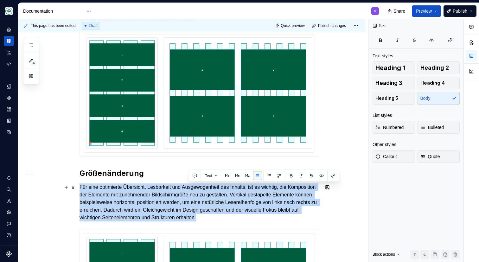
click at [209, 189] on p "Für eine optimierte Übersicht, Lesbarkeit und Ausgewogenheit des Inhalts, ist e…" at bounding box center [200, 203] width 240 height 38
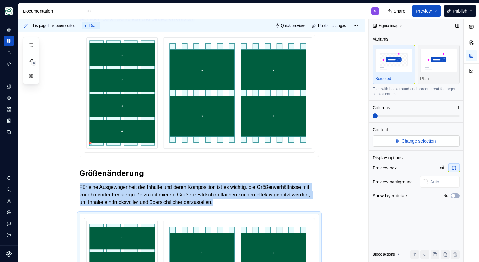
click at [414, 140] on span "Change selection" at bounding box center [419, 141] width 34 height 6
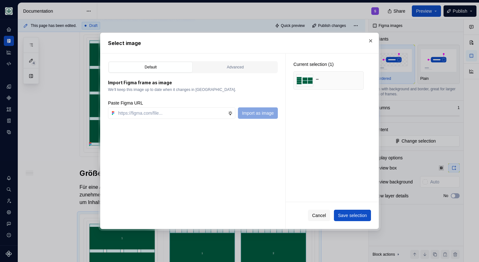
type textarea "*"
click at [354, 81] on button "button" at bounding box center [356, 80] width 9 height 9
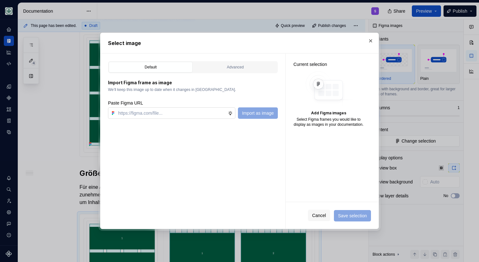
click at [140, 114] on input "text" at bounding box center [172, 112] width 112 height 11
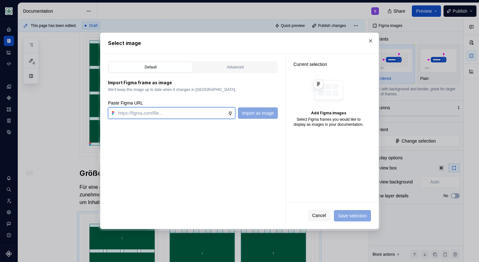
paste input "https://www.figma.com/design/h3quR2me0t8yxvd40CMizU/AOK-UI-Library-3.0.31--ades…"
type input "https://www.figma.com/design/h3quR2me0t8yxvd40CMizU/AOK-UI-Library-3.0.31--ades…"
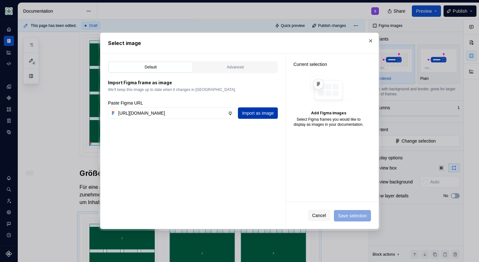
click at [256, 113] on span "Import as image" at bounding box center [258, 113] width 32 height 6
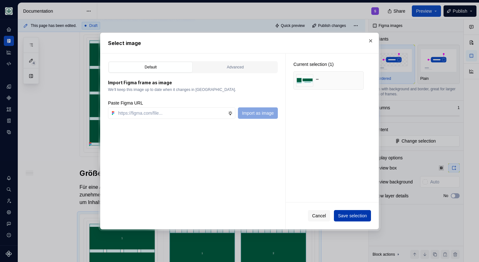
click at [351, 215] on span "Save selection" at bounding box center [352, 216] width 29 height 6
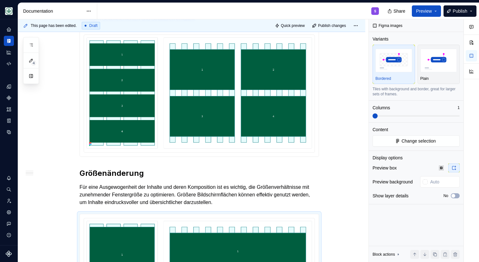
click at [113, 178] on h2 "Größenänderung" at bounding box center [200, 173] width 240 height 10
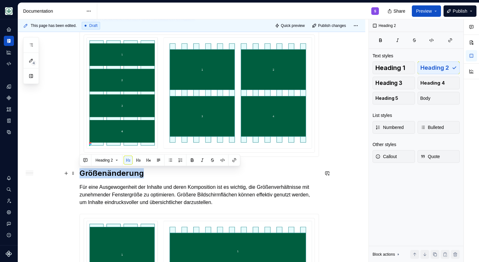
click at [113, 178] on h2 "Größenänderung" at bounding box center [200, 173] width 240 height 10
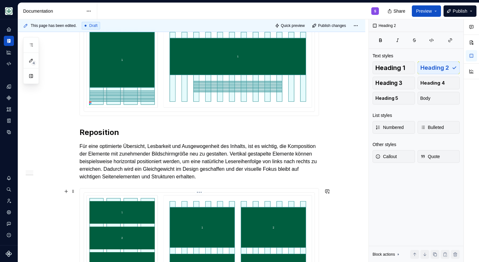
scroll to position [423, 0]
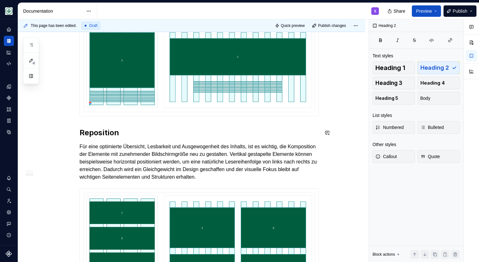
click at [103, 126] on div "Responsives Design wird durch Skalierung, Neuanordnung und die Anzeige von mehr…" at bounding box center [200, 28] width 240 height 574
click at [103, 129] on h2 "Reposition" at bounding box center [200, 133] width 240 height 10
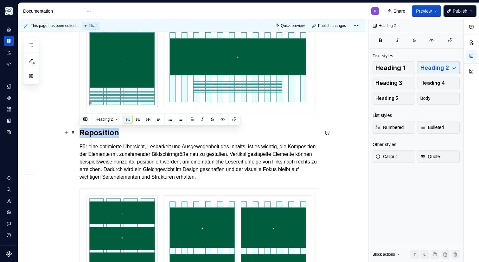
click at [103, 129] on h2 "Reposition" at bounding box center [200, 133] width 240 height 10
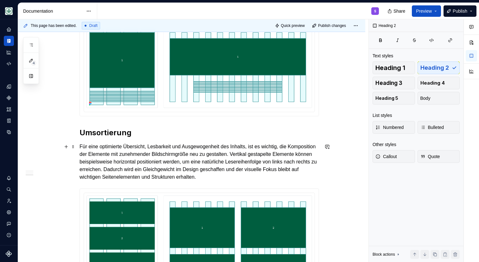
click at [104, 168] on p "Für eine optimierte Übersicht, Lesbarkeit und Ausgewogenheit des Inhalts, ist e…" at bounding box center [200, 162] width 240 height 38
click at [104, 167] on p "Für eine optimierte Übersicht, Lesbarkeit und Ausgewogenheit des Inhalts, ist e…" at bounding box center [200, 162] width 240 height 38
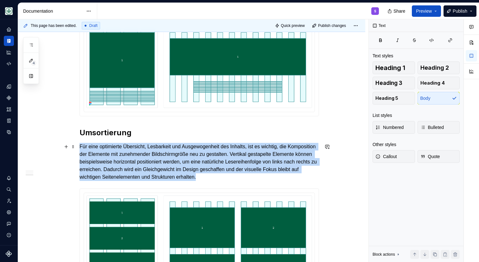
click at [104, 167] on p "Für eine optimierte Übersicht, Lesbarkeit und Ausgewogenheit des Inhalts, ist e…" at bounding box center [200, 162] width 240 height 38
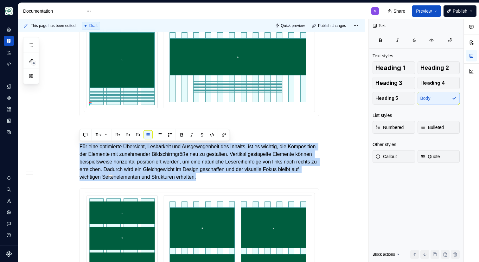
click at [197, 169] on p "Für eine optimierte Übersicht, Lesbarkeit und Ausgewogenheit des Inhalts, ist e…" at bounding box center [200, 162] width 240 height 38
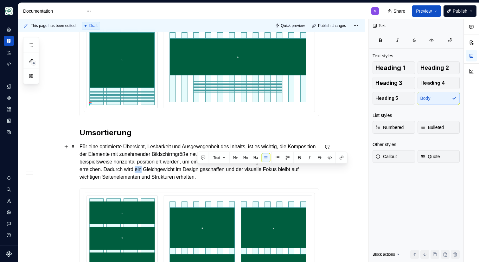
click at [197, 169] on p "Für eine optimierte Übersicht, Lesbarkeit und Ausgewogenheit des Inhalts, ist e…" at bounding box center [200, 162] width 240 height 38
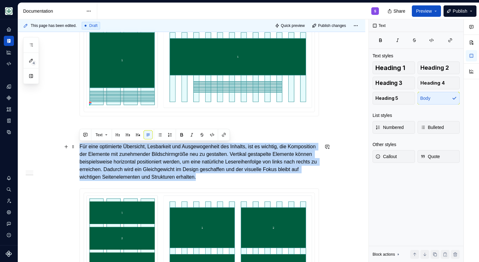
click at [197, 169] on p "Für eine optimierte Übersicht, Lesbarkeit und Ausgewogenheit des Inhalts, ist e…" at bounding box center [200, 162] width 240 height 38
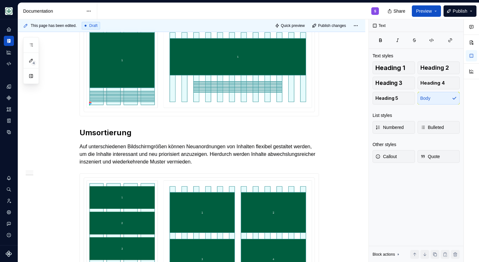
click at [162, 209] on img at bounding box center [200, 235] width 226 height 111
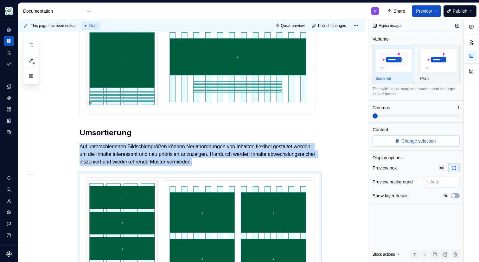
click at [431, 137] on button "Change selection" at bounding box center [416, 140] width 87 height 11
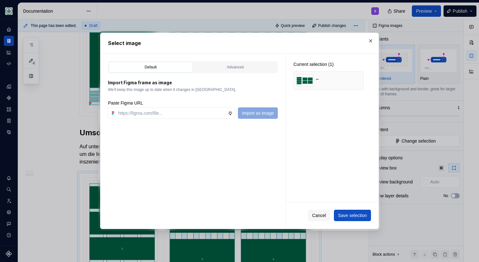
type textarea "*"
type input "https://www.figma.com/design/h3quR2me0t8yxvd40CMizU/AOK-UI-Library-3.0.31--ades…"
click at [357, 81] on button "button" at bounding box center [356, 80] width 9 height 9
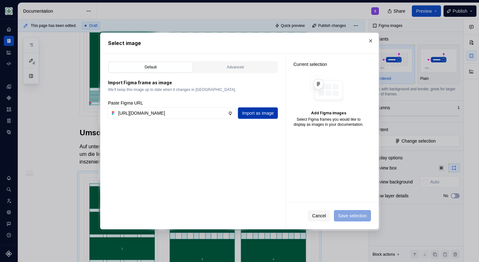
click at [263, 110] on button "Import as image" at bounding box center [258, 112] width 40 height 11
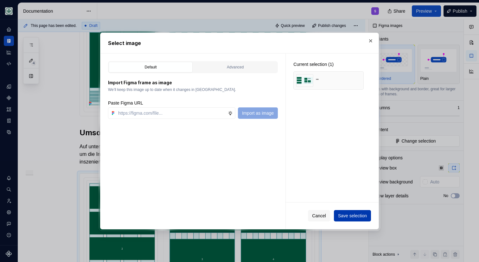
click at [349, 217] on span "Save selection" at bounding box center [352, 216] width 29 height 6
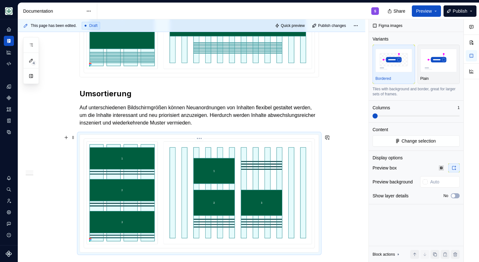
scroll to position [538, 0]
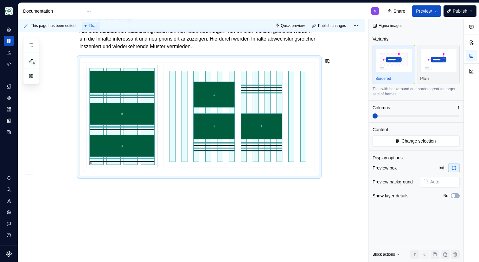
click at [107, 191] on div "This page has been edited. Draft Quick preview Publish changes Grid & Layout Da…" at bounding box center [193, 140] width 351 height 243
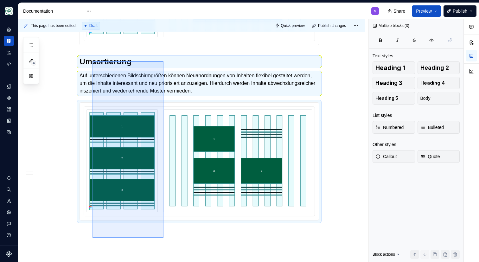
scroll to position [491, 0]
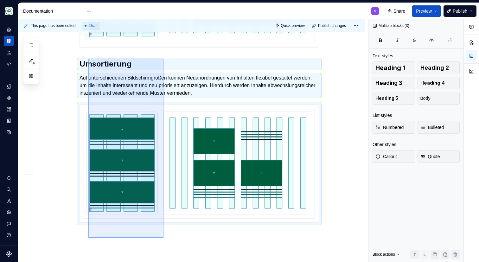
drag, startPoint x: 164, startPoint y: 191, endPoint x: 88, endPoint y: 59, distance: 152.6
click at [88, 59] on div "This page has been edited. Draft Quick preview Publish changes Grid & Layout Da…" at bounding box center [193, 140] width 351 height 243
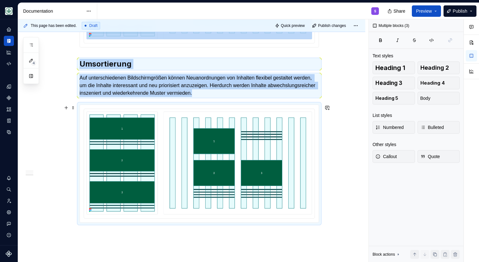
copy div "Umsortierung Auf unterschiedenen Bildschirmgrößen können Neuanordnungen von Inh…"
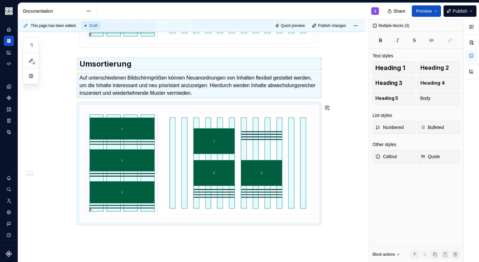
drag, startPoint x: 104, startPoint y: 255, endPoint x: 125, endPoint y: 241, distance: 25.1
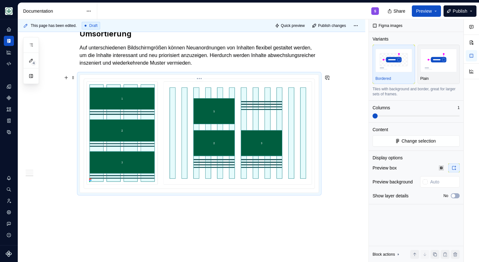
scroll to position [603, 0]
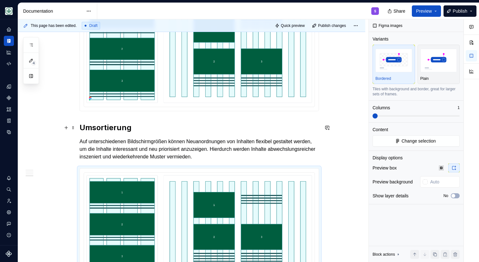
click at [174, 129] on h2 "Umsortierung" at bounding box center [200, 128] width 240 height 10
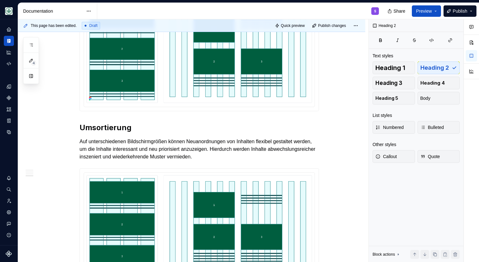
click at [120, 126] on h2 "Umsortierung" at bounding box center [200, 128] width 240 height 10
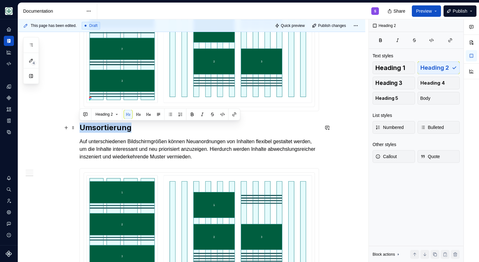
click at [120, 126] on h2 "Umsortierung" at bounding box center [200, 128] width 240 height 10
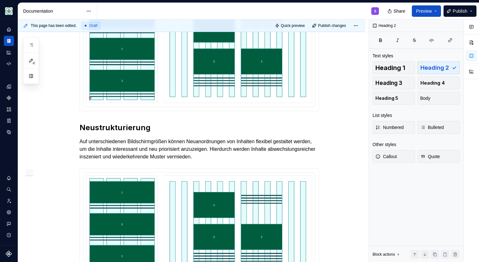
click at [148, 153] on p "Auf unterschiedenen Bildschirmgrößen können Neuanordnungen von Inhalten flexibe…" at bounding box center [200, 149] width 240 height 23
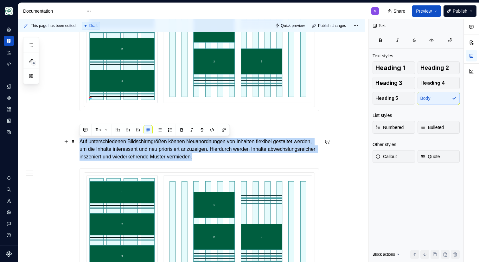
click at [148, 153] on p "Auf unterschiedenen Bildschirmgrößen können Neuanordnungen von Inhalten flexibe…" at bounding box center [200, 149] width 240 height 23
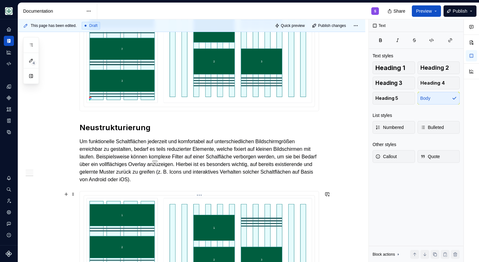
click at [138, 229] on img at bounding box center [200, 249] width 226 height 103
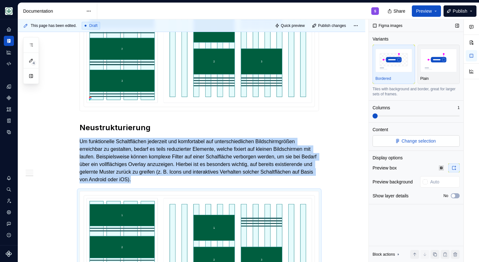
click at [436, 142] on span "Change selection" at bounding box center [419, 141] width 34 height 6
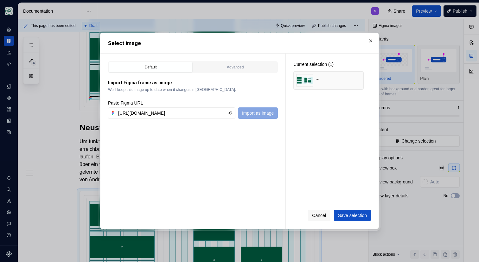
scroll to position [0, 181]
type input "https://www.figma.com/design/h3quR2me0t8yxvd40CMizU/AOK-UI-Library-3.0.31--ades…"
click at [360, 81] on button "button" at bounding box center [356, 80] width 9 height 9
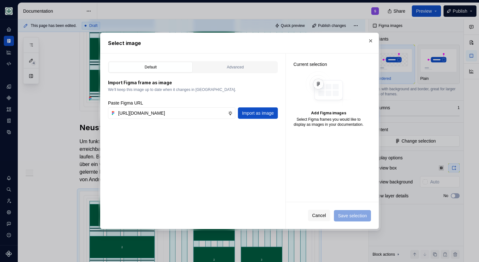
drag, startPoint x: 259, startPoint y: 110, endPoint x: 289, endPoint y: 120, distance: 31.7
click at [259, 110] on span "Import as image" at bounding box center [258, 113] width 32 height 6
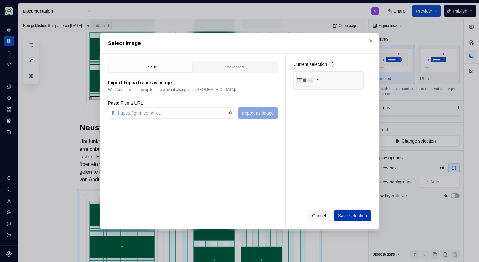
click at [345, 219] on span "Save selection" at bounding box center [352, 216] width 29 height 6
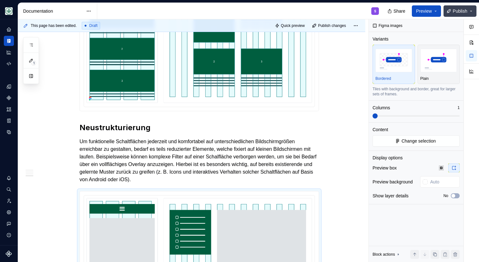
click at [460, 10] on span "Publish" at bounding box center [460, 11] width 15 height 6
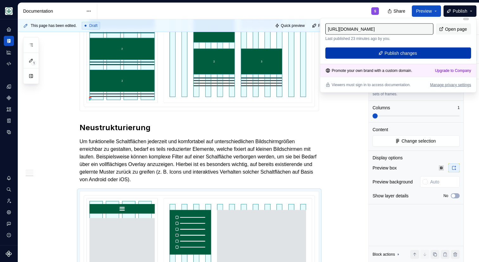
click at [392, 54] on span "Publish changes" at bounding box center [401, 53] width 33 height 6
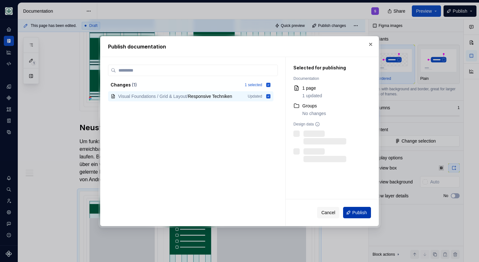
click at [355, 216] on button "Publish" at bounding box center [357, 212] width 28 height 11
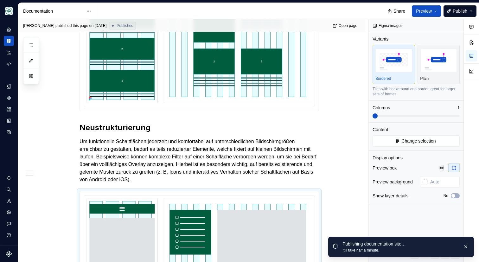
type textarea "*"
